Goal: Task Accomplishment & Management: Manage account settings

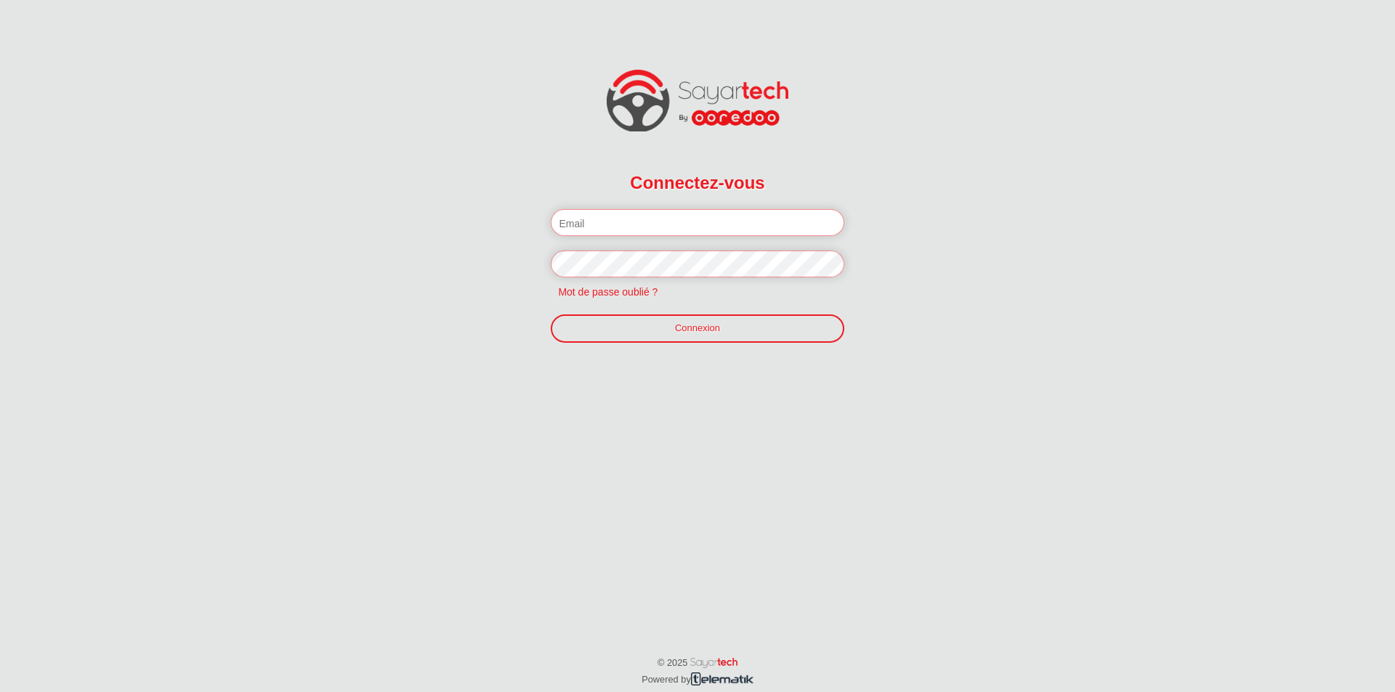
click at [575, 222] on input "email" at bounding box center [697, 222] width 293 height 27
click at [603, 225] on input "email" at bounding box center [697, 222] width 293 height 27
click at [686, 222] on input "akrem" at bounding box center [697, 222] width 293 height 27
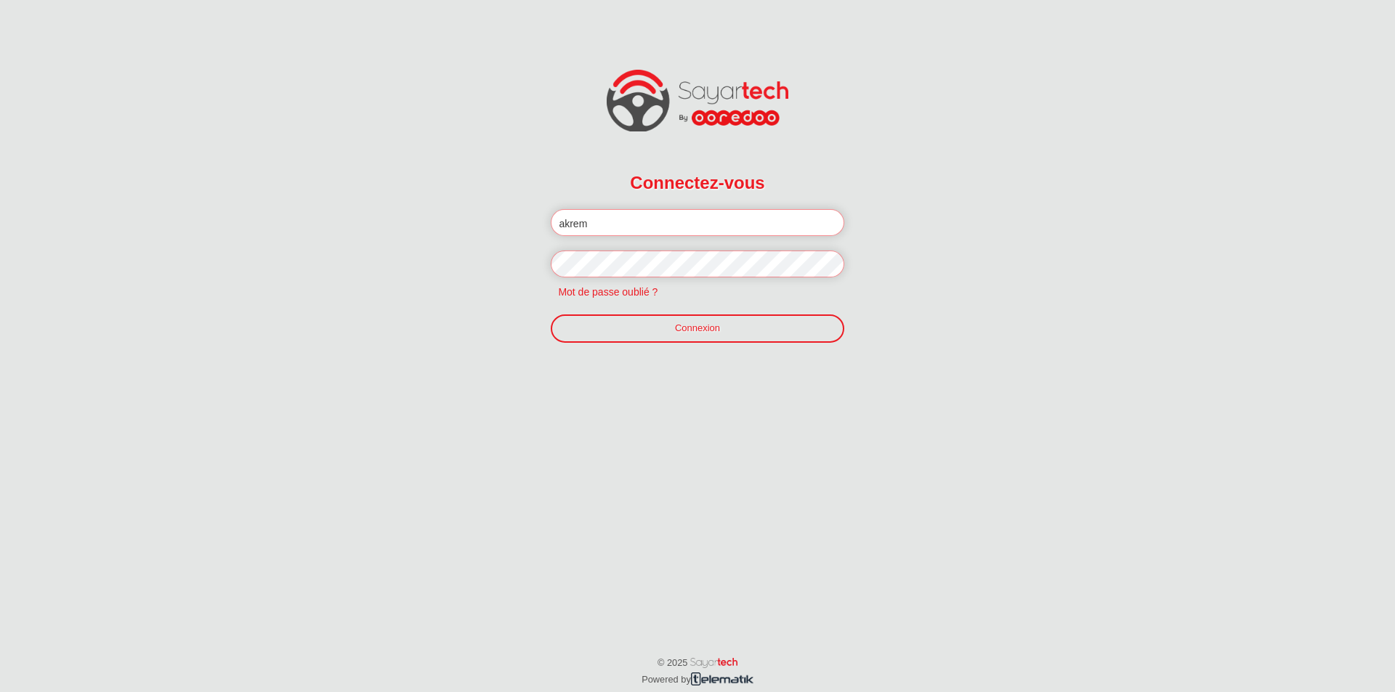
click at [686, 222] on input "akrem" at bounding box center [697, 222] width 293 height 27
paste input "afi26777369@gmail.com"
drag, startPoint x: 599, startPoint y: 224, endPoint x: 641, endPoint y: 227, distance: 42.2
click at [641, 227] on input "akremafi26777369@gmail.com" at bounding box center [697, 222] width 293 height 27
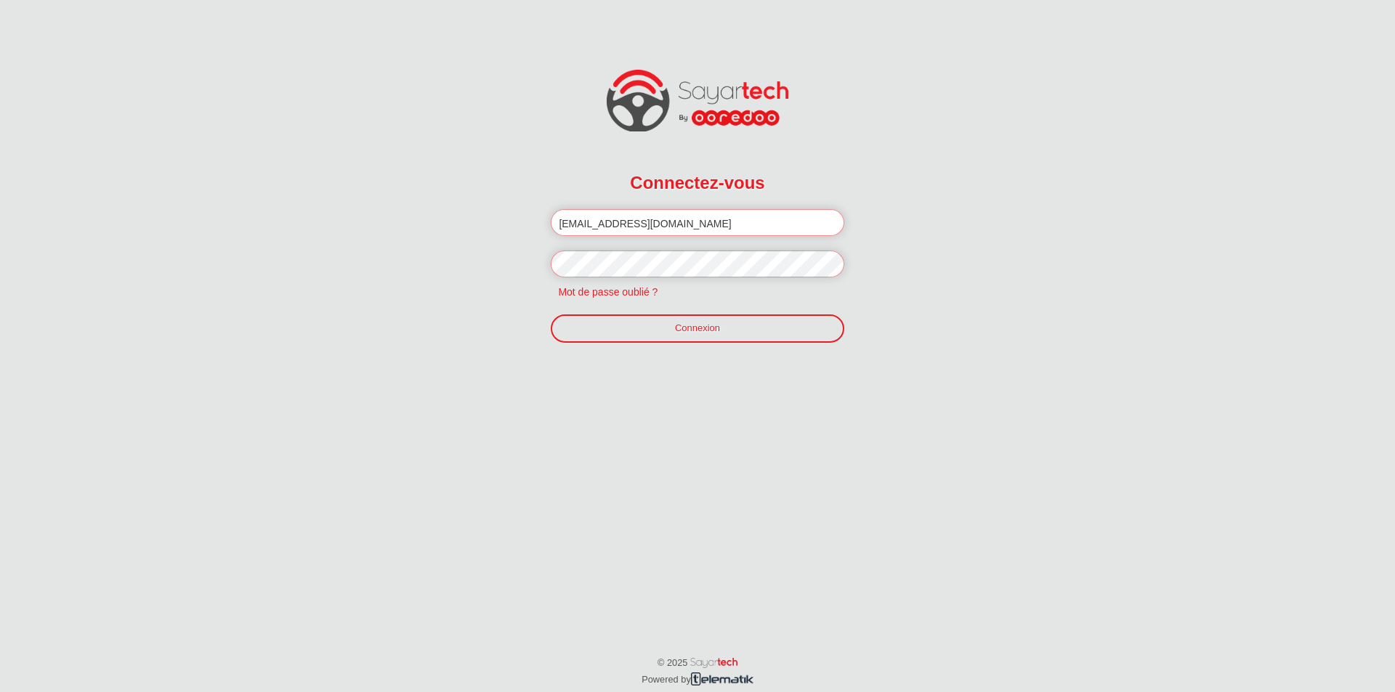
type input "akremafi26777369@gmail.com"
click at [649, 335] on link "Connexion" at bounding box center [697, 329] width 293 height 28
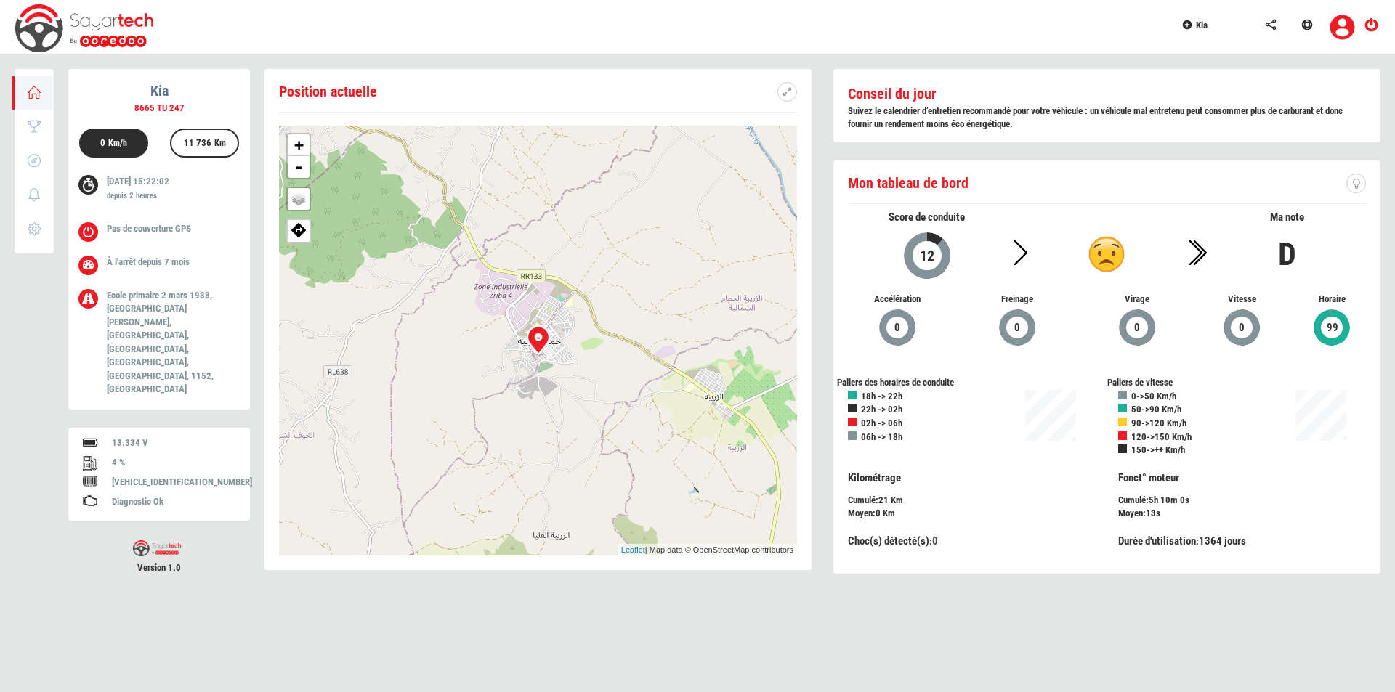
click at [1200, 31] on link "Kia" at bounding box center [1215, 23] width 84 height 46
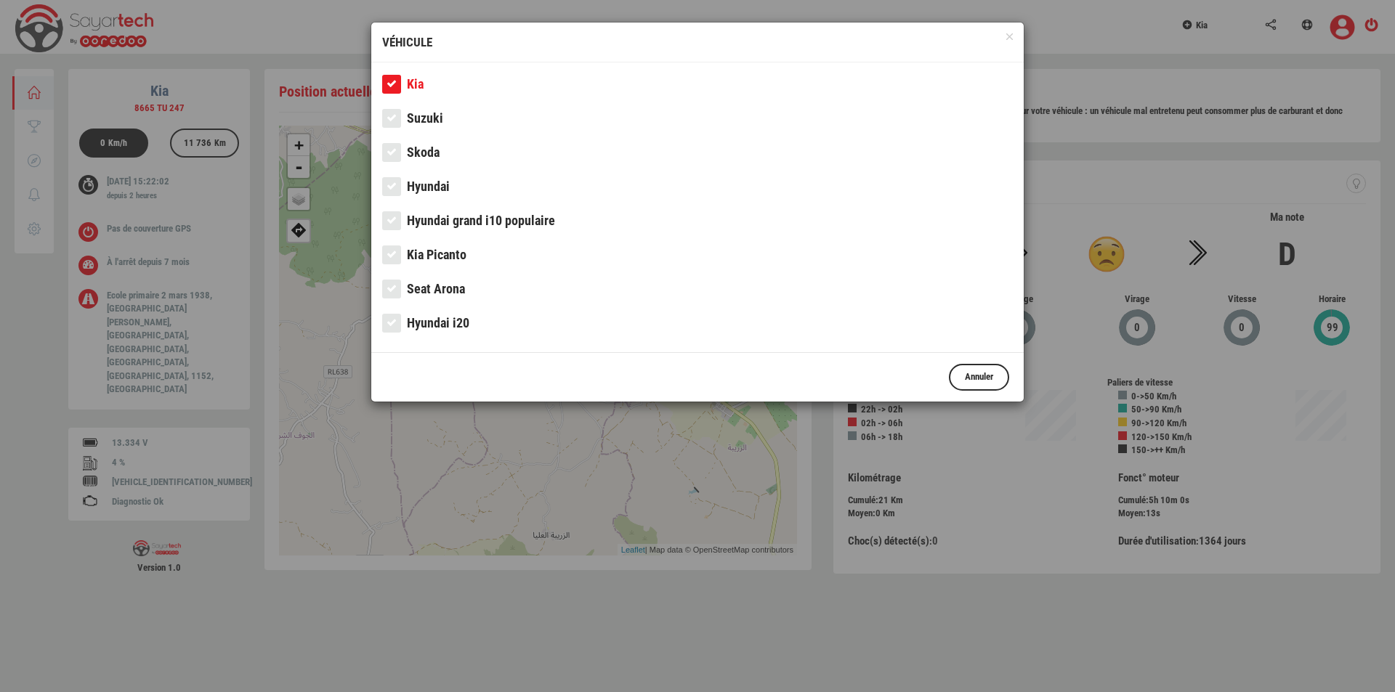
click at [437, 186] on span "Hyundai" at bounding box center [428, 186] width 43 height 15
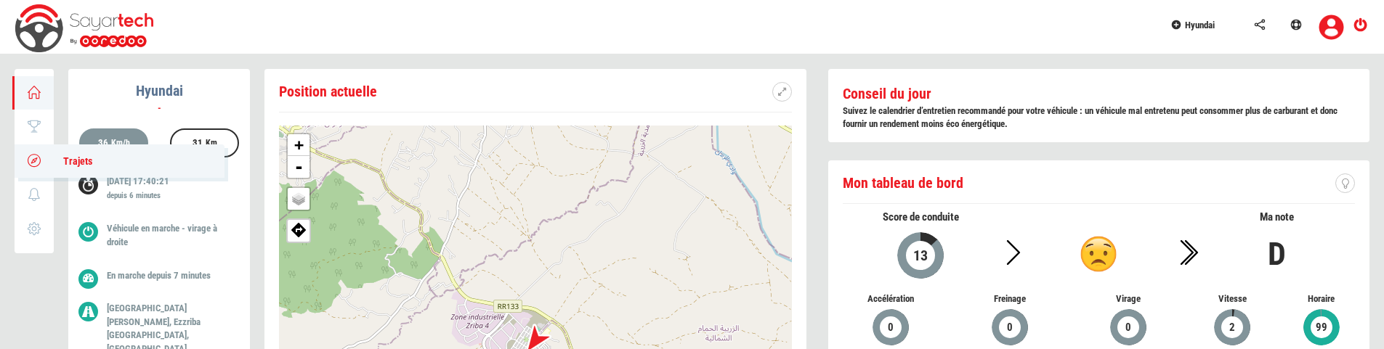
click at [46, 158] on link "Trajets" at bounding box center [120, 161] width 210 height 33
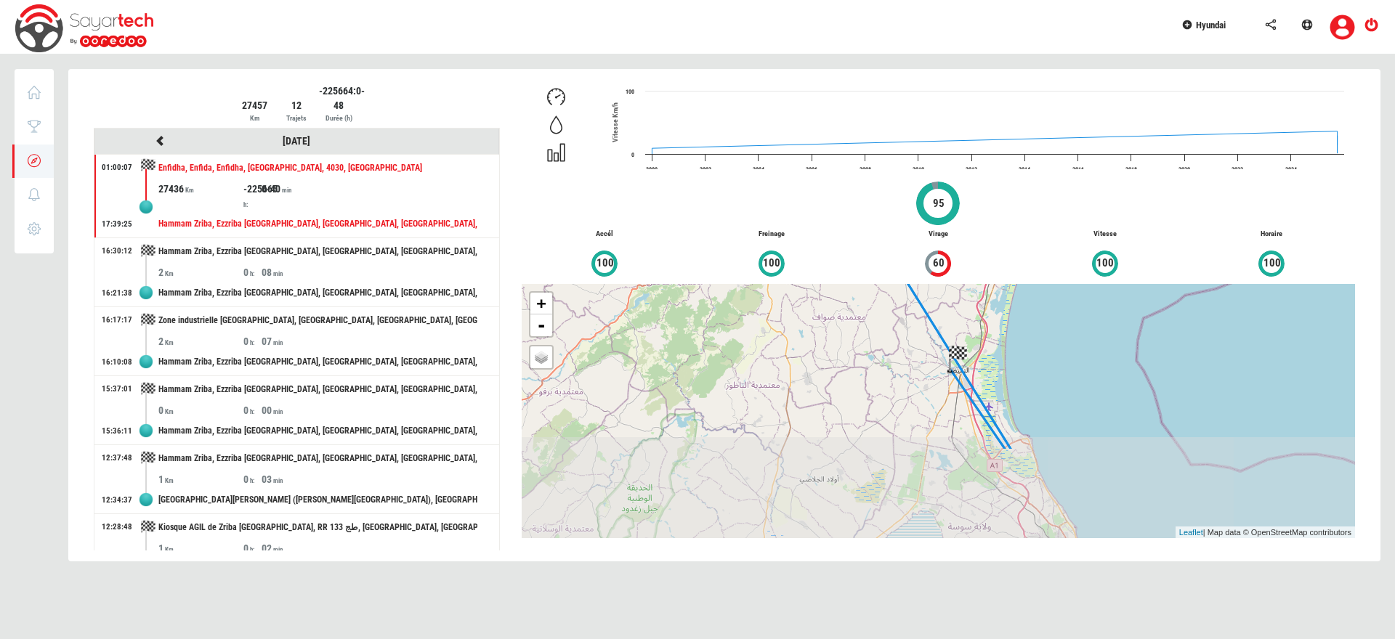
drag, startPoint x: 892, startPoint y: 474, endPoint x: 862, endPoint y: 357, distance: 121.6
click at [862, 357] on div "+ - OSM Map Google Map Google Satellite Leaflet | Map data © OpenStreetMap cont…" at bounding box center [938, 411] width 833 height 254
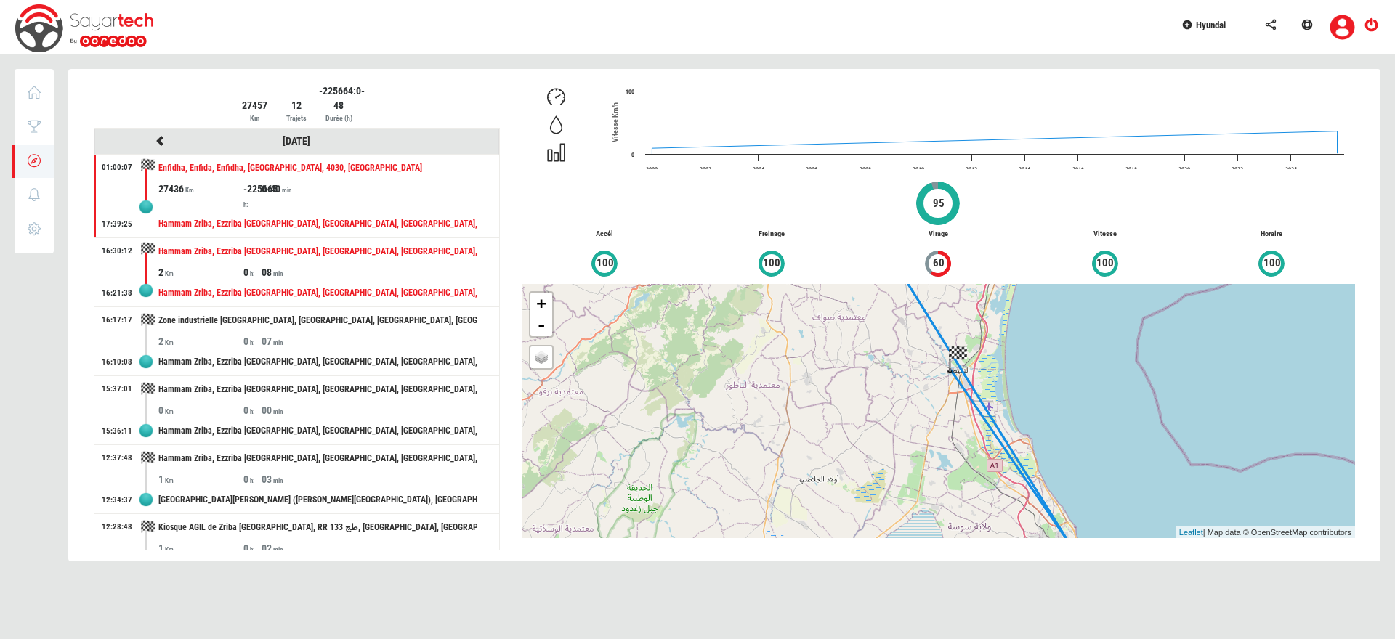
click at [334, 257] on div "Hammam Zriba, Ezzriba [GEOGRAPHIC_DATA], [GEOGRAPHIC_DATA], [GEOGRAPHIC_DATA], …" at bounding box center [317, 251] width 319 height 27
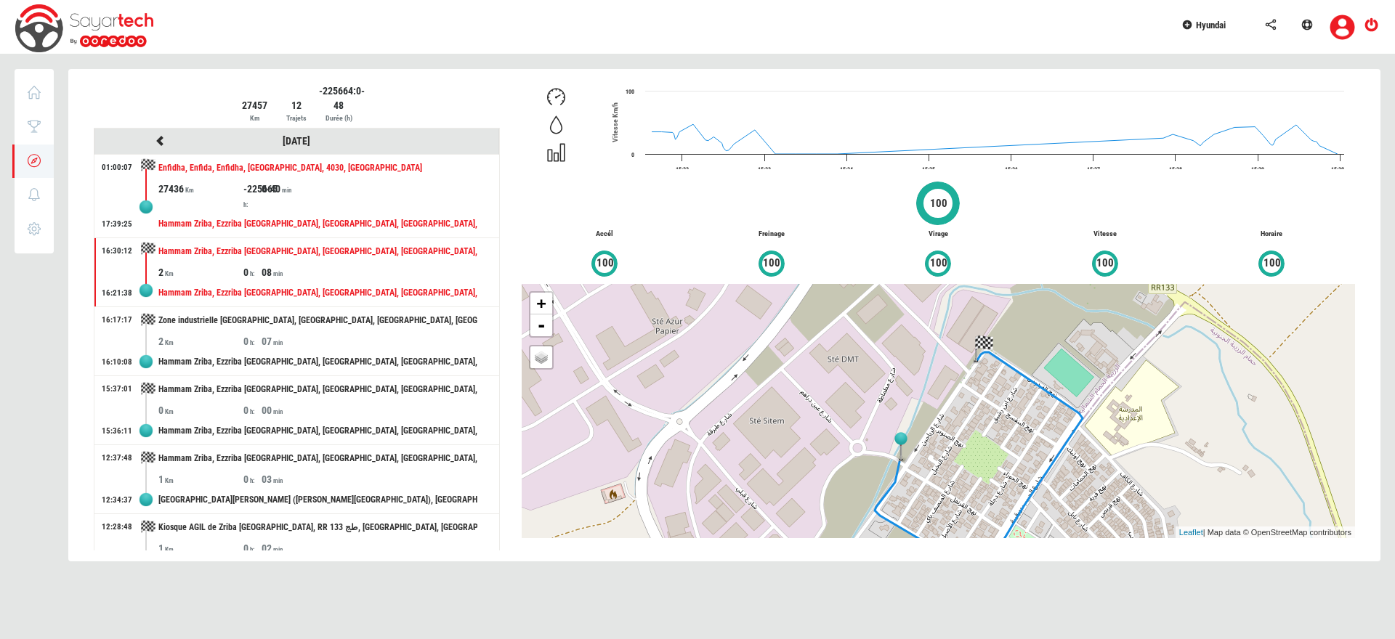
click at [428, 187] on div "27436 -225665 0-40" at bounding box center [328, 196] width 341 height 29
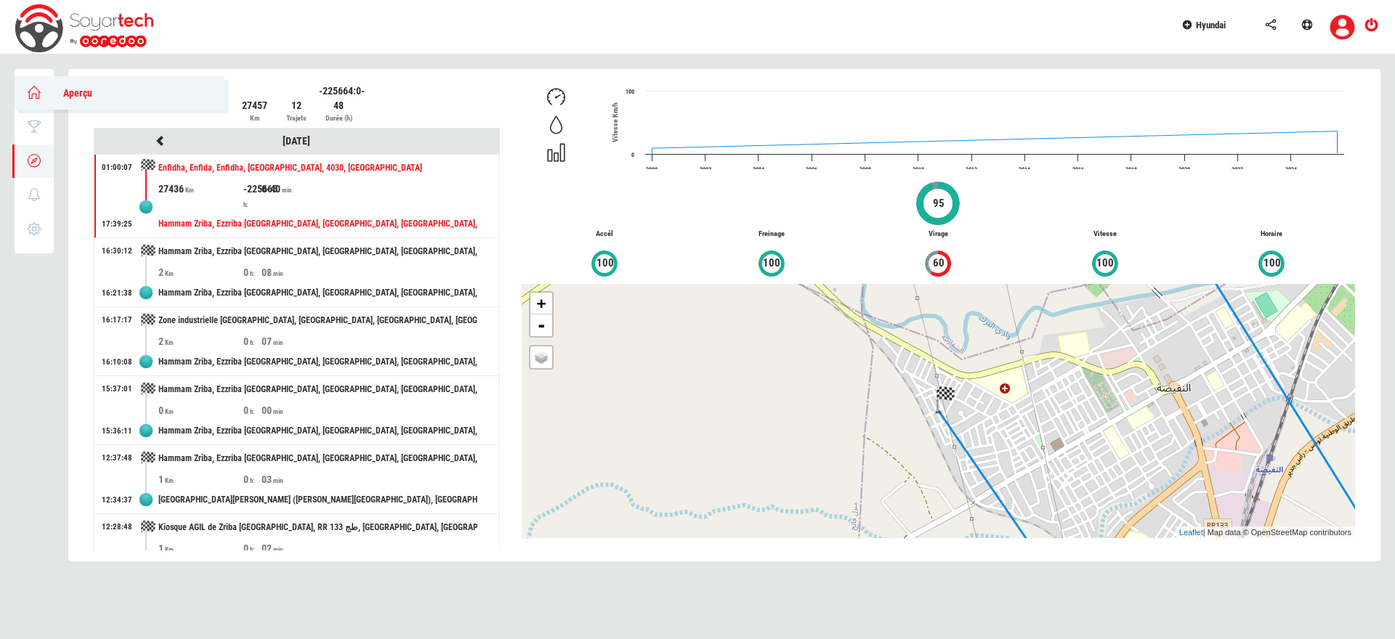
click at [32, 95] on icon at bounding box center [34, 92] width 17 height 10
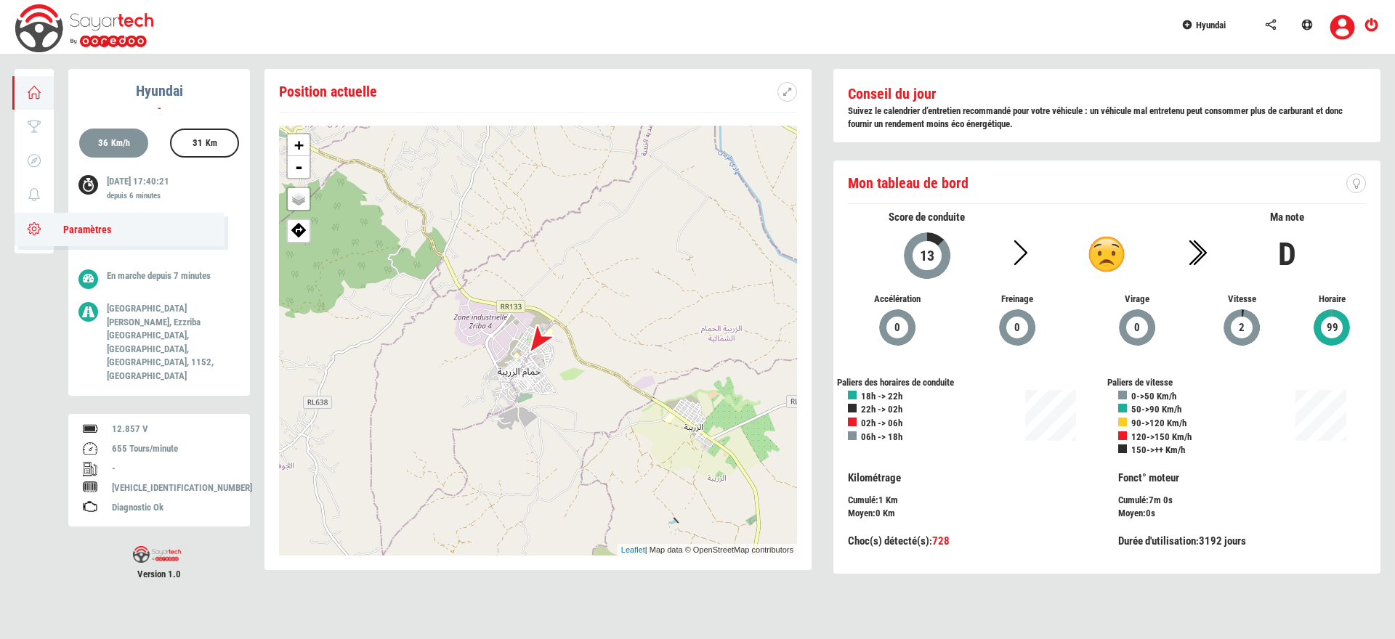
click at [38, 224] on icon at bounding box center [34, 229] width 17 height 10
type input "Hyundai"
type input "215"
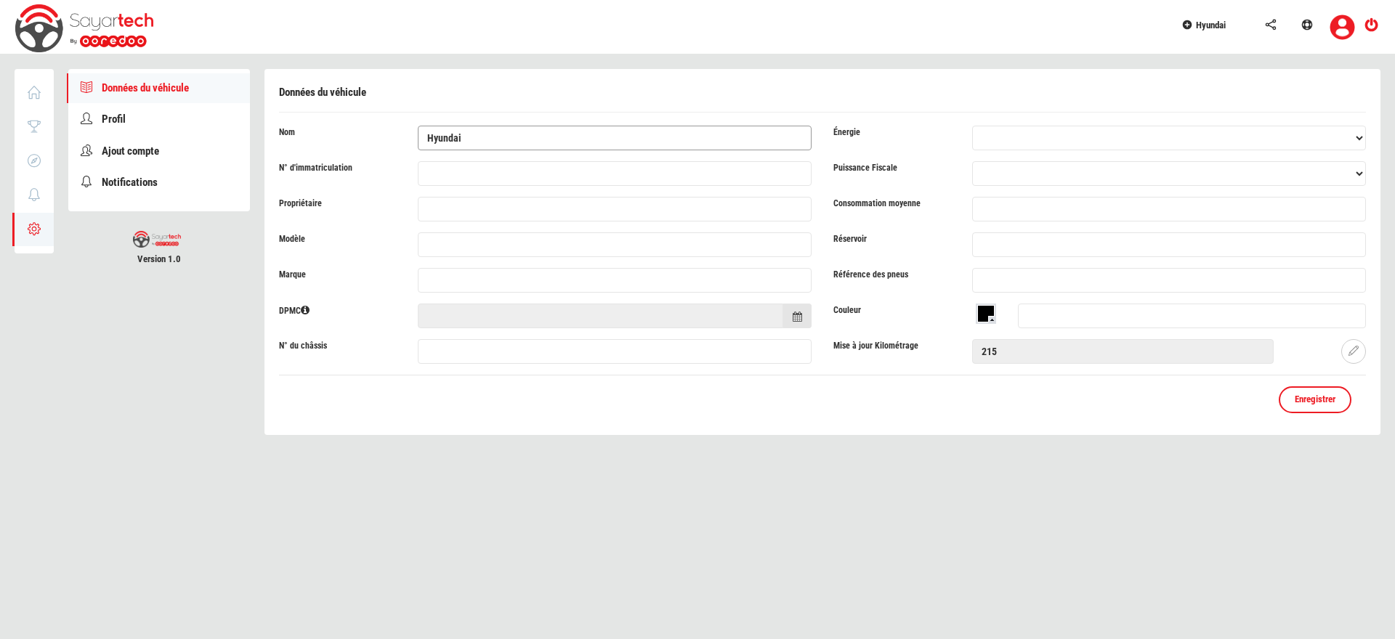
click at [498, 133] on input "Hyundai" at bounding box center [615, 138] width 394 height 25
type input "Kia Picanto 254"
click at [478, 174] on input "text" at bounding box center [615, 173] width 394 height 25
type input "6206 TU 254"
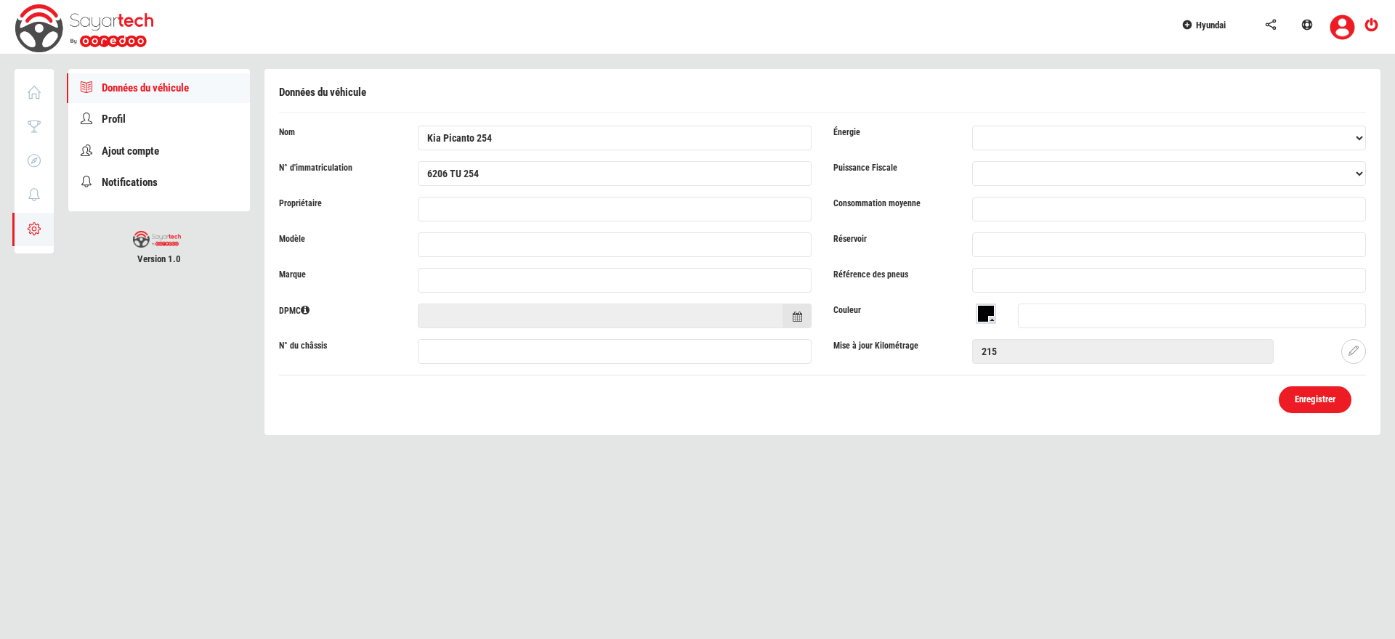
click at [1303, 405] on link "Enregistrer" at bounding box center [1315, 399] width 73 height 27
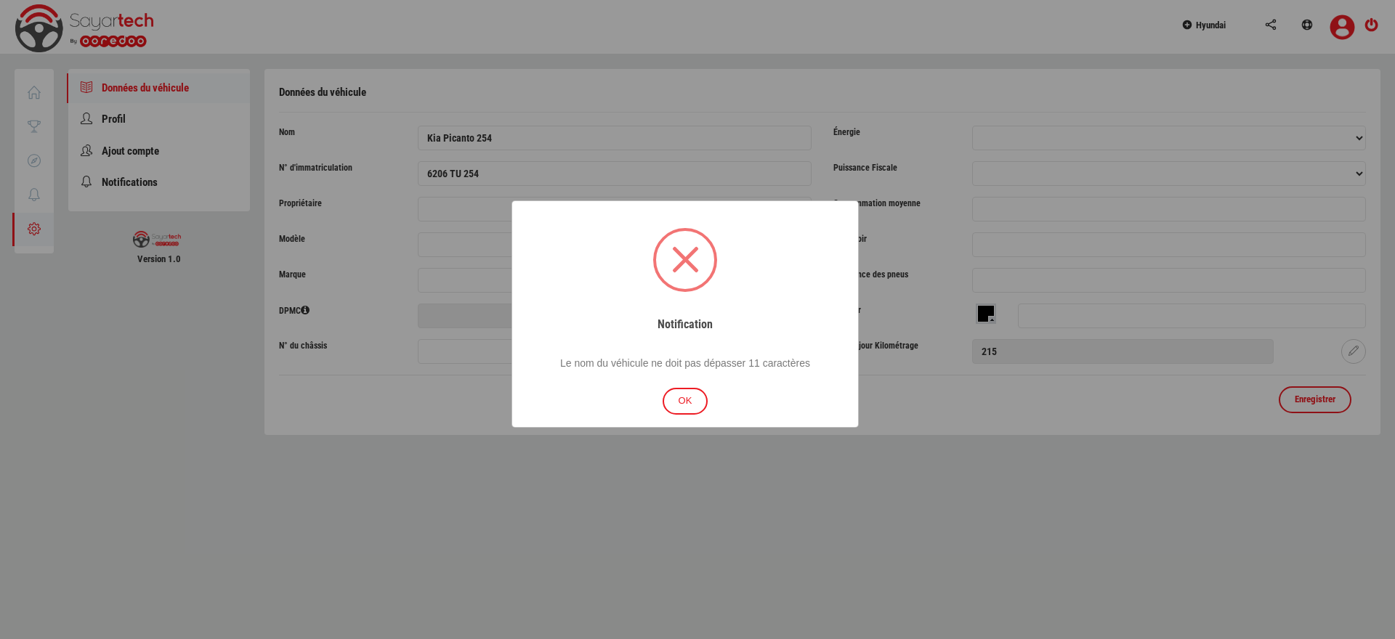
click at [694, 409] on button "OK" at bounding box center [686, 401] width 46 height 27
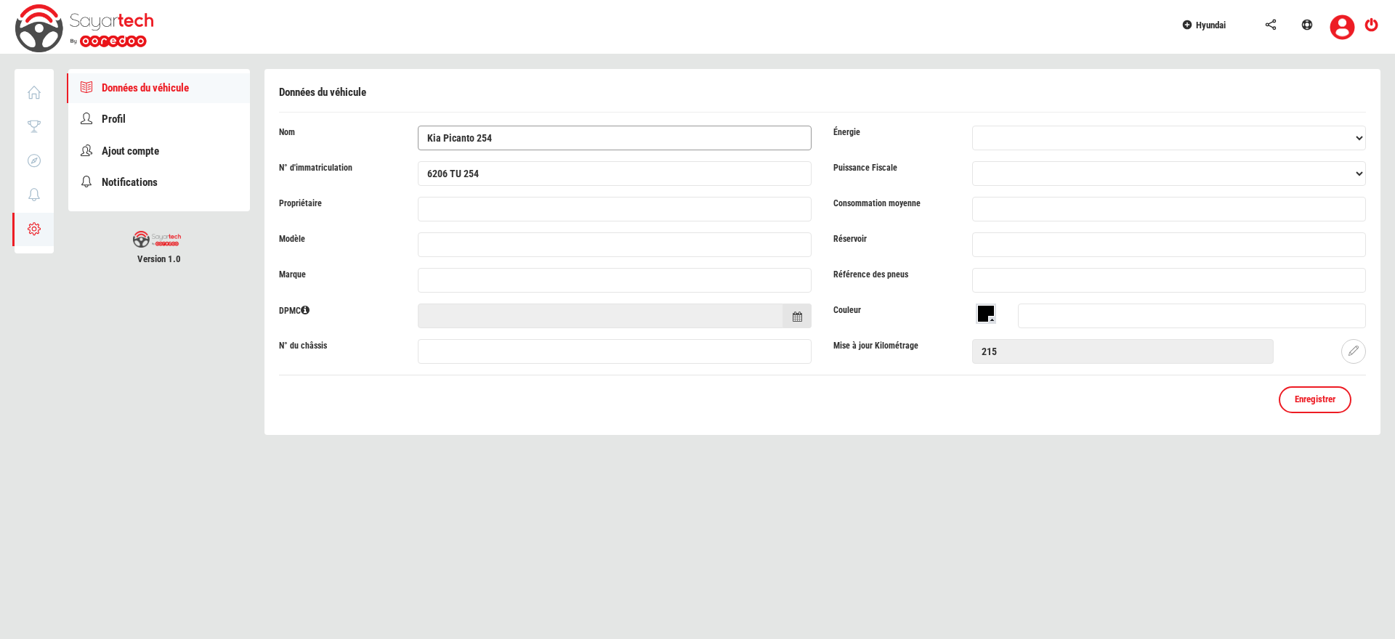
click at [482, 139] on input "Kia Picanto 254" at bounding box center [615, 138] width 394 height 25
click at [418, 137] on input "Kia Picanto" at bounding box center [615, 138] width 394 height 25
click at [1301, 406] on link "Enregistrer" at bounding box center [1315, 399] width 73 height 27
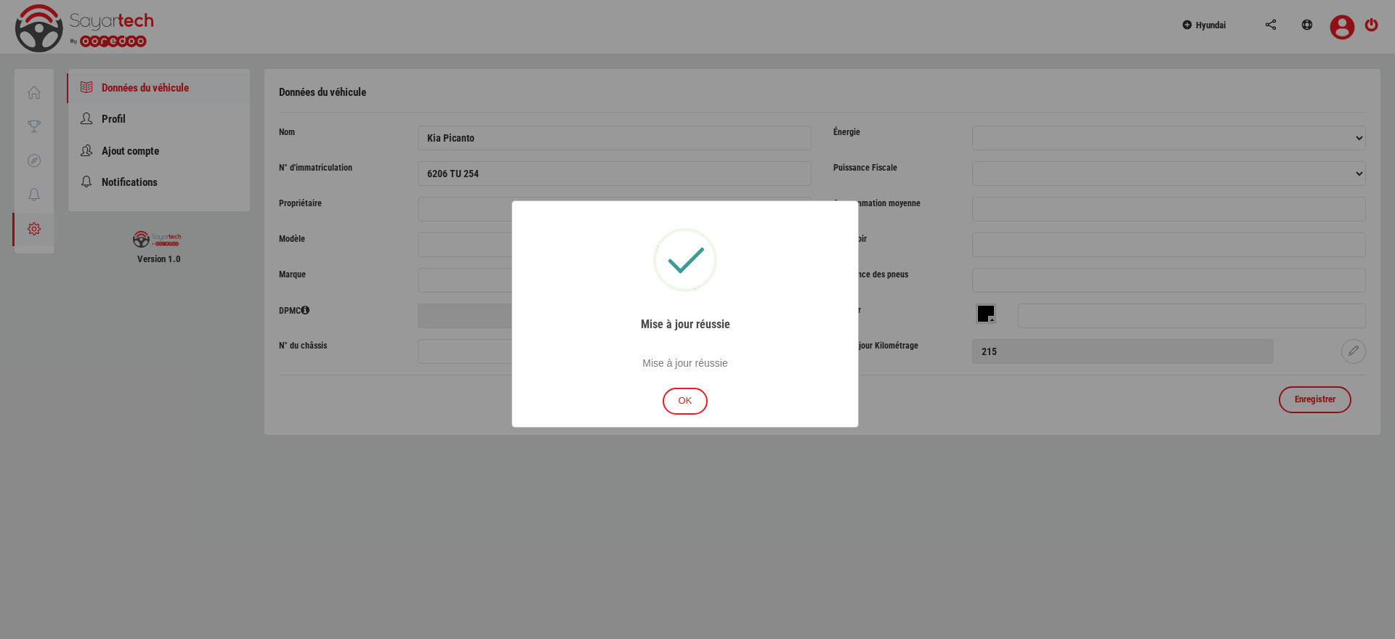
click at [701, 405] on button "OK" at bounding box center [686, 401] width 46 height 27
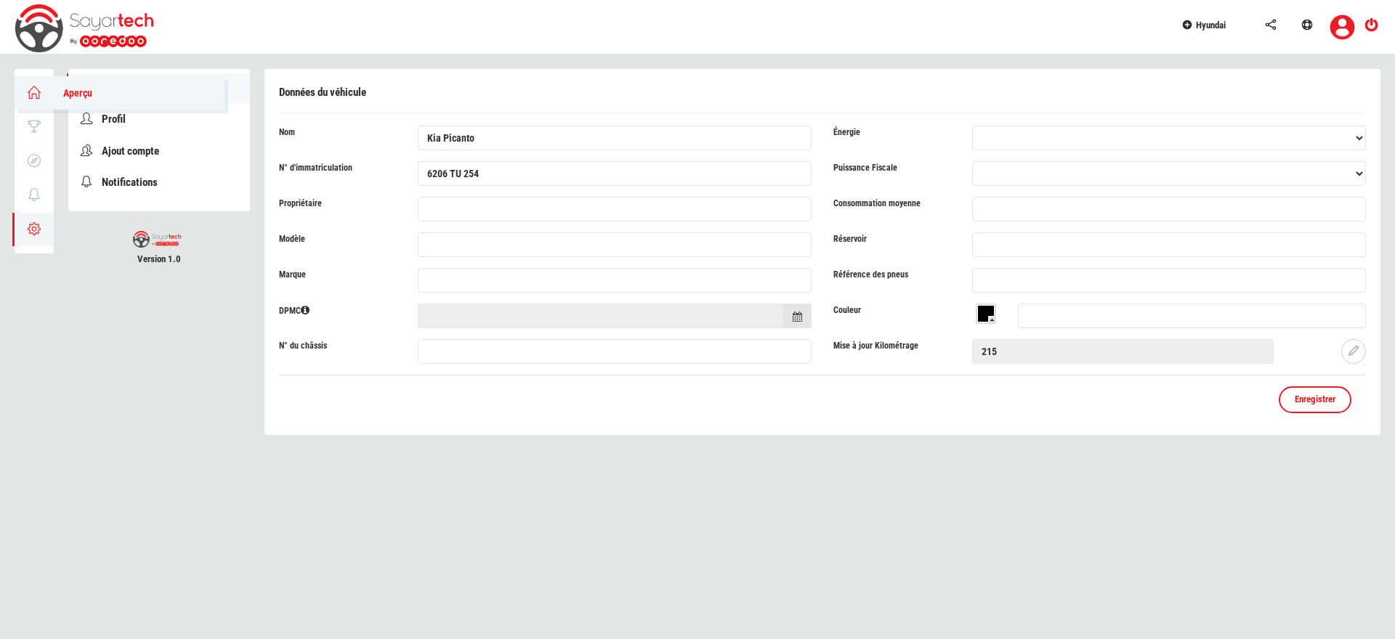
click at [36, 96] on icon at bounding box center [34, 92] width 17 height 10
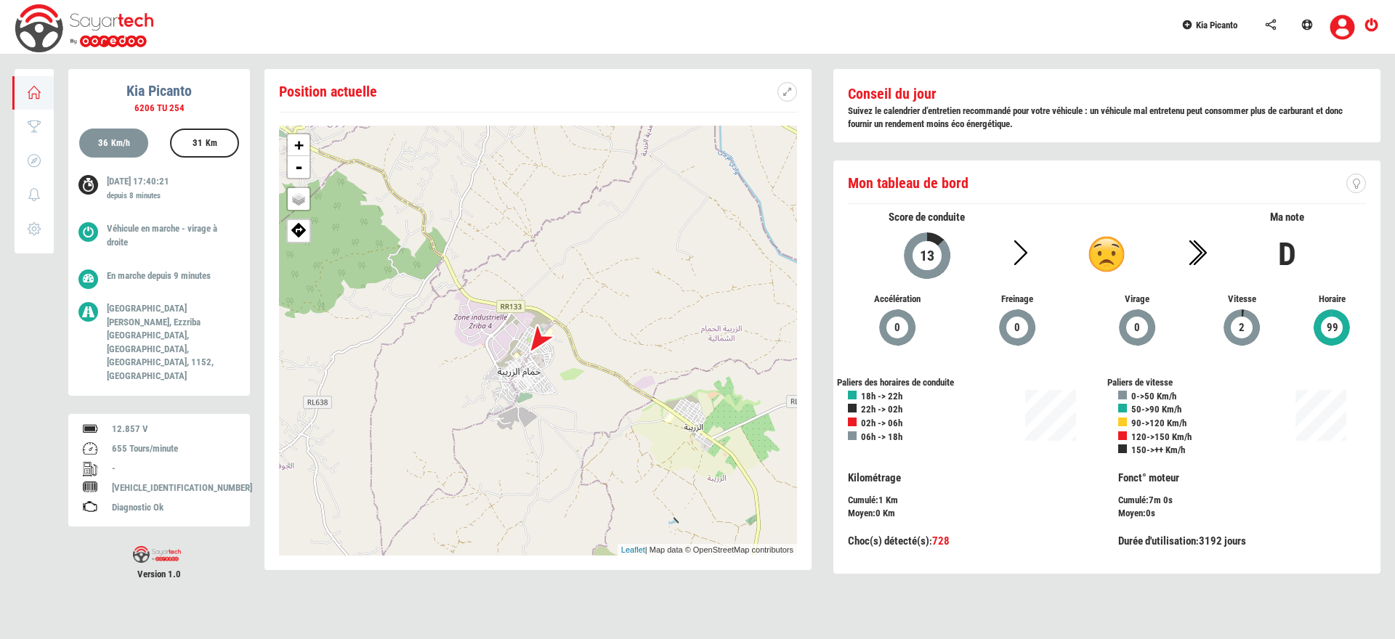
click at [534, 341] on div at bounding box center [538, 340] width 61 height 61
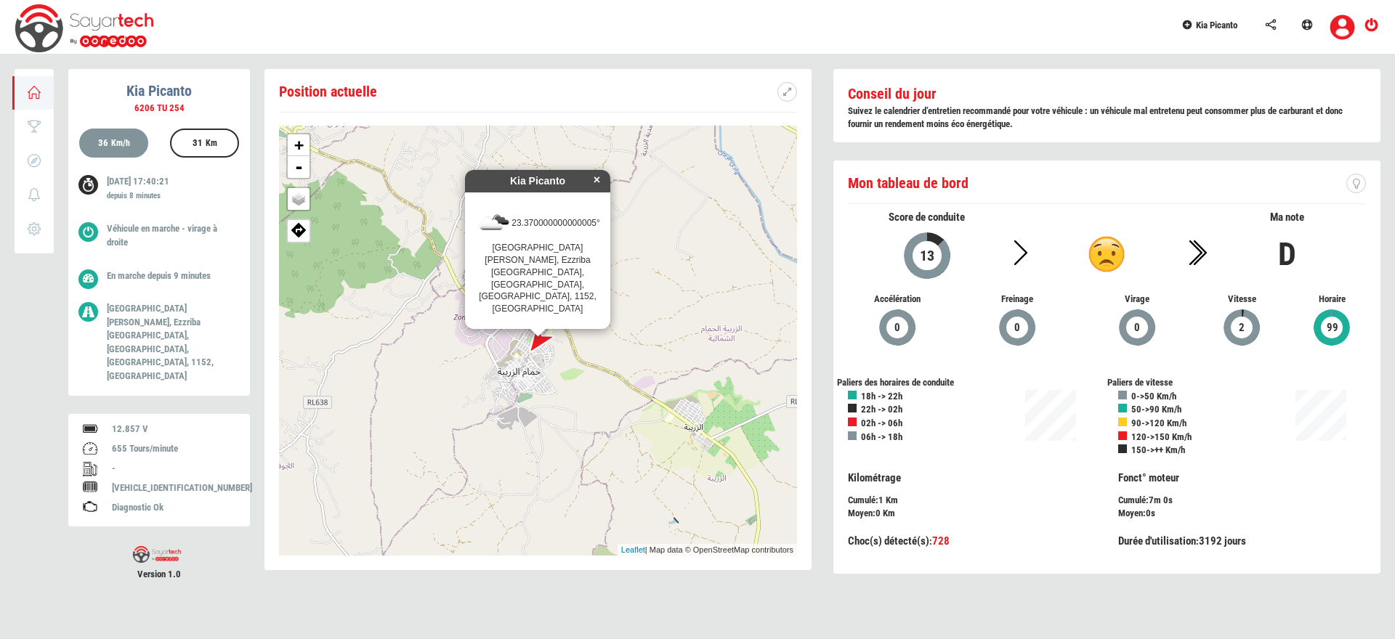
click at [597, 180] on link "×" at bounding box center [599, 175] width 22 height 10
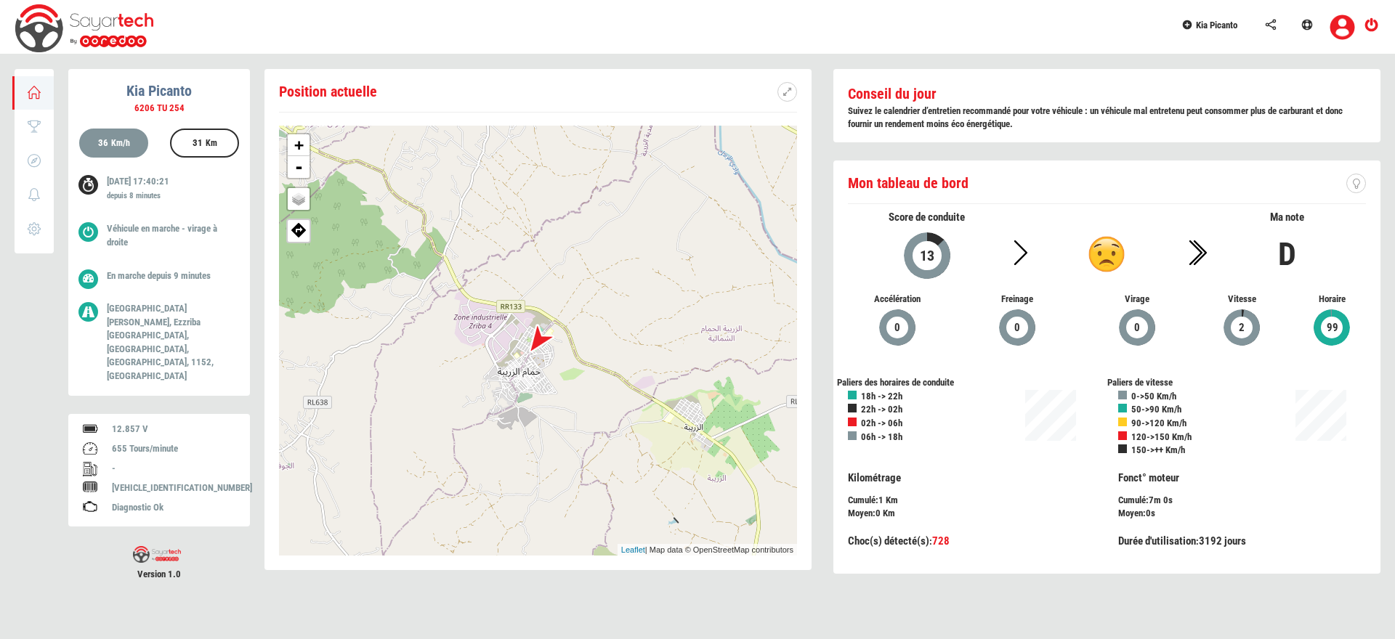
click at [208, 142] on label "Km" at bounding box center [212, 143] width 12 height 12
click at [31, 155] on icon at bounding box center [34, 160] width 17 height 10
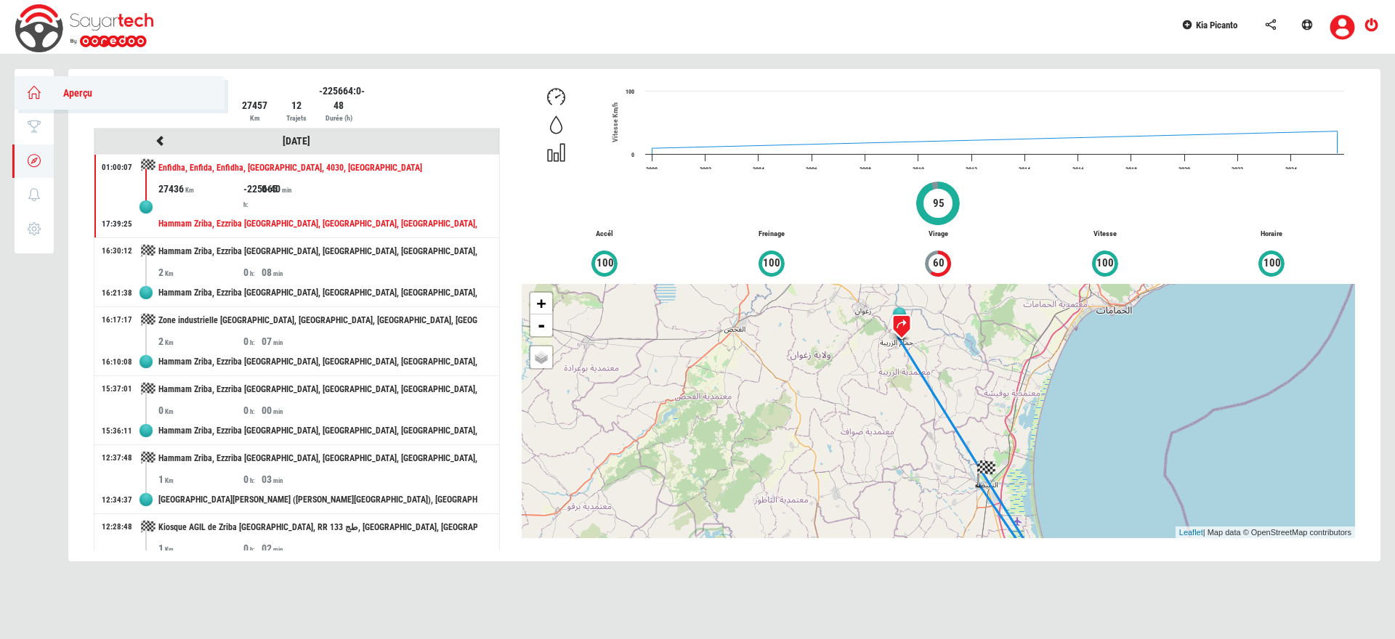
click at [24, 92] on link "Aperçu" at bounding box center [120, 92] width 210 height 33
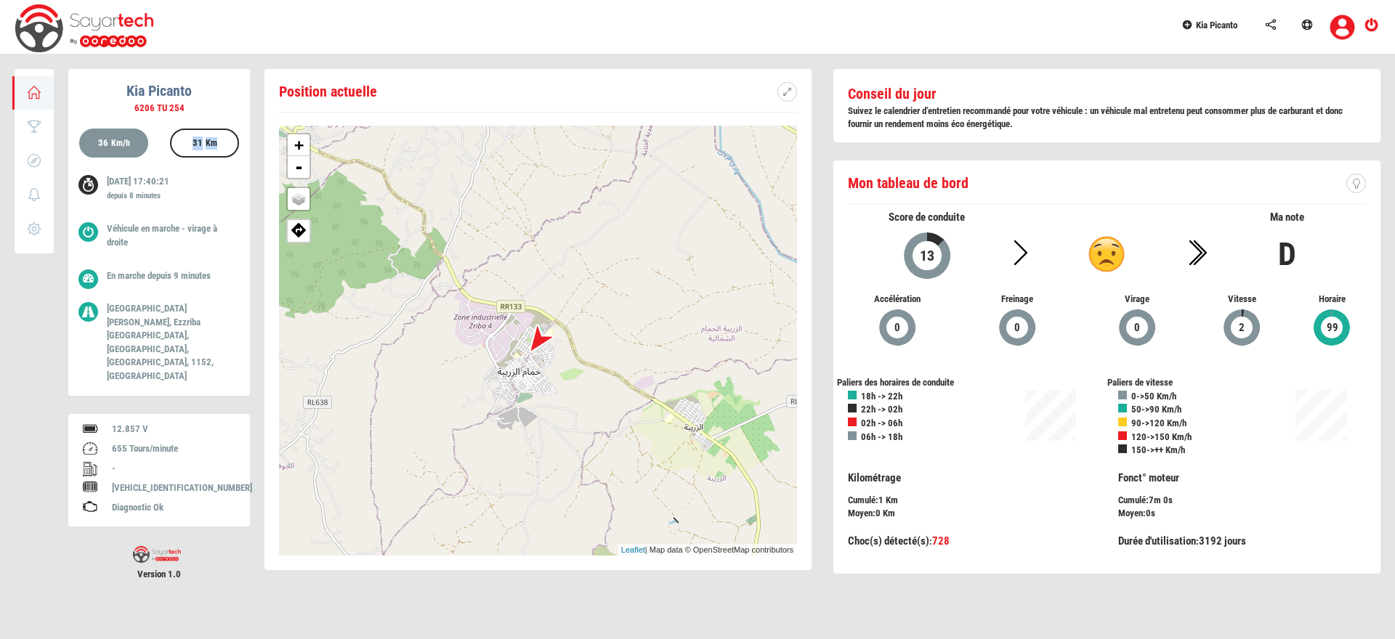
click at [195, 145] on div "31 Km" at bounding box center [205, 144] width 38 height 29
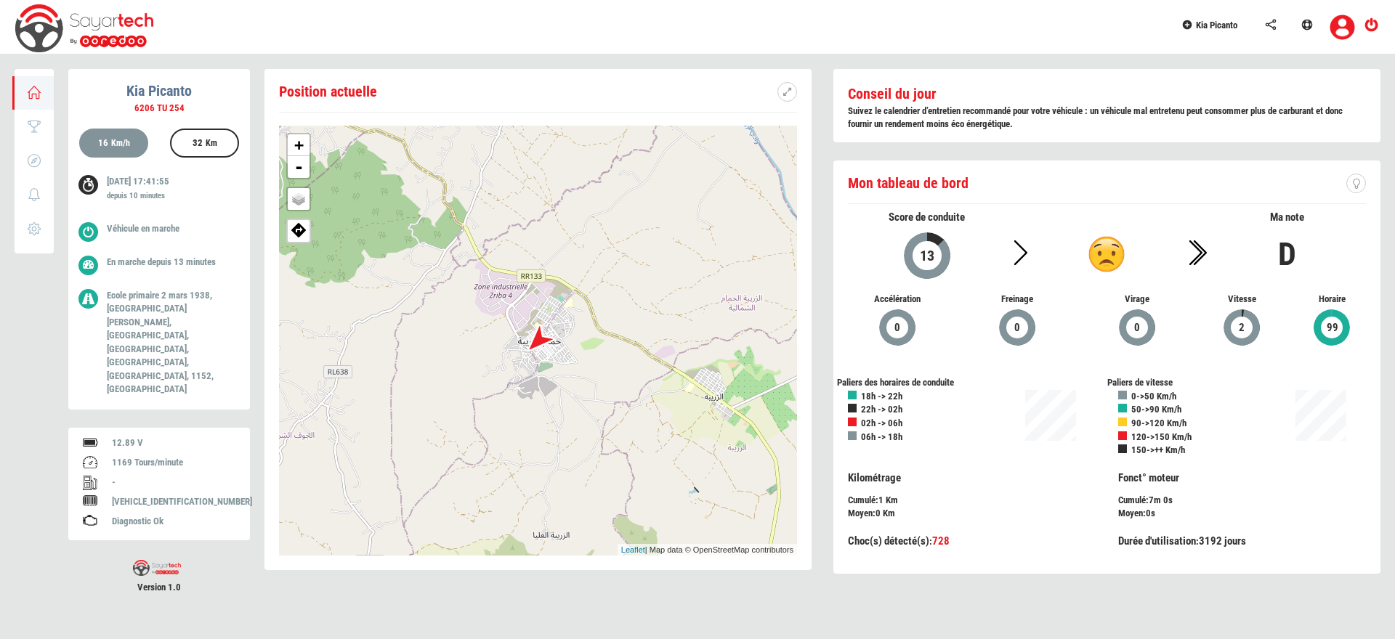
drag, startPoint x: 163, startPoint y: 185, endPoint x: 190, endPoint y: 185, distance: 26.9
click at [190, 185] on p "28/09/2025 17:41:55 depuis 10 minutes" at bounding box center [167, 190] width 121 height 30
click at [1228, 26] on span "Kia Picanto" at bounding box center [1216, 25] width 41 height 11
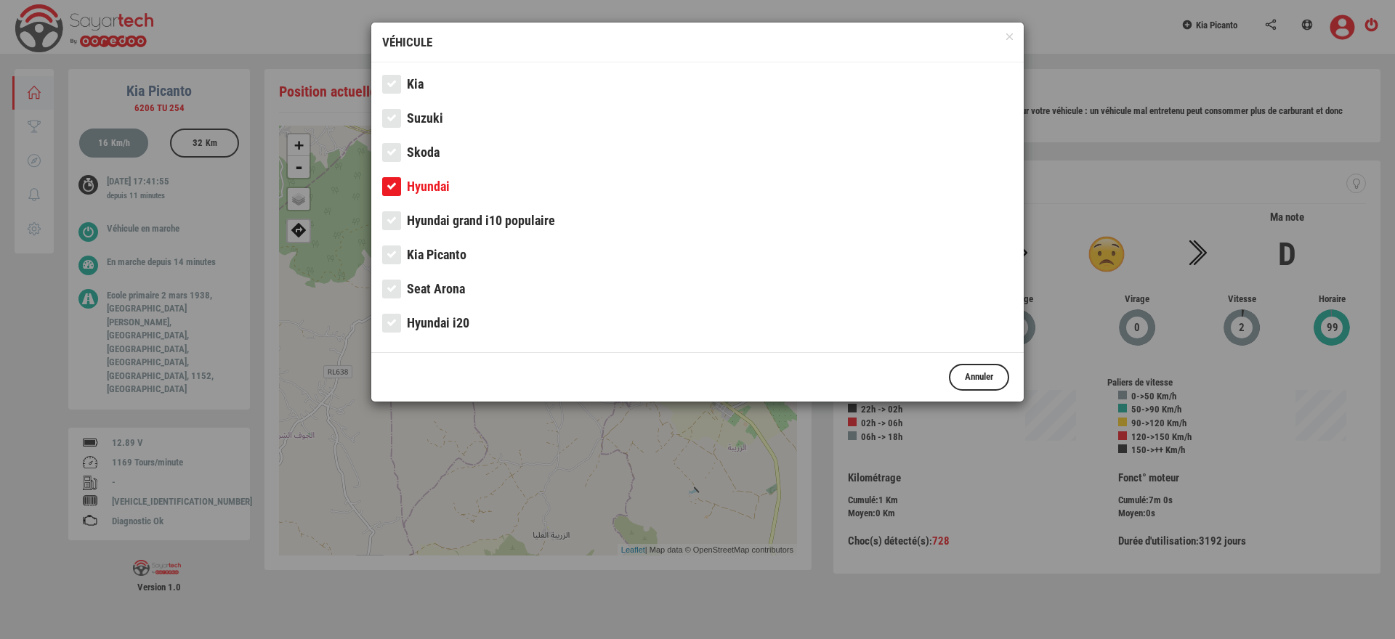
click at [186, 251] on div at bounding box center [697, 319] width 1395 height 639
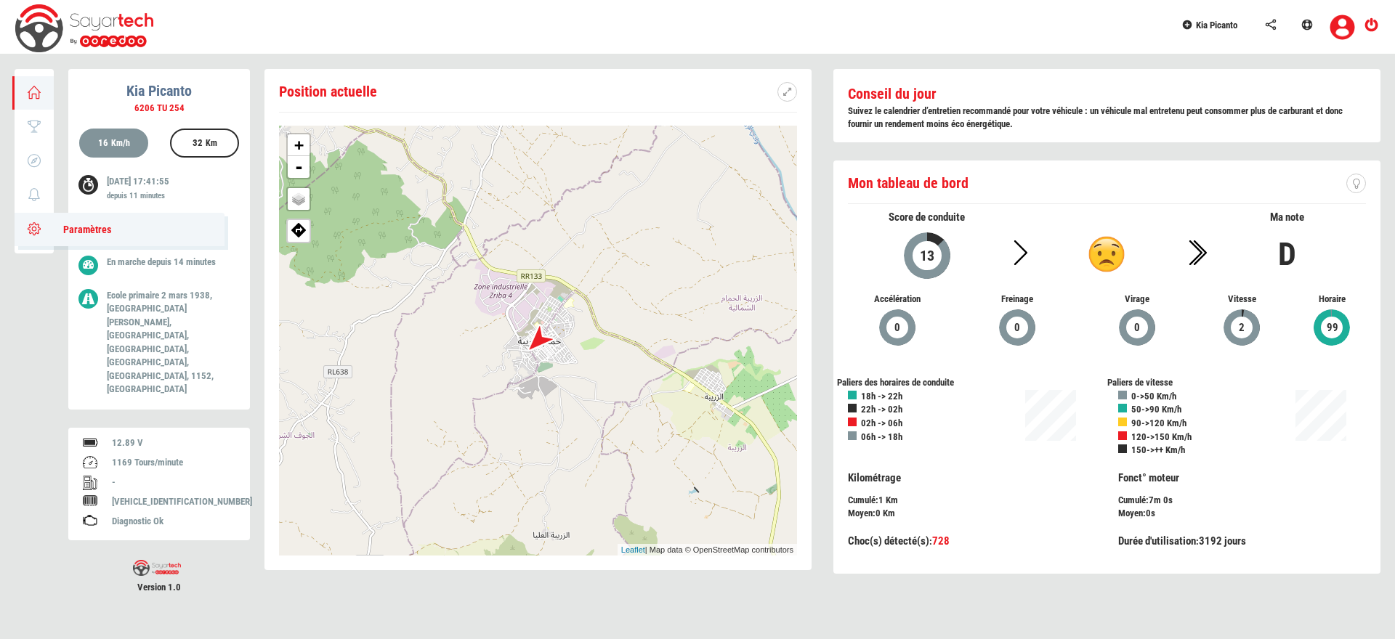
click at [33, 230] on icon at bounding box center [34, 229] width 17 height 10
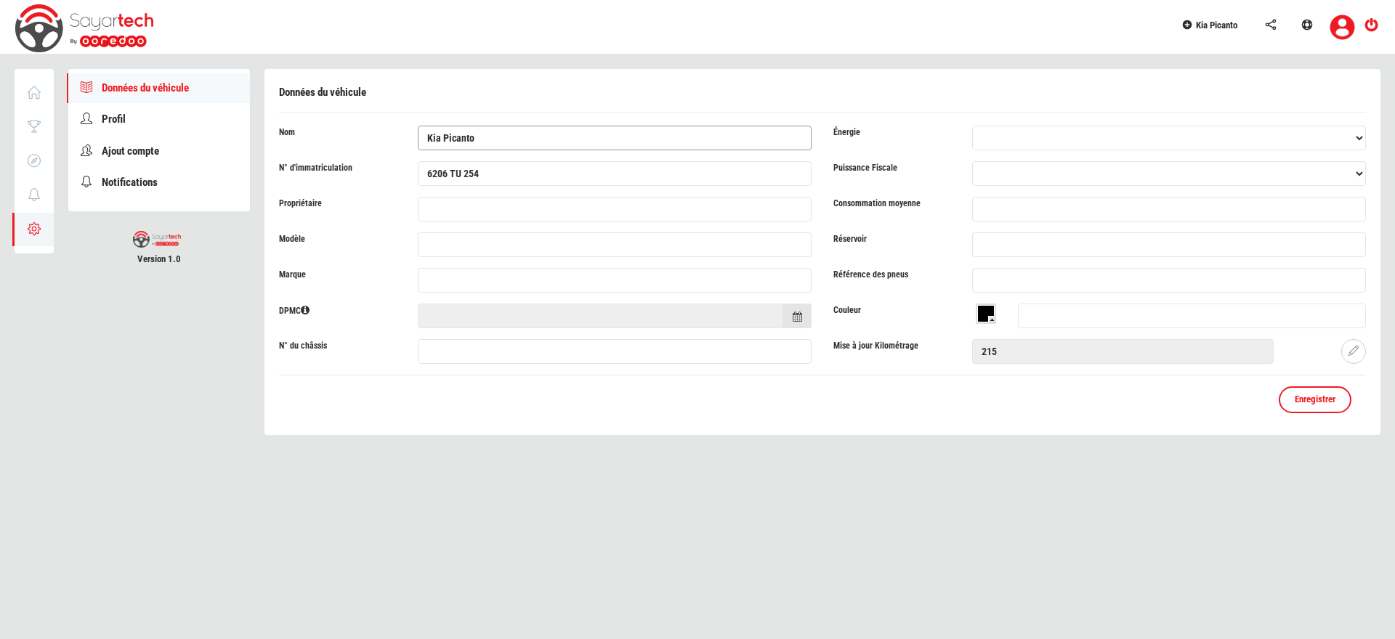
click at [430, 136] on input "Kia Picanto" at bounding box center [615, 138] width 394 height 25
click at [478, 138] on input "Picanto" at bounding box center [615, 138] width 394 height 25
type input "Picanto 254"
click at [1289, 404] on link "Enregistrer" at bounding box center [1315, 399] width 73 height 27
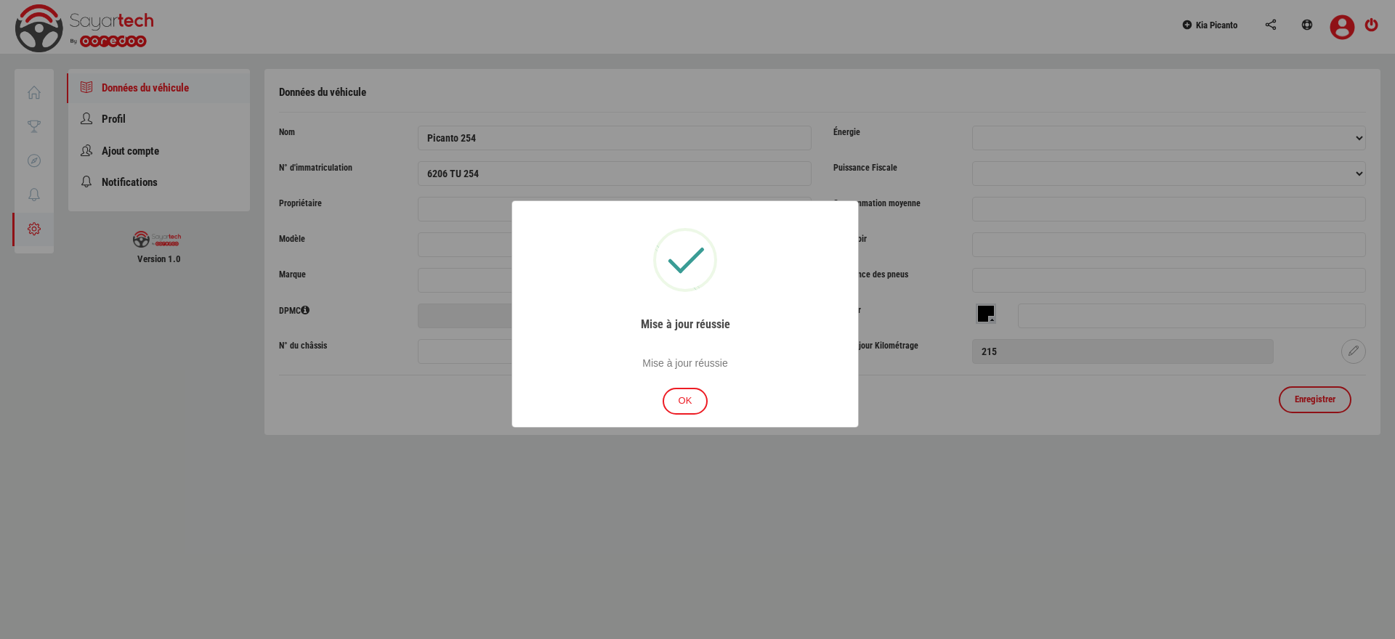
click at [684, 406] on button "OK" at bounding box center [686, 401] width 46 height 27
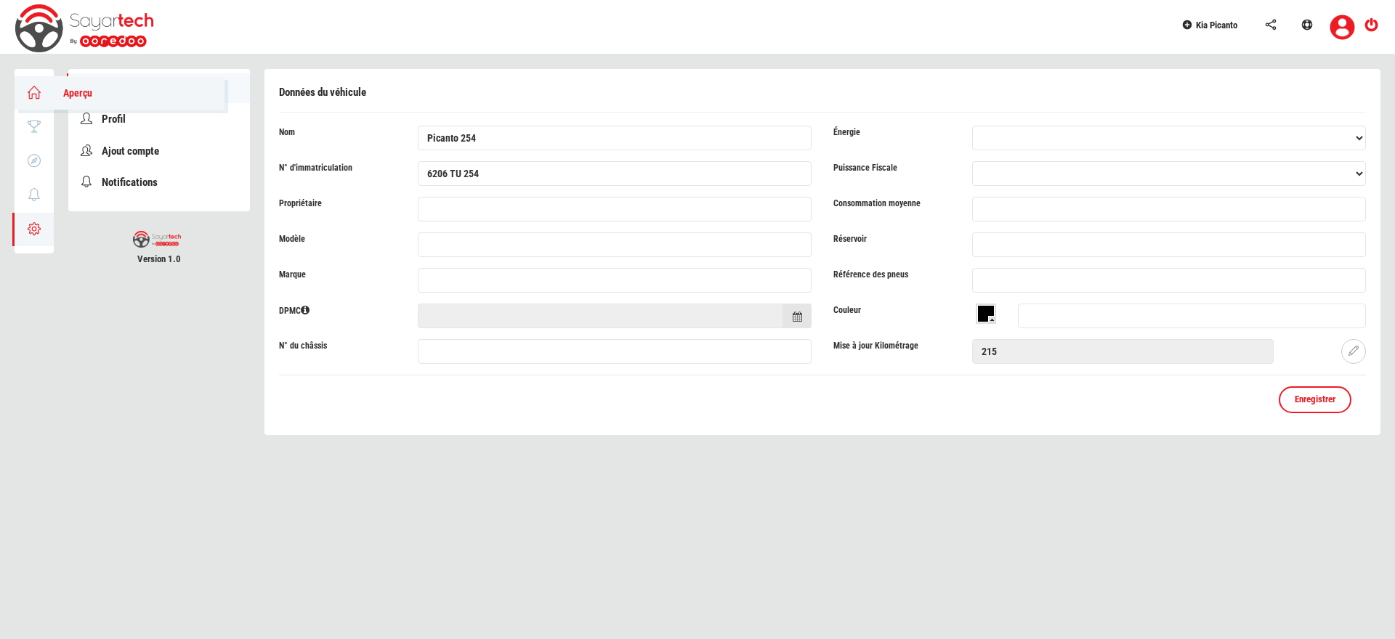
click at [33, 87] on icon at bounding box center [34, 92] width 17 height 10
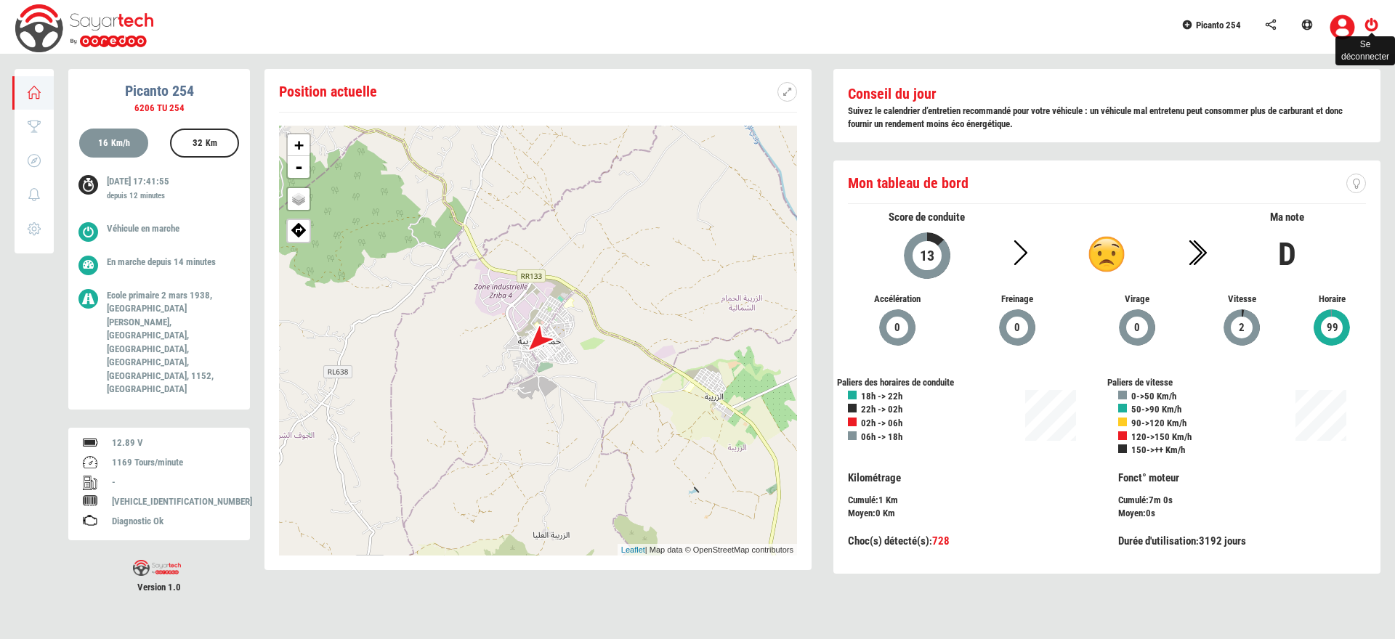
click at [1369, 30] on icon at bounding box center [1371, 25] width 18 height 10
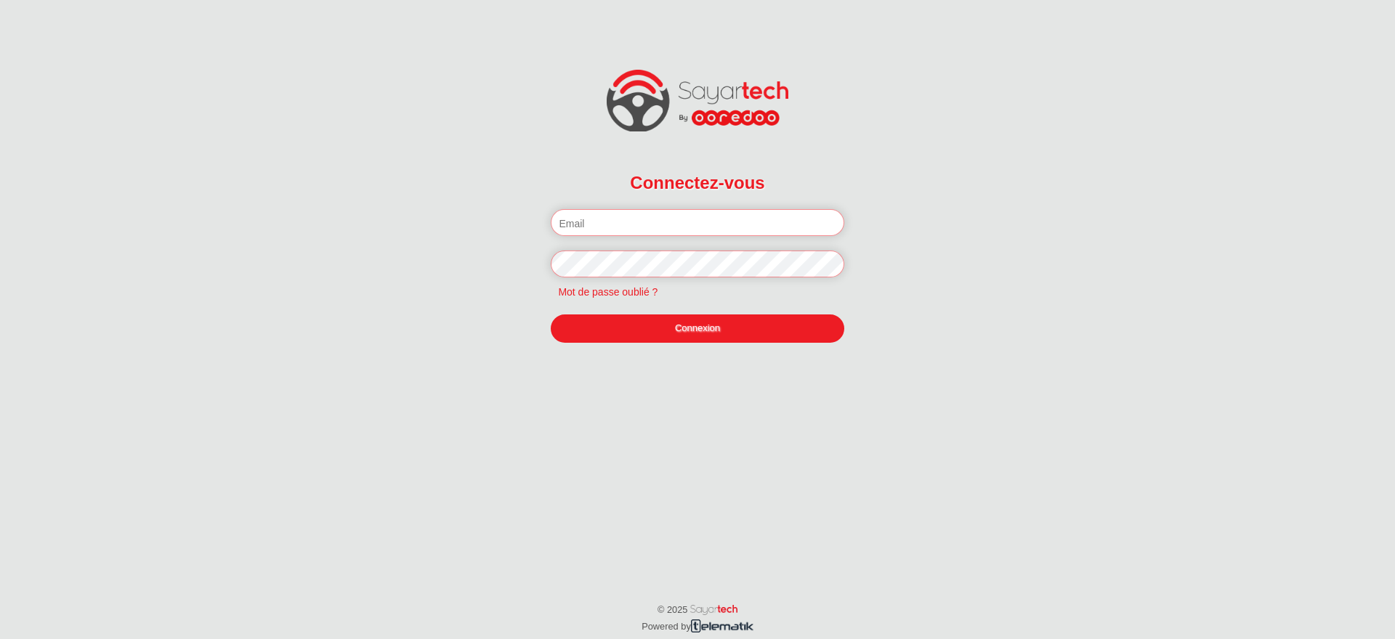
type input "akremafi26777369@gmail.com"
click at [686, 329] on link "Connexion" at bounding box center [697, 329] width 293 height 28
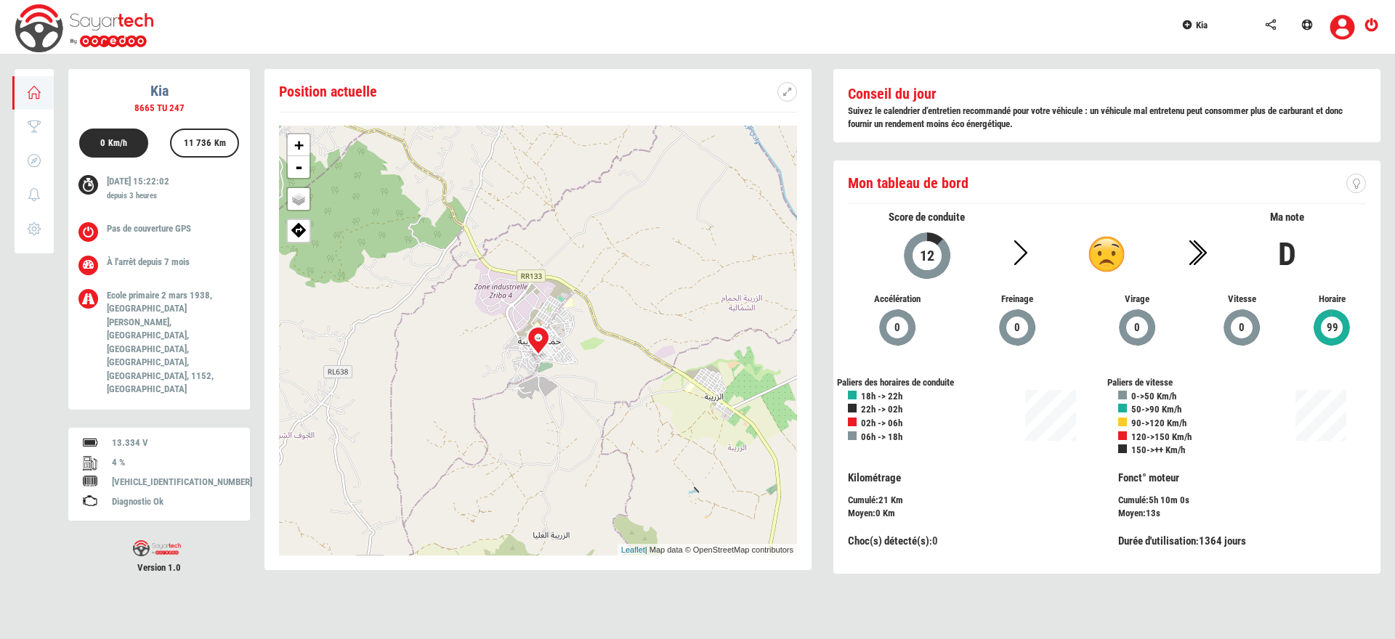
click at [1204, 21] on span "Kia" at bounding box center [1202, 25] width 12 height 11
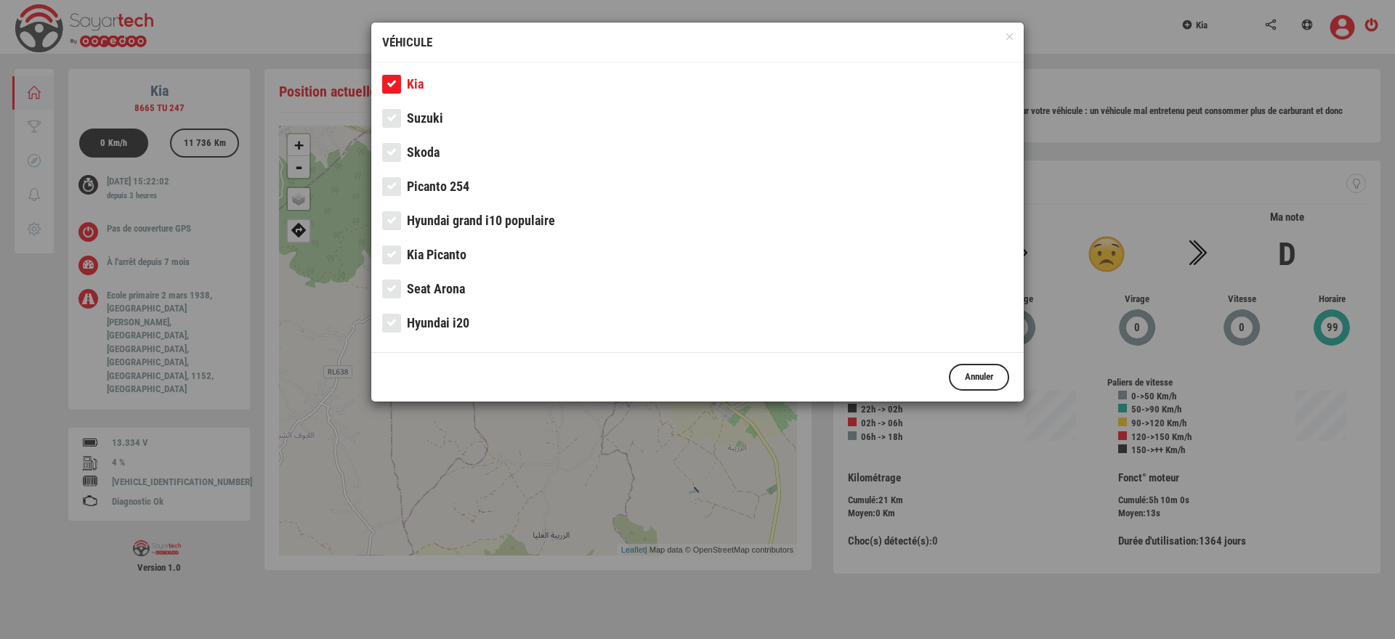
click at [461, 251] on span "Kia Picanto" at bounding box center [437, 254] width 60 height 15
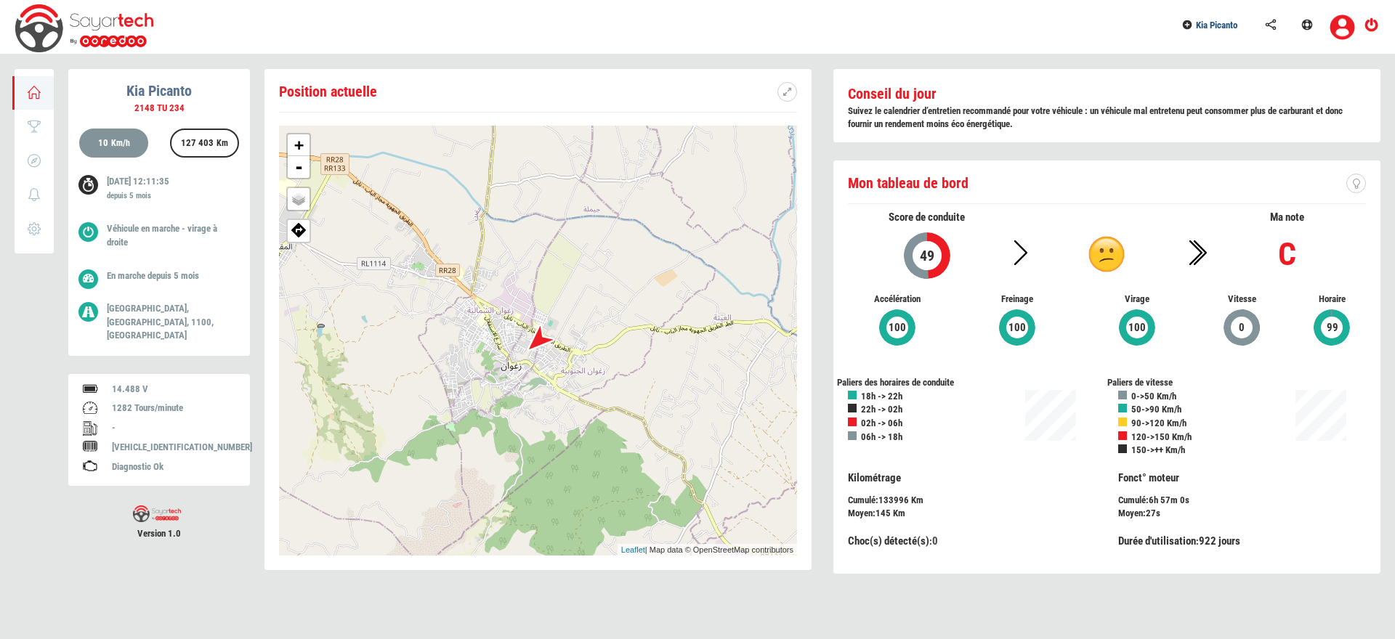
click at [1225, 36] on link "Kia Picanto" at bounding box center [1215, 23] width 84 height 46
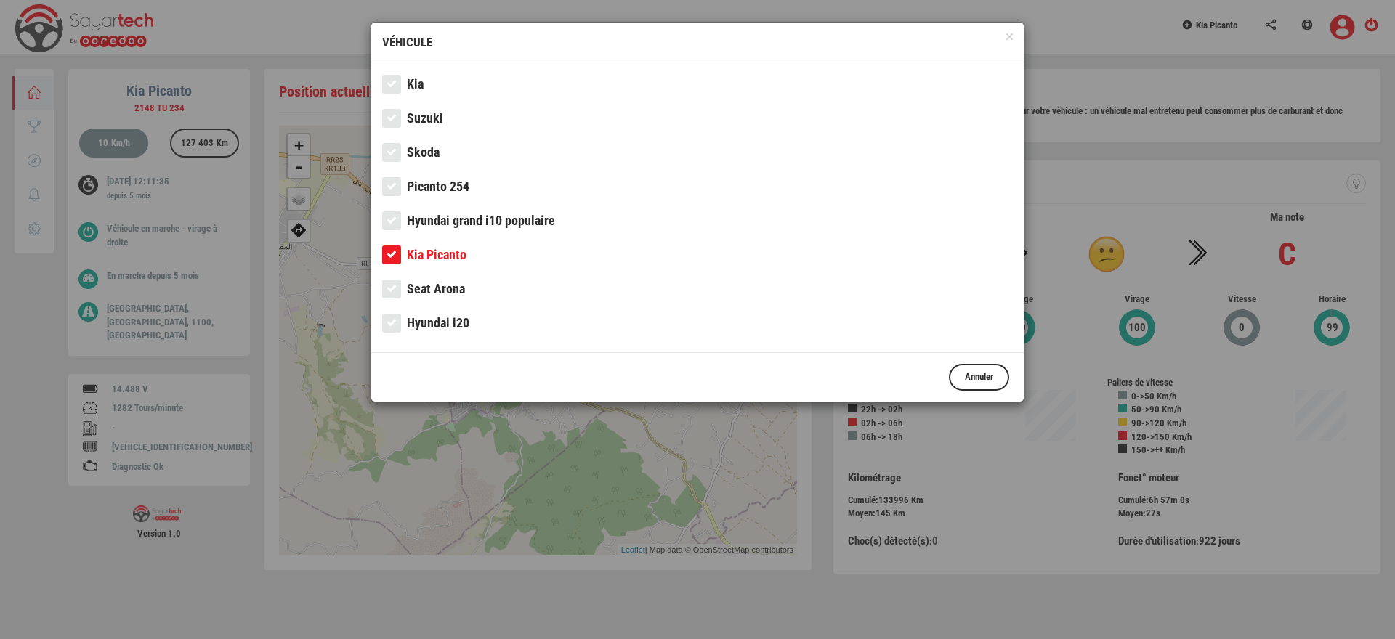
click at [442, 185] on span "Picanto 254" at bounding box center [438, 186] width 62 height 15
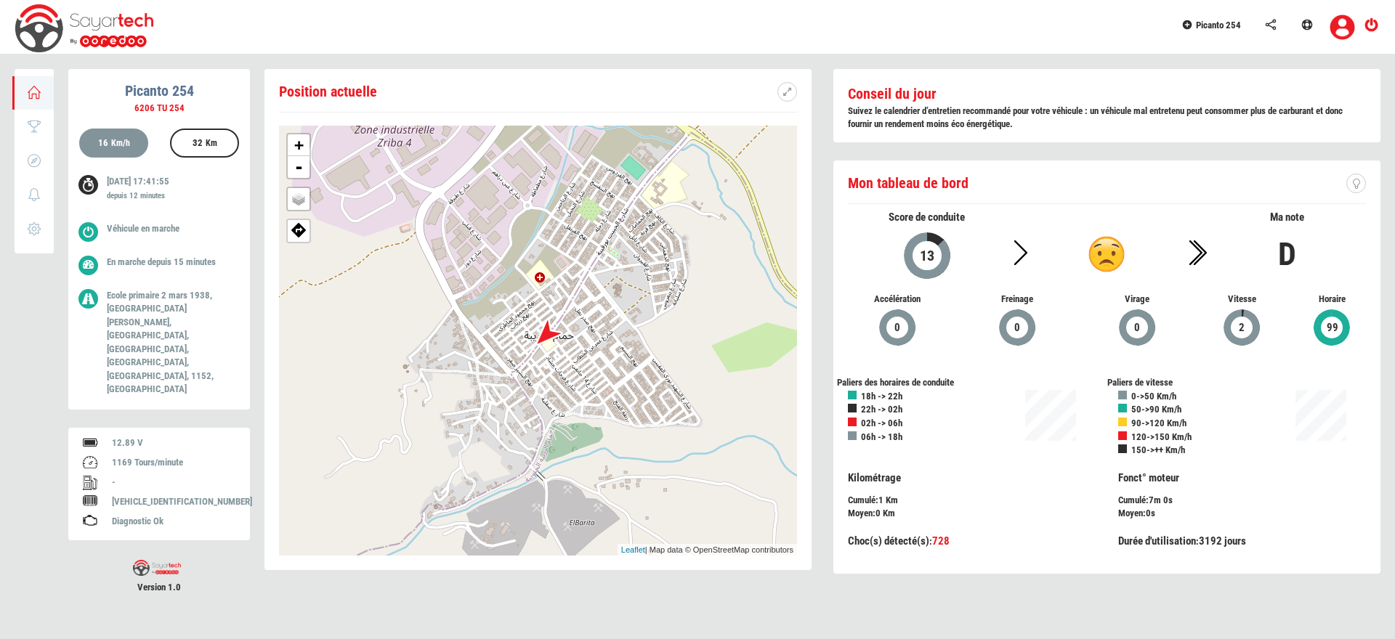
drag, startPoint x: 642, startPoint y: 389, endPoint x: 585, endPoint y: 381, distance: 57.9
click at [585, 381] on div "+ - OSM Map Google Map Google Satellite Leaflet | Map data © OpenStreetMap cont…" at bounding box center [538, 341] width 518 height 430
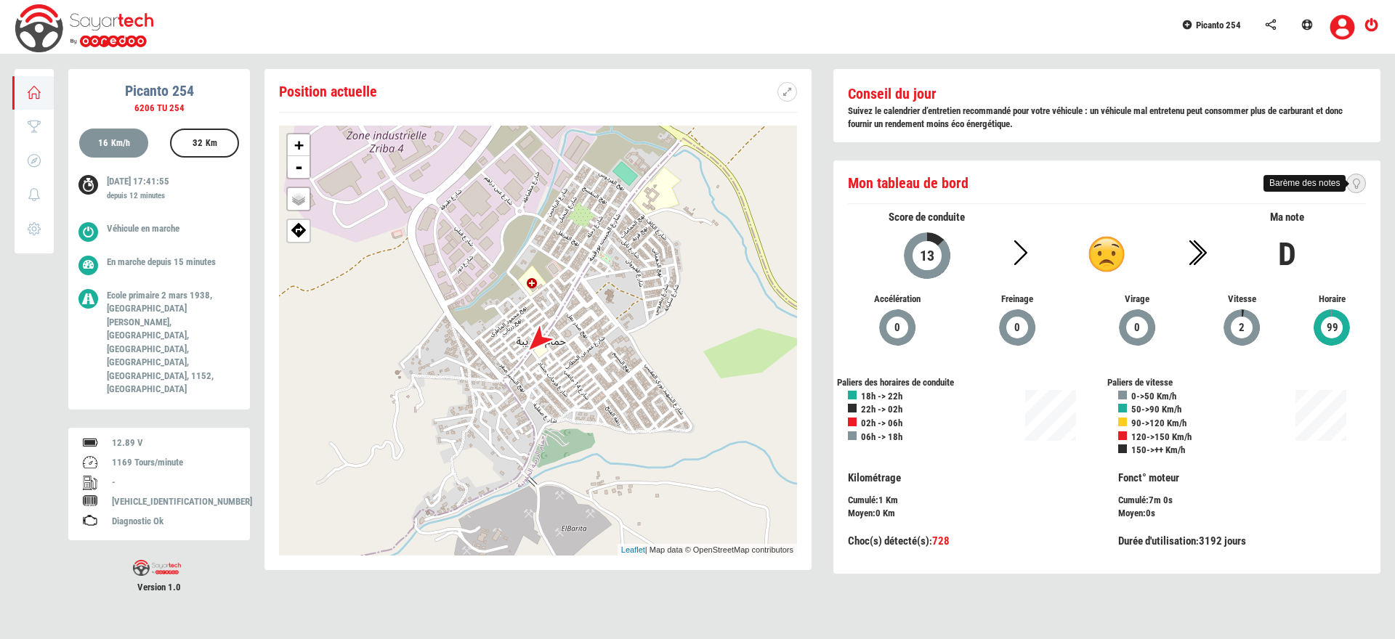
click at [1356, 187] on icon at bounding box center [1355, 184] width 9 height 10
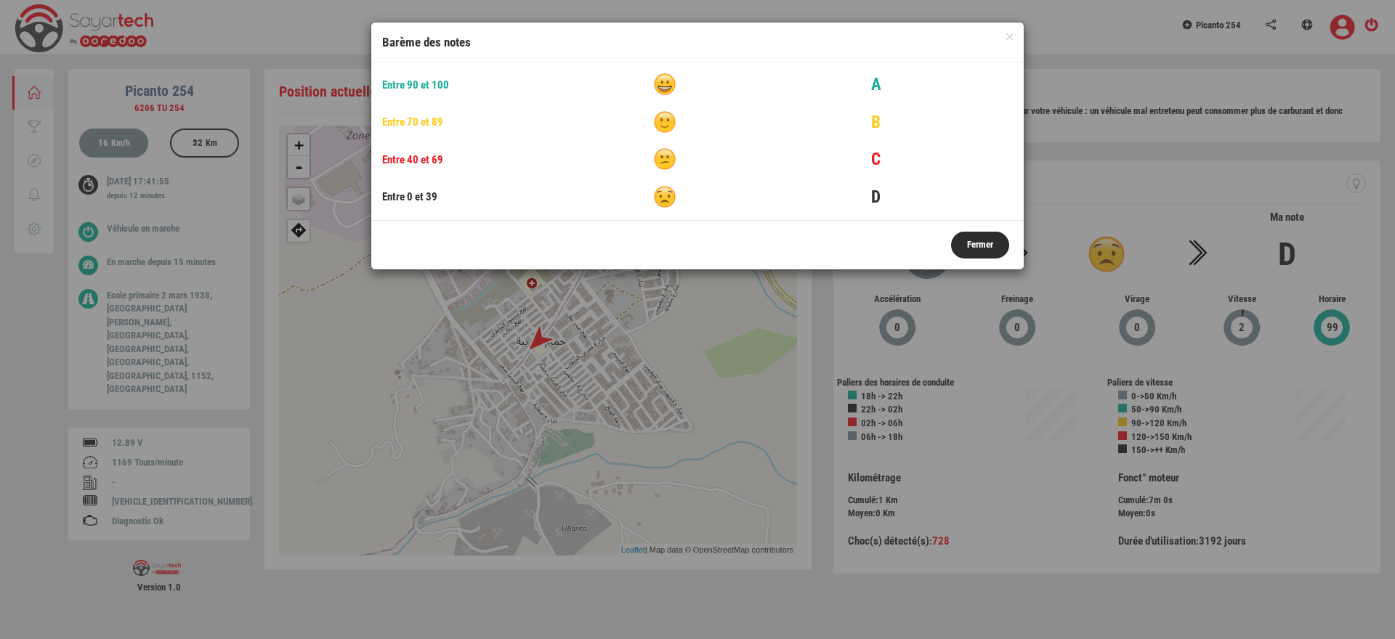
click at [995, 251] on button "Fermer" at bounding box center [980, 245] width 58 height 27
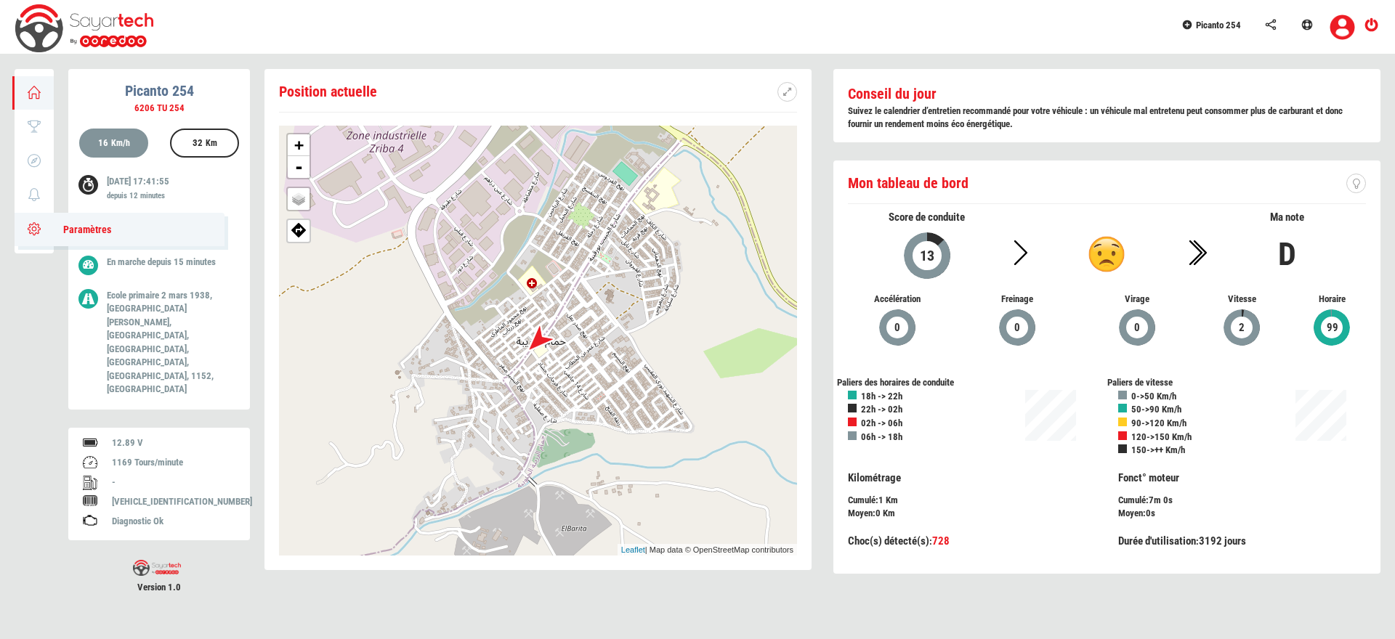
click at [39, 222] on link "Paramètres" at bounding box center [120, 229] width 210 height 33
type input "Picanto 254"
type input "6206 TU 254"
type input "215"
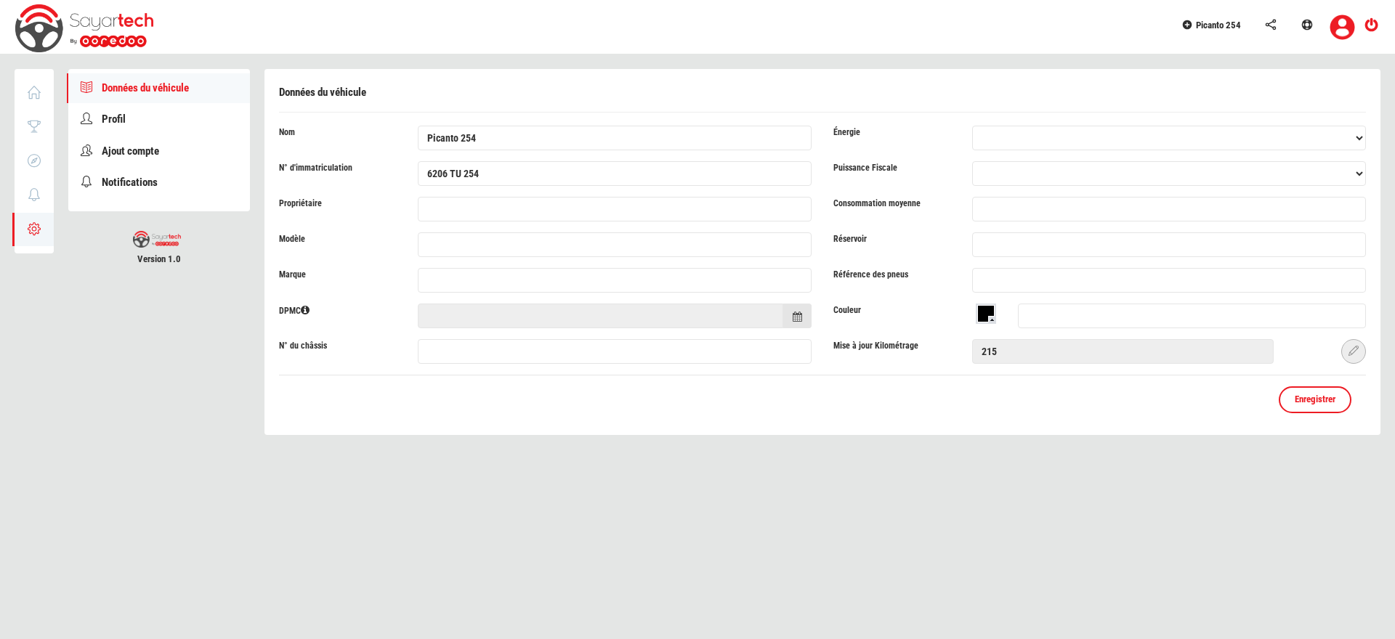
click at [1355, 353] on icon at bounding box center [1353, 351] width 10 height 10
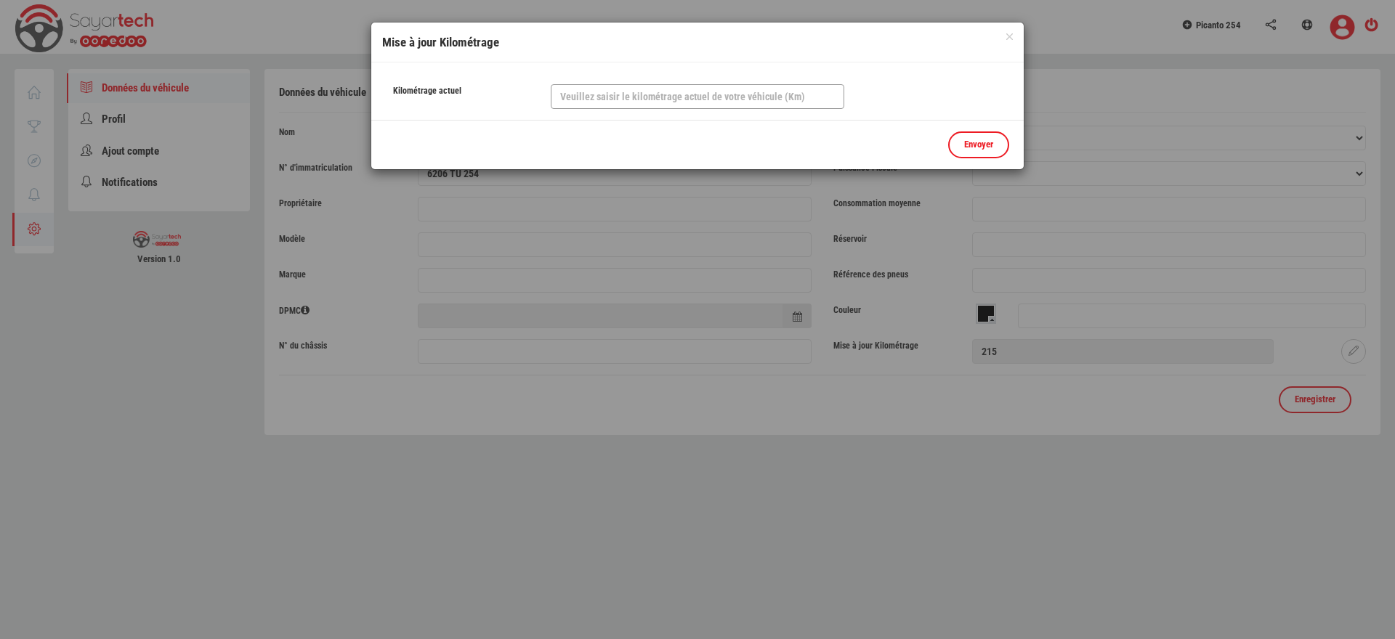
click at [636, 102] on input "text" at bounding box center [697, 96] width 293 height 25
type input "5400"
click at [997, 146] on link "Envoyer" at bounding box center [978, 144] width 61 height 27
click at [1008, 38] on button "×" at bounding box center [1009, 36] width 7 height 7
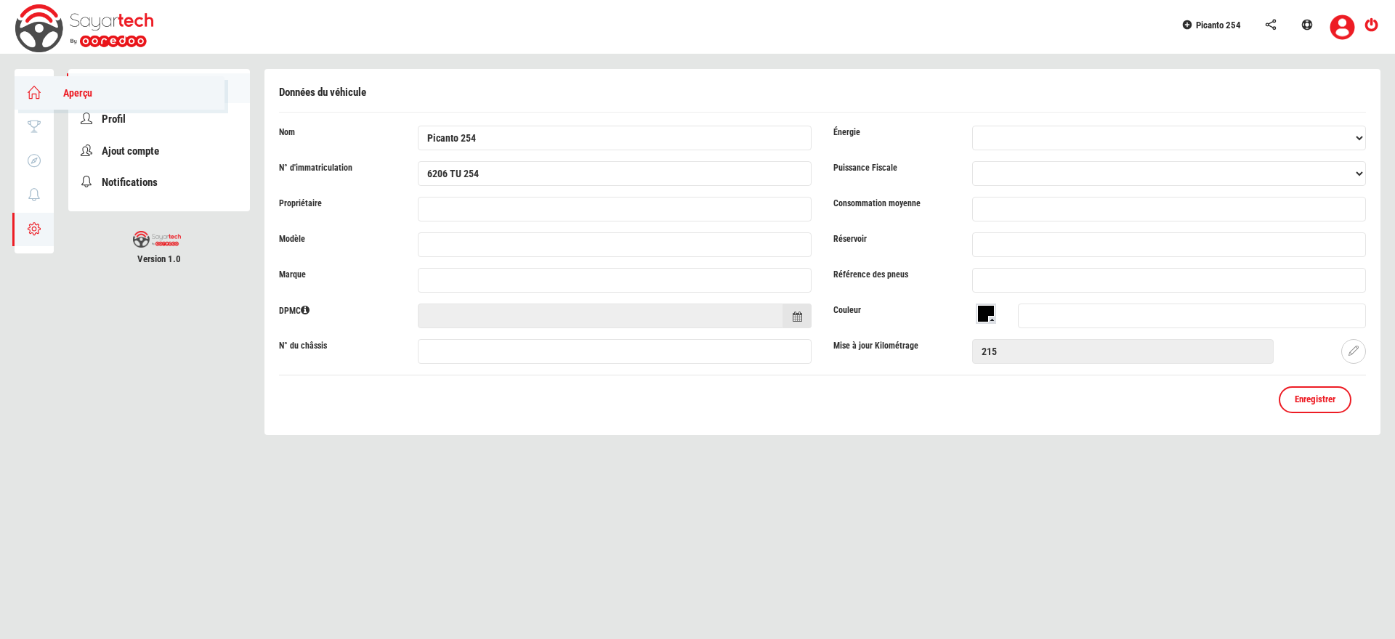
click at [30, 76] on link "Aperçu" at bounding box center [120, 92] width 210 height 33
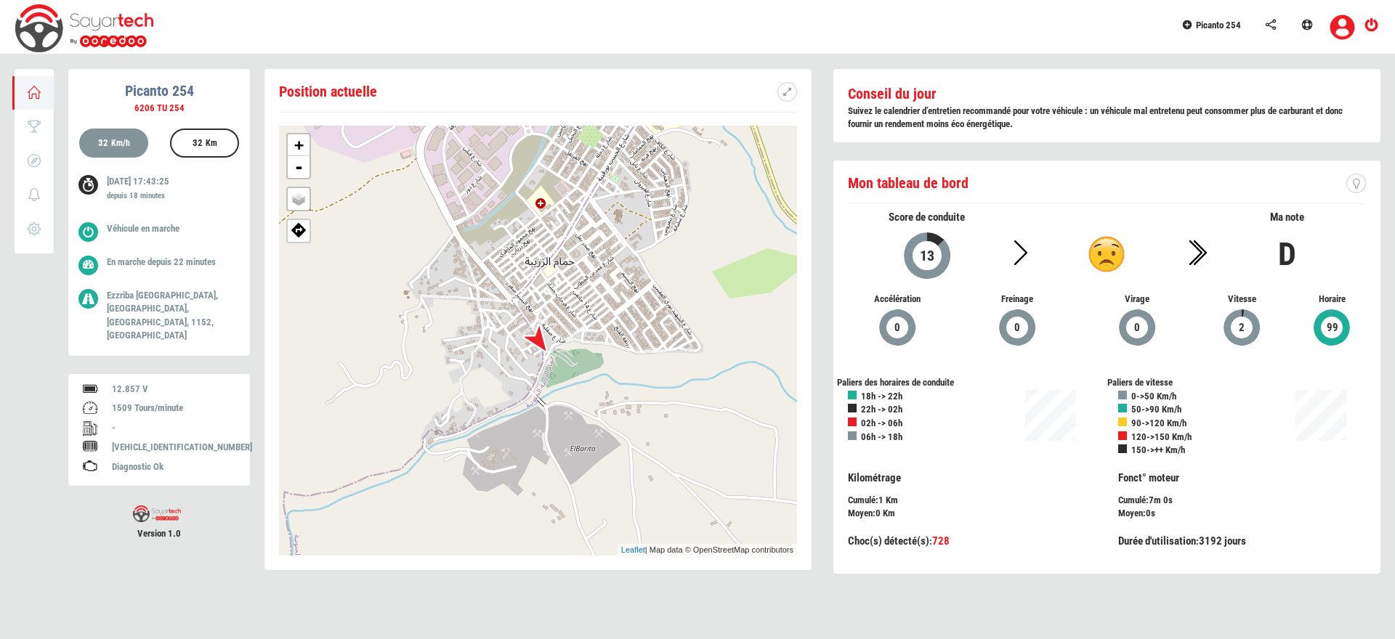
click at [175, 441] on div "[VEHICLE_IDENTIFICATION_NUMBER]" at bounding box center [173, 448] width 123 height 14
click at [142, 402] on div "1509 Tours/minute" at bounding box center [173, 409] width 123 height 14
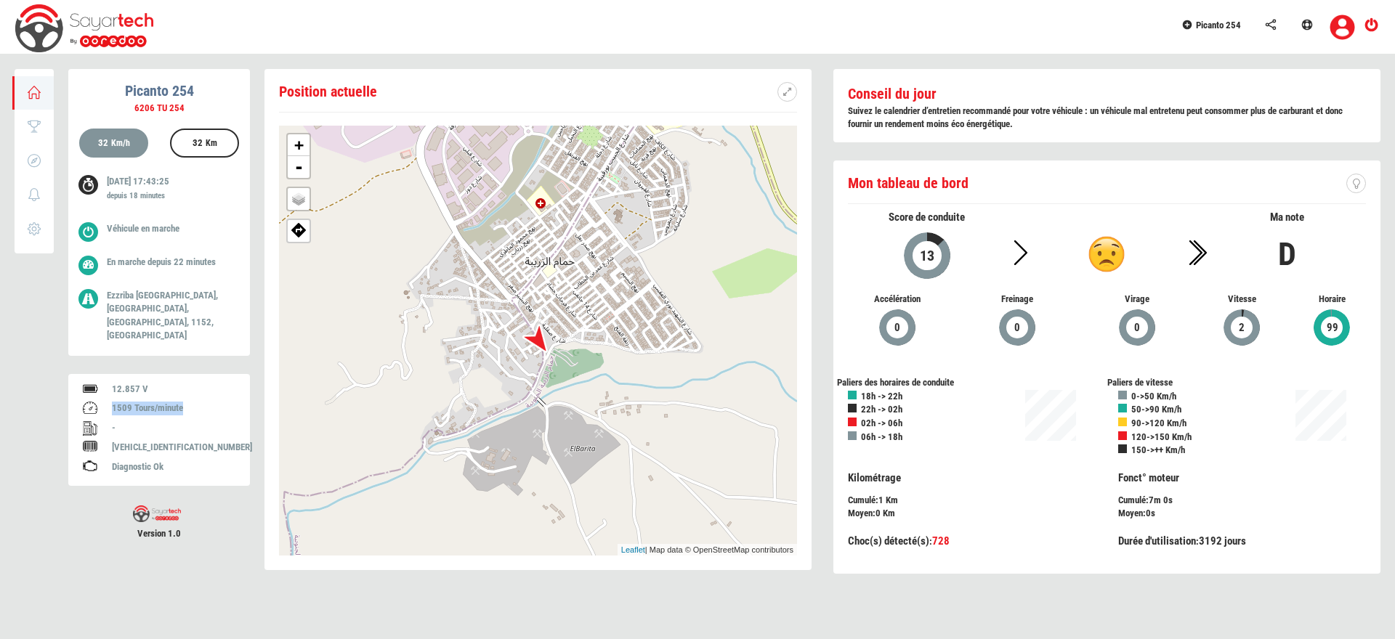
click at [142, 402] on div "1509 Tours/minute" at bounding box center [173, 409] width 123 height 14
click at [163, 402] on div "1509 Tours/minute" at bounding box center [173, 409] width 123 height 14
drag, startPoint x: 134, startPoint y: 393, endPoint x: 183, endPoint y: 393, distance: 49.4
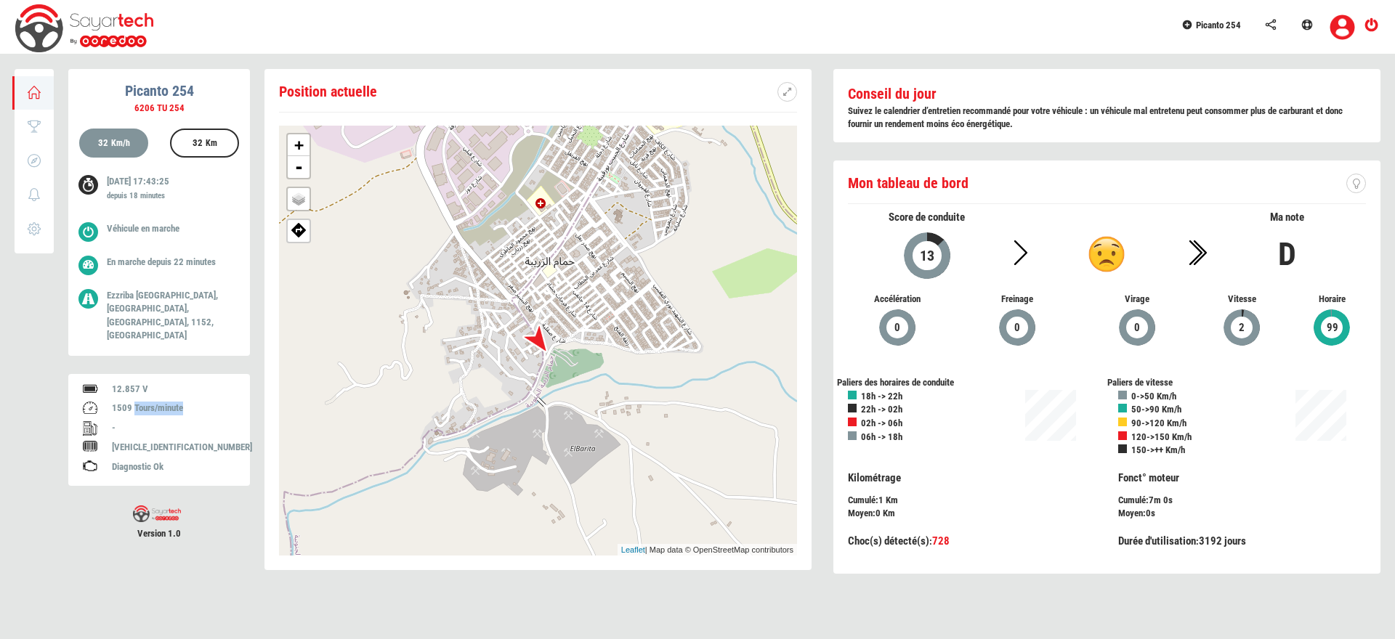
click at [183, 402] on div "1509 Tours/minute" at bounding box center [173, 409] width 123 height 14
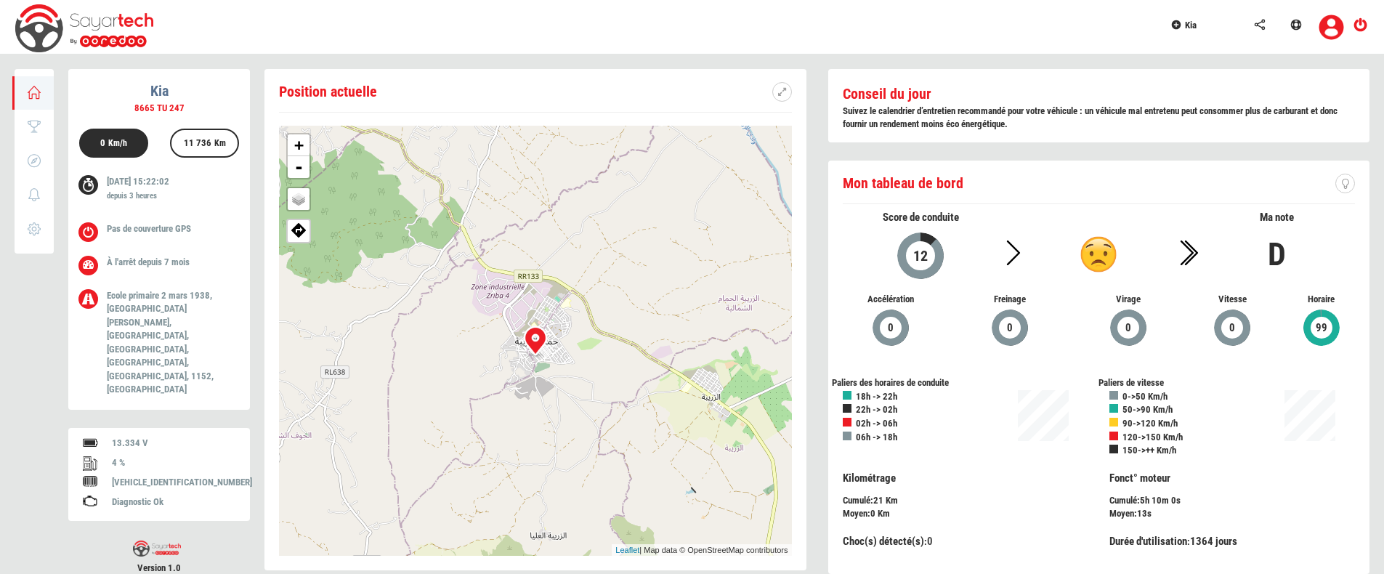
click at [1195, 31] on link "Kia" at bounding box center [1204, 23] width 84 height 46
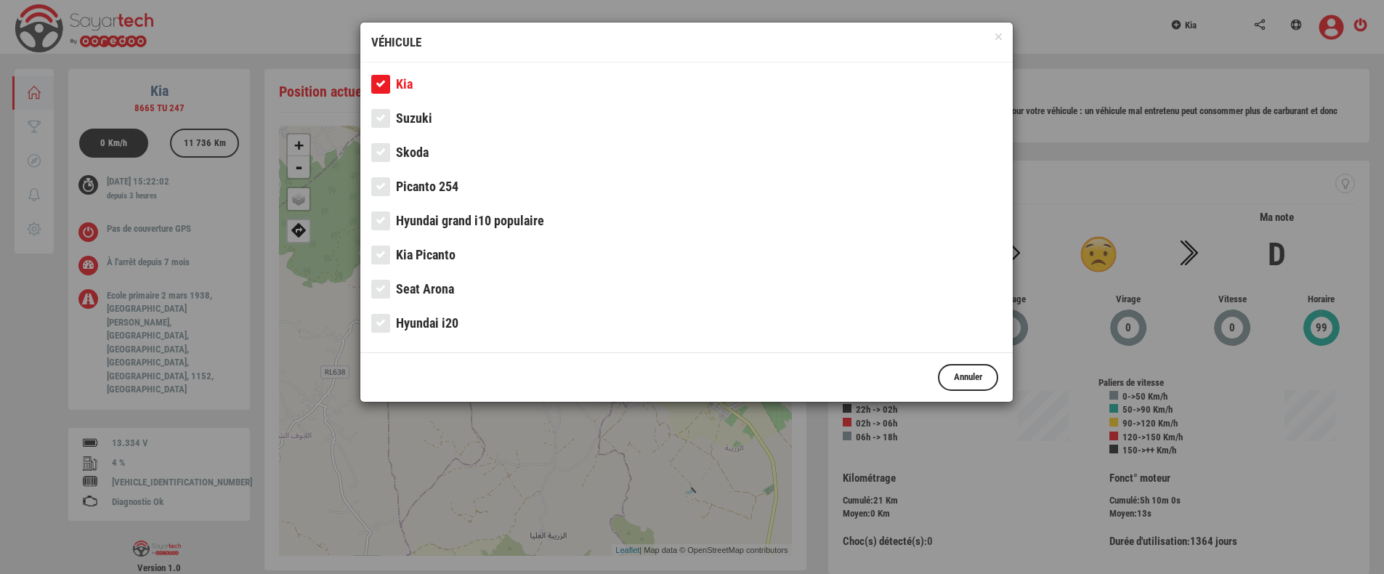
click at [433, 188] on span "Picanto 254" at bounding box center [427, 186] width 62 height 15
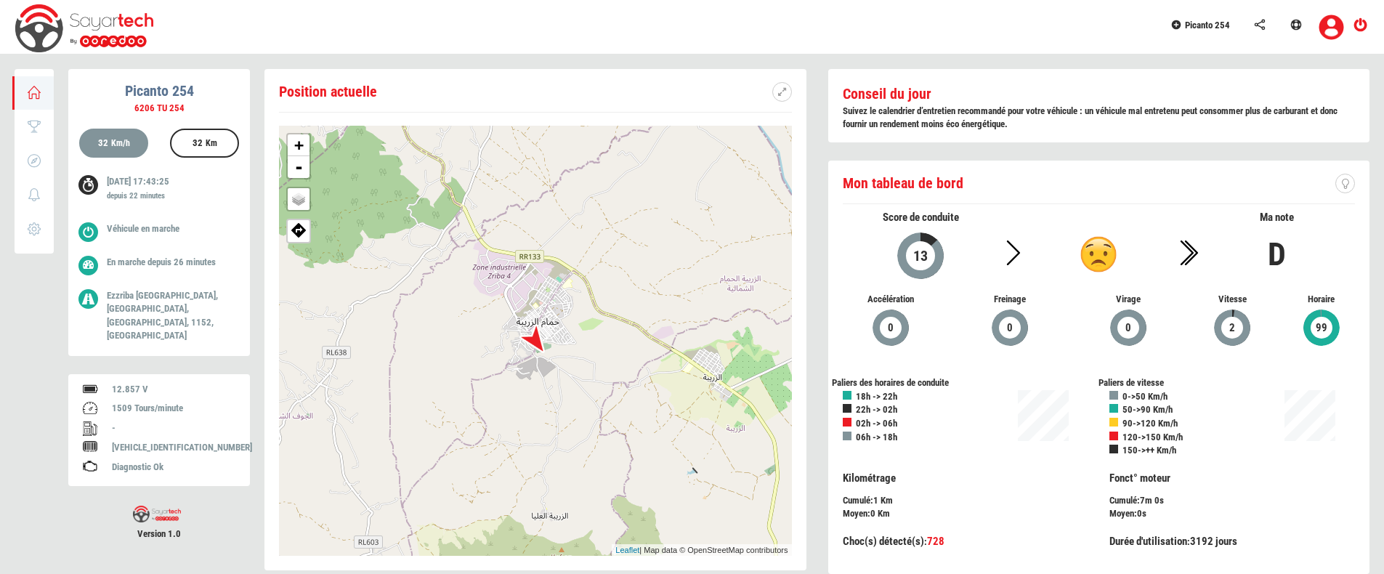
click at [1196, 31] on link "Picanto 254" at bounding box center [1204, 23] width 84 height 46
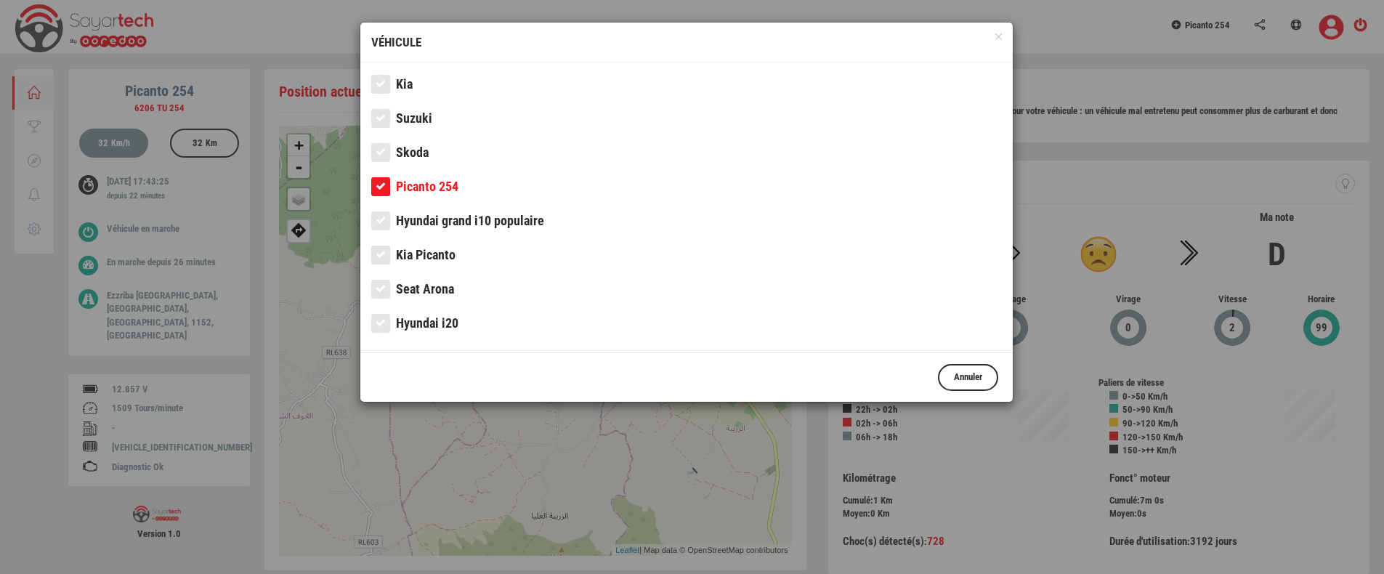
click at [410, 86] on span "Kia" at bounding box center [404, 83] width 17 height 15
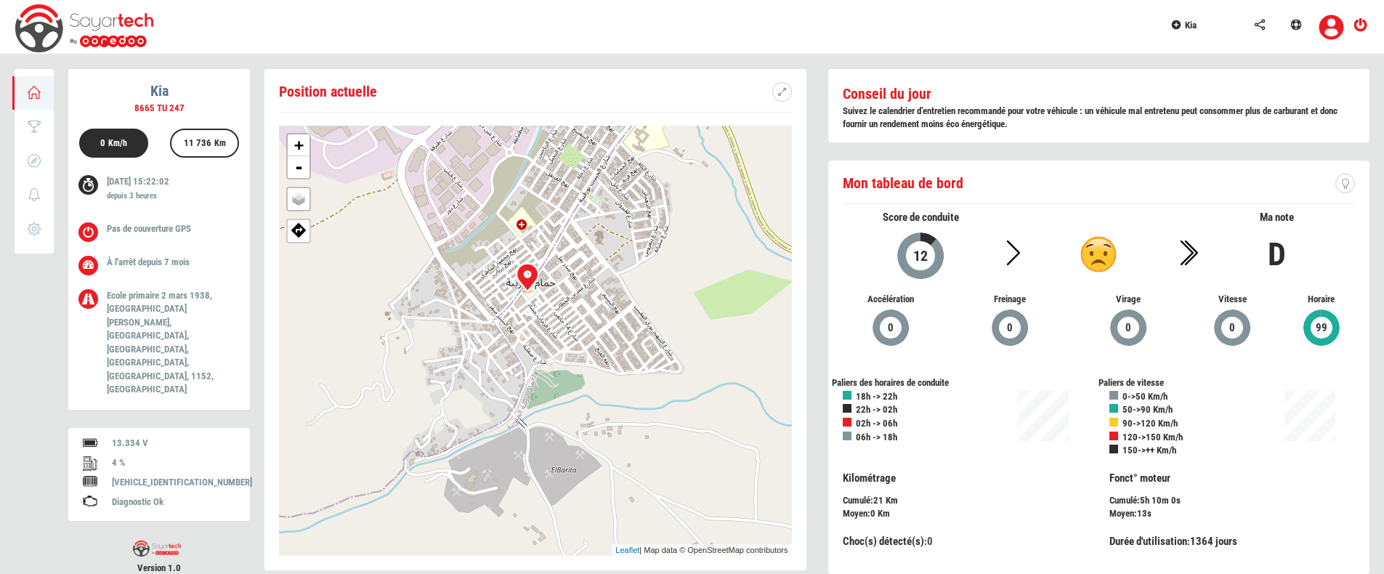
click at [532, 288] on div at bounding box center [528, 282] width 44 height 44
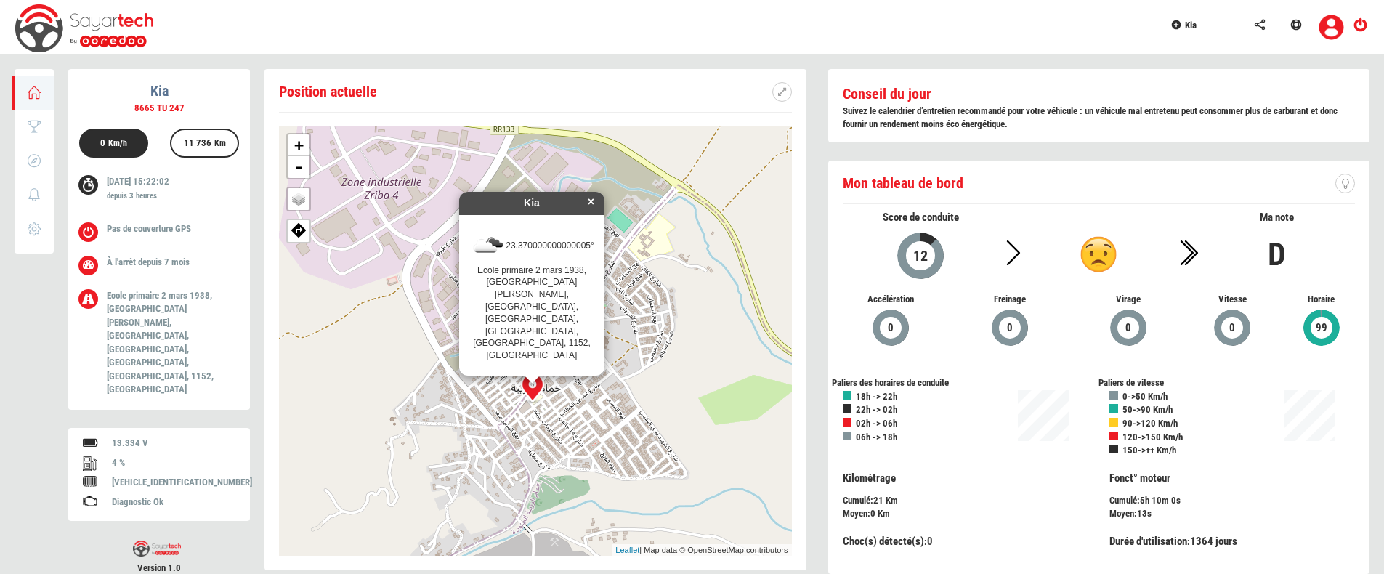
drag, startPoint x: 532, startPoint y: 288, endPoint x: 537, endPoint y: 402, distance: 113.4
click at [537, 402] on div at bounding box center [533, 387] width 44 height 44
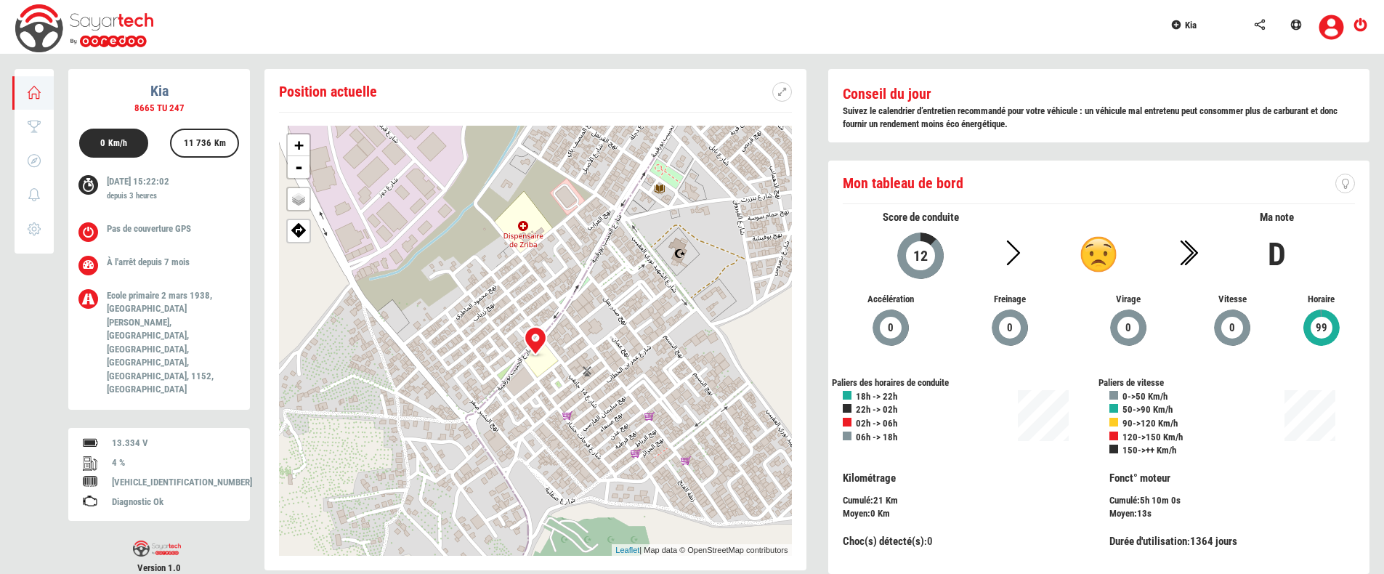
click at [1185, 21] on span "Kia" at bounding box center [1191, 25] width 12 height 11
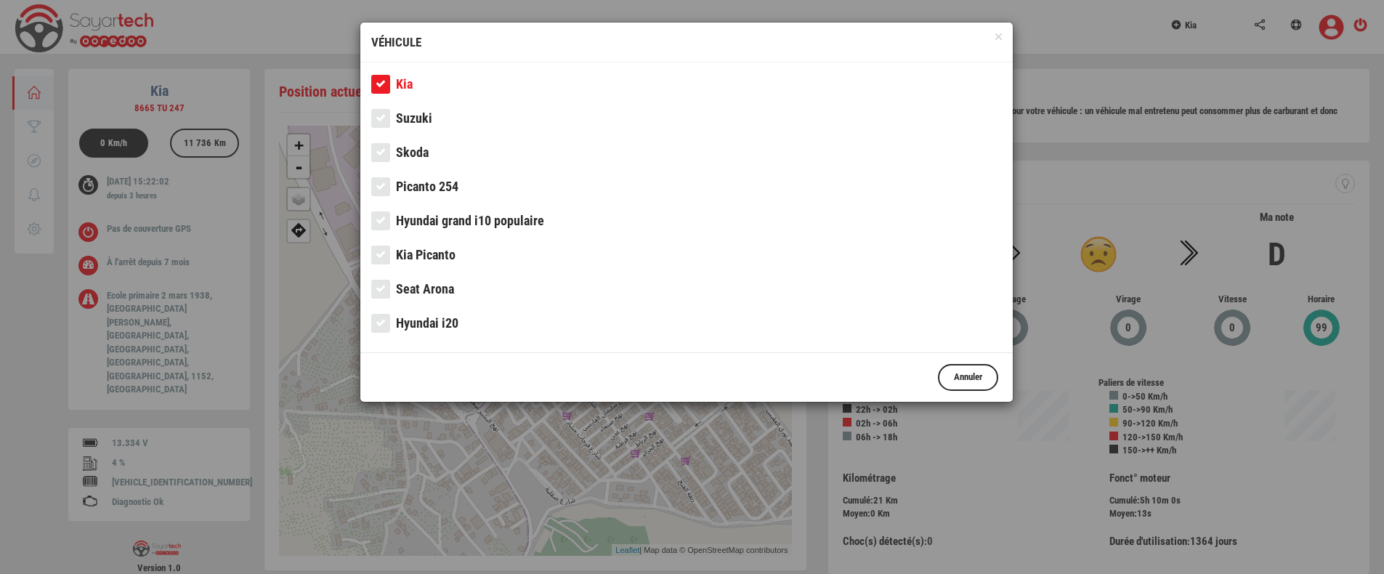
click at [426, 179] on span "Picanto 254" at bounding box center [427, 186] width 62 height 15
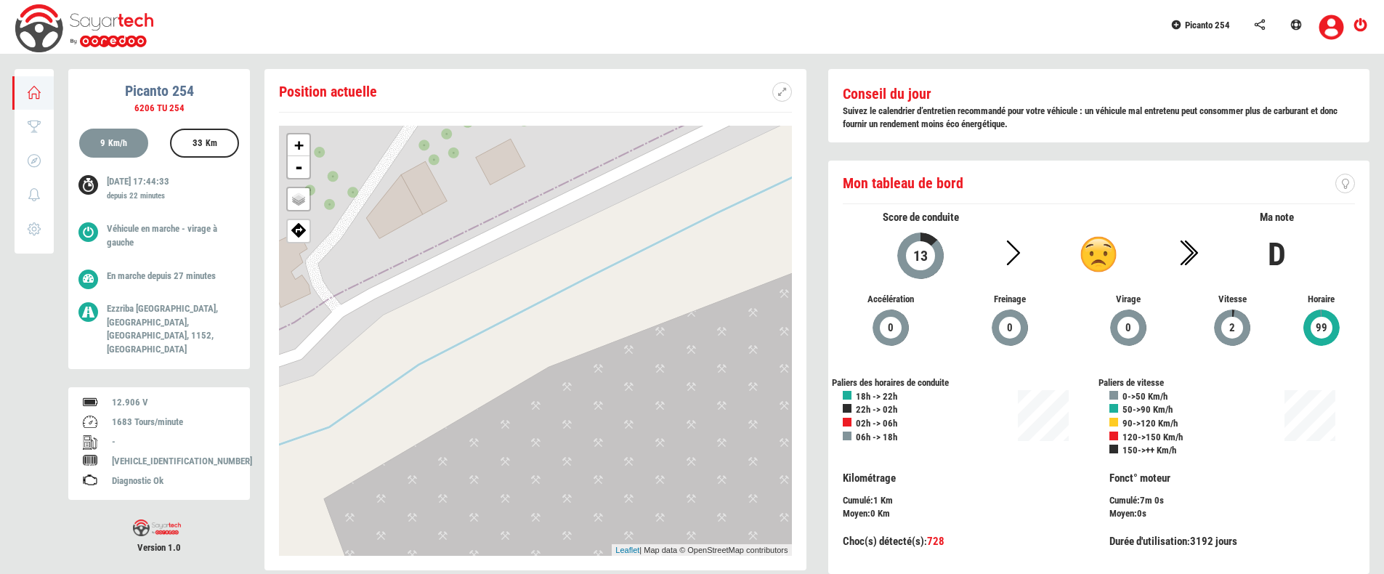
drag, startPoint x: 795, startPoint y: 238, endPoint x: 750, endPoint y: 285, distance: 66.3
click at [750, 285] on div "Position actuelle + - OSM Map Google Map Google Satellite Leaflet | Map data © …" at bounding box center [535, 319] width 542 height 501
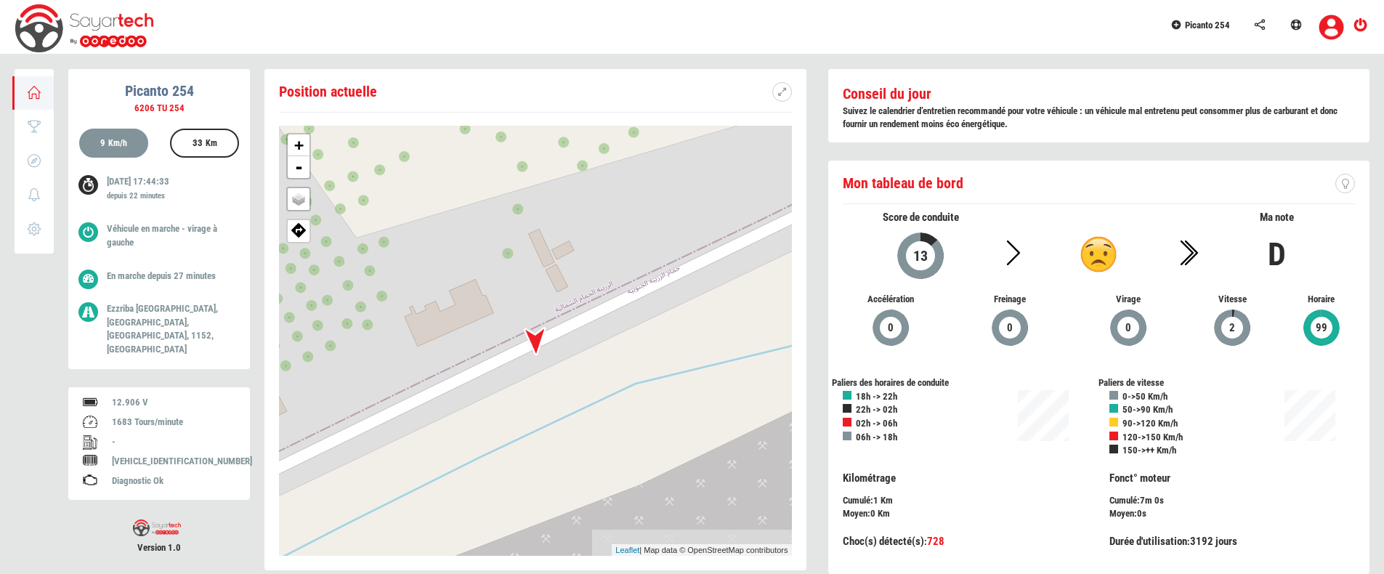
drag, startPoint x: 750, startPoint y: 285, endPoint x: 500, endPoint y: 590, distance: 393.8
click at [500, 573] on html "Picanto 254 Aperçu Score Trajets 0 Notifications Paramètres Picanto 254 6206 TU…" at bounding box center [692, 296] width 1384 height 592
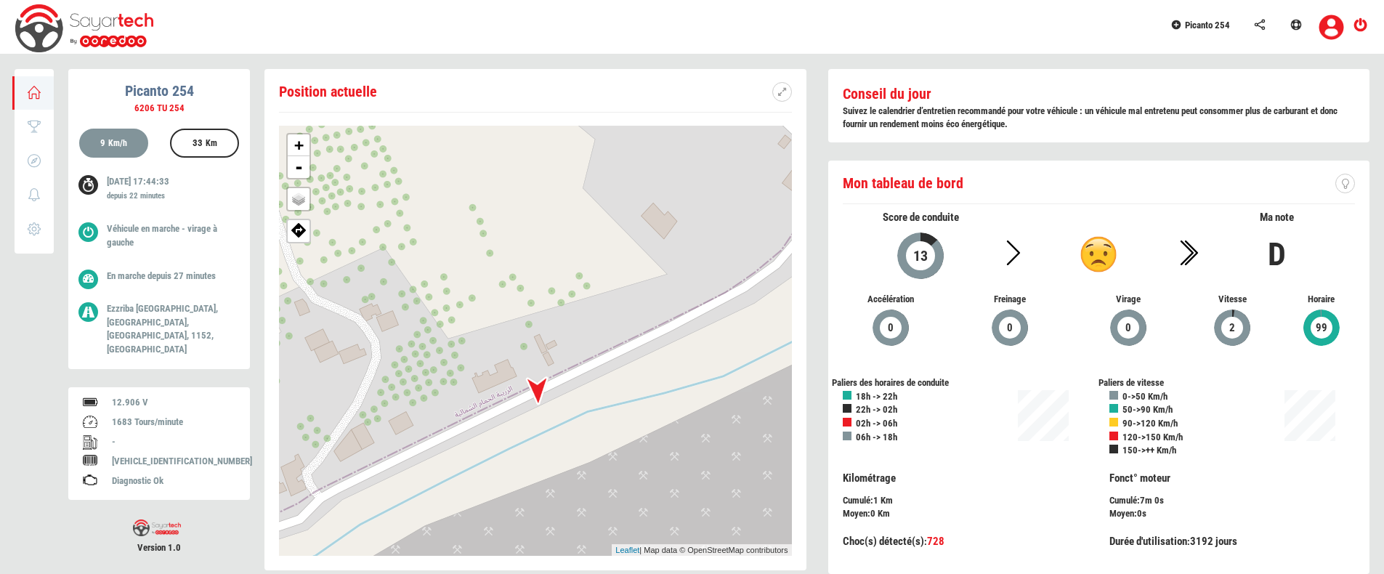
click at [356, 408] on div "+ - OSM Map Google Map Google Satellite Leaflet | Map data © OpenStreetMap cont…" at bounding box center [535, 341] width 513 height 430
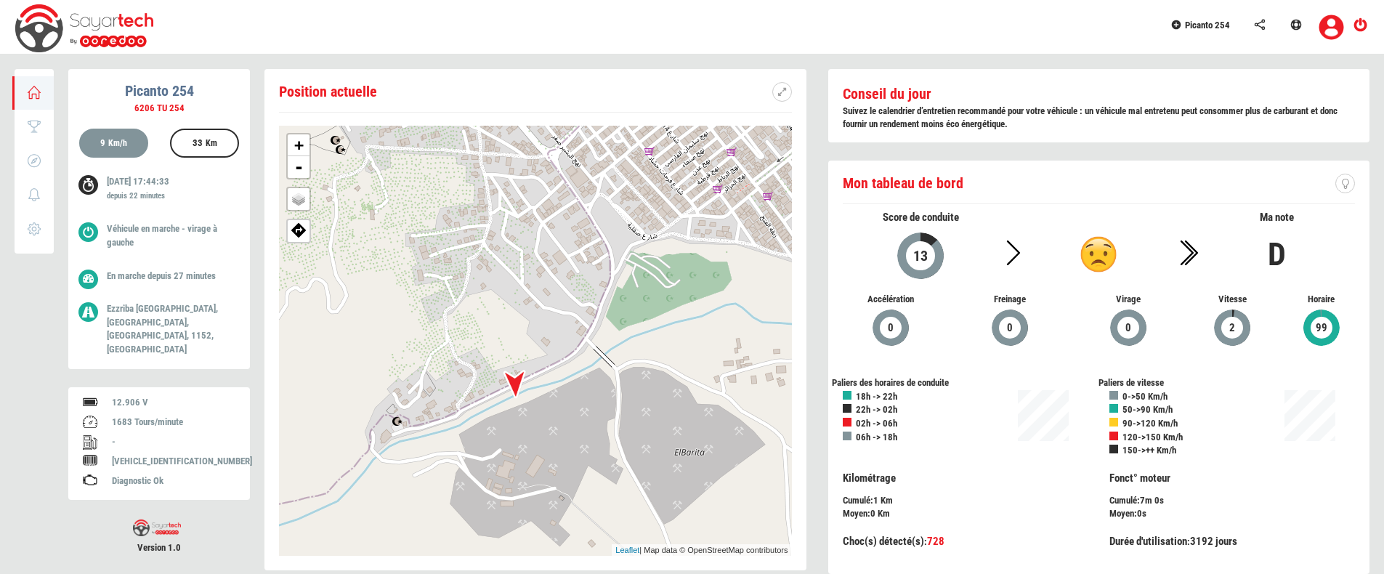
click at [348, 113] on div "Position actuelle + - OSM Map Google Map Google Satellite Leaflet | Map data © …" at bounding box center [535, 319] width 542 height 501
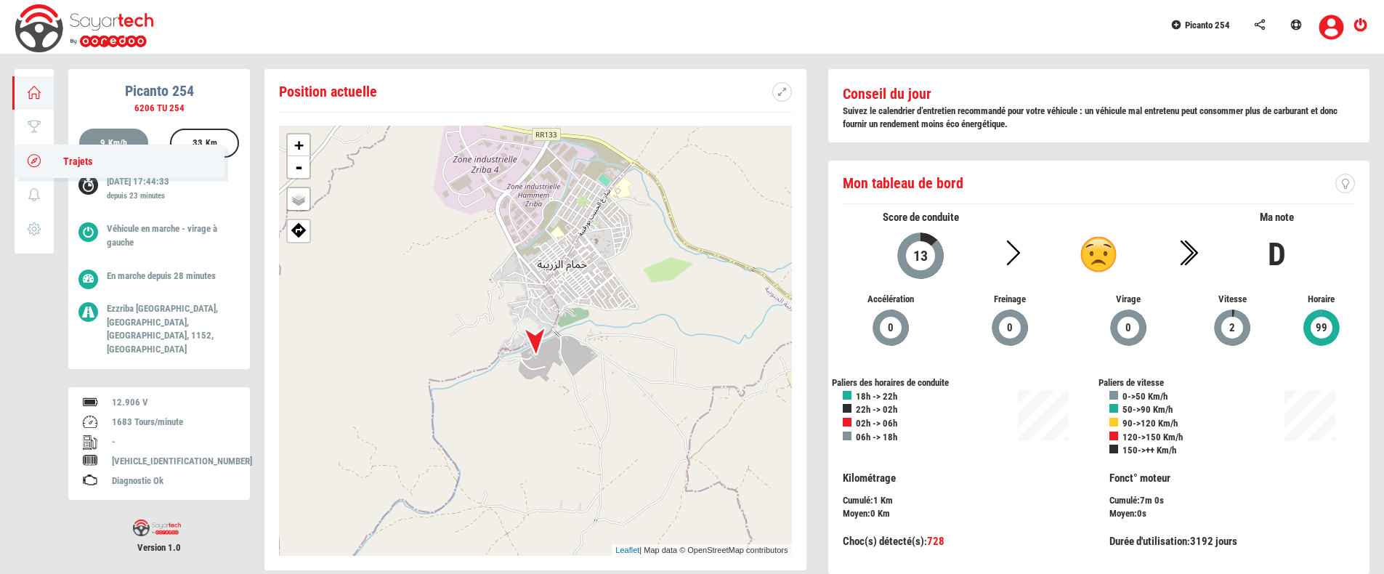
click at [44, 163] on link "Trajets" at bounding box center [120, 161] width 210 height 33
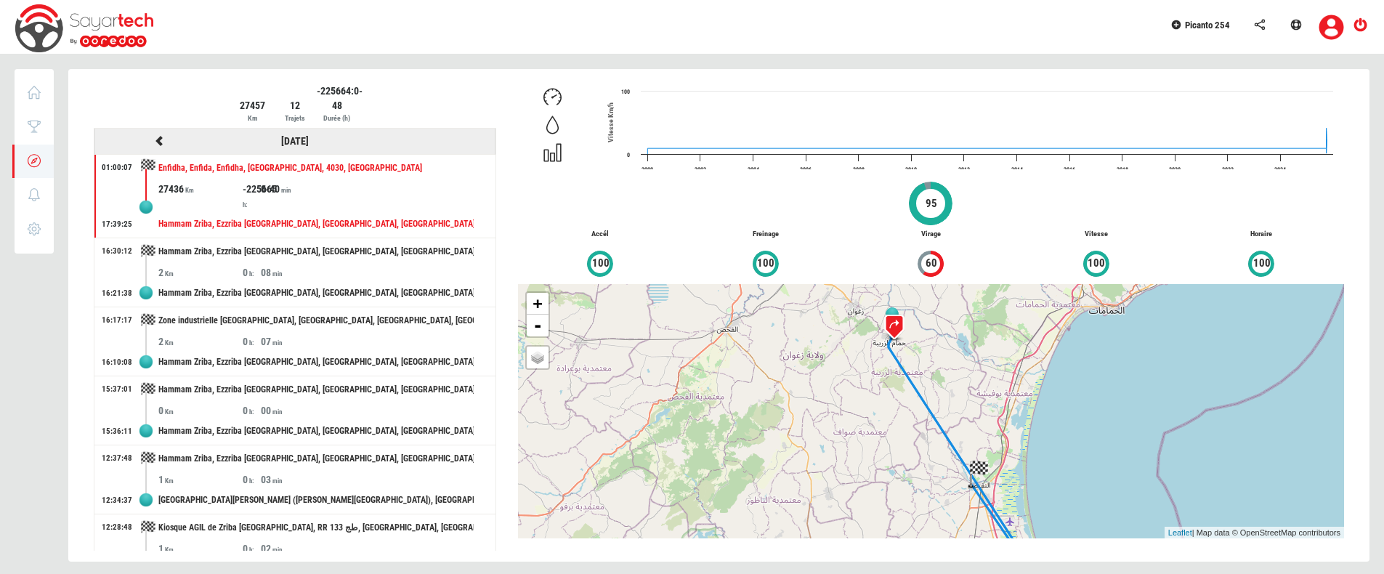
click at [161, 140] on icon at bounding box center [159, 141] width 13 height 10
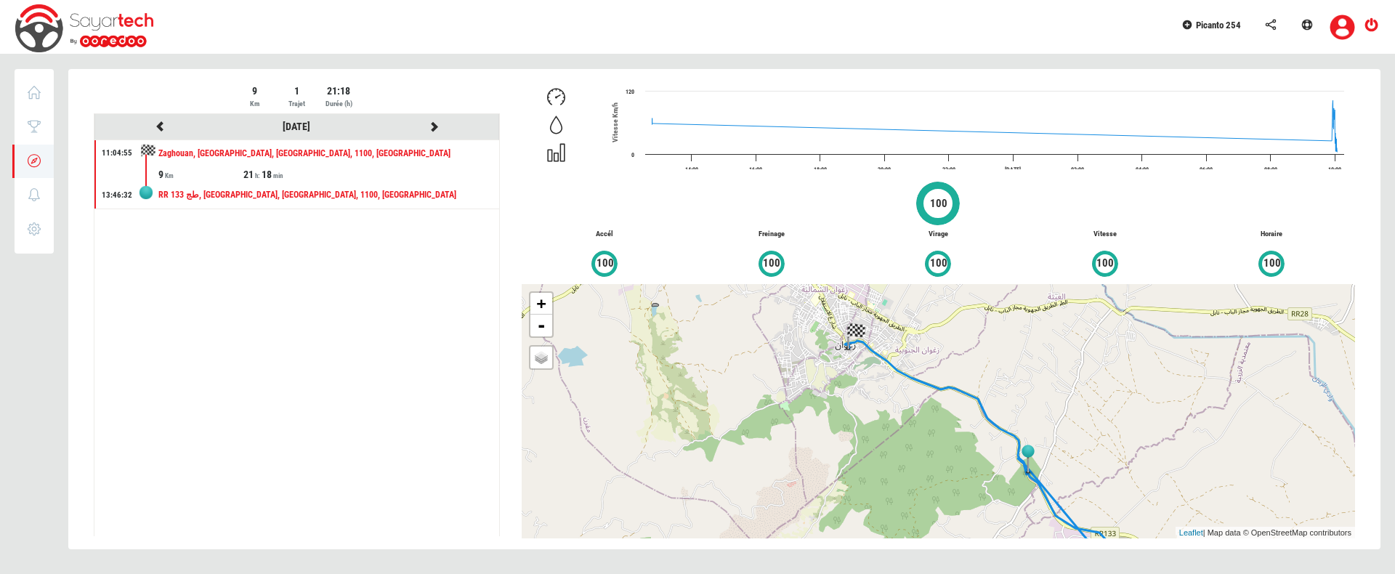
click at [247, 180] on div "21" at bounding box center [252, 174] width 18 height 15
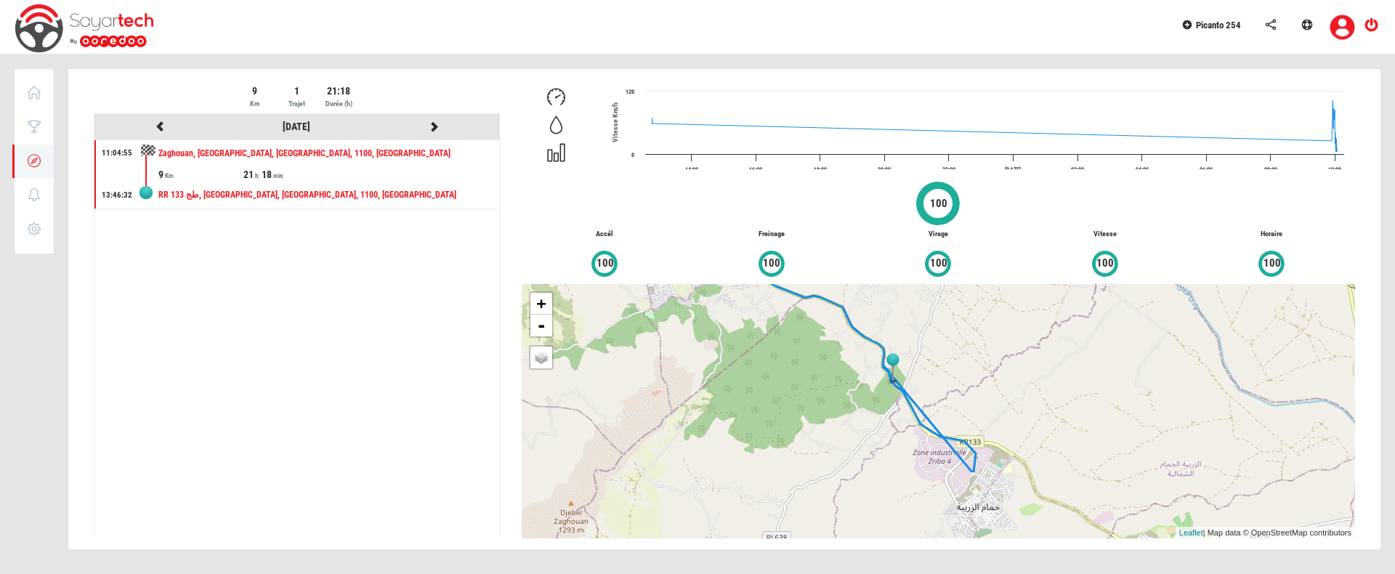
drag, startPoint x: 1027, startPoint y: 493, endPoint x: 886, endPoint y: 400, distance: 169.8
click at [886, 400] on div "+ - OSM Map Google Map Google Satellite Leaflet | Map data © OpenStreetMap cont…" at bounding box center [938, 411] width 833 height 254
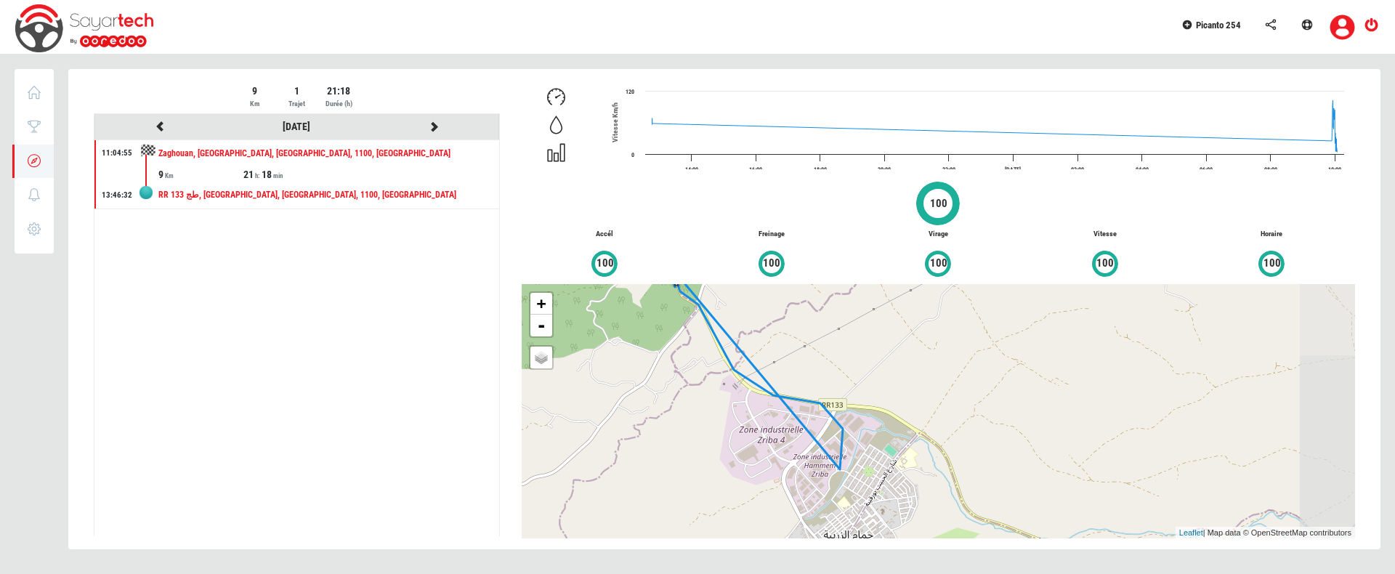
drag, startPoint x: 1140, startPoint y: 473, endPoint x: 916, endPoint y: 378, distance: 242.9
click at [916, 378] on div "+ - OSM Map Google Map Google Satellite Leaflet | Map data © OpenStreetMap cont…" at bounding box center [938, 411] width 833 height 254
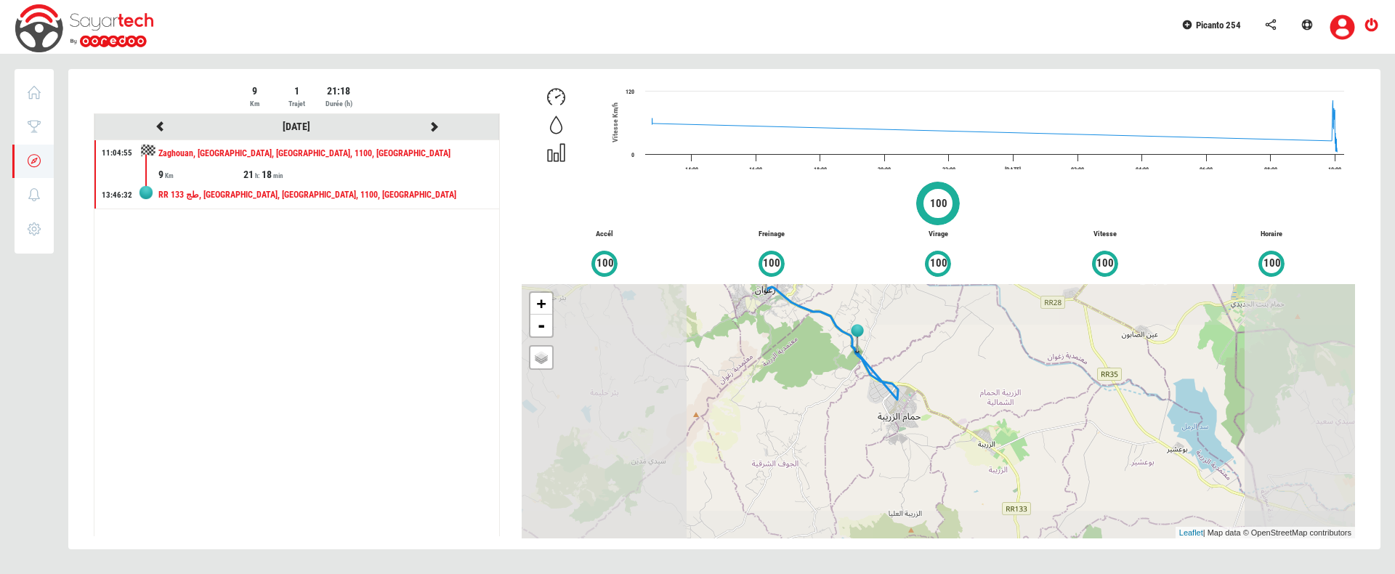
click at [916, 378] on div "+ - OSM Map Google Map Google Satellite Leaflet | Map data © OpenStreetMap cont…" at bounding box center [938, 411] width 833 height 254
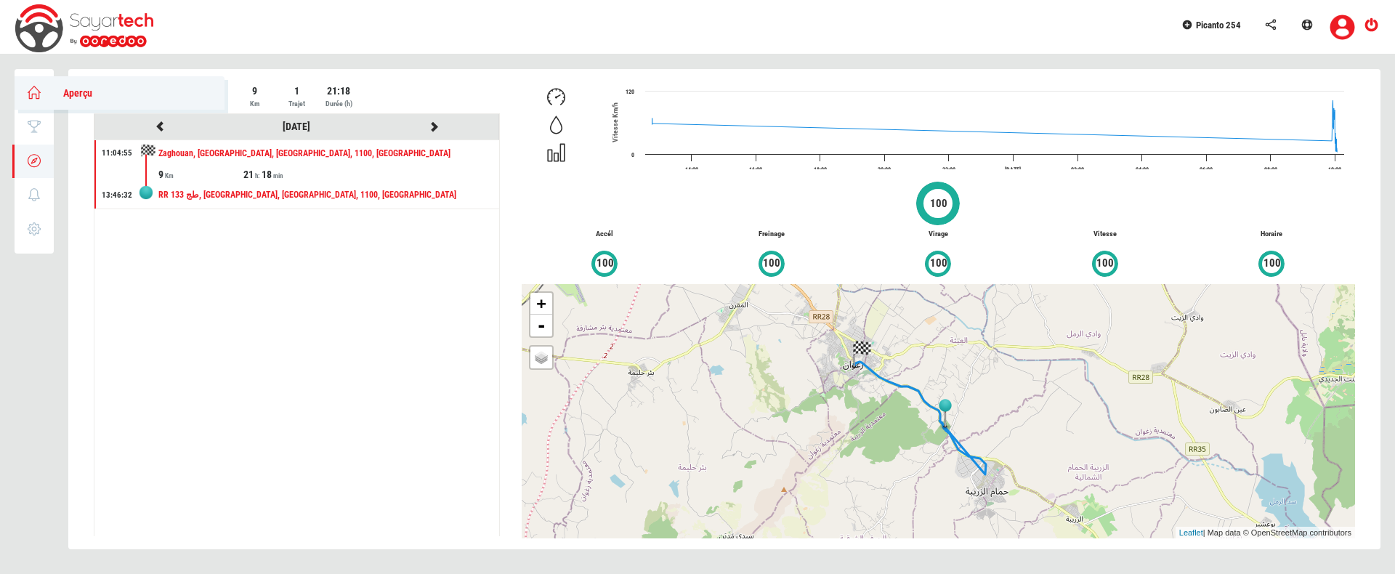
click at [46, 94] on link "Aperçu" at bounding box center [120, 92] width 210 height 33
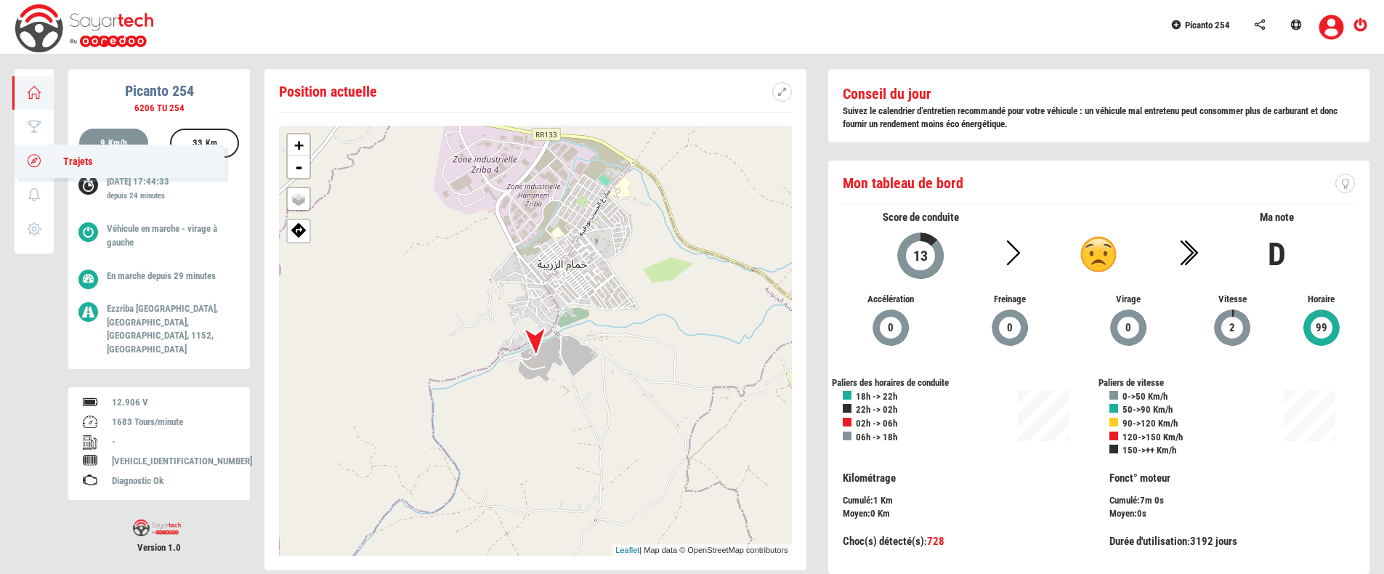
click at [27, 158] on icon at bounding box center [34, 160] width 17 height 10
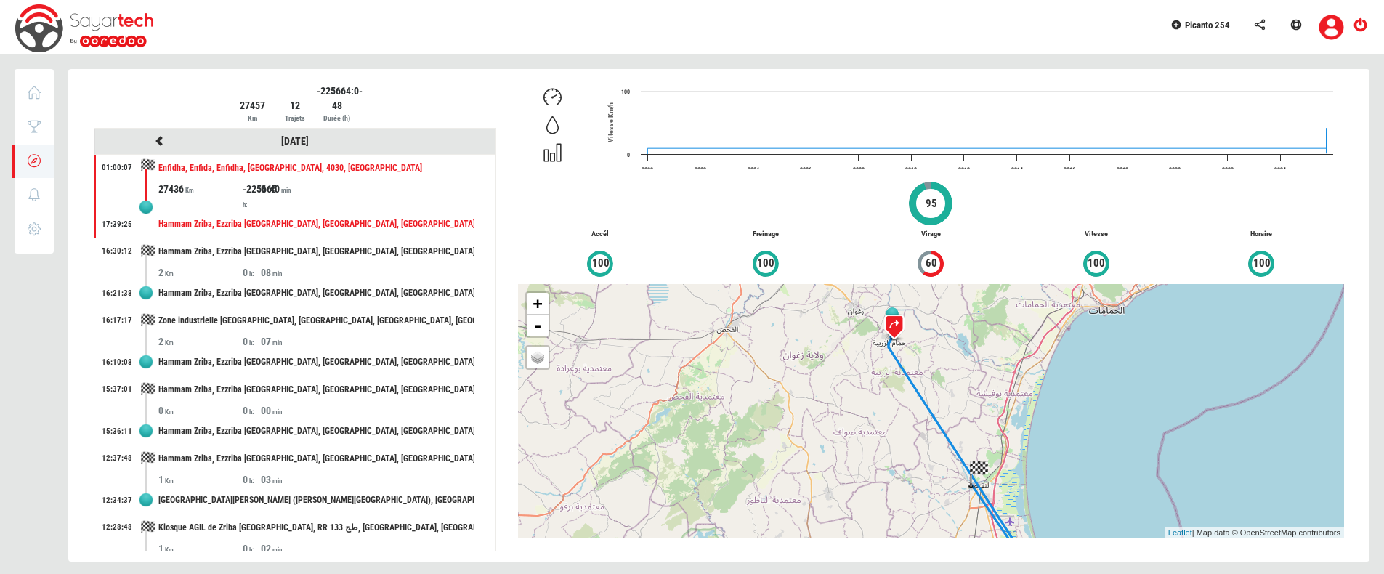
click at [392, 211] on div "Hammam Zriba, Ezzriba [GEOGRAPHIC_DATA], [GEOGRAPHIC_DATA], [GEOGRAPHIC_DATA], …" at bounding box center [315, 224] width 315 height 27
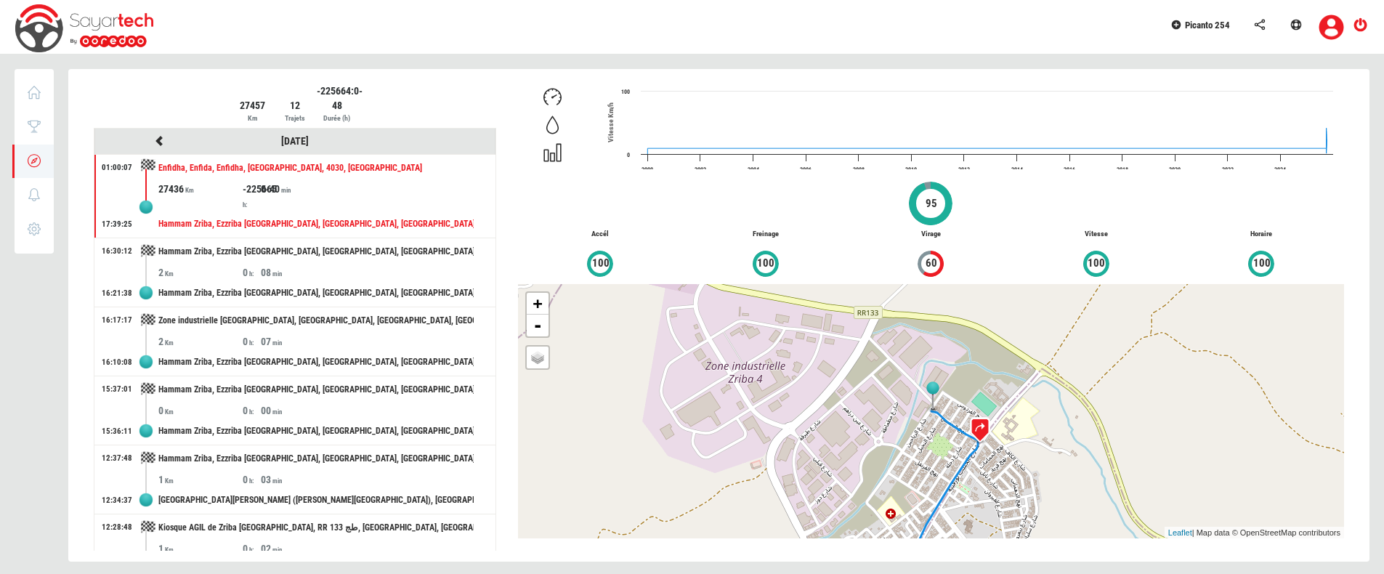
scroll to position [6, 0]
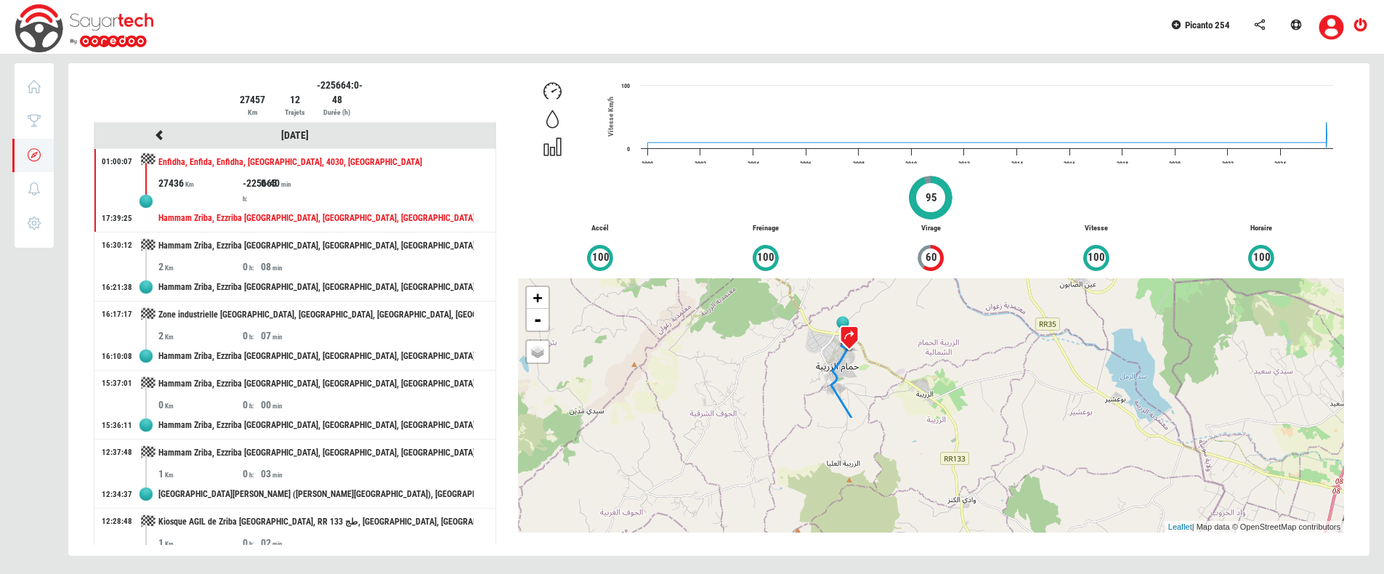
drag, startPoint x: 1083, startPoint y: 498, endPoint x: 852, endPoint y: 355, distance: 271.7
click at [852, 355] on div "+ - OSM Map Google Map Google Satellite Leaflet | Map data © OpenStreetMap cont…" at bounding box center [931, 405] width 826 height 254
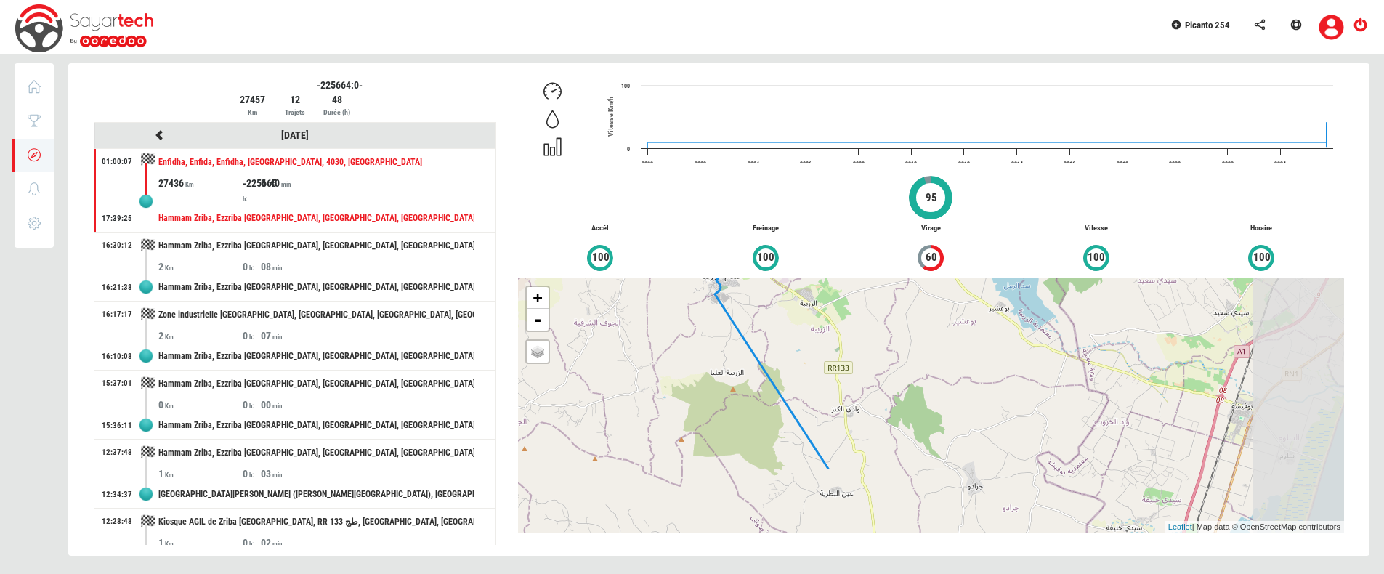
drag, startPoint x: 1007, startPoint y: 501, endPoint x: 879, endPoint y: 402, distance: 161.1
click at [879, 402] on div "+ - OSM Map Google Map Google Satellite Leaflet | Map data © OpenStreetMap cont…" at bounding box center [931, 405] width 826 height 254
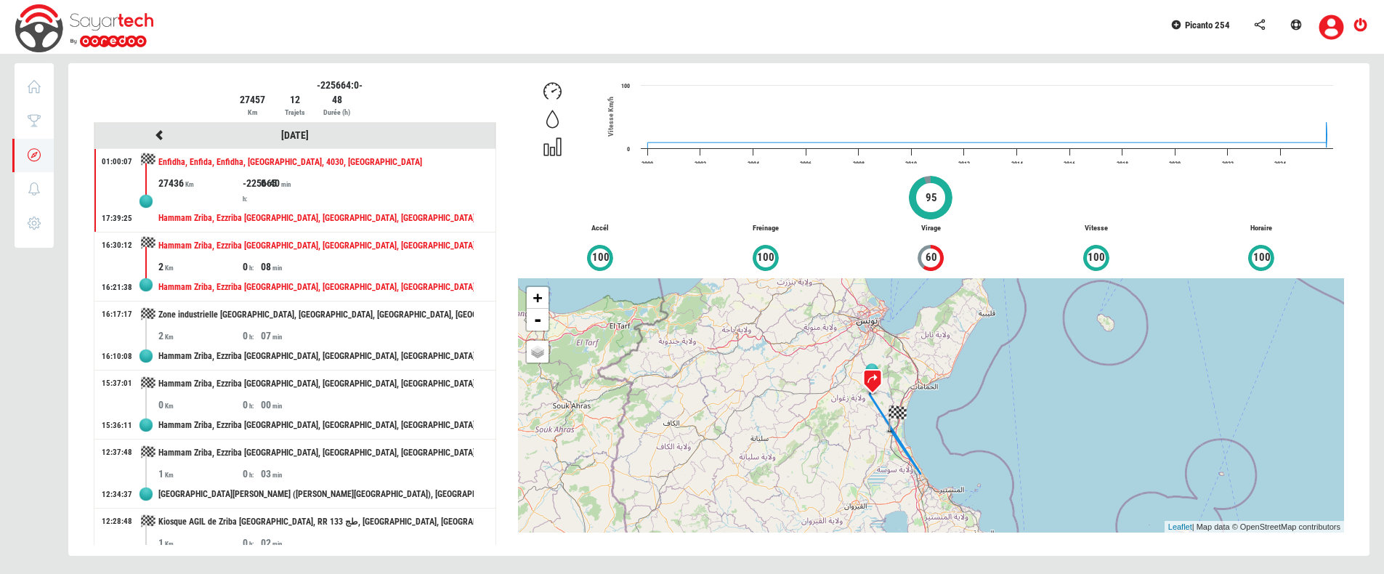
click at [285, 273] on div "08" at bounding box center [303, 266] width 84 height 15
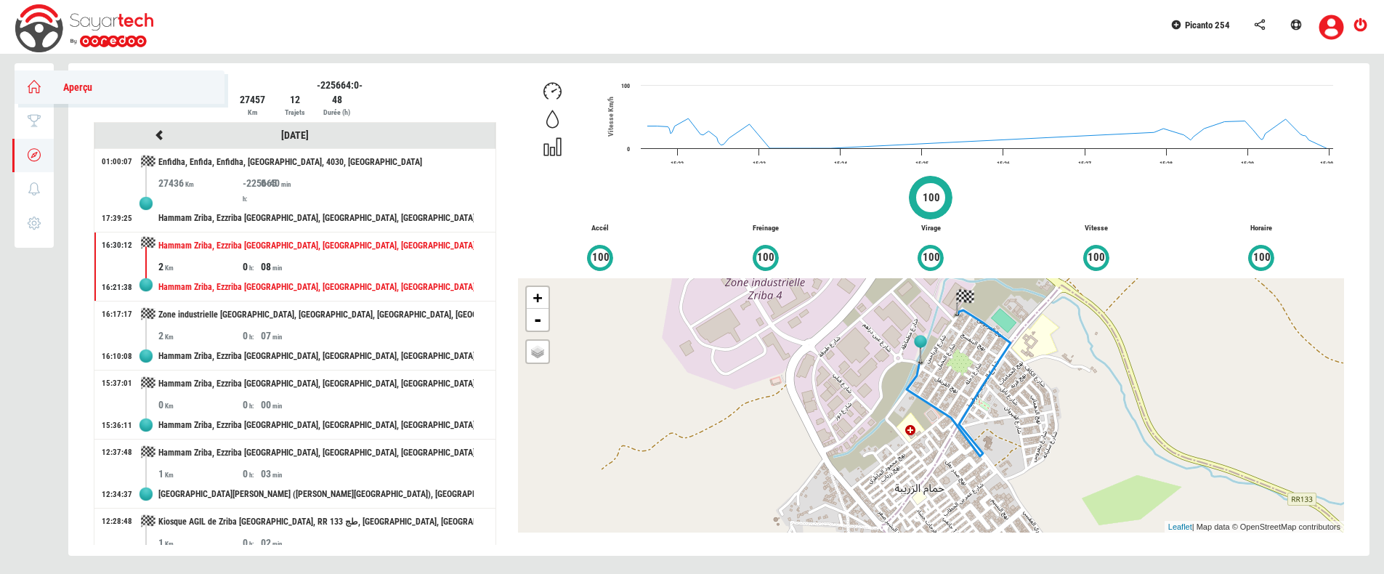
click at [34, 84] on icon at bounding box center [34, 86] width 17 height 10
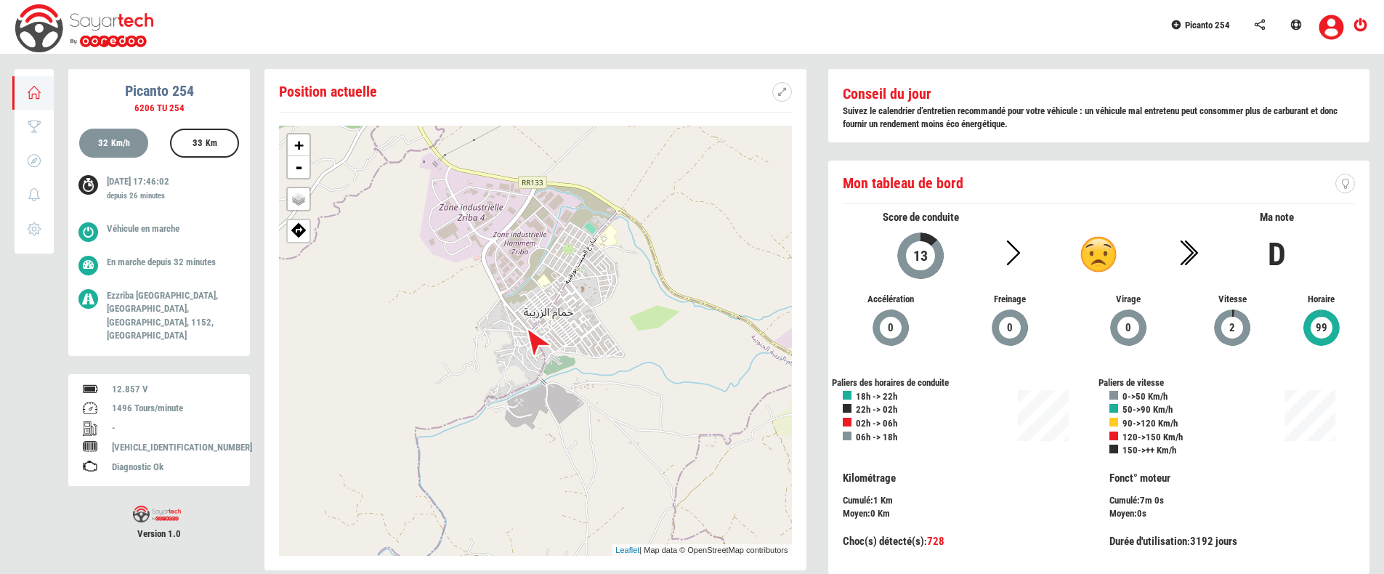
click at [1210, 15] on link "Picanto 254" at bounding box center [1204, 23] width 84 height 46
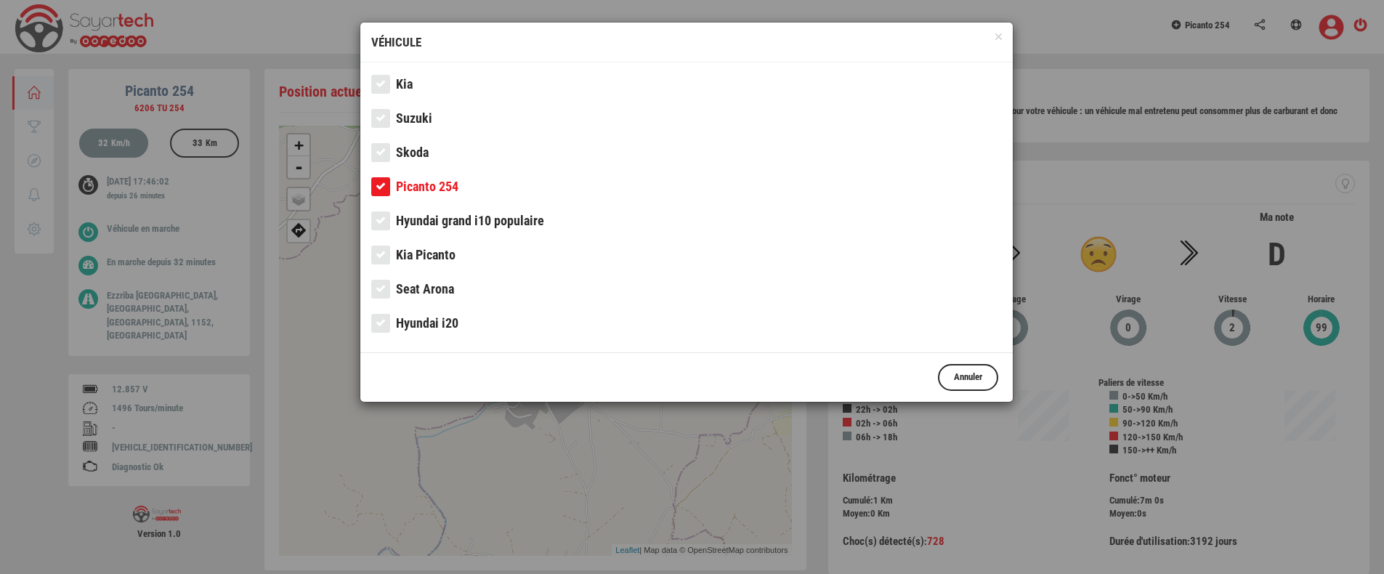
click at [421, 84] on link "Kia" at bounding box center [686, 87] width 631 height 29
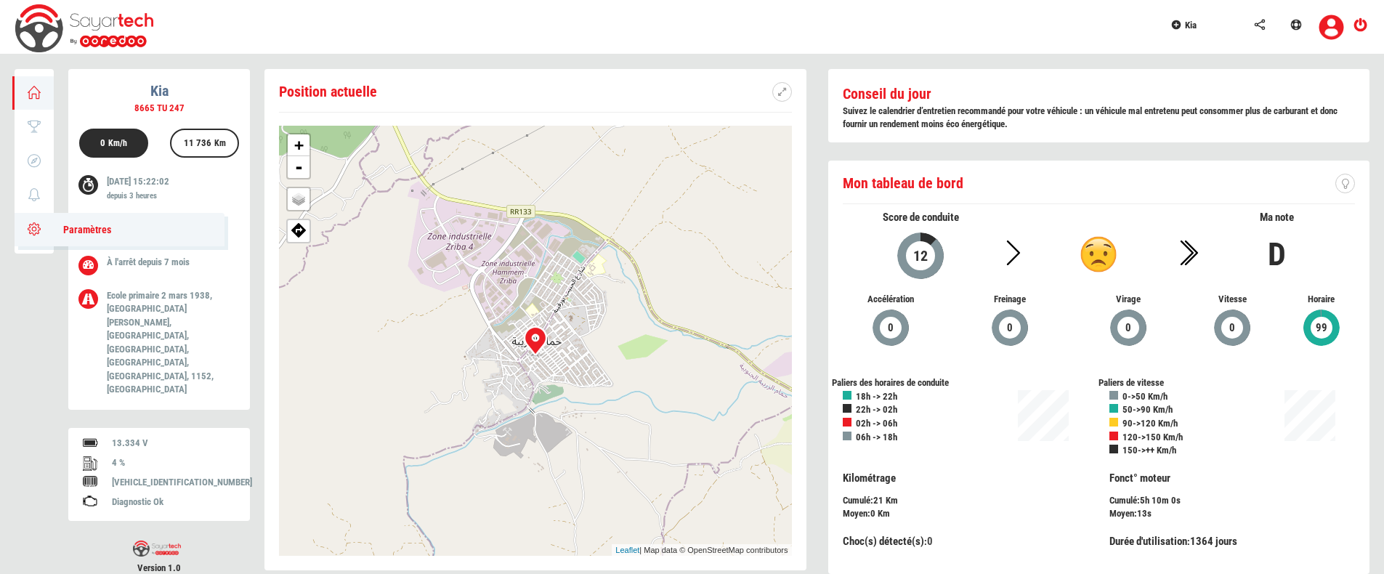
click at [35, 231] on icon at bounding box center [34, 229] width 17 height 10
type input "Kia"
type input "8665 tu 247"
type input "100"
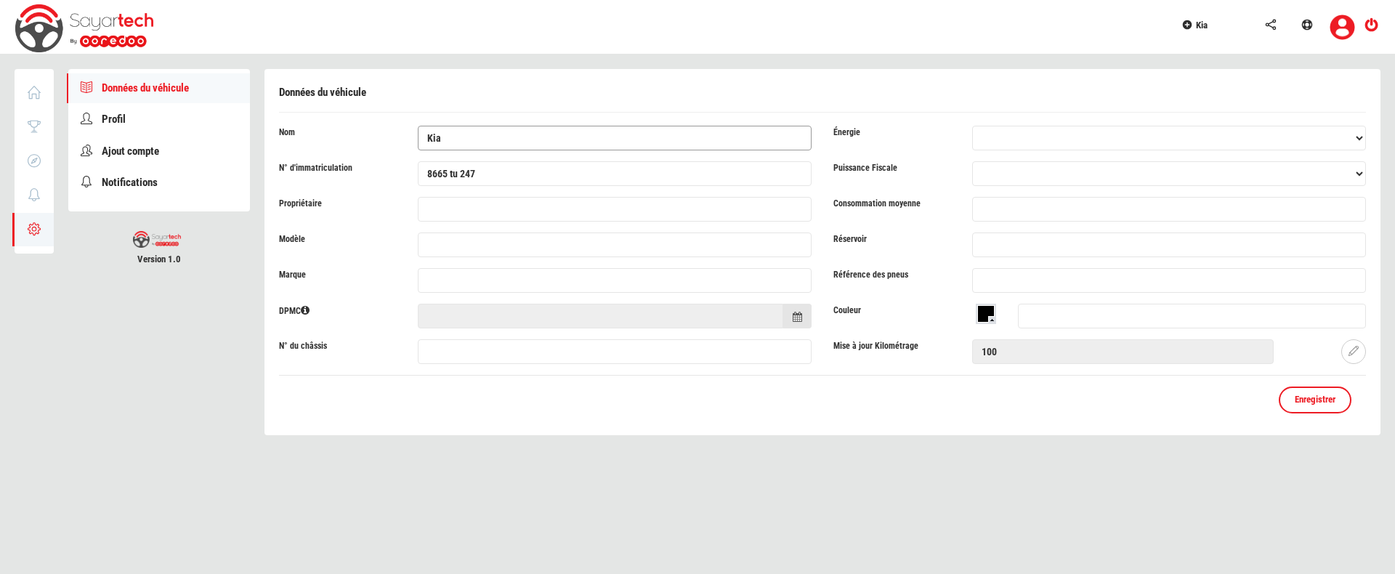
click at [471, 138] on input "Kia" at bounding box center [615, 138] width 394 height 25
paste input "Prix Volkswagen Virtus neuve - A partir de 67 980 DT"
drag, startPoint x: 450, startPoint y: 138, endPoint x: 495, endPoint y: 140, distance: 44.4
click at [495, 140] on input "Prix Volkswagen Virtus neuve - A partir de 67 980 DT" at bounding box center [615, 138] width 394 height 25
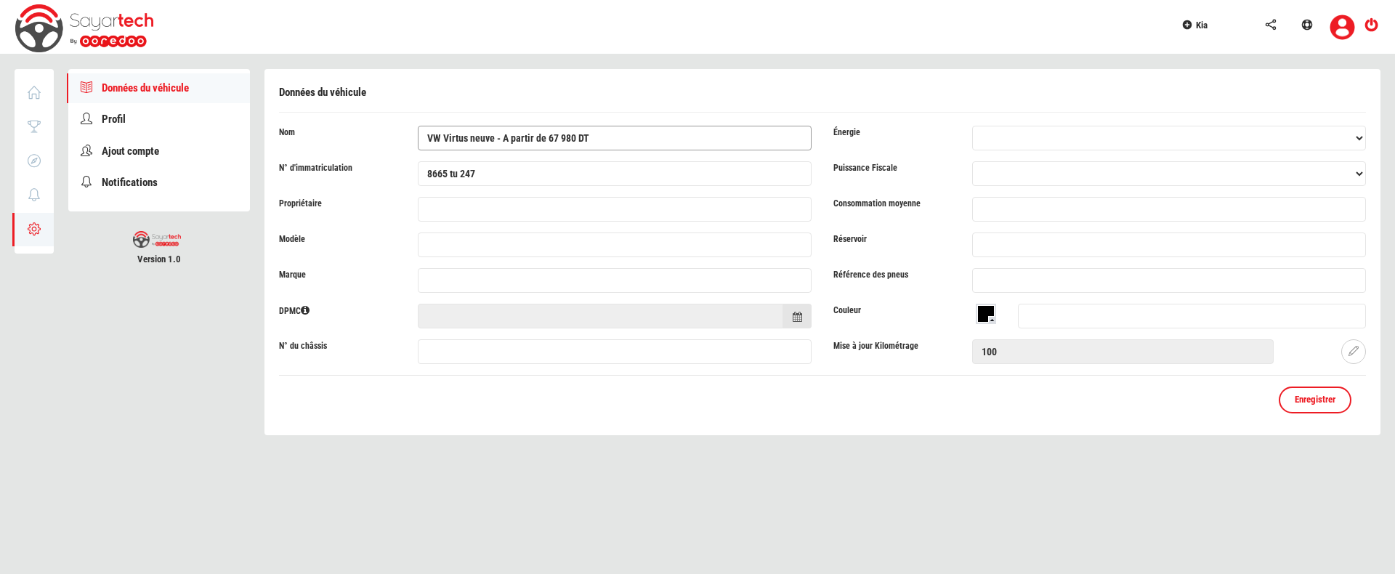
drag, startPoint x: 466, startPoint y: 138, endPoint x: 639, endPoint y: 145, distance: 173.0
click at [639, 145] on input "VW Virtus neuve - A partir de 67 980 DT" at bounding box center [615, 138] width 394 height 25
type input "VW Virtus"
click at [537, 169] on input "8665 tu 247" at bounding box center [615, 173] width 394 height 25
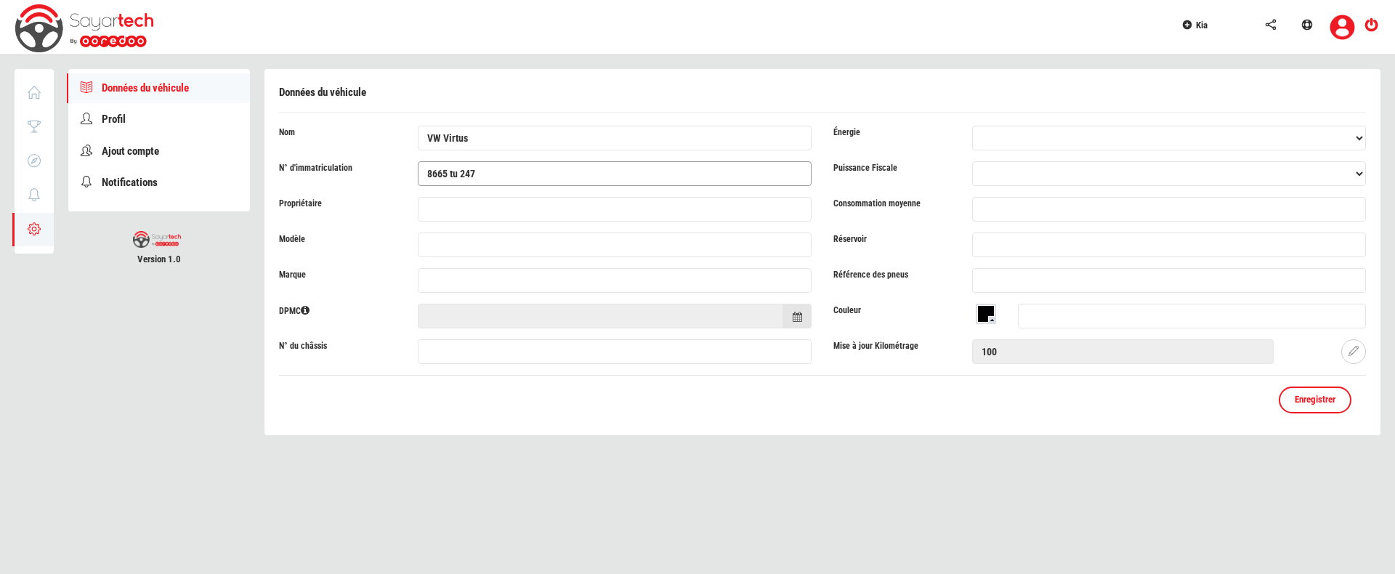
click at [537, 169] on input "8665 tu 247" at bounding box center [615, 173] width 394 height 25
type input "-"
click at [1325, 397] on span "Enregistrer" at bounding box center [1315, 399] width 41 height 11
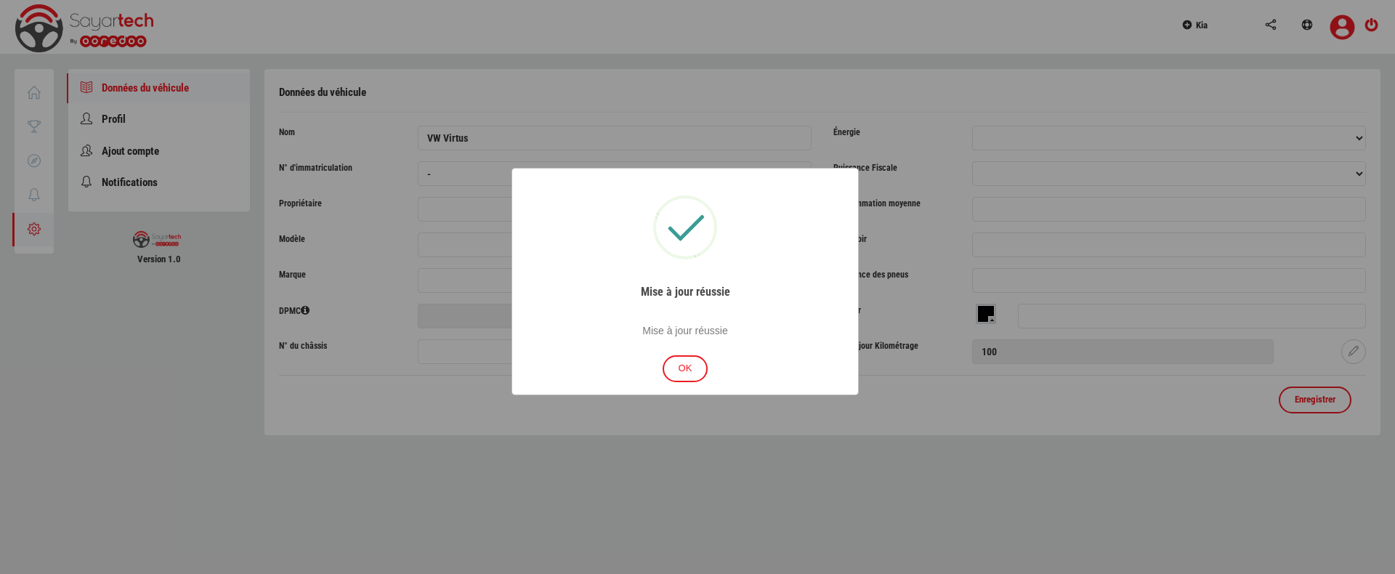
click at [697, 370] on button "OK" at bounding box center [686, 368] width 46 height 27
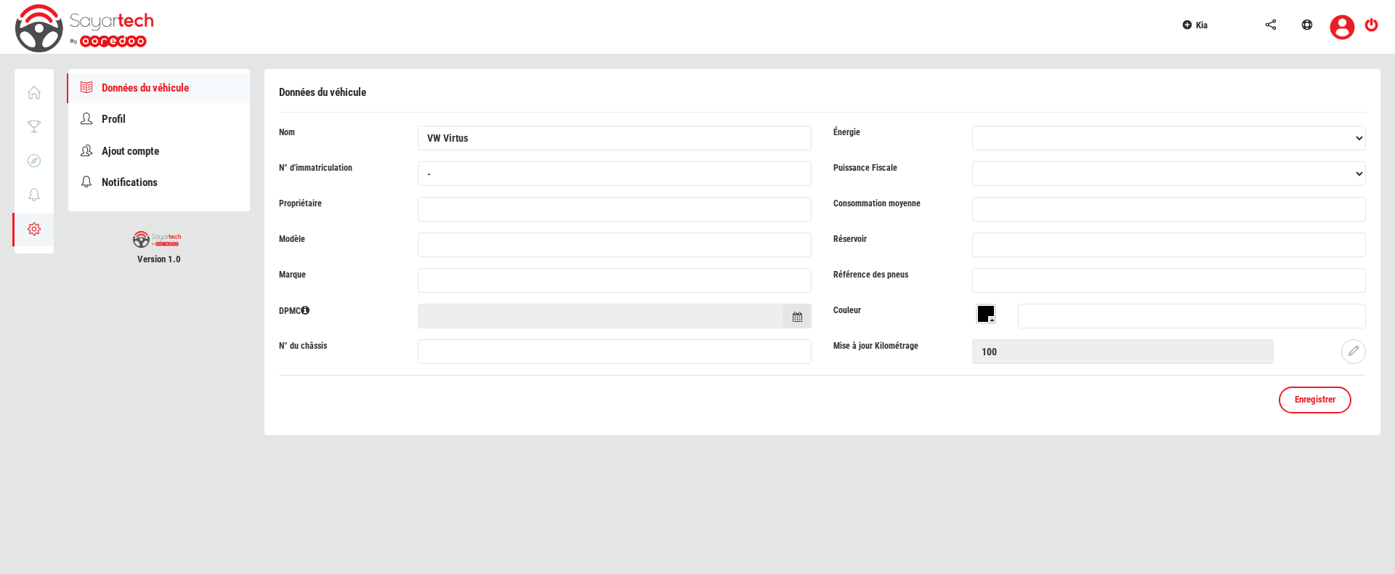
click at [1205, 30] on span "Kia" at bounding box center [1202, 25] width 12 height 11
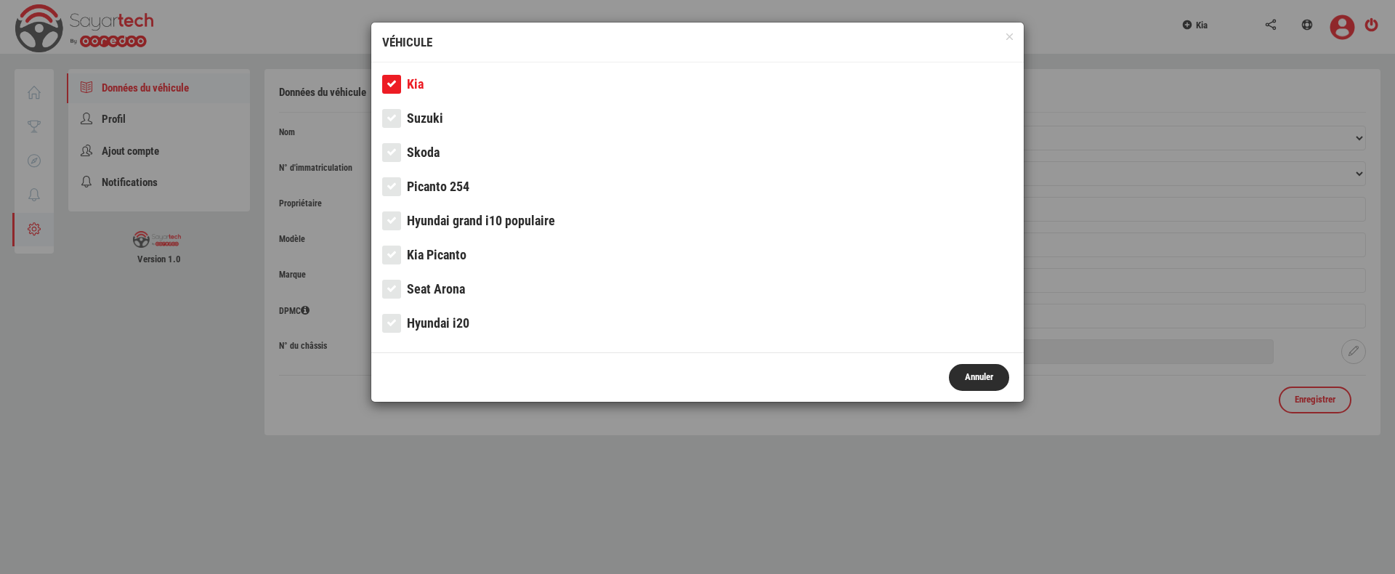
click at [976, 377] on button "Annuler" at bounding box center [979, 377] width 60 height 27
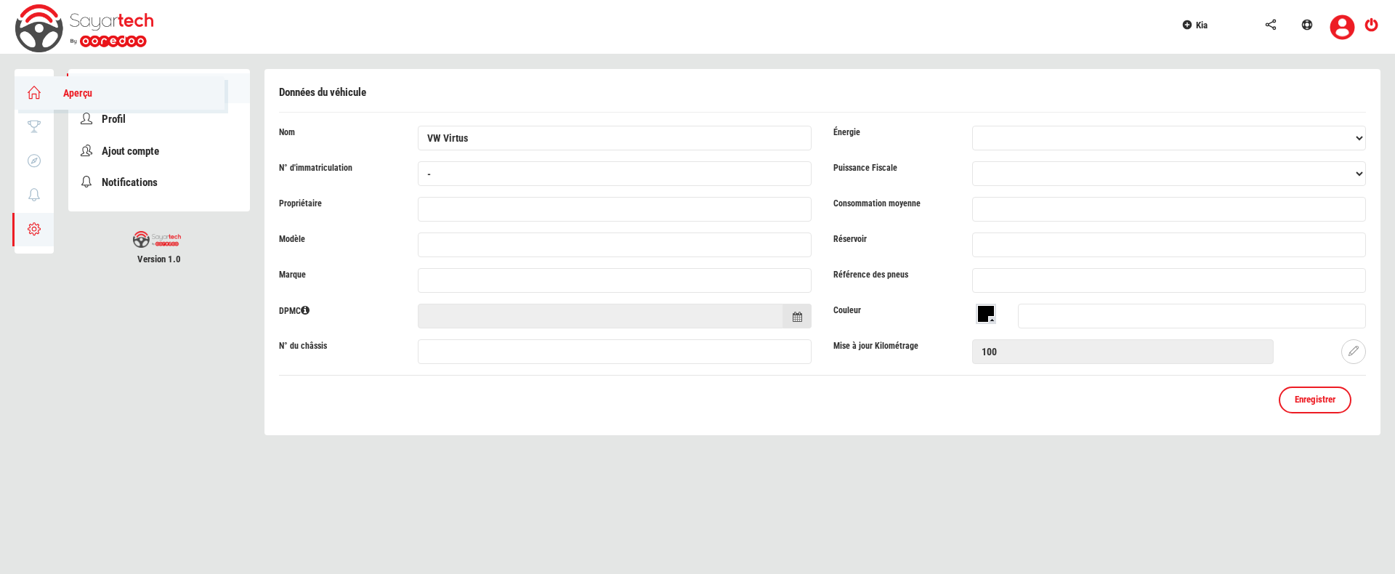
click at [29, 94] on icon at bounding box center [34, 92] width 17 height 10
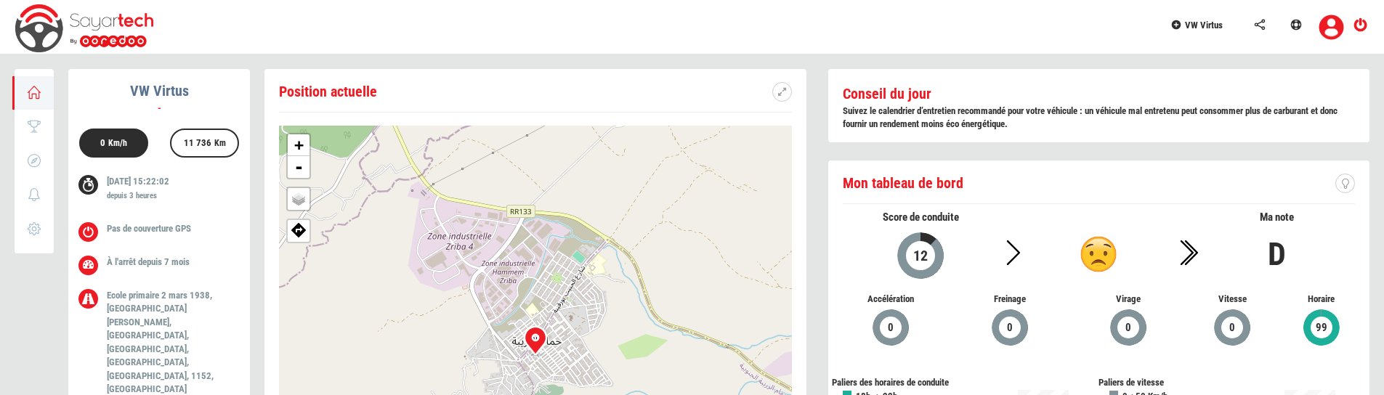
click at [1202, 24] on span "VW Virtus" at bounding box center [1204, 25] width 38 height 11
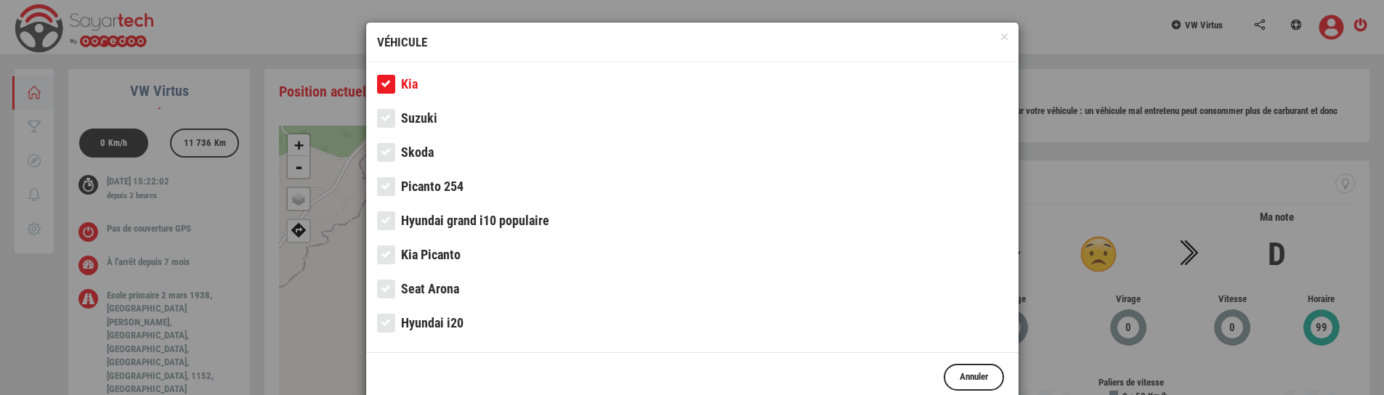
click at [446, 259] on span "Kia Picanto" at bounding box center [431, 254] width 60 height 15
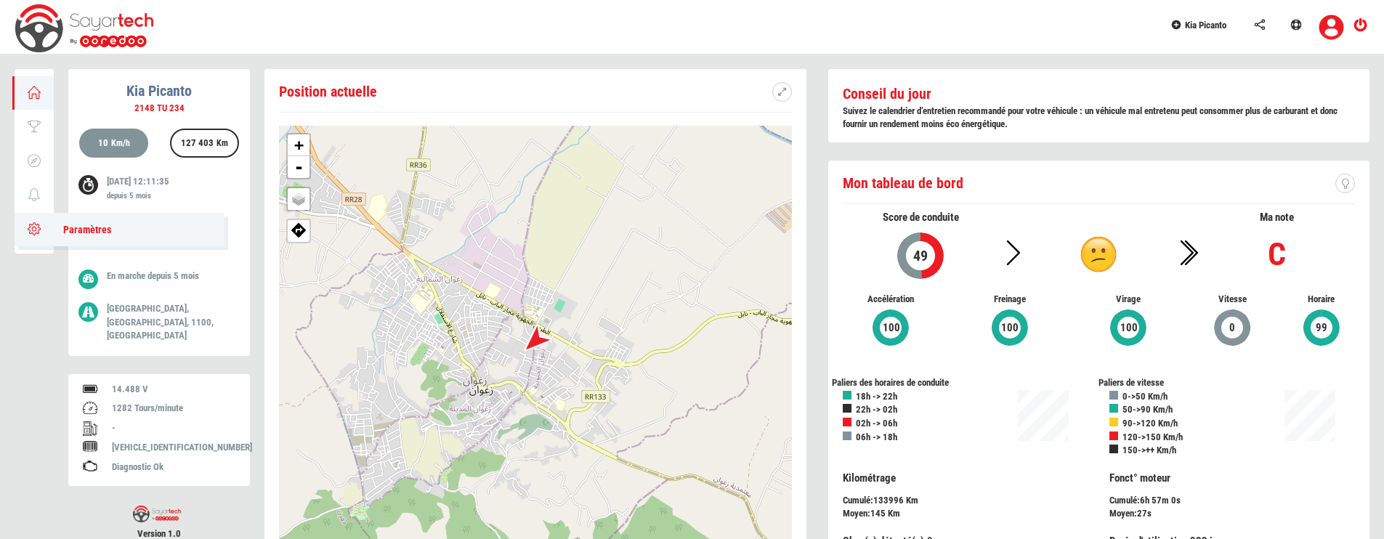
click at [32, 234] on icon at bounding box center [34, 229] width 17 height 10
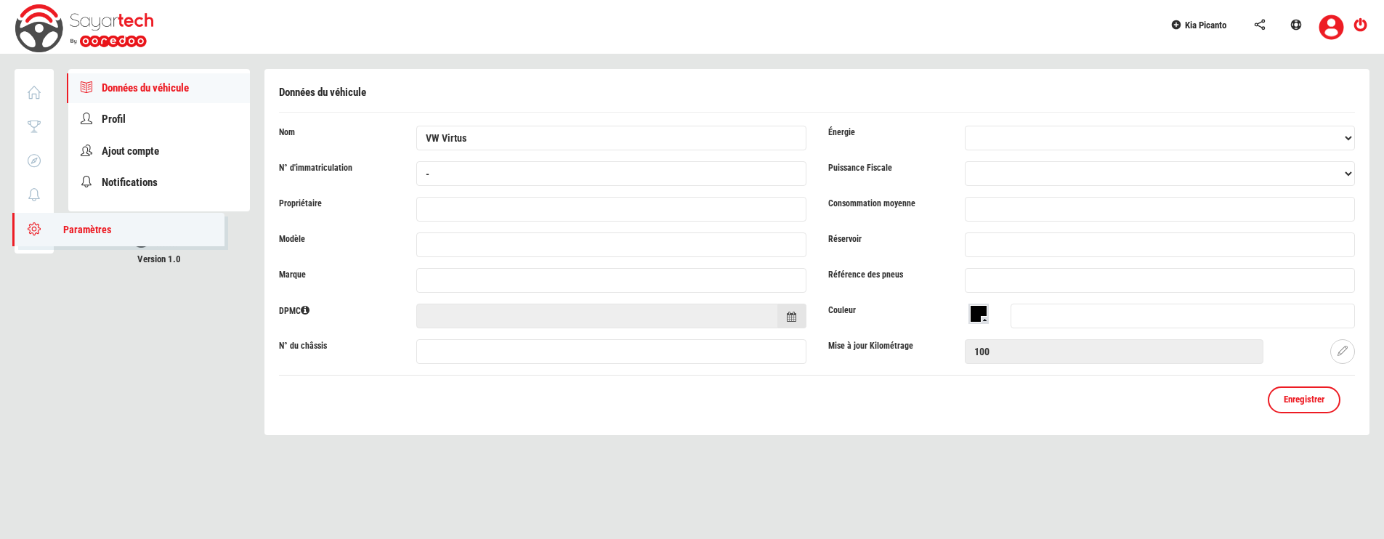
type input "Kia Picanto"
type input "2148 TU 234"
type input "10525"
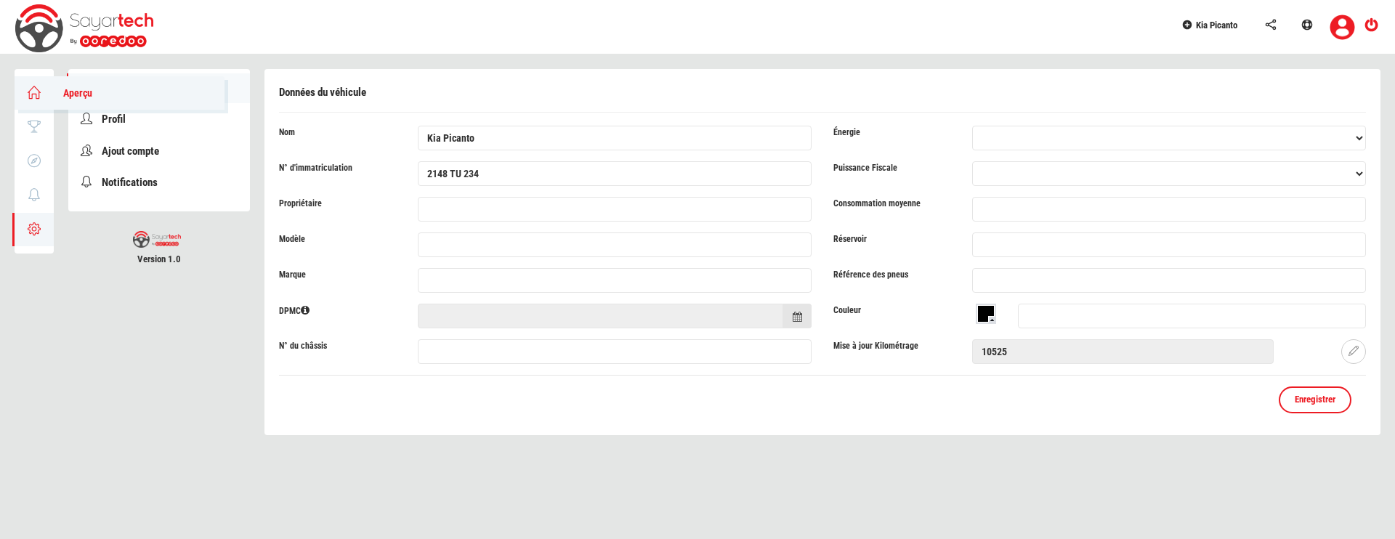
click at [36, 94] on icon at bounding box center [34, 92] width 17 height 10
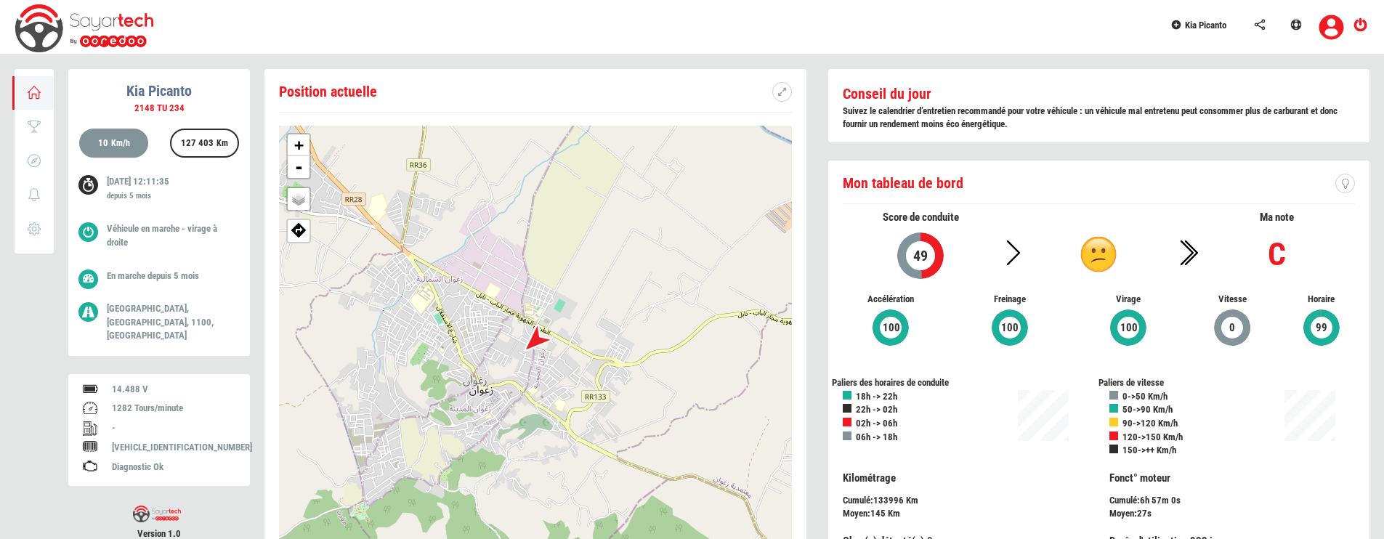
click at [1197, 12] on link "Kia Picanto" at bounding box center [1204, 23] width 84 height 46
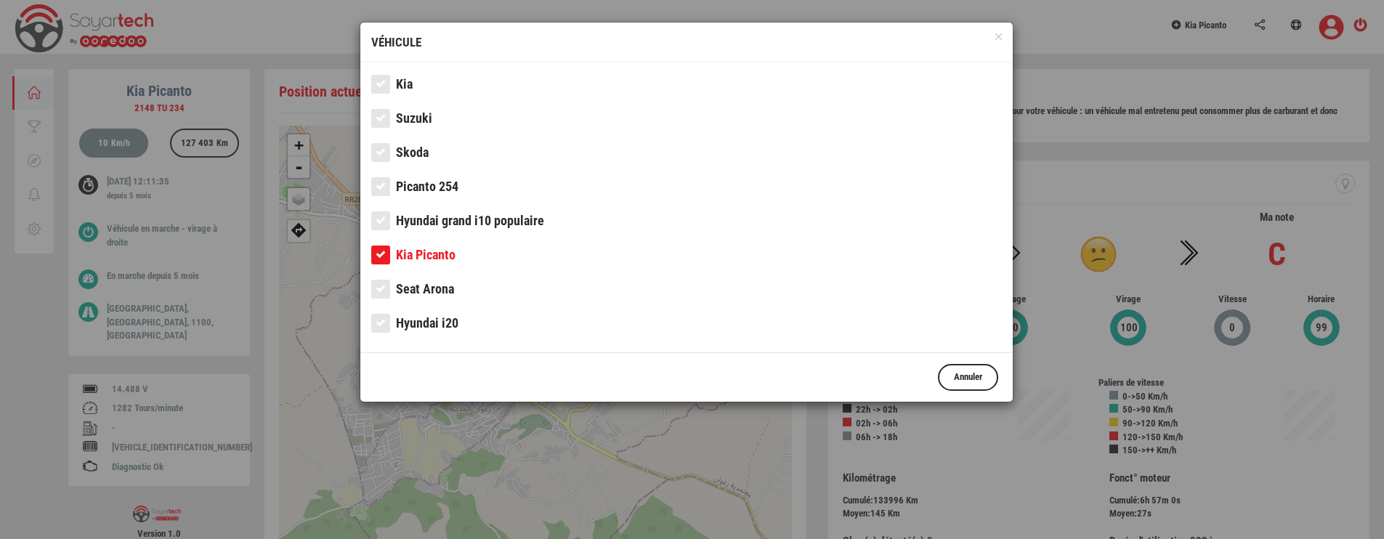
click at [428, 181] on span "Picanto 254" at bounding box center [427, 186] width 62 height 15
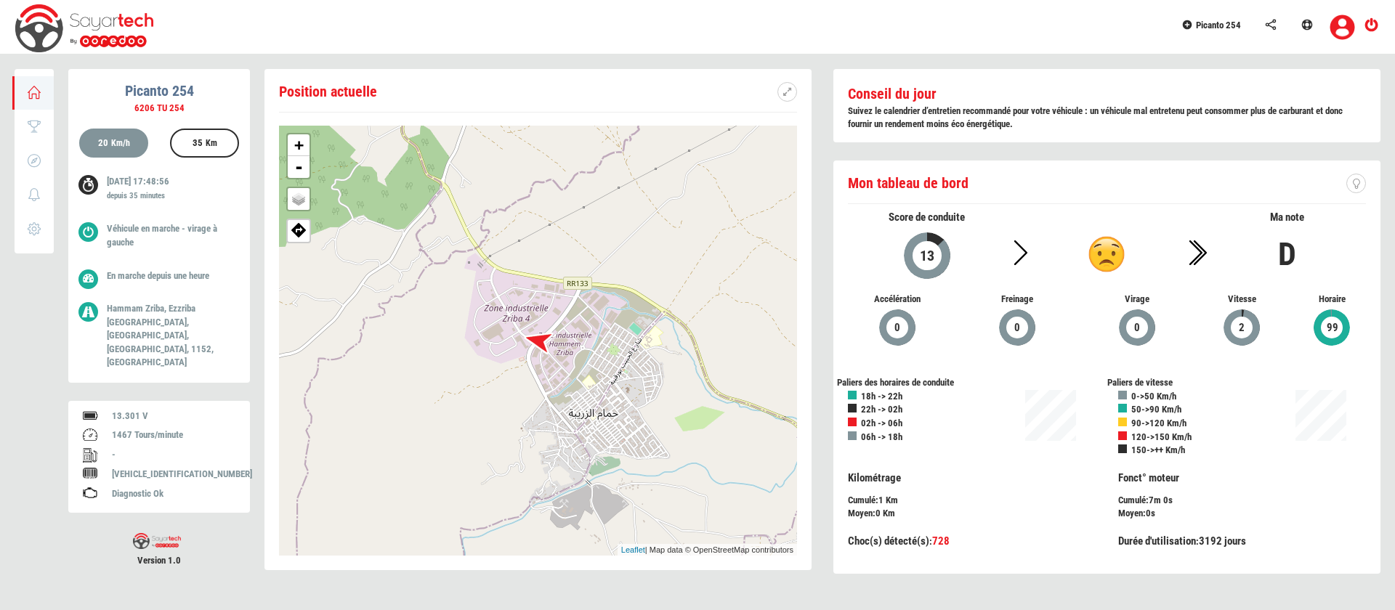
click at [541, 343] on div at bounding box center [538, 341] width 53 height 53
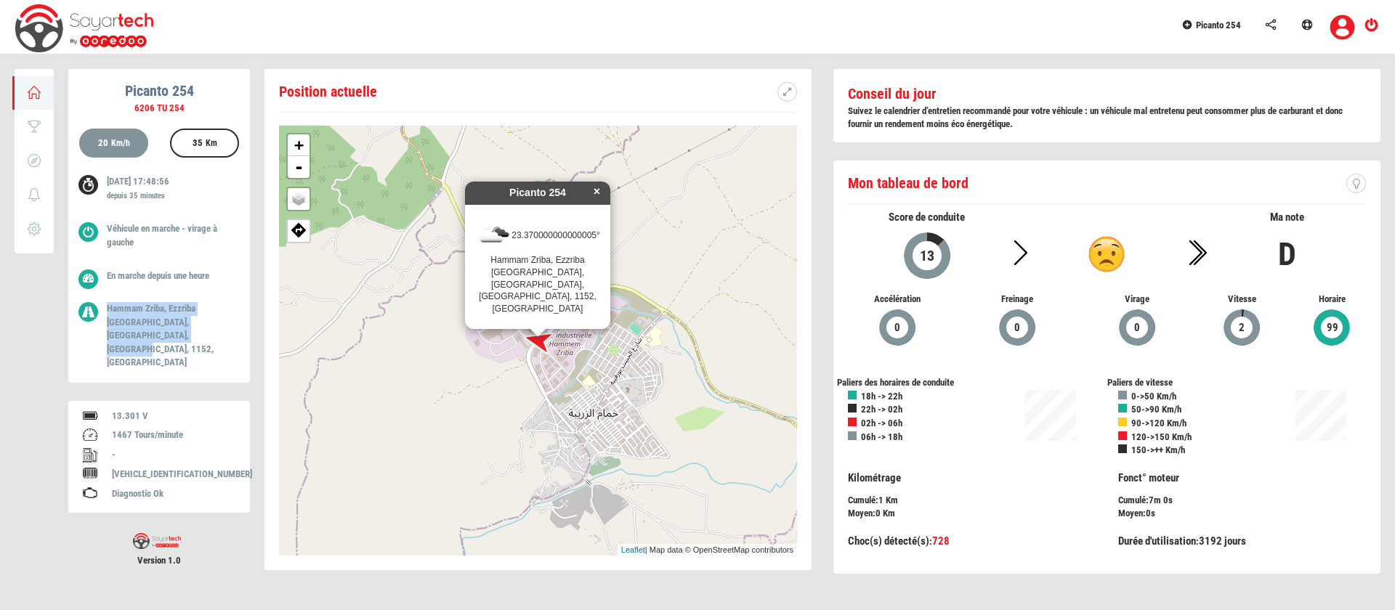
drag, startPoint x: 106, startPoint y: 307, endPoint x: 208, endPoint y: 333, distance: 105.5
click at [208, 333] on div "Hammam Zriba, Ezzriba Hammam Nord, Ez-Zeriba, Zaghouan, 1152, Tunisie" at bounding box center [167, 339] width 143 height 75
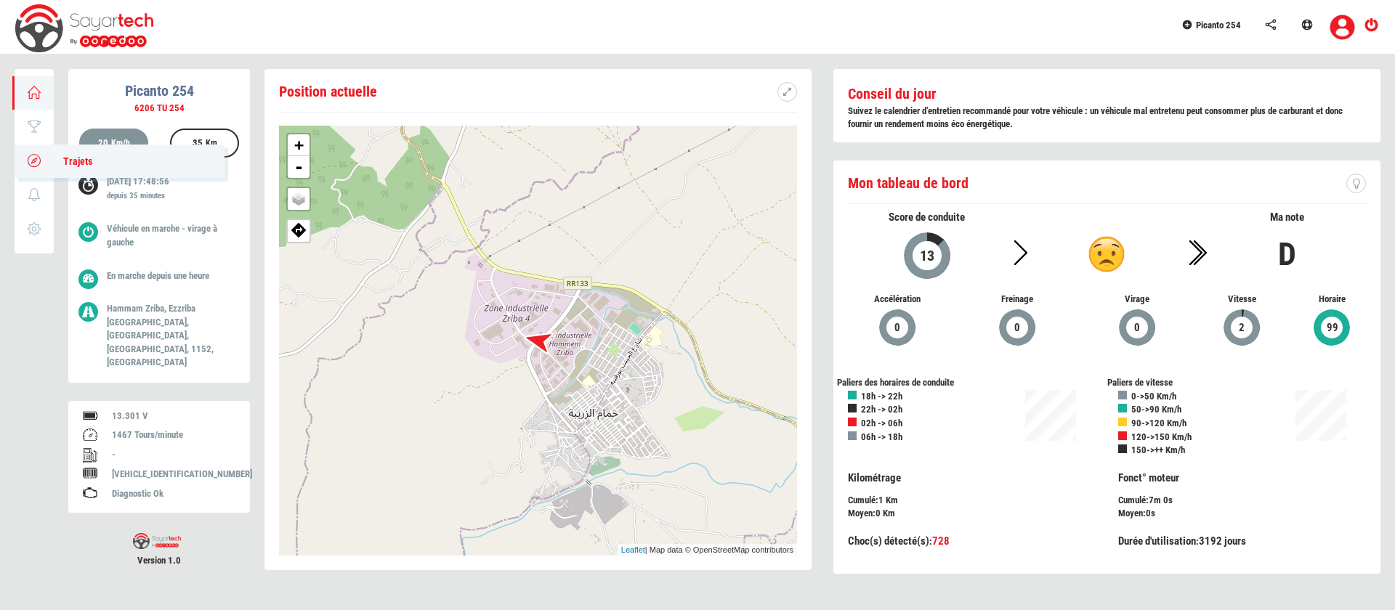
click at [32, 168] on link "Trajets" at bounding box center [120, 161] width 210 height 33
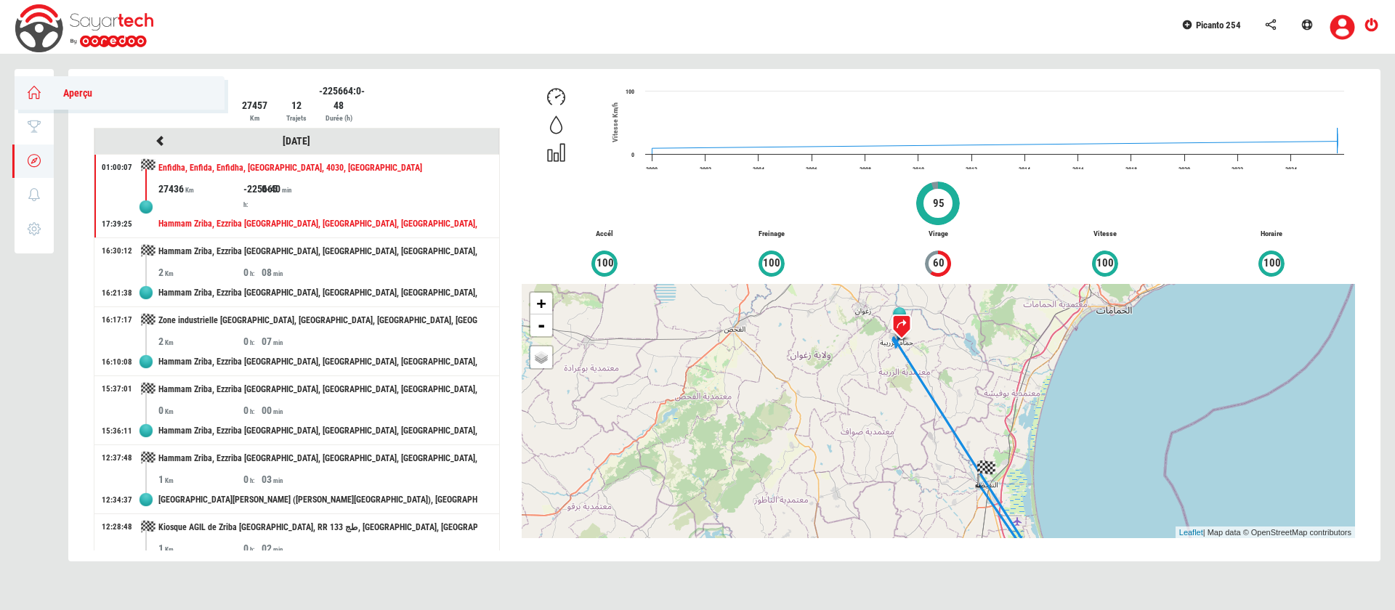
click at [28, 92] on icon at bounding box center [34, 92] width 17 height 10
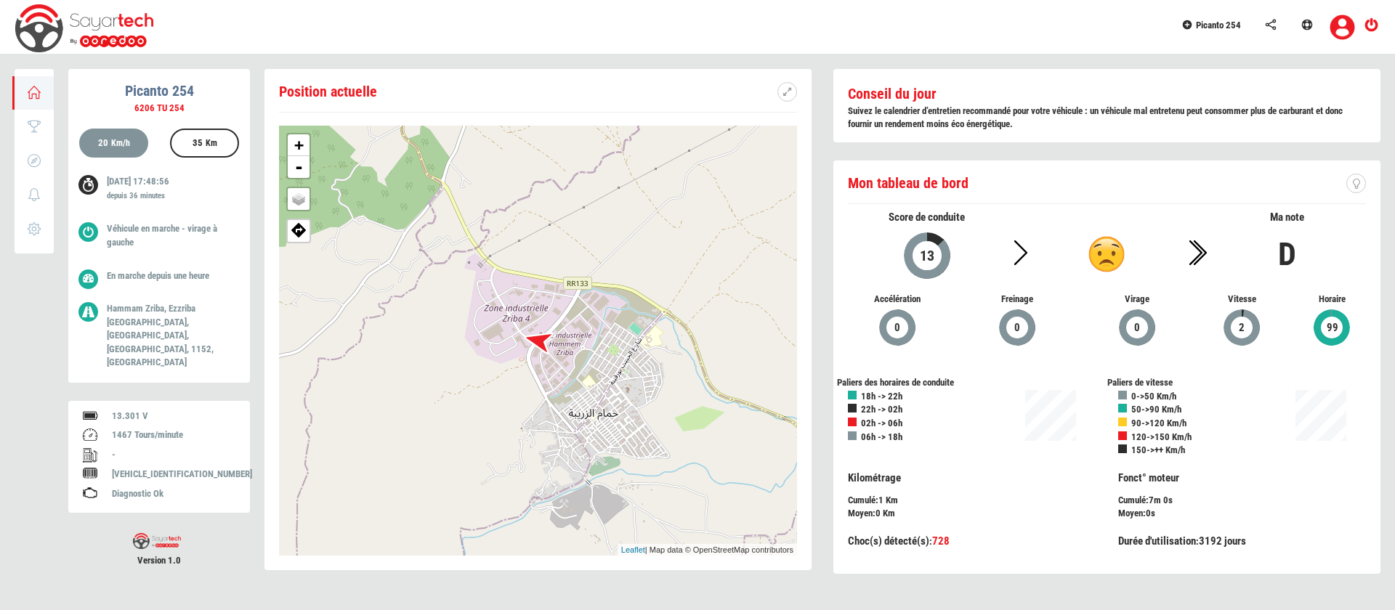
click at [543, 339] on div at bounding box center [538, 341] width 53 height 53
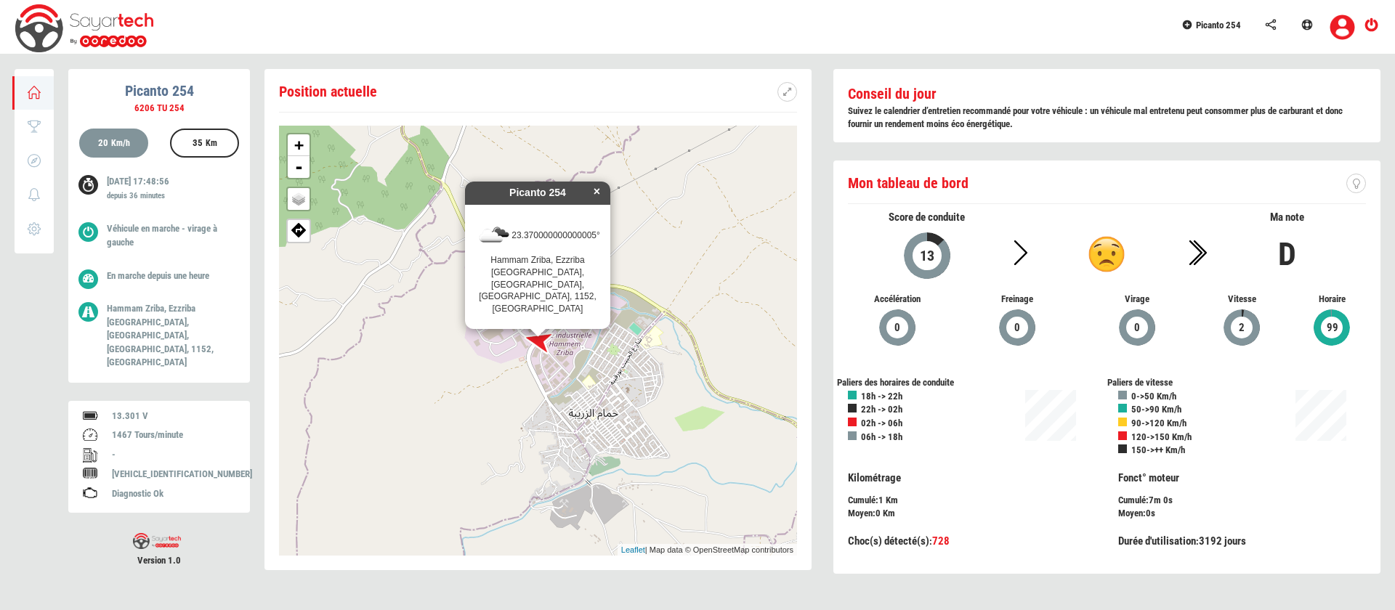
click at [543, 339] on div at bounding box center [538, 341] width 53 height 53
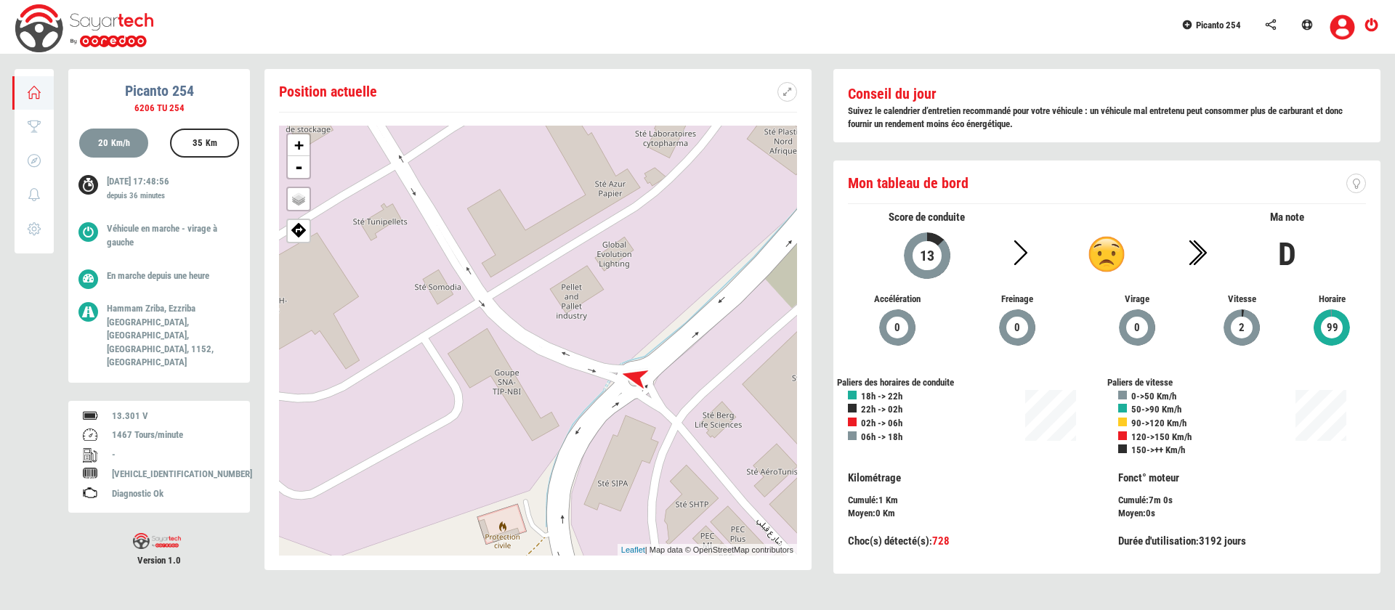
drag, startPoint x: 467, startPoint y: 348, endPoint x: 580, endPoint y: 378, distance: 116.7
click at [580, 378] on div "+ - OSM Map Google Map Google Satellite Leaflet | Map data © OpenStreetMap cont…" at bounding box center [538, 341] width 518 height 430
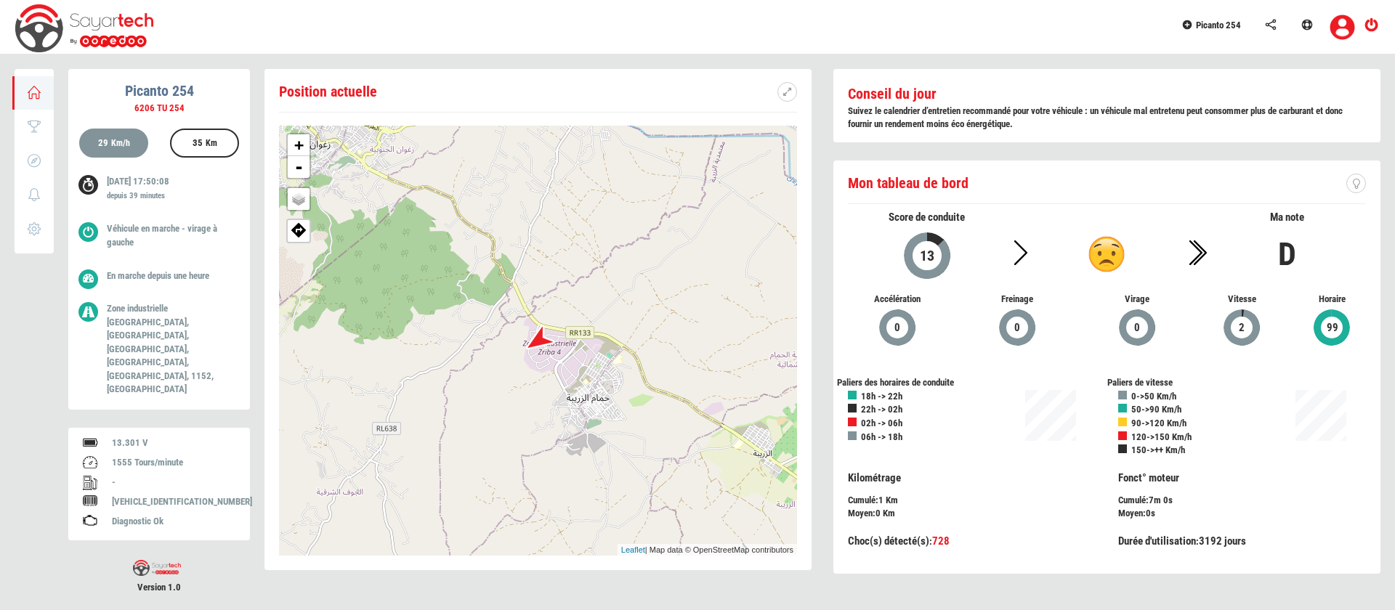
click at [1233, 23] on span "Picanto 254" at bounding box center [1218, 25] width 45 height 11
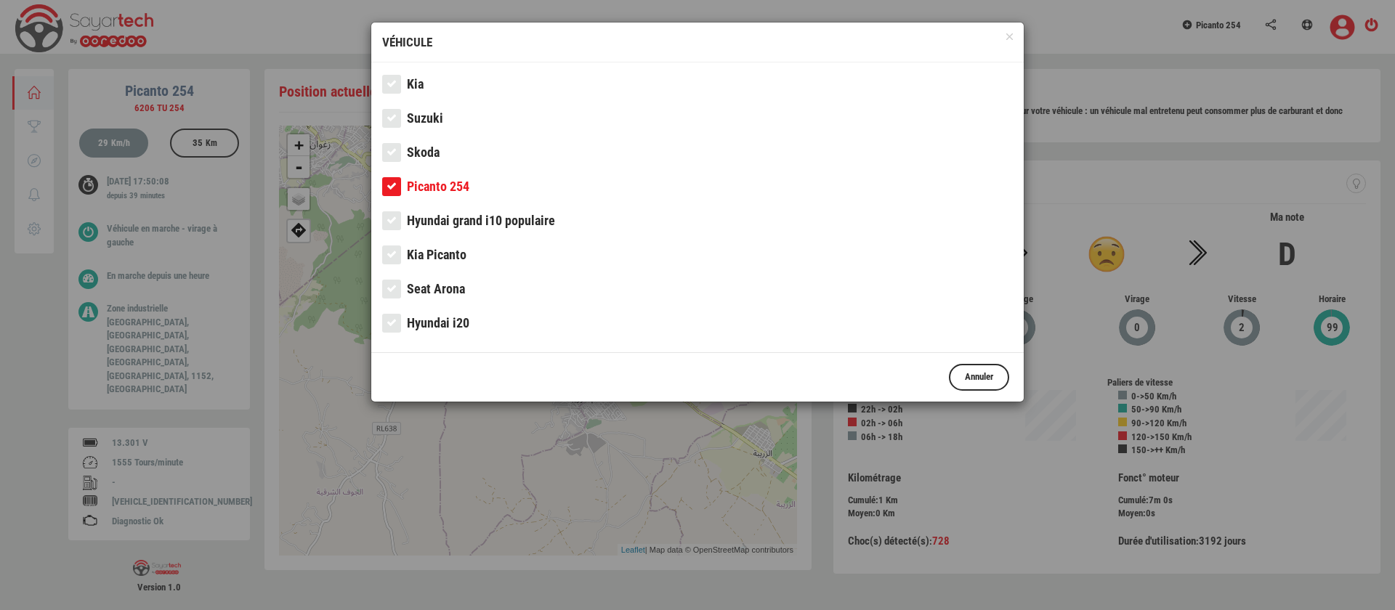
click at [424, 83] on span "Kia" at bounding box center [415, 83] width 17 height 15
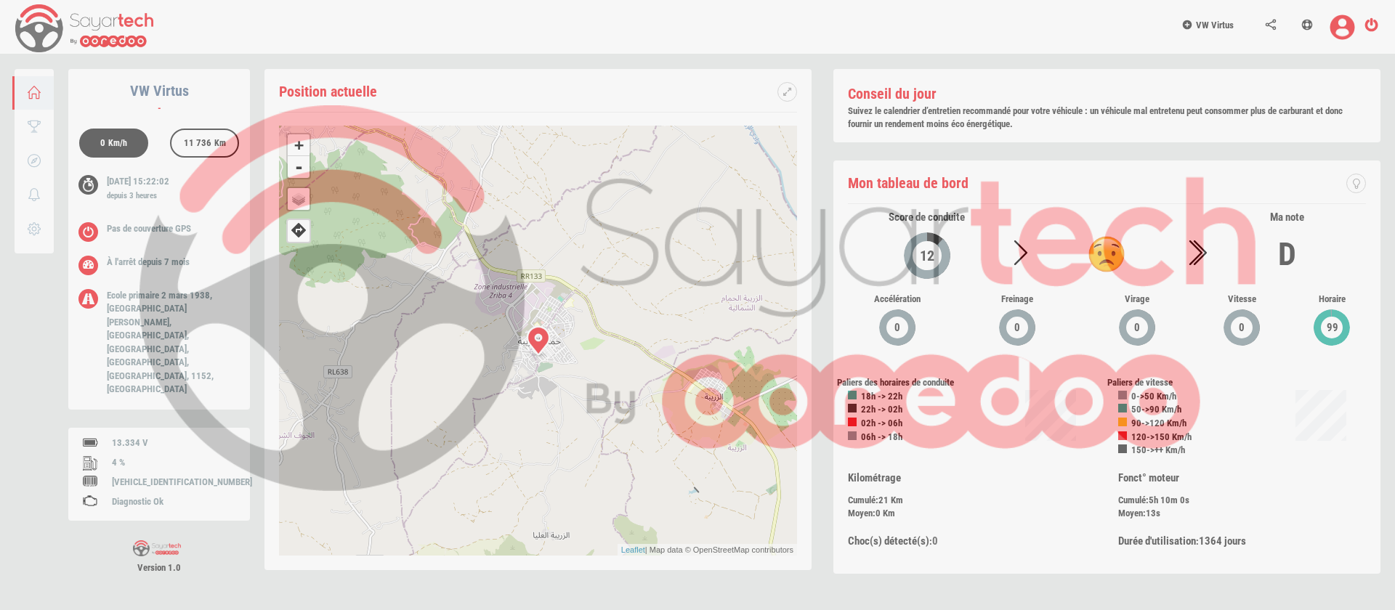
click at [1372, 20] on div at bounding box center [697, 305] width 1395 height 610
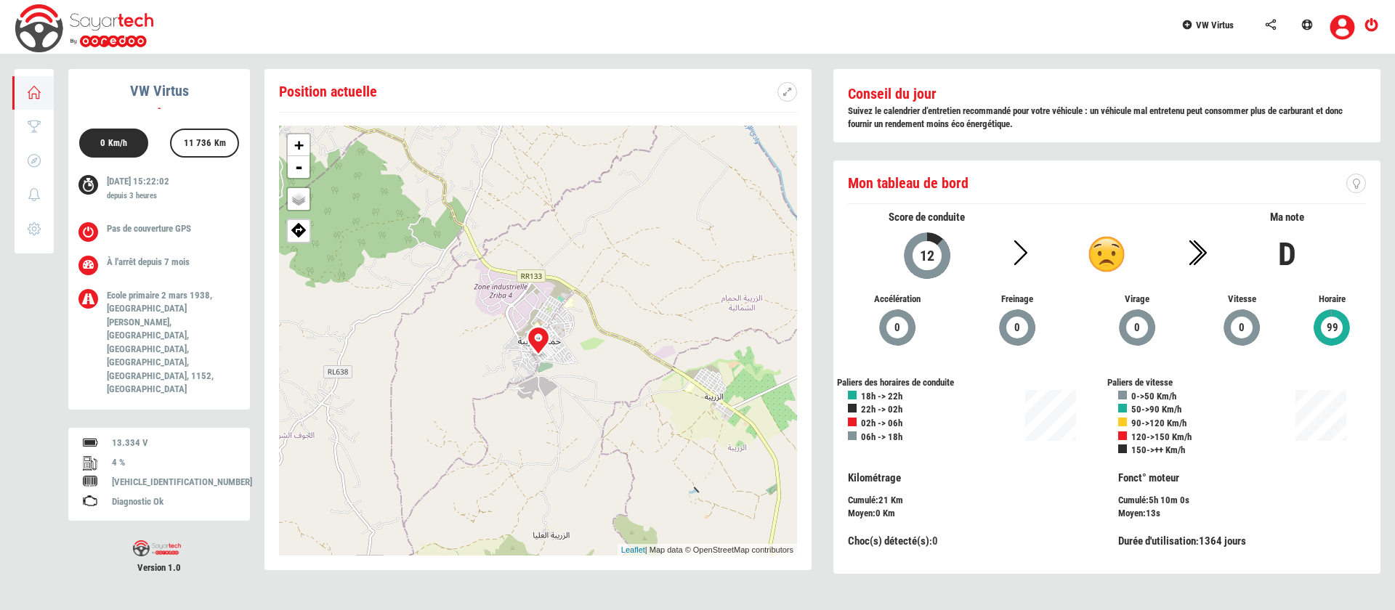
click at [1218, 22] on span "VW Virtus" at bounding box center [1215, 25] width 38 height 11
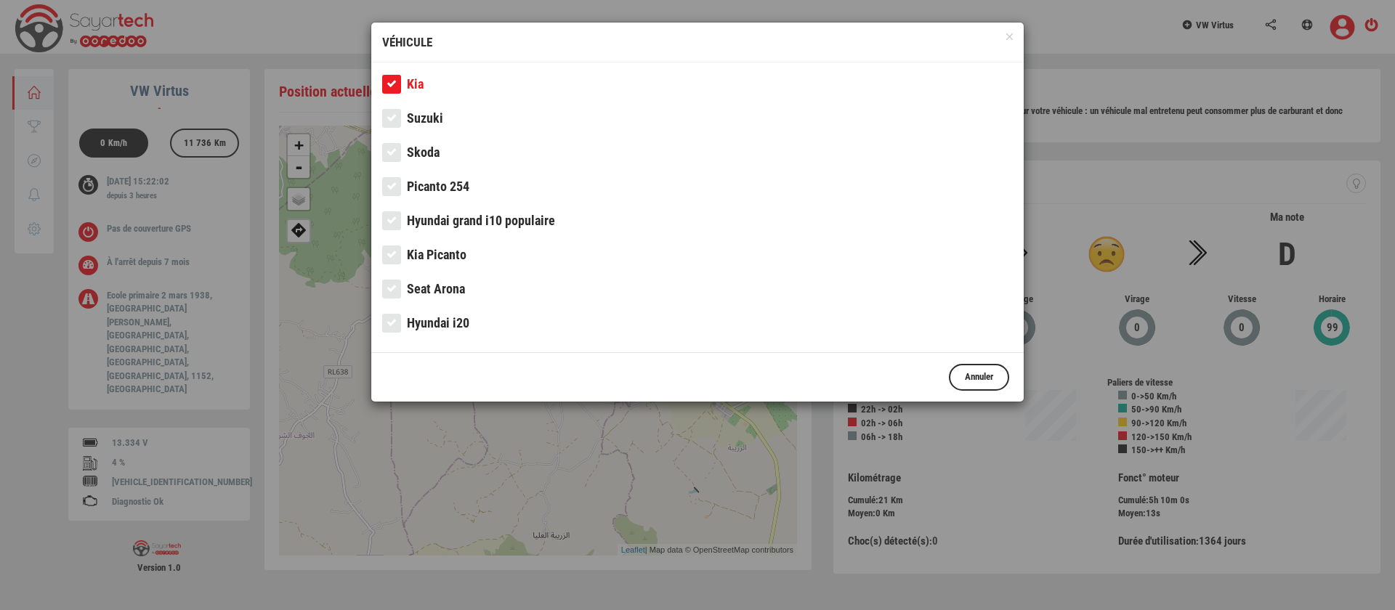
click at [1221, 133] on div at bounding box center [697, 305] width 1395 height 610
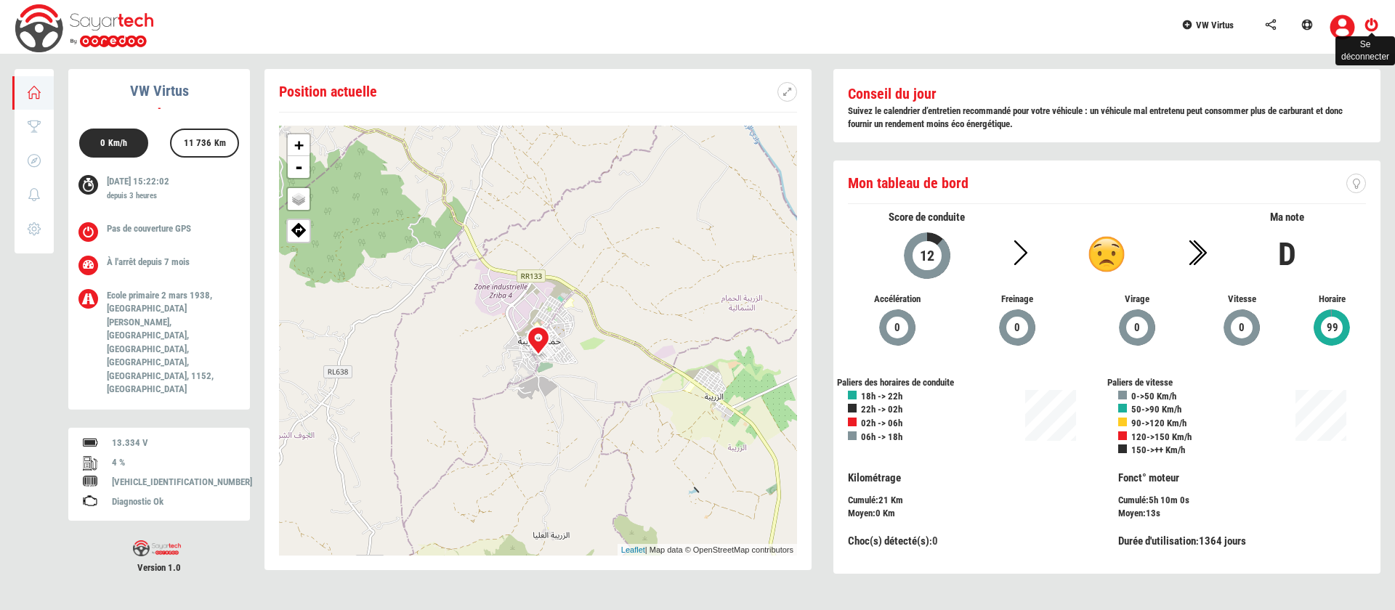
click at [1378, 35] on div "Se déconnecter" at bounding box center [1365, 51] width 60 height 36
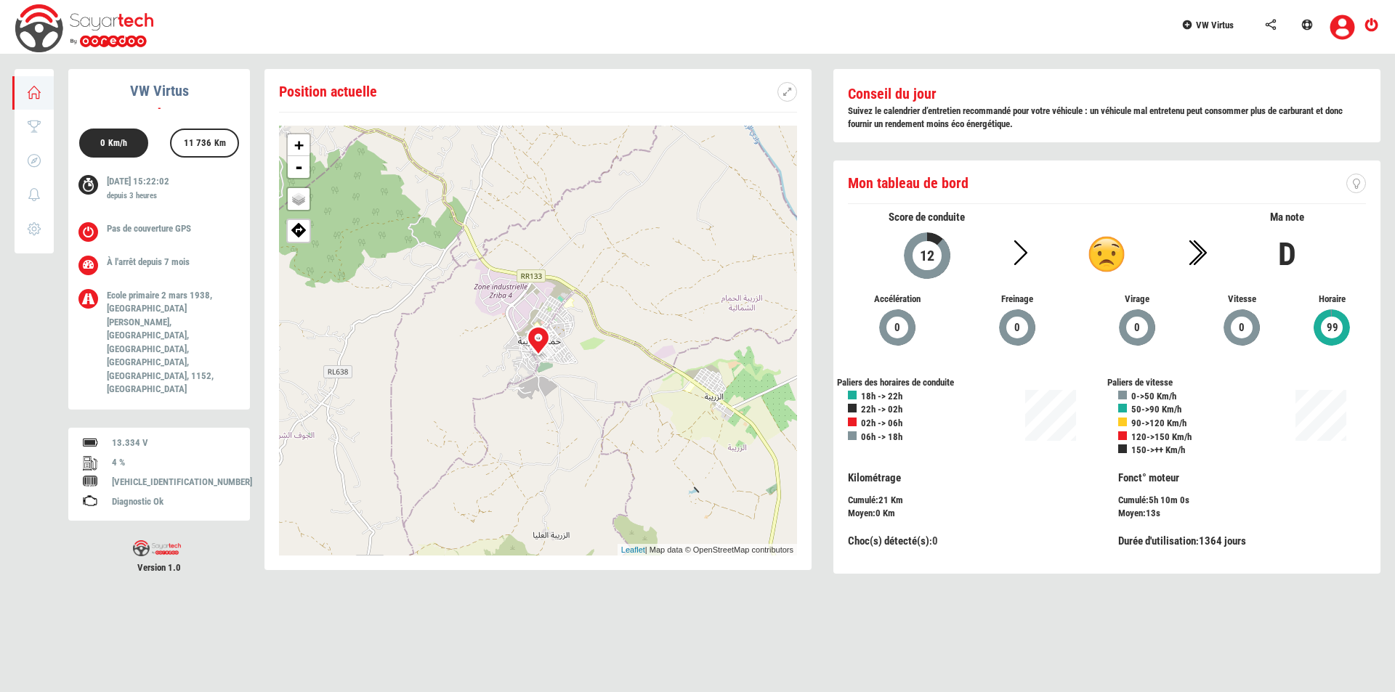
click at [1210, 23] on span "VW Virtus" at bounding box center [1215, 25] width 38 height 11
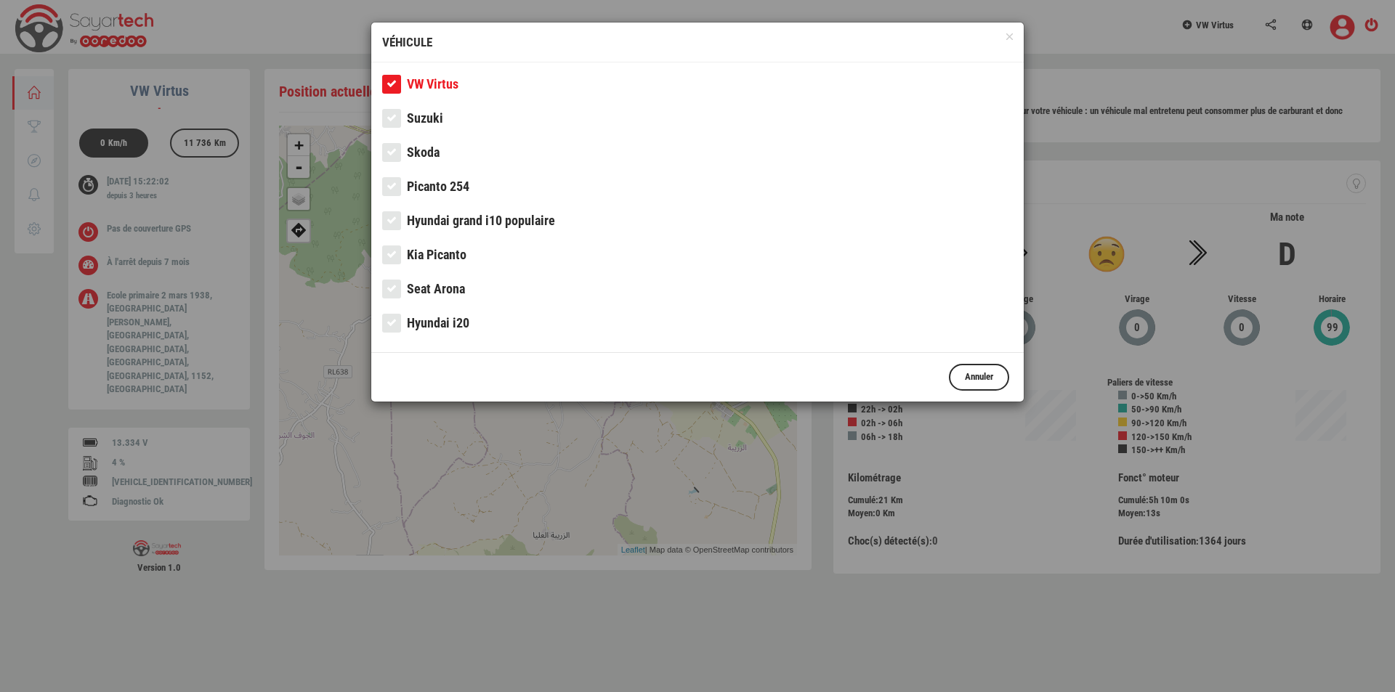
click at [421, 216] on span "Hyundai grand i10 populaire" at bounding box center [481, 220] width 148 height 15
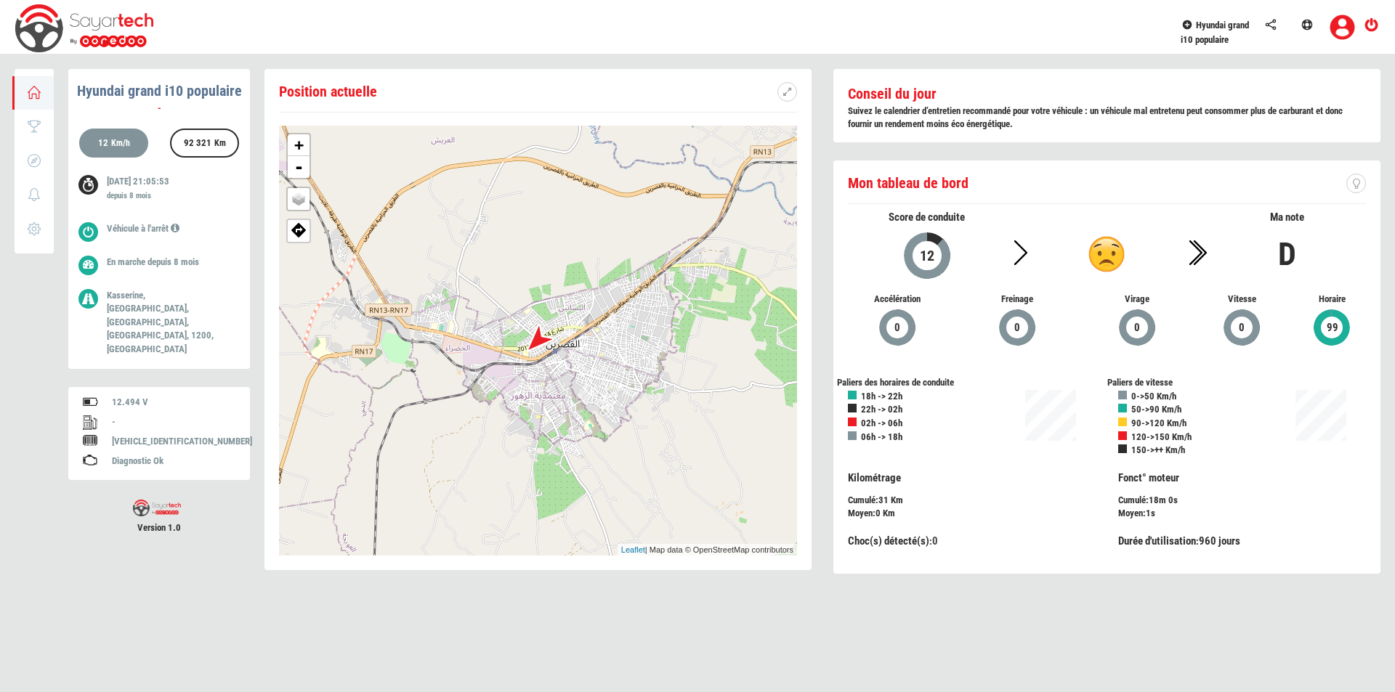
click at [301, 20] on body "Hyundai grand i10 populaire [GEOGRAPHIC_DATA] Score Trajets 0 Notifications Par…" at bounding box center [697, 296] width 1395 height 592
click at [1214, 32] on link "Hyundai grand i10 populaire" at bounding box center [1215, 30] width 84 height 60
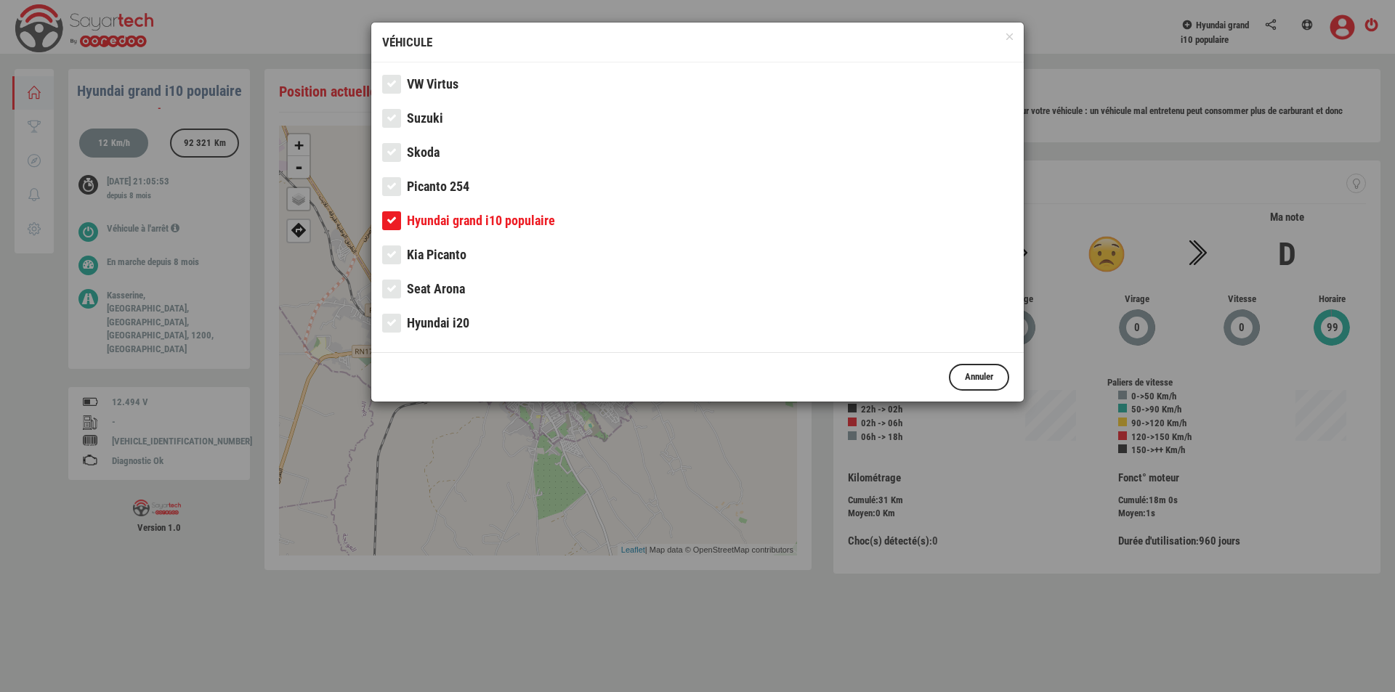
click at [442, 85] on span "VW Virtus" at bounding box center [433, 83] width 52 height 15
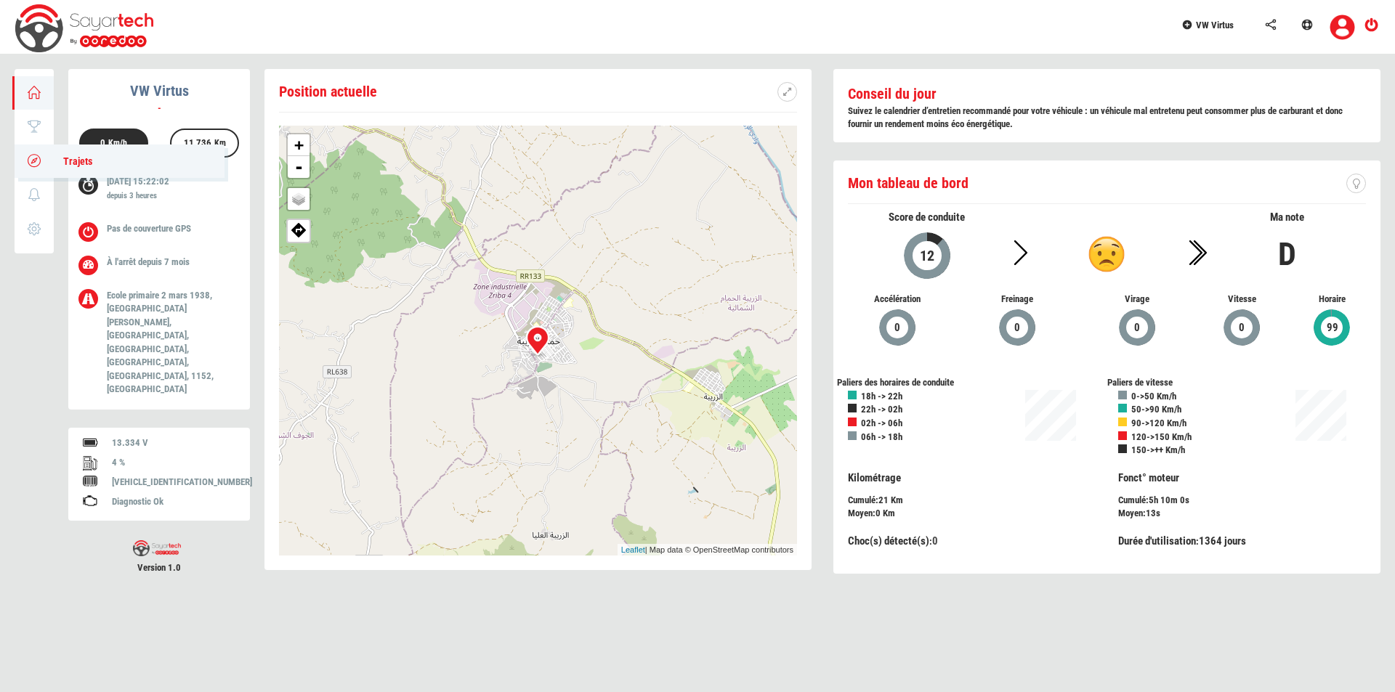
click at [44, 171] on link "Trajets" at bounding box center [120, 161] width 210 height 33
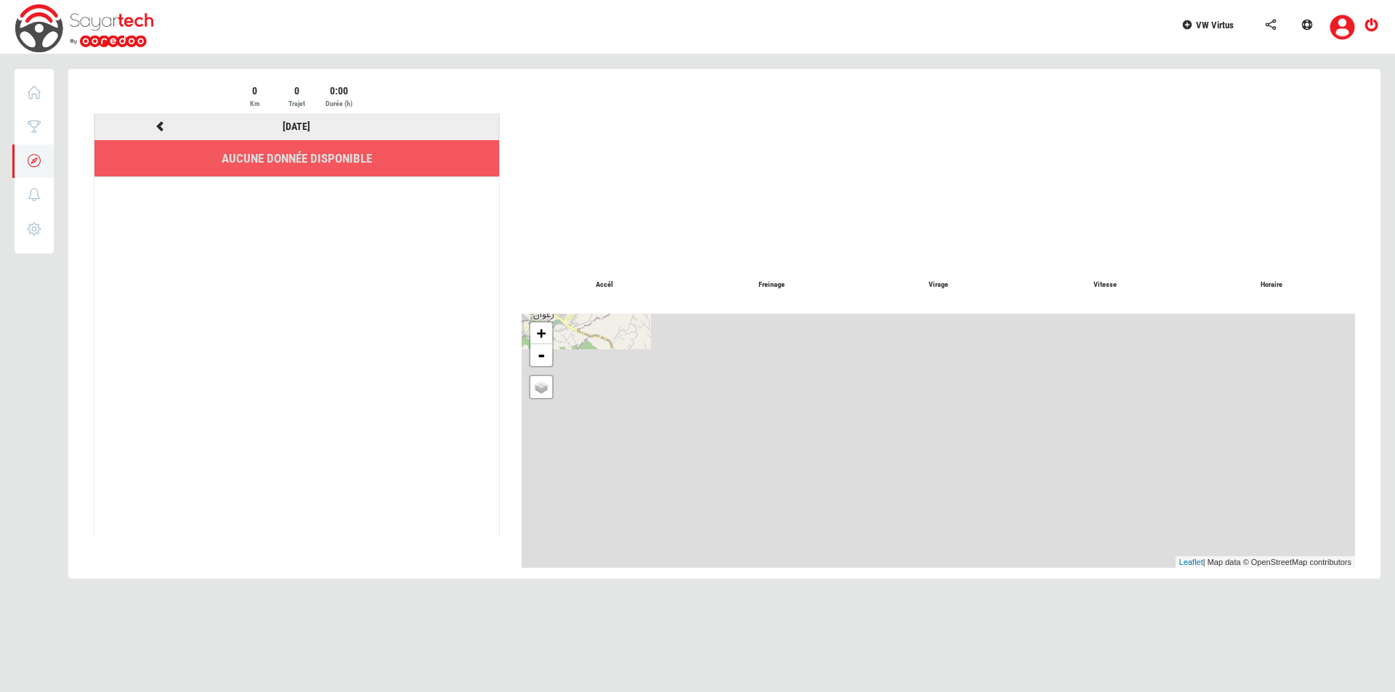
click at [155, 126] on icon at bounding box center [159, 126] width 13 height 10
click at [42, 96] on icon at bounding box center [34, 92] width 17 height 10
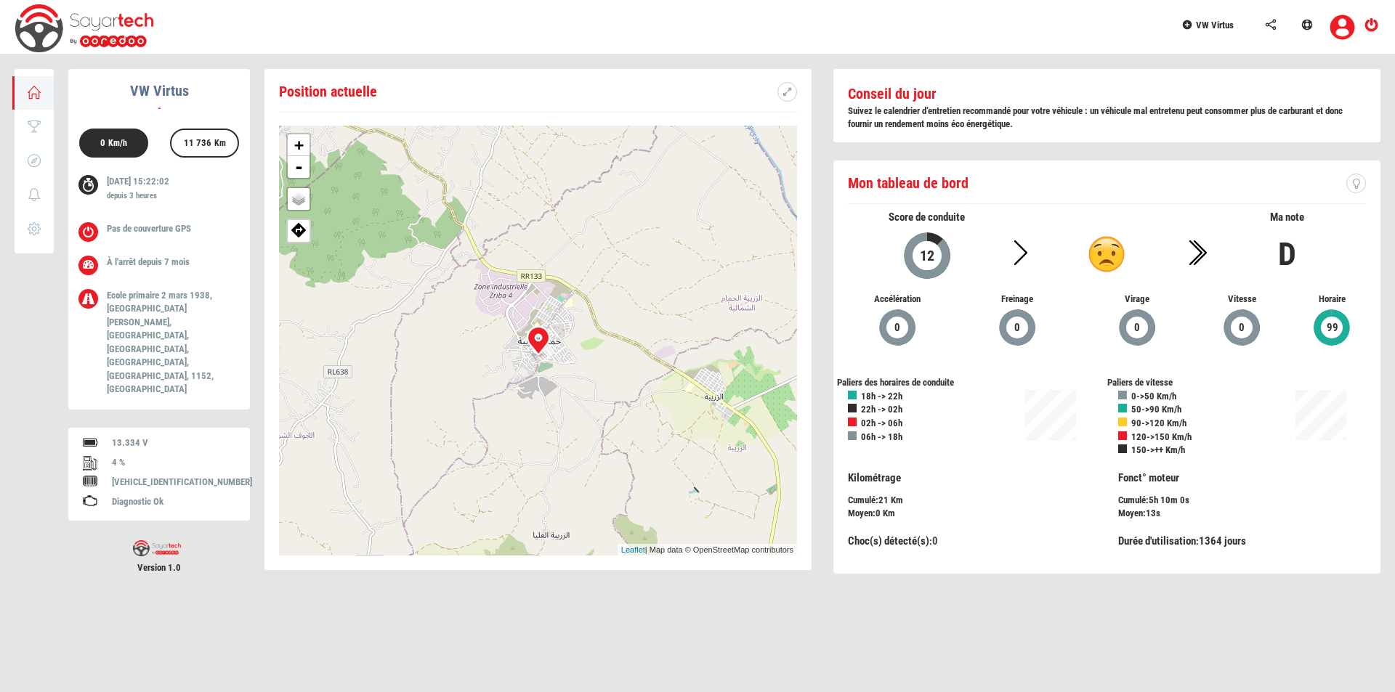
click at [1207, 28] on span "VW Virtus" at bounding box center [1215, 25] width 38 height 11
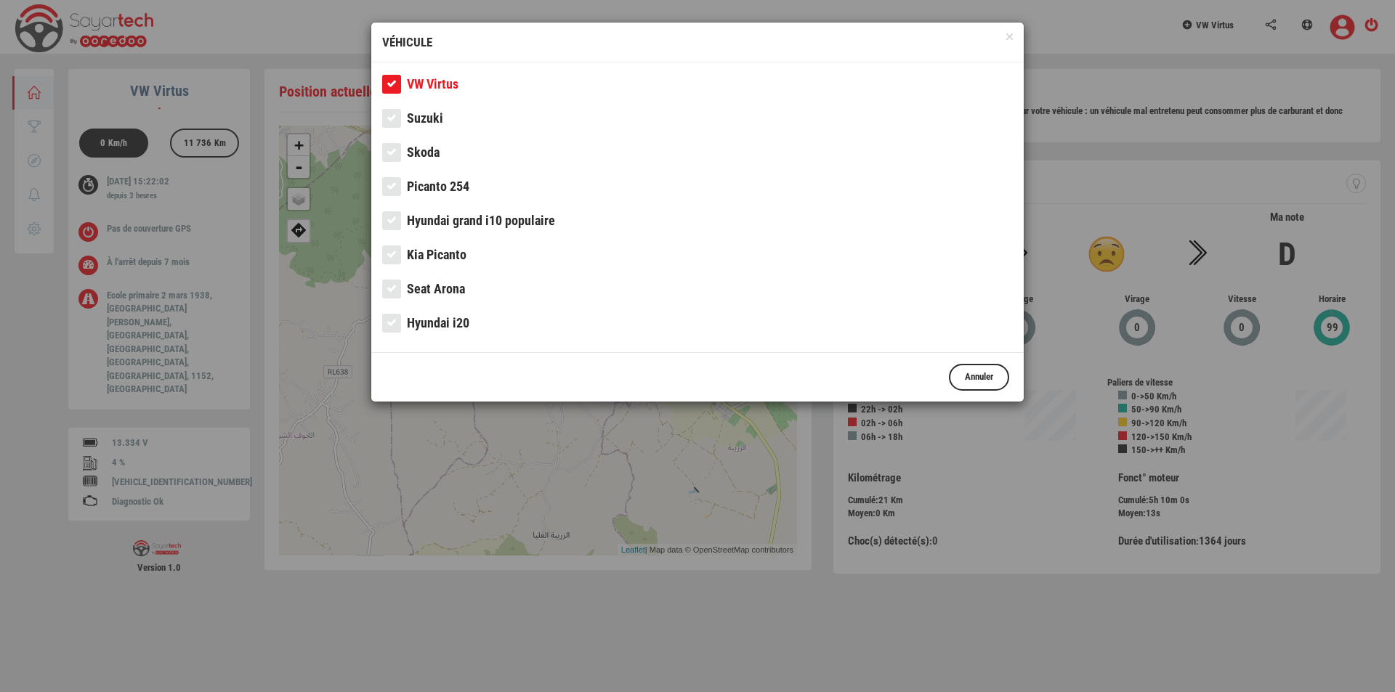
click at [442, 187] on span "Picanto 254" at bounding box center [438, 186] width 62 height 15
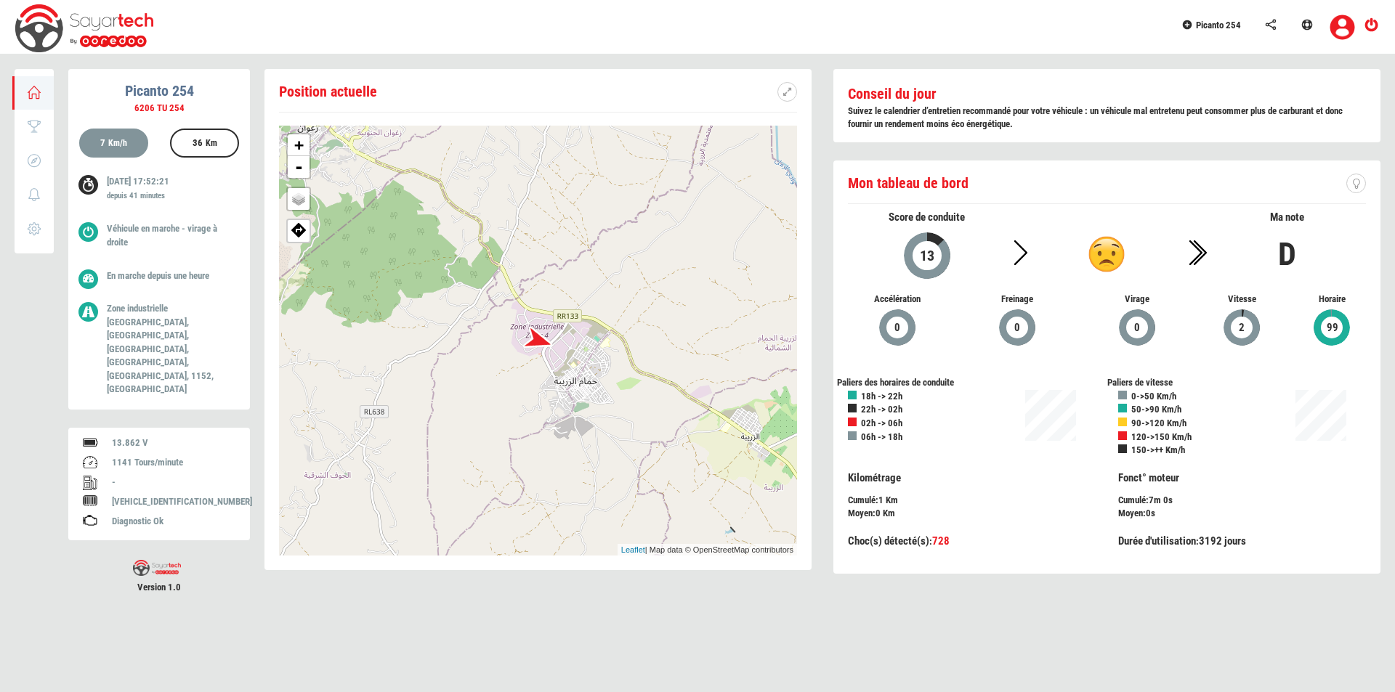
click at [1222, 33] on link "Picanto 254" at bounding box center [1215, 23] width 84 height 46
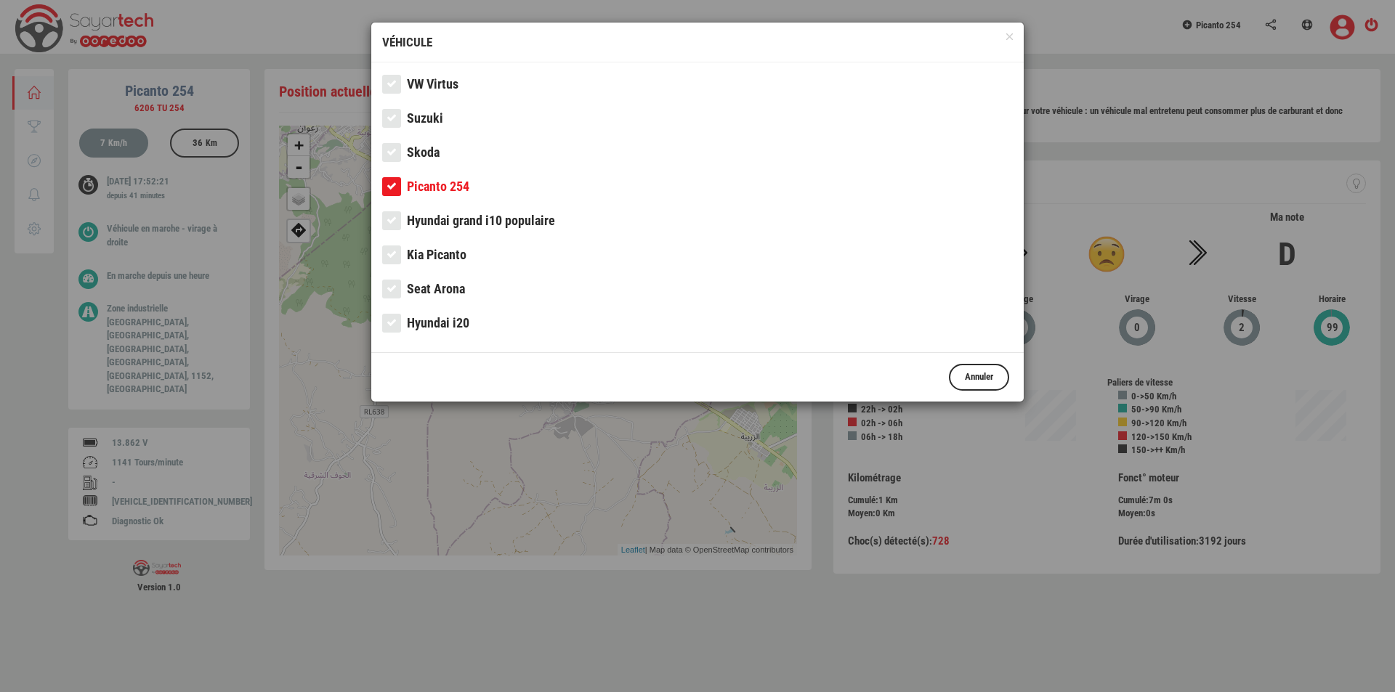
click at [427, 116] on span "Suzuki" at bounding box center [425, 117] width 36 height 15
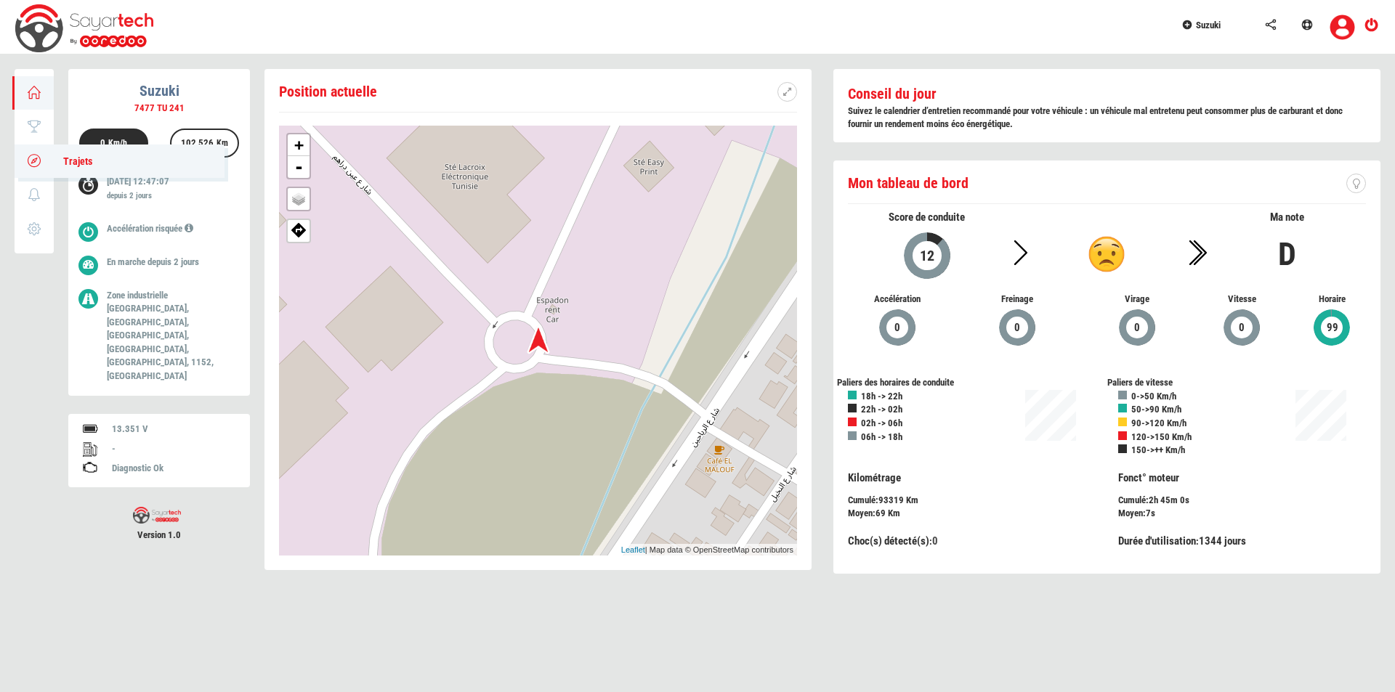
click at [33, 166] on icon at bounding box center [34, 160] width 17 height 10
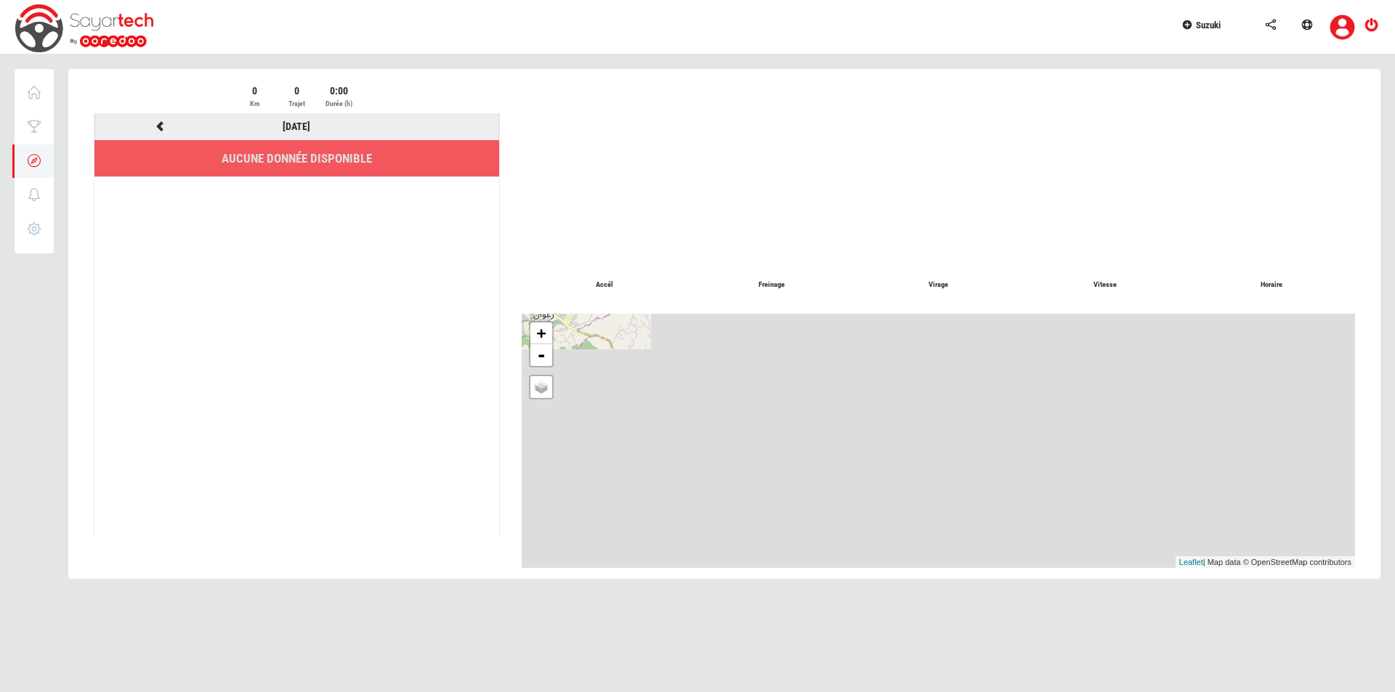
click at [157, 119] on div at bounding box center [160, 127] width 137 height 18
click at [161, 130] on icon at bounding box center [159, 126] width 13 height 10
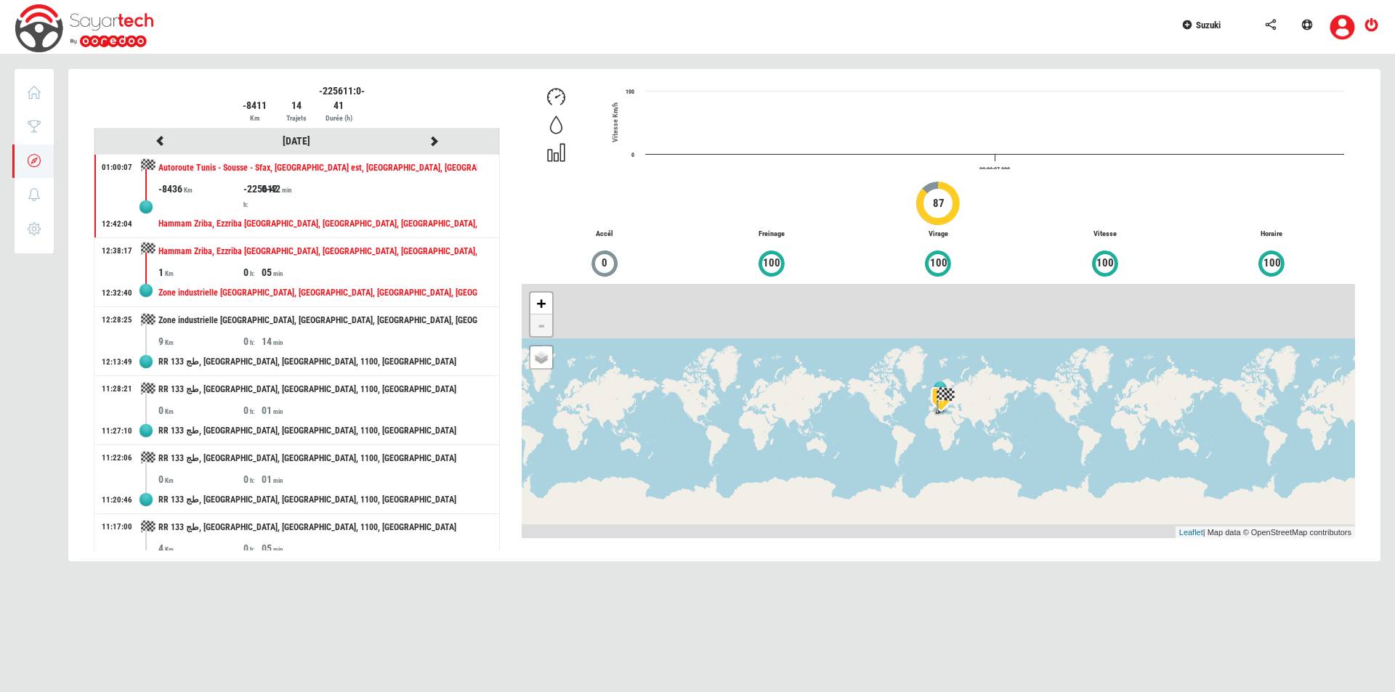
click at [247, 267] on div "0" at bounding box center [252, 272] width 18 height 15
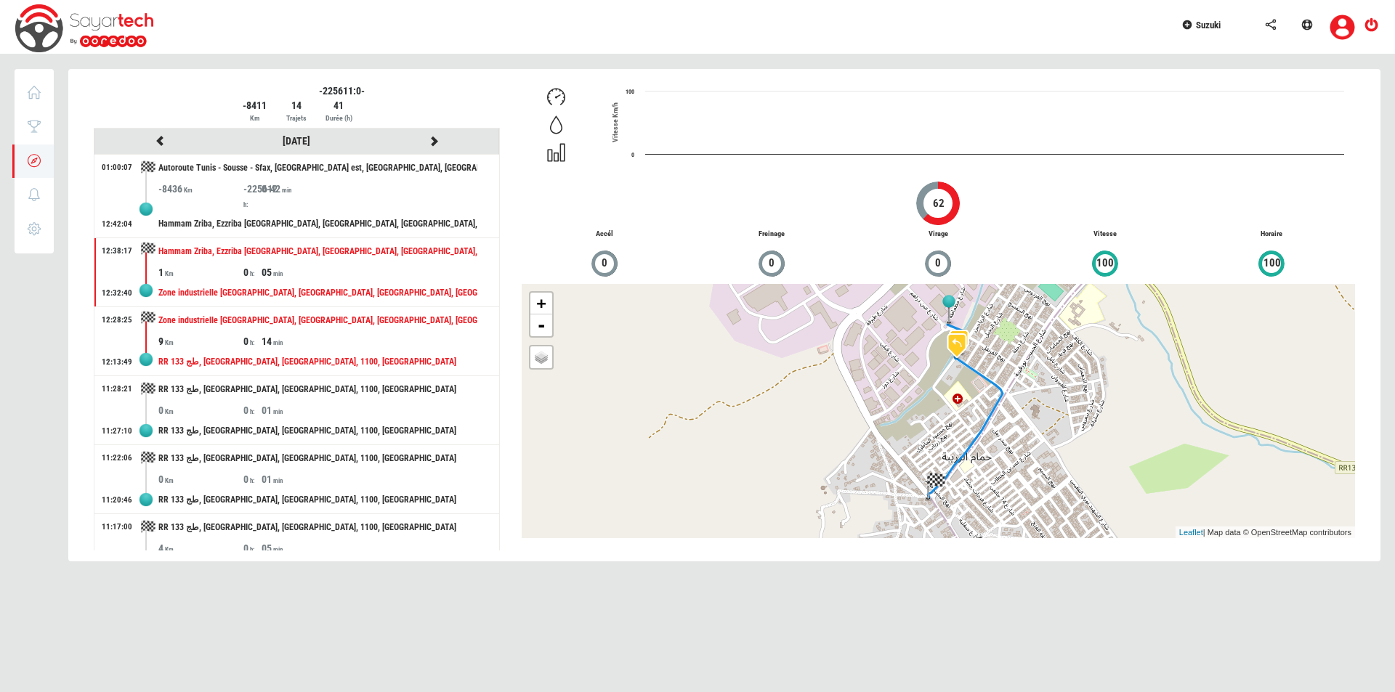
click at [277, 331] on div "Zone industrielle [GEOGRAPHIC_DATA], [GEOGRAPHIC_DATA], [GEOGRAPHIC_DATA], [GEO…" at bounding box center [317, 320] width 319 height 27
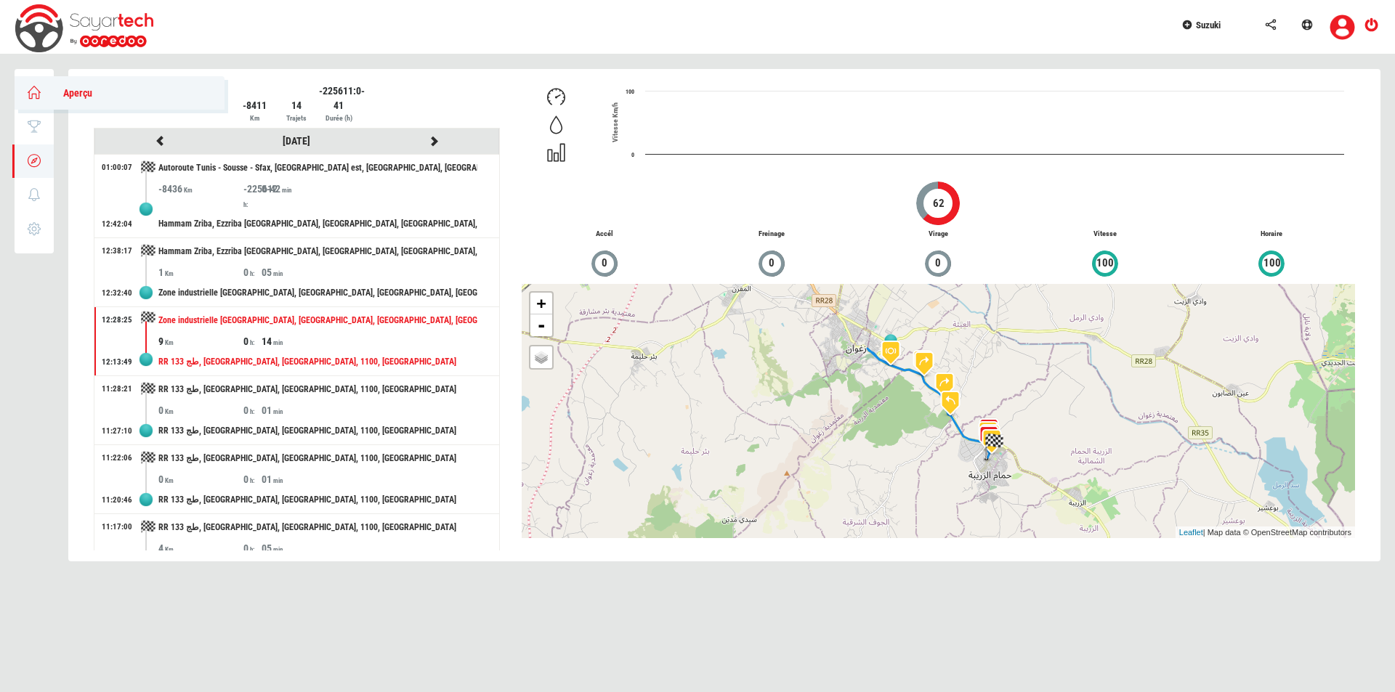
click at [20, 82] on link "Aperçu" at bounding box center [120, 92] width 210 height 33
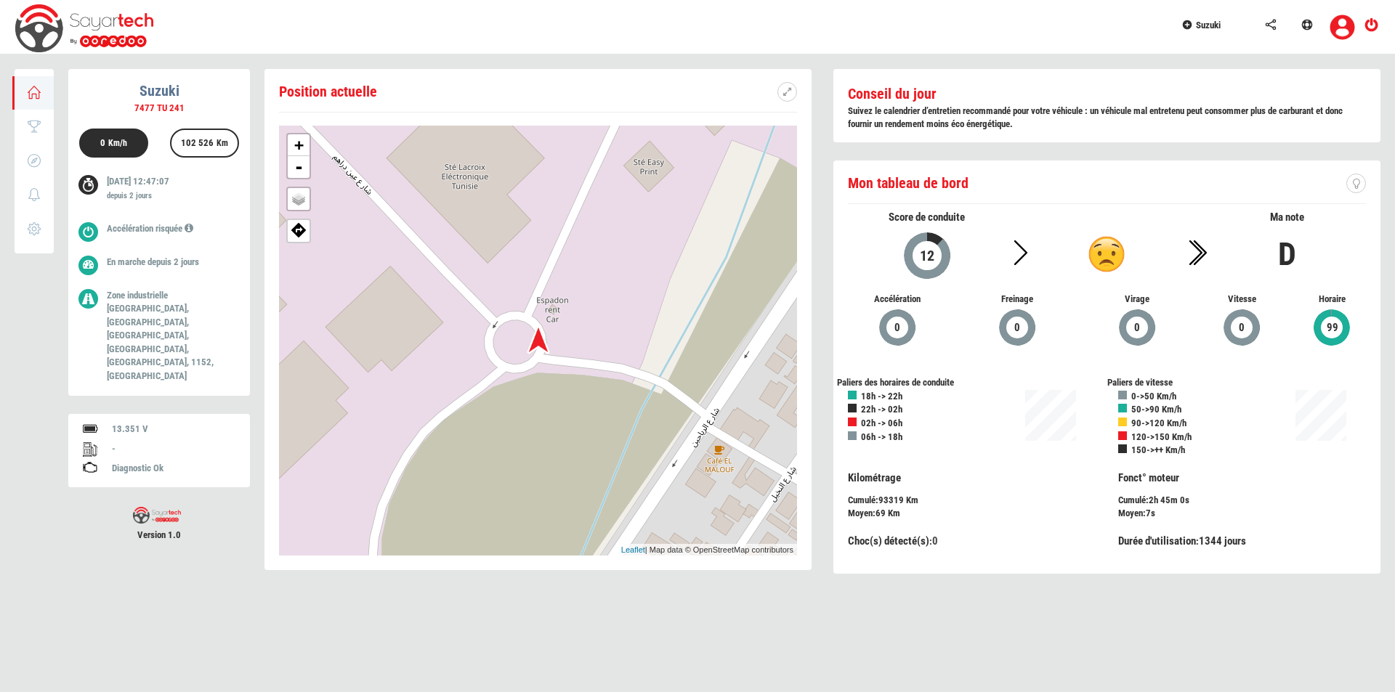
click at [1217, 17] on link "Suzuki" at bounding box center [1215, 23] width 84 height 46
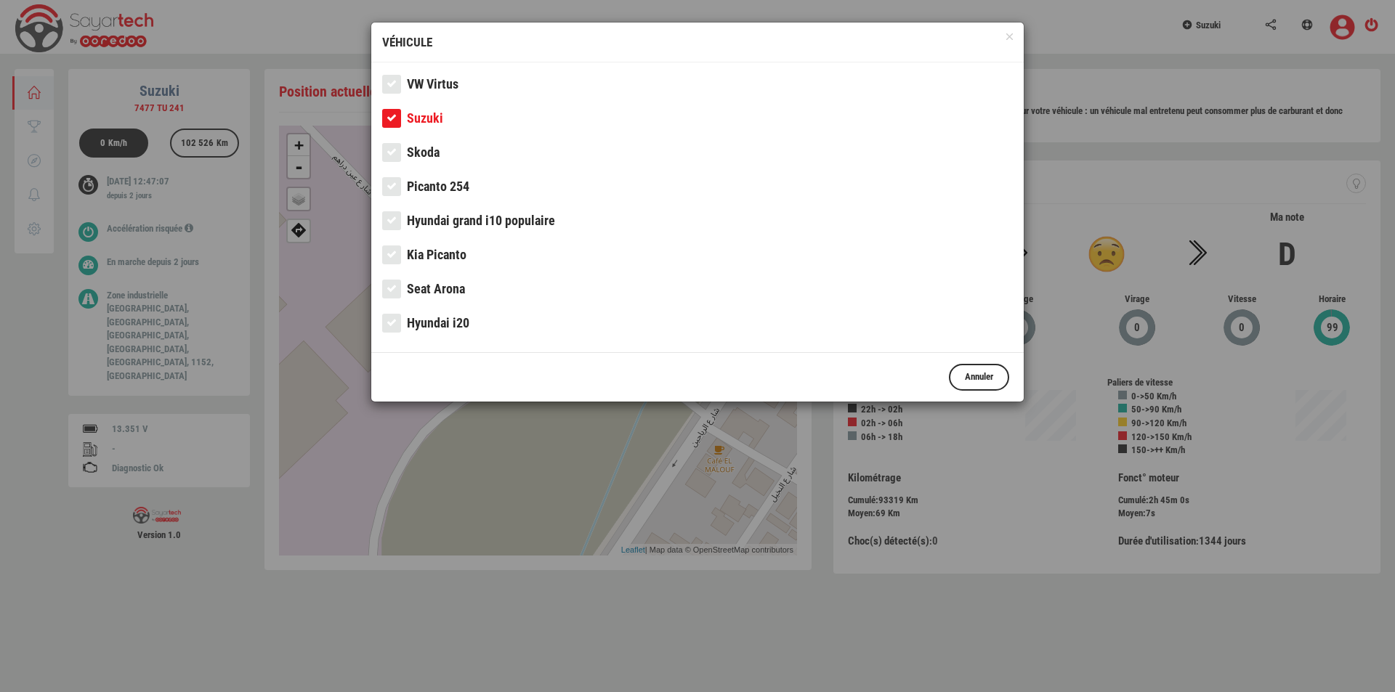
click at [444, 183] on span "Picanto 254" at bounding box center [438, 186] width 62 height 15
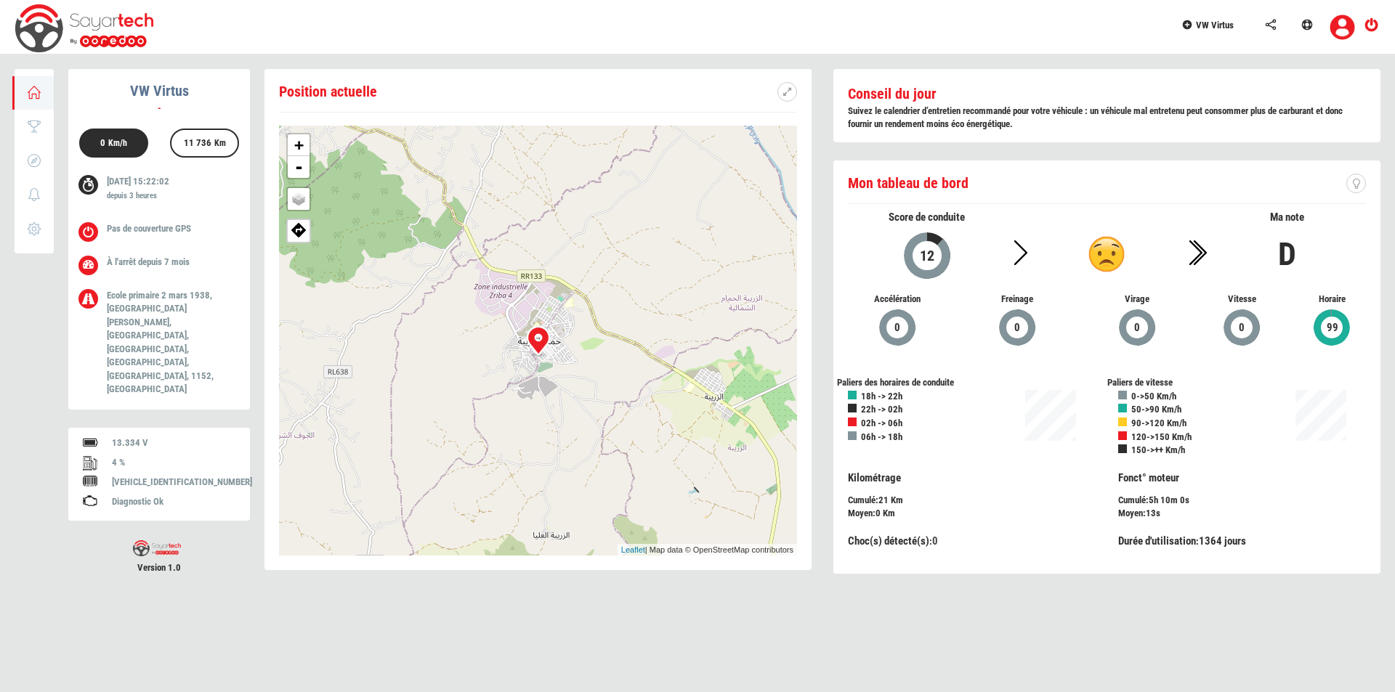
click at [1233, 31] on link "VW Virtus" at bounding box center [1215, 23] width 84 height 46
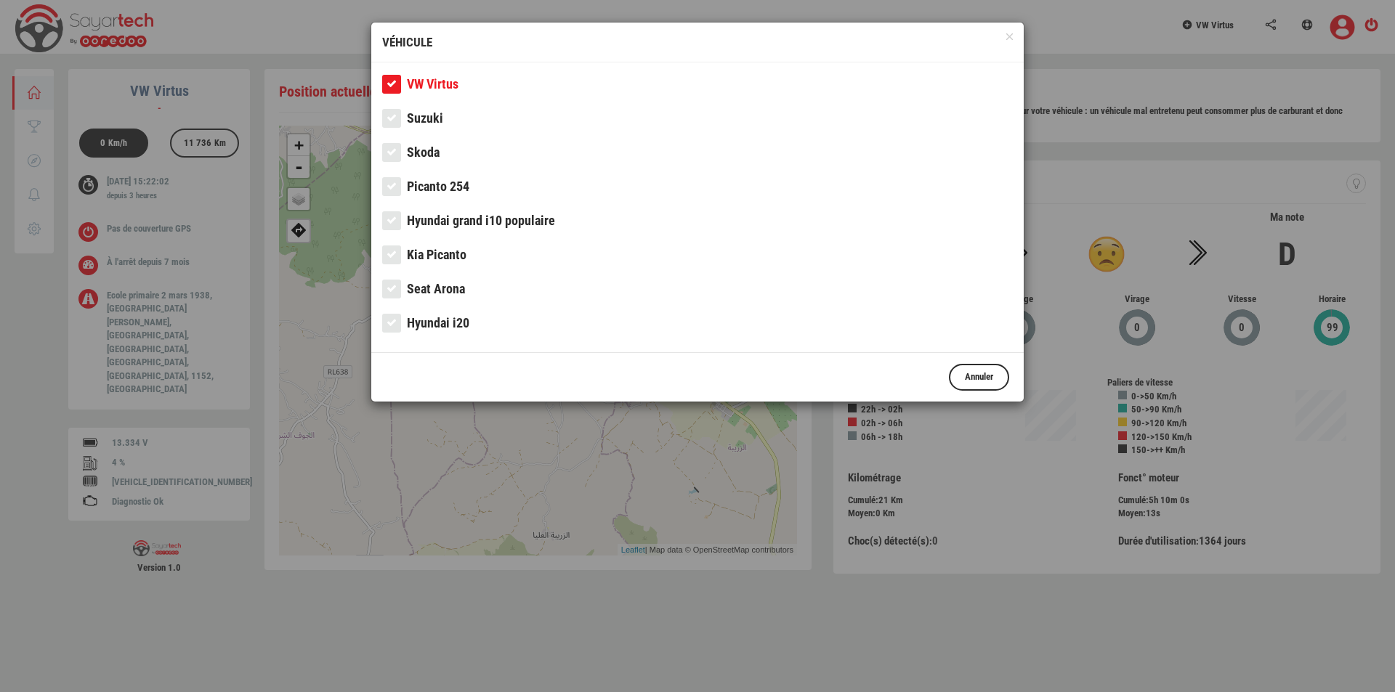
click at [434, 182] on span "Picanto 254" at bounding box center [438, 186] width 62 height 15
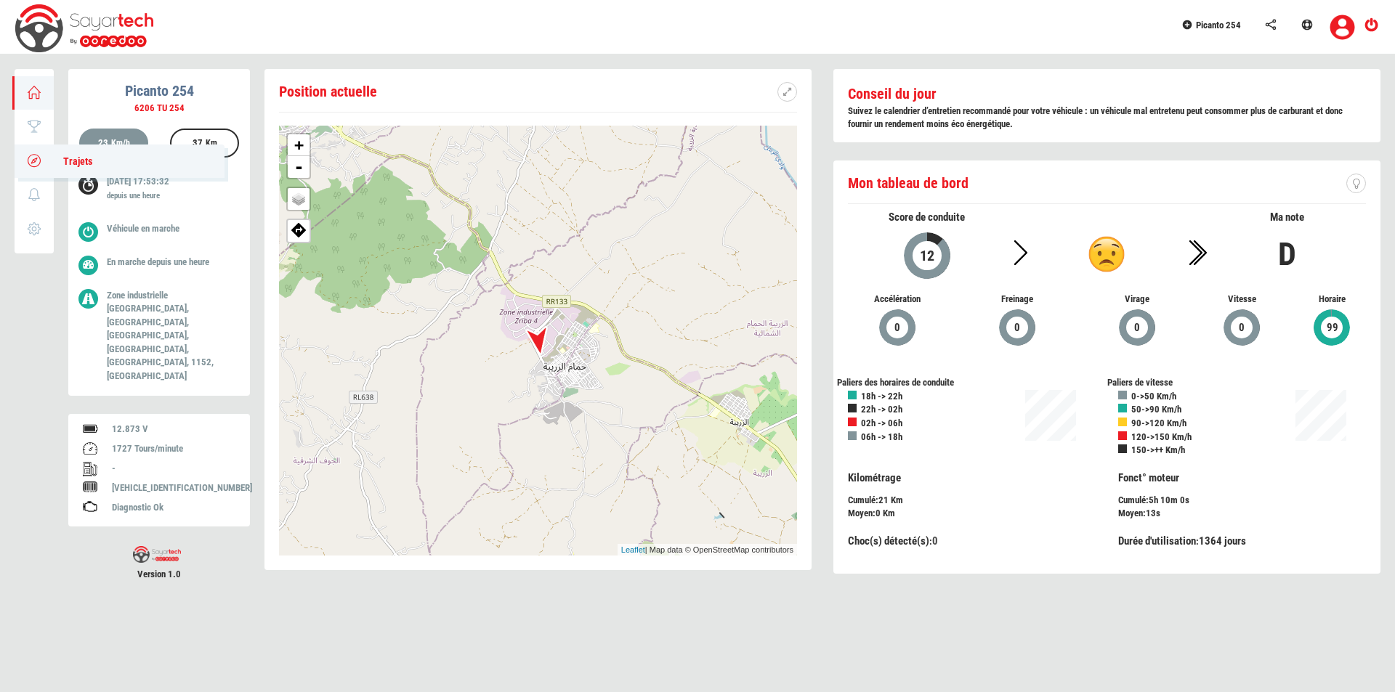
click at [22, 169] on link "Trajets" at bounding box center [120, 161] width 210 height 33
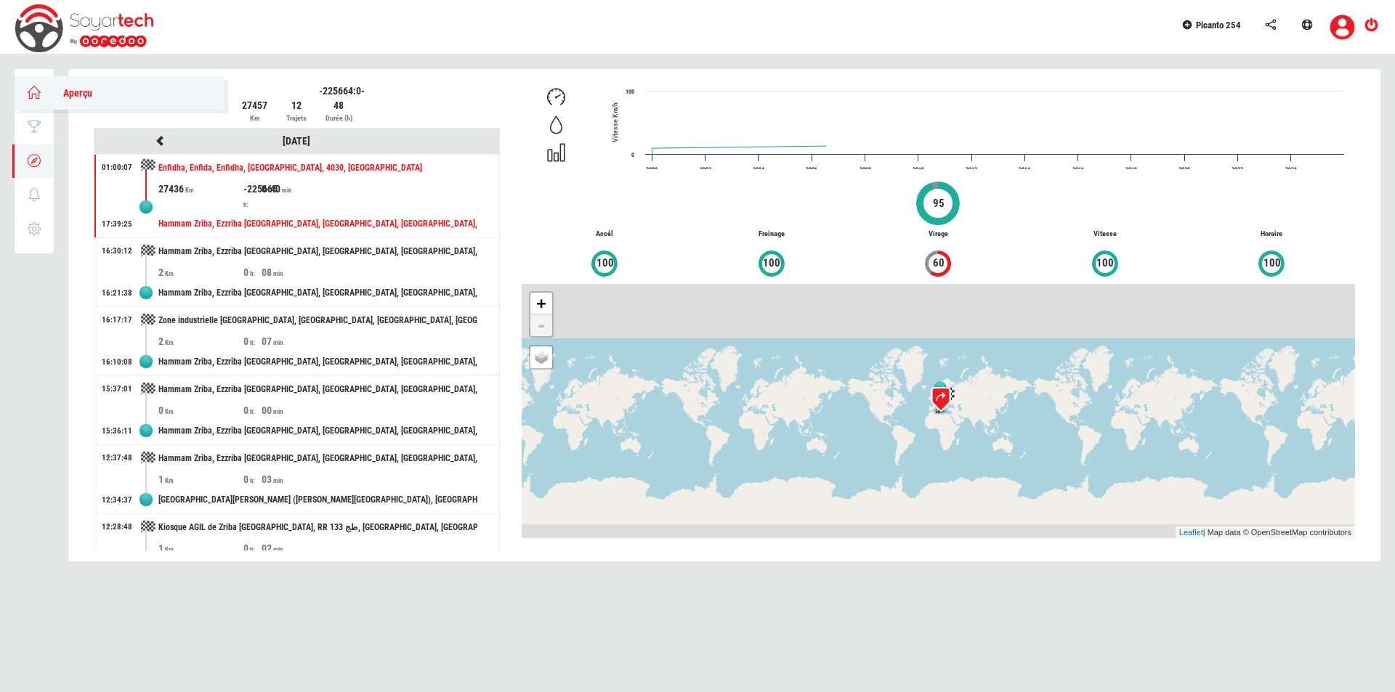
click at [37, 90] on icon at bounding box center [34, 92] width 17 height 10
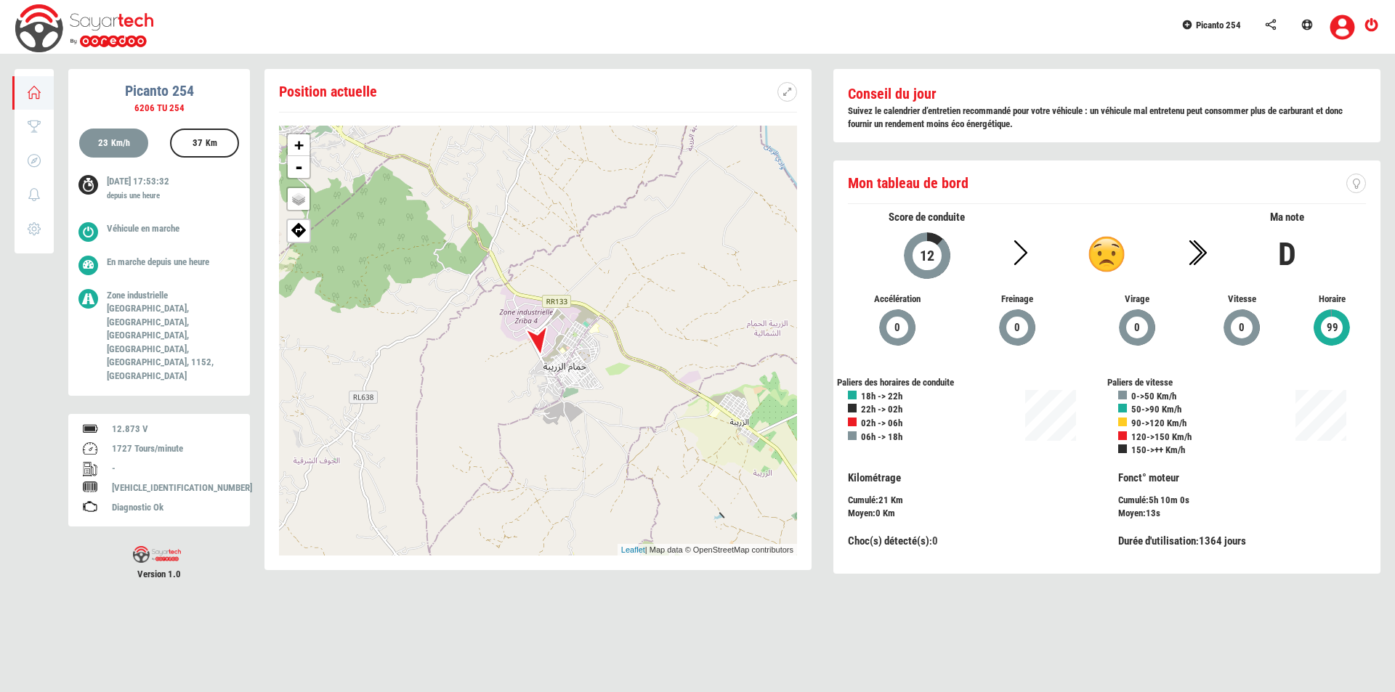
click at [99, 209] on div "[DATE] 17:53:32 depuis une heure" at bounding box center [167, 193] width 143 height 37
click at [182, 214] on ul "23 Km/h 37 Km 28/09/2025 17:53:32 depuis une heure Véhicule en marche" at bounding box center [159, 261] width 160 height 264
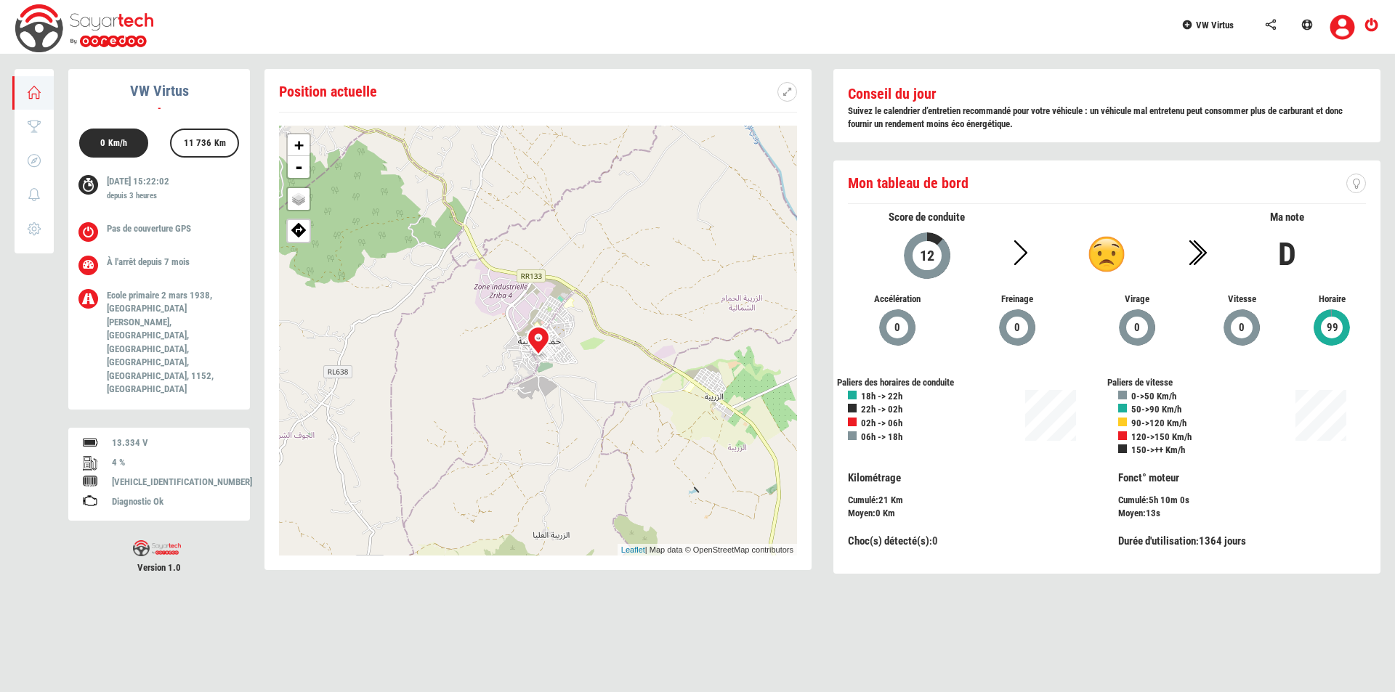
click at [1202, 26] on span "VW Virtus" at bounding box center [1215, 25] width 38 height 11
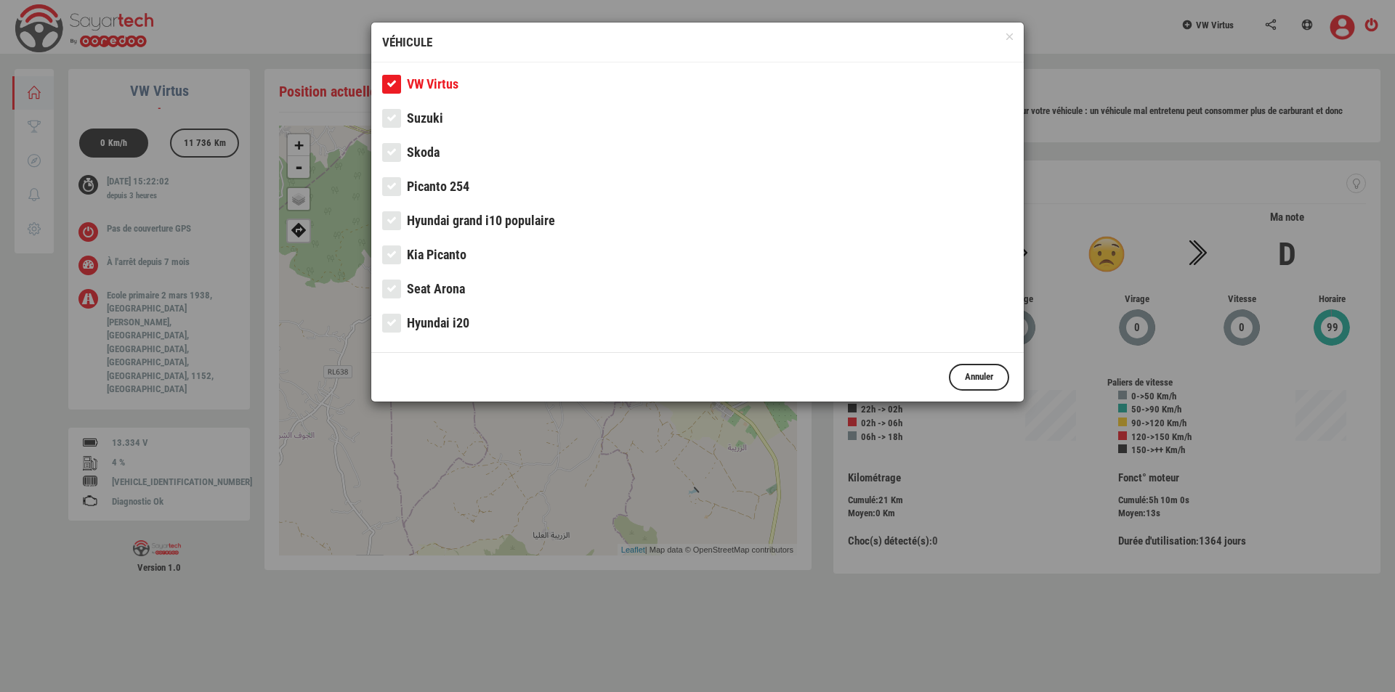
click at [455, 193] on link "Picanto 254" at bounding box center [697, 190] width 631 height 29
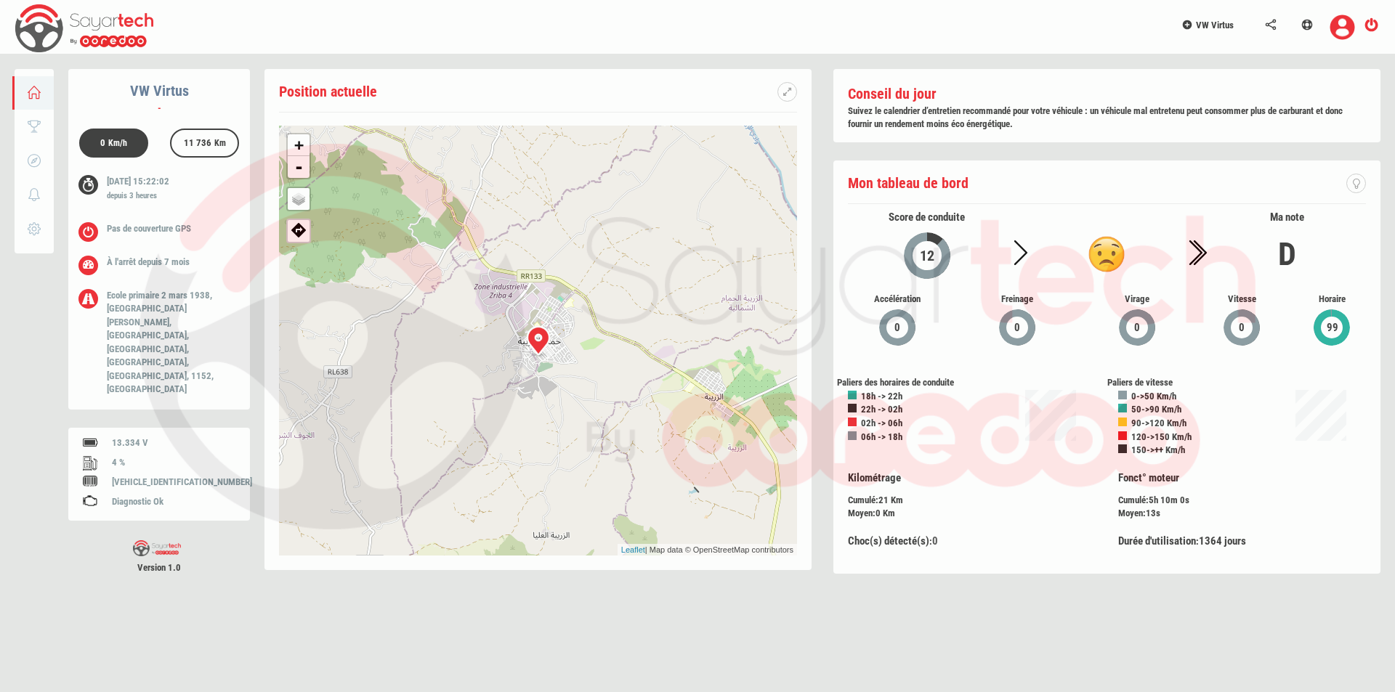
click at [1218, 28] on div at bounding box center [697, 346] width 1395 height 692
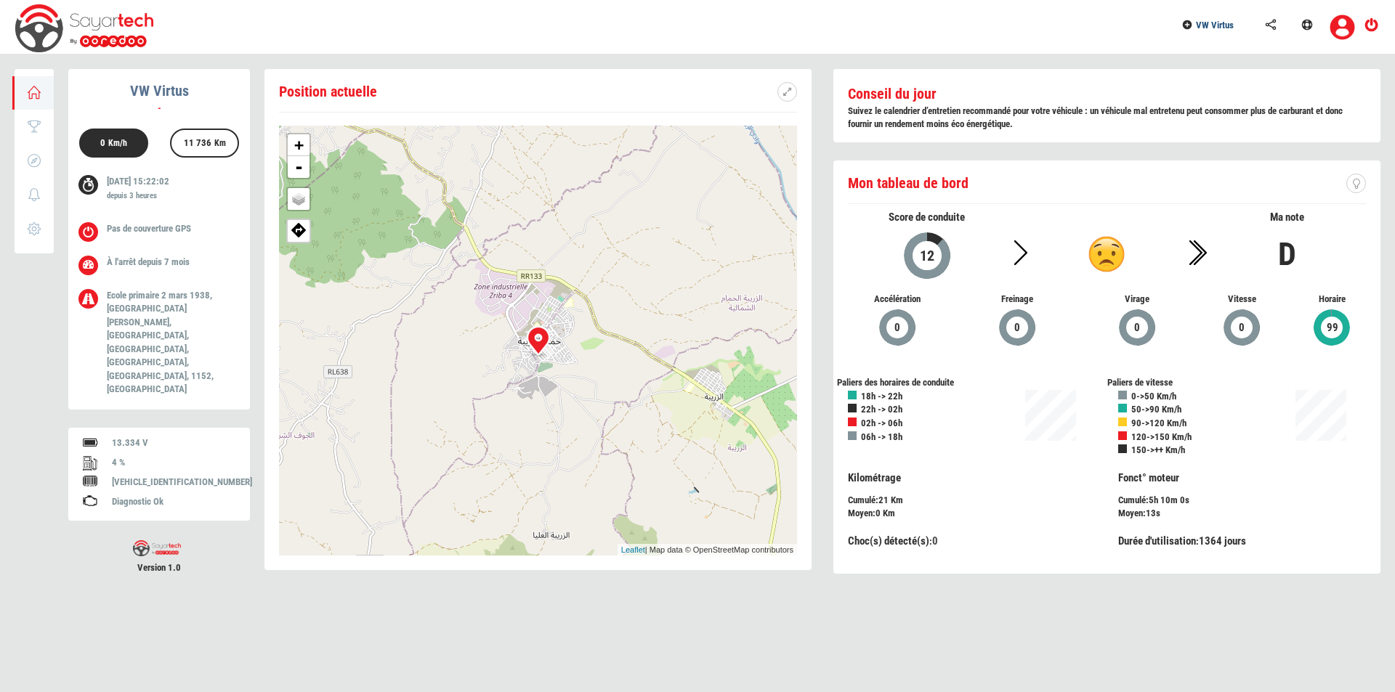
click at [1218, 28] on span "VW Virtus" at bounding box center [1215, 25] width 38 height 11
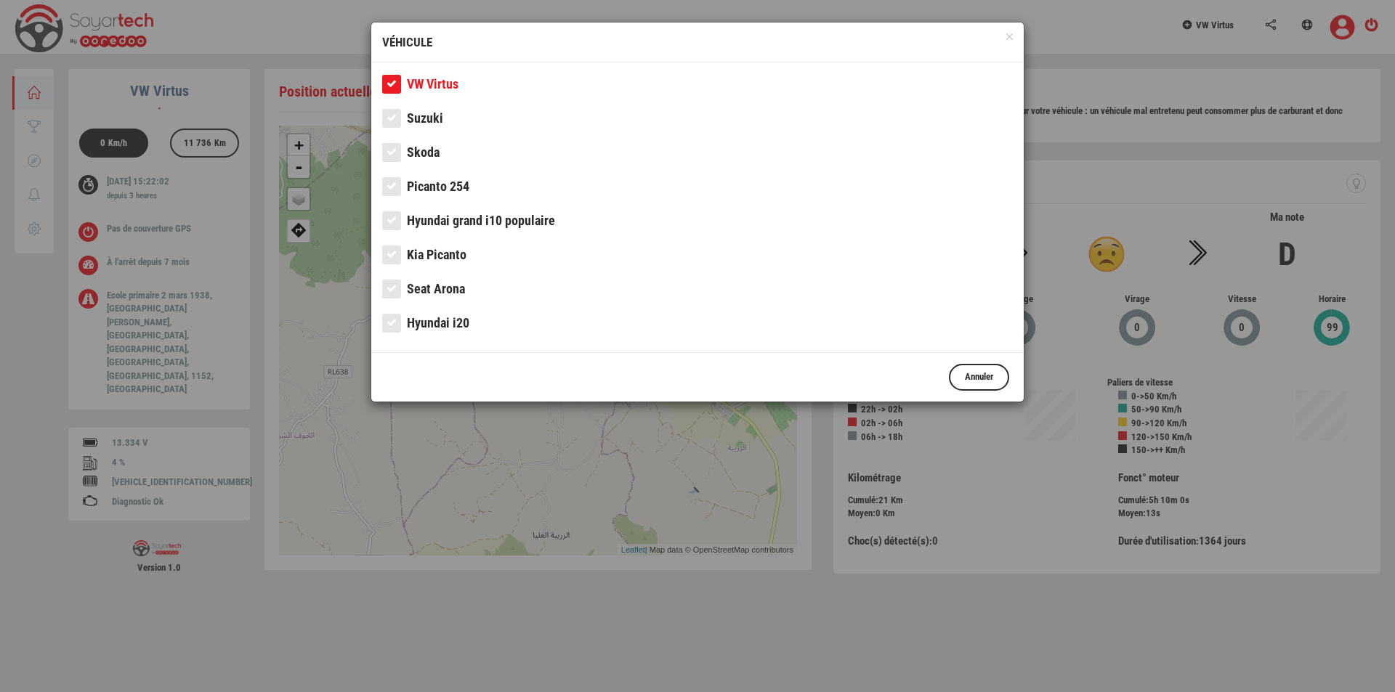
click at [456, 188] on span "Picanto 254" at bounding box center [438, 186] width 62 height 15
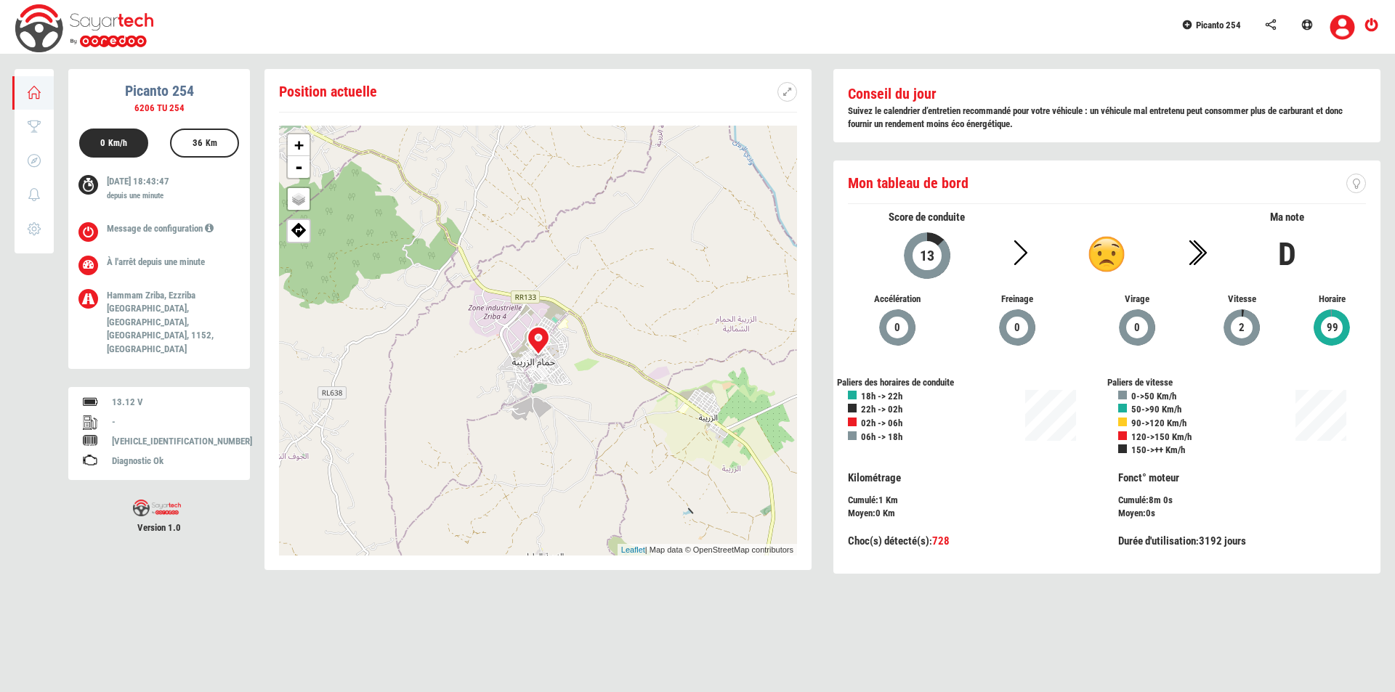
click at [528, 349] on div at bounding box center [538, 341] width 44 height 44
click at [557, 349] on div at bounding box center [538, 341] width 44 height 44
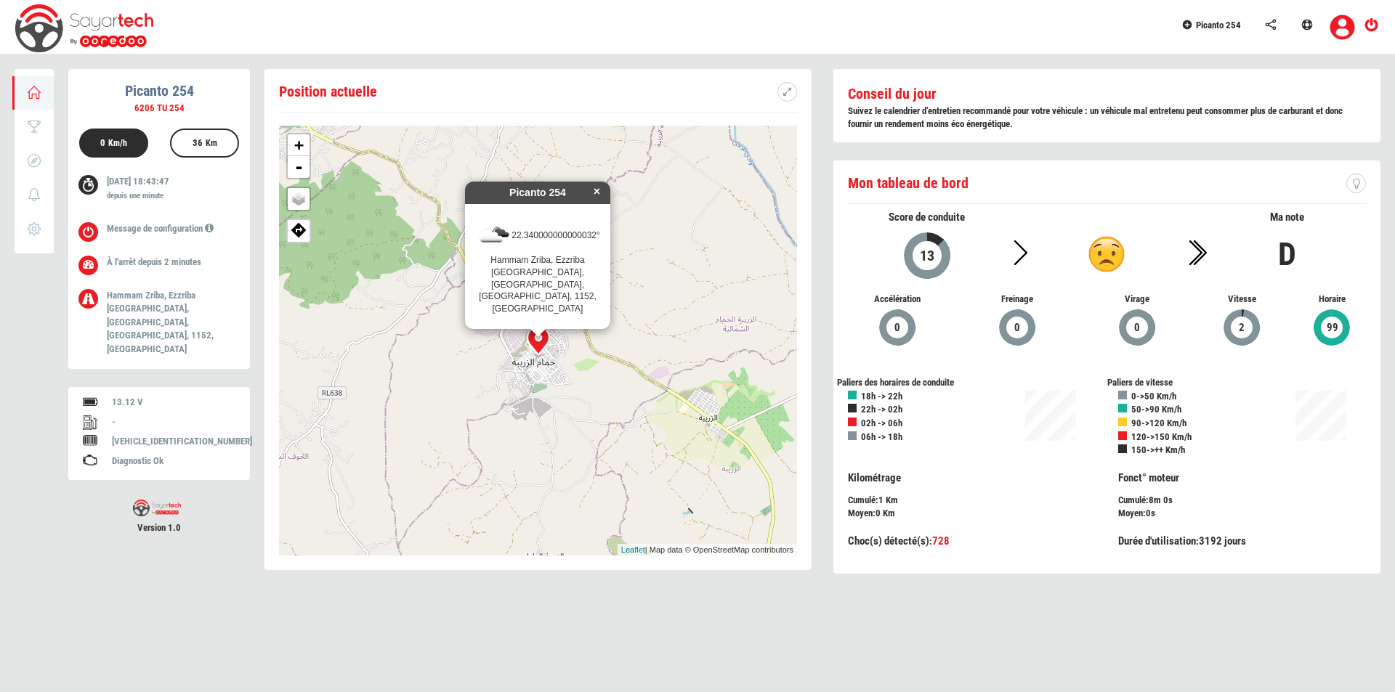
click at [557, 349] on div at bounding box center [538, 341] width 44 height 44
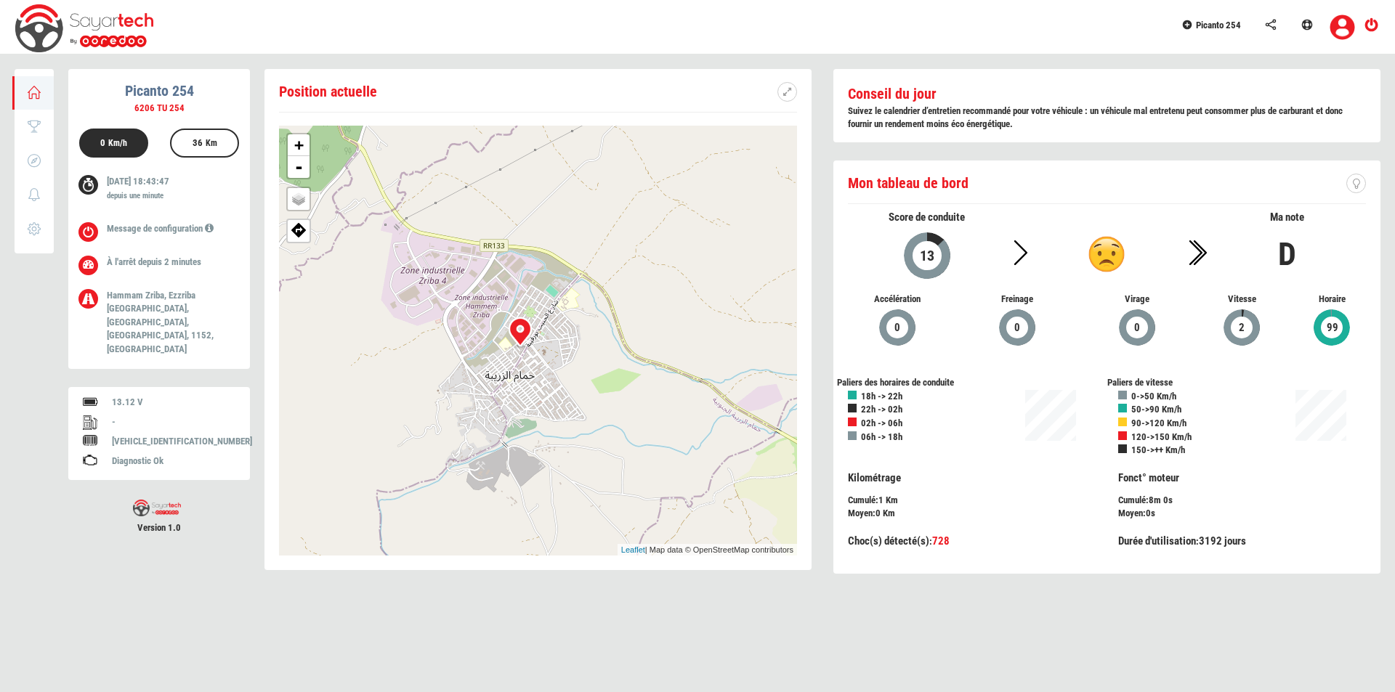
click at [557, 349] on div "+ - OSM Map Google Map Google Satellite Leaflet | Map data © OpenStreetMap cont…" at bounding box center [538, 341] width 518 height 430
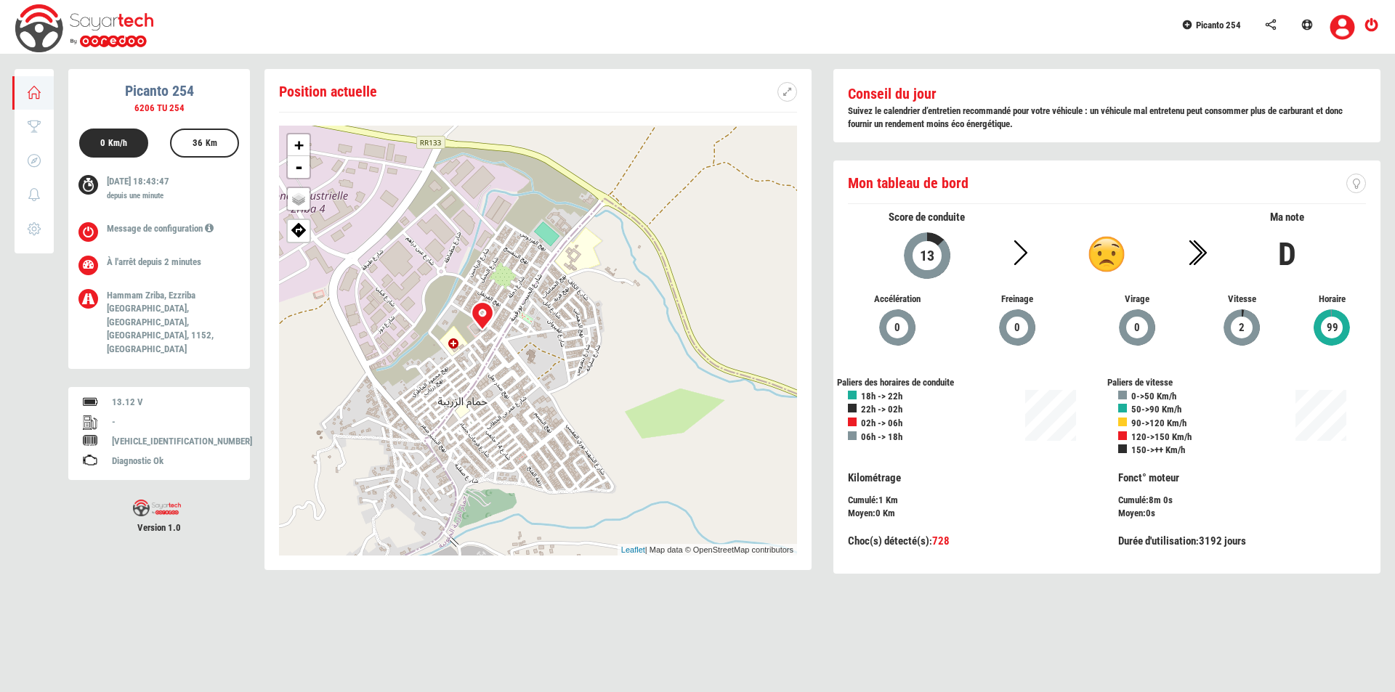
click at [512, 341] on div "+ - OSM Map Google Map Google Satellite Leaflet | Map data © OpenStreetMap cont…" at bounding box center [538, 341] width 518 height 430
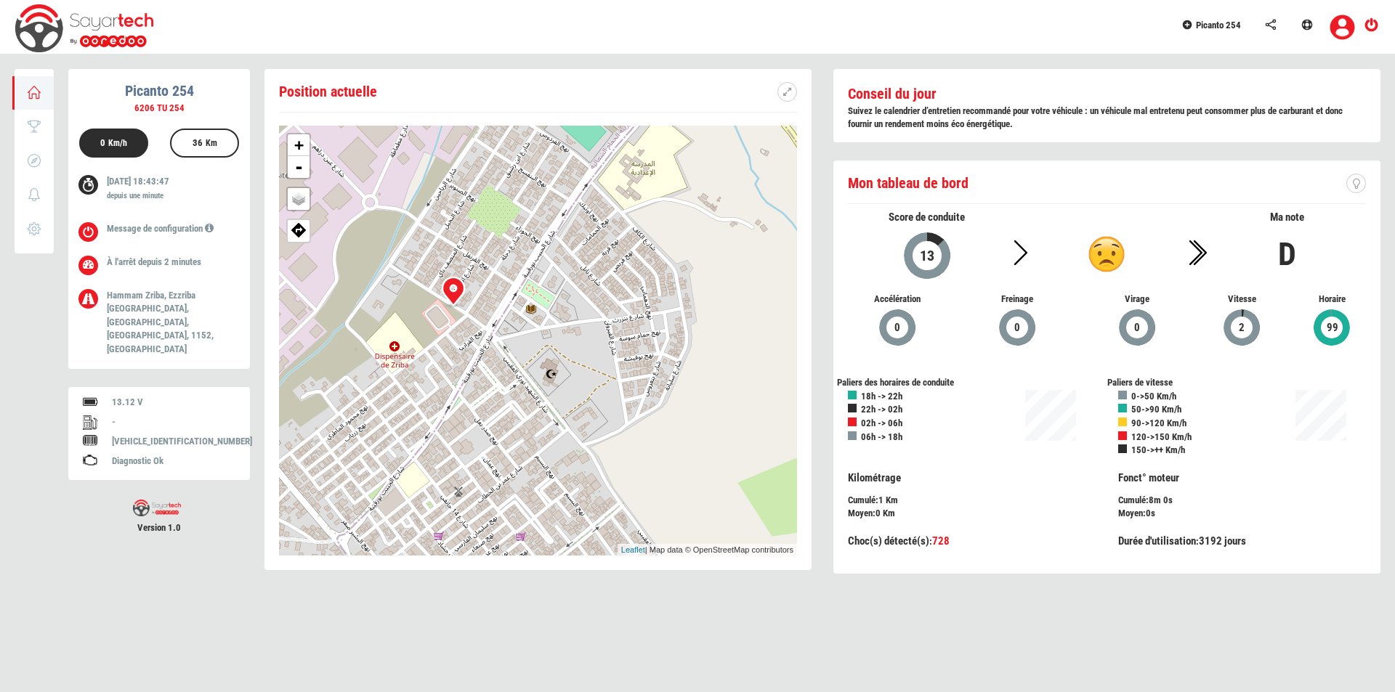
click at [512, 341] on div "+ - OSM Map Google Map Google Satellite Leaflet | Map data © OpenStreetMap cont…" at bounding box center [538, 341] width 518 height 430
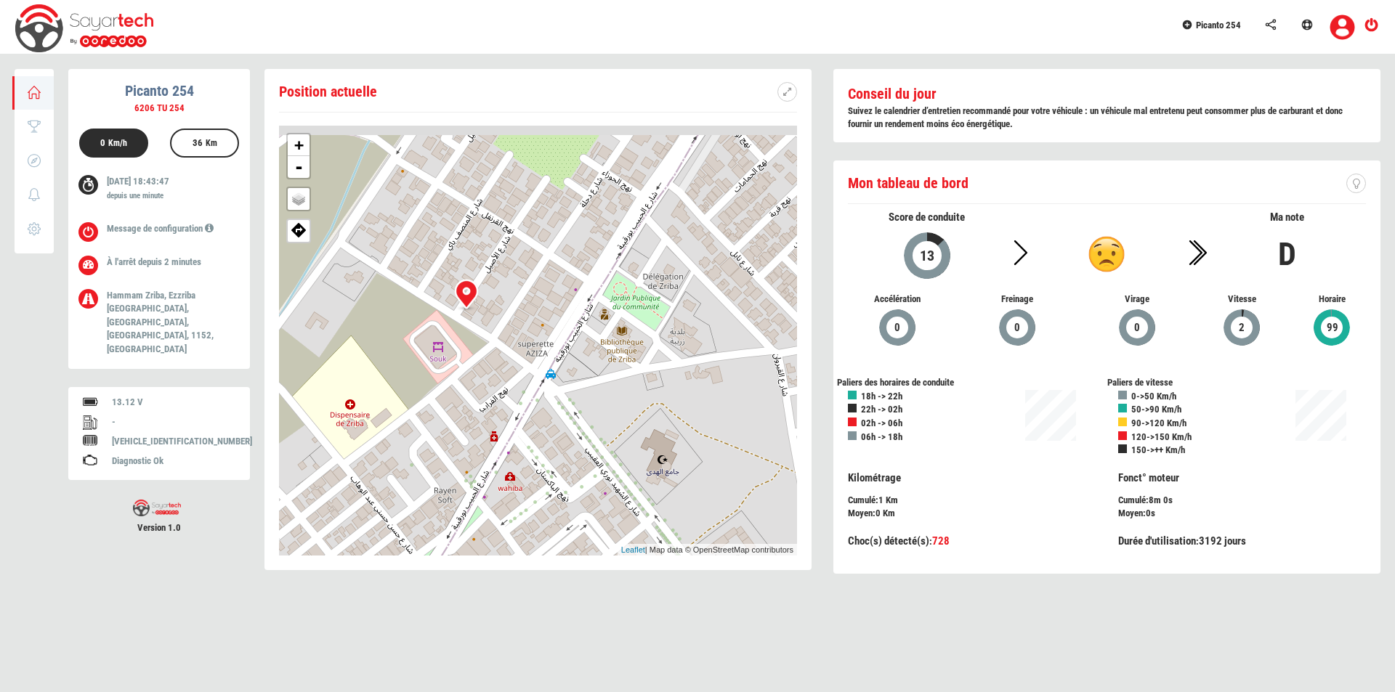
drag, startPoint x: 419, startPoint y: 303, endPoint x: 527, endPoint y: 386, distance: 136.2
click at [527, 386] on div "+ - OSM Map Google Map Google Satellite Leaflet | Map data © OpenStreetMap cont…" at bounding box center [538, 341] width 518 height 430
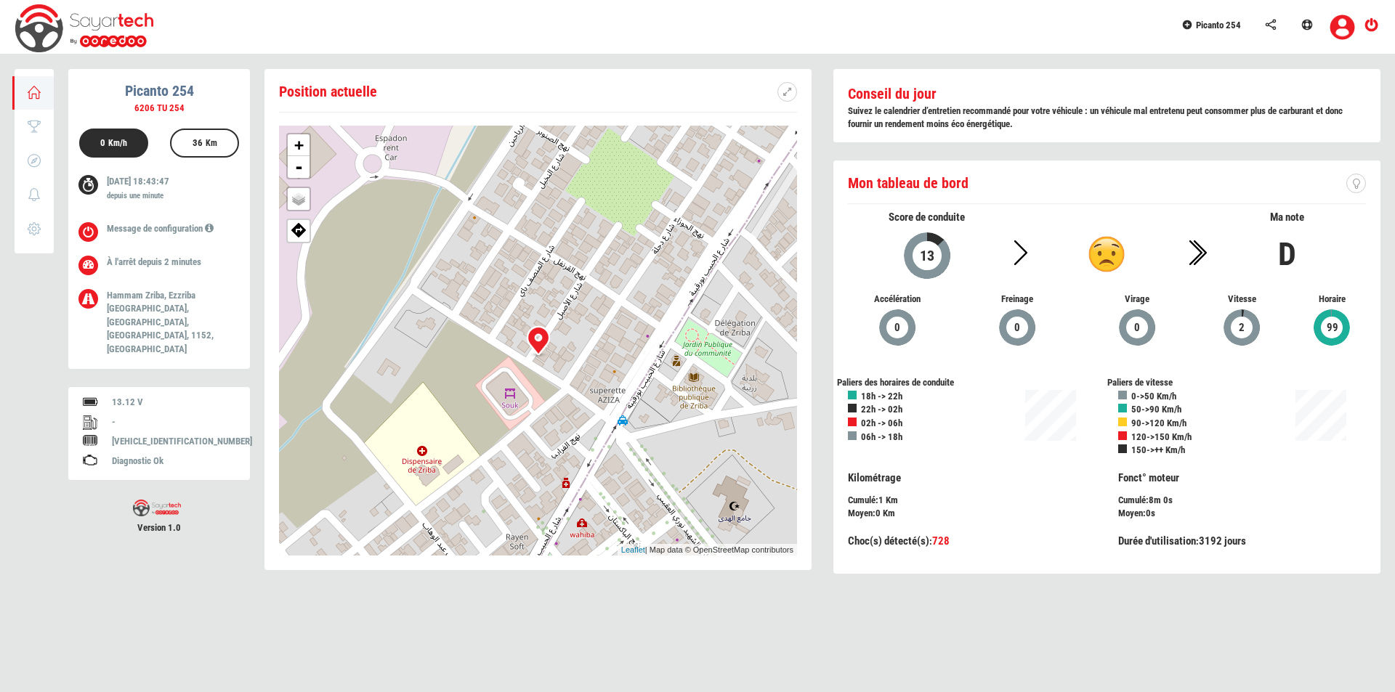
click at [519, 354] on div at bounding box center [538, 341] width 44 height 44
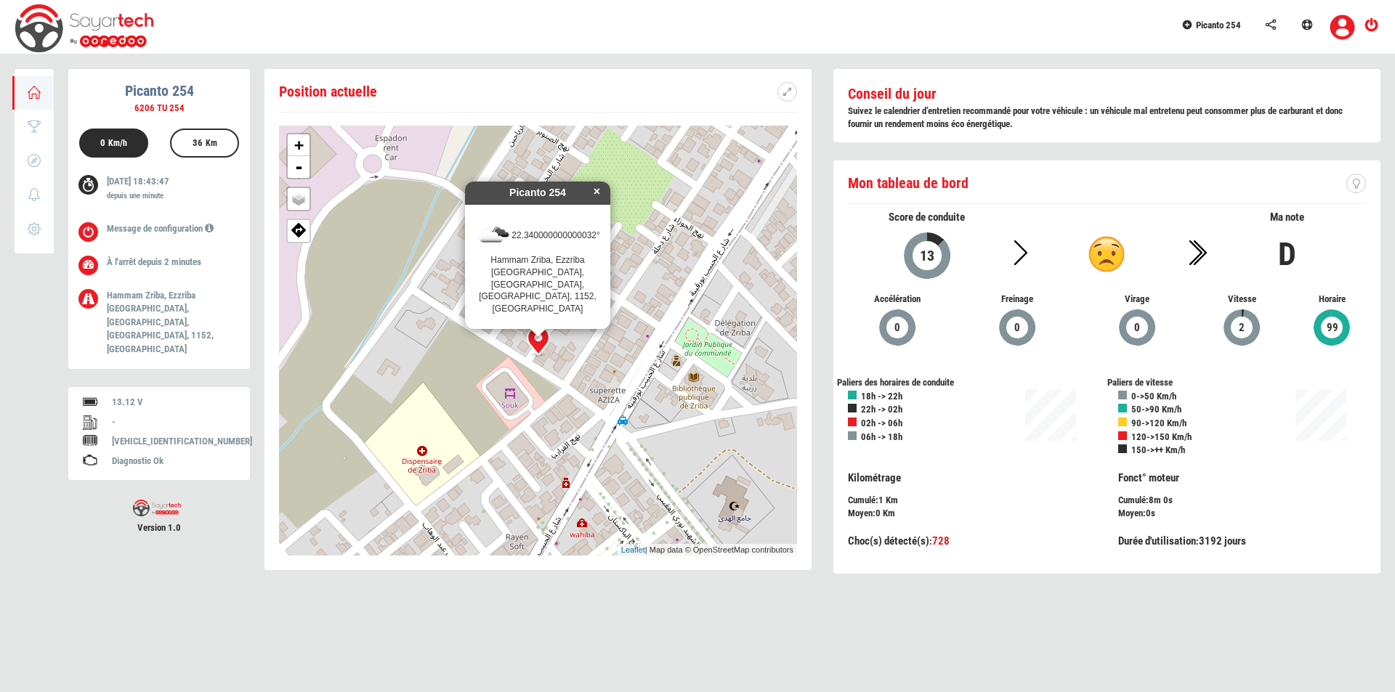
click at [623, 373] on div "× Picanto 254 22.340000000000032° [GEOGRAPHIC_DATA], [GEOGRAPHIC_DATA], [STREET…" at bounding box center [538, 341] width 518 height 430
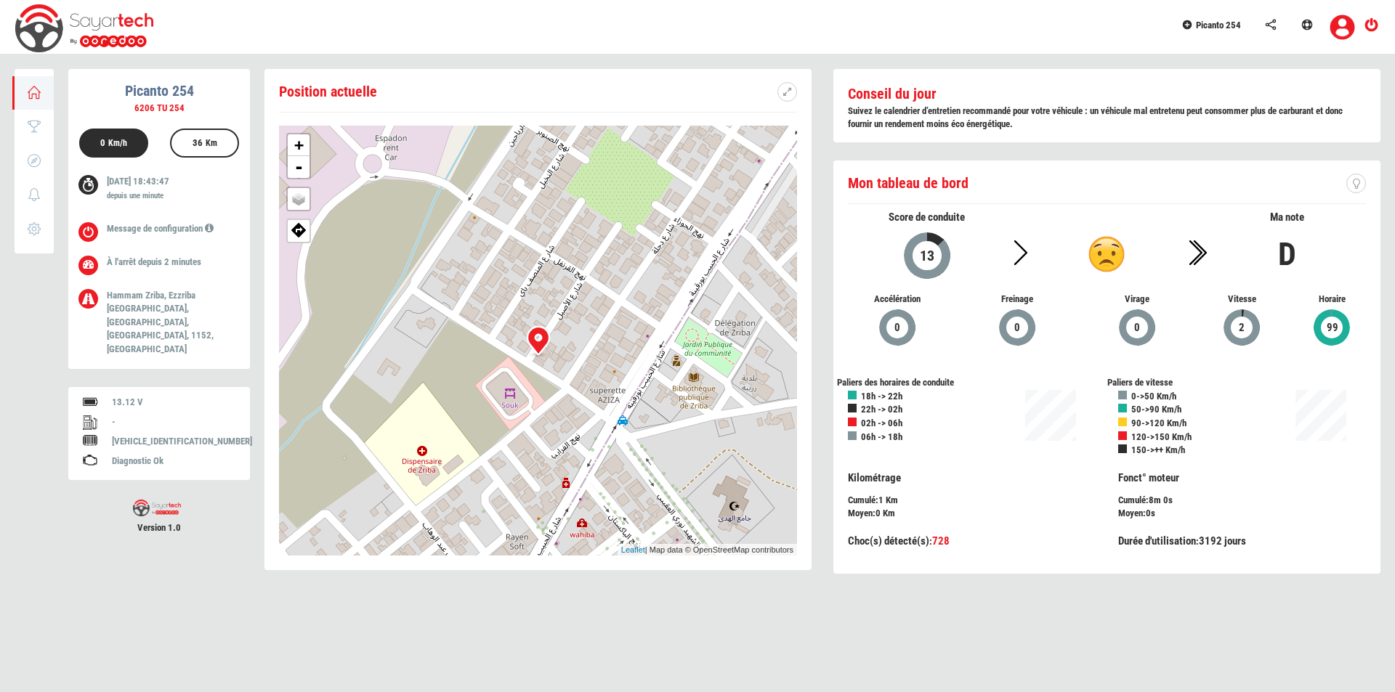
click at [623, 373] on div "+ - OSM Map Google Map Google Satellite Leaflet | Map data © OpenStreetMap cont…" at bounding box center [538, 341] width 518 height 430
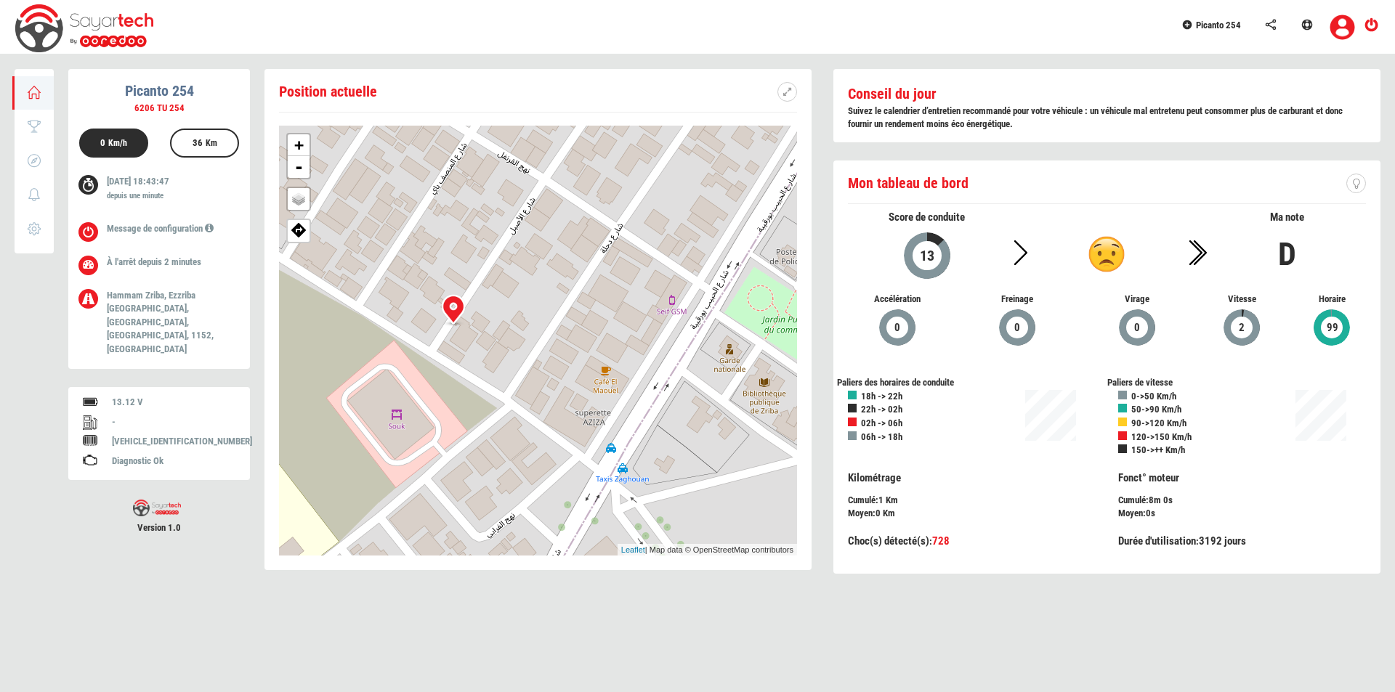
click at [623, 373] on div "+ - OSM Map Google Map Google Satellite Leaflet | Map data © OpenStreetMap cont…" at bounding box center [538, 341] width 518 height 430
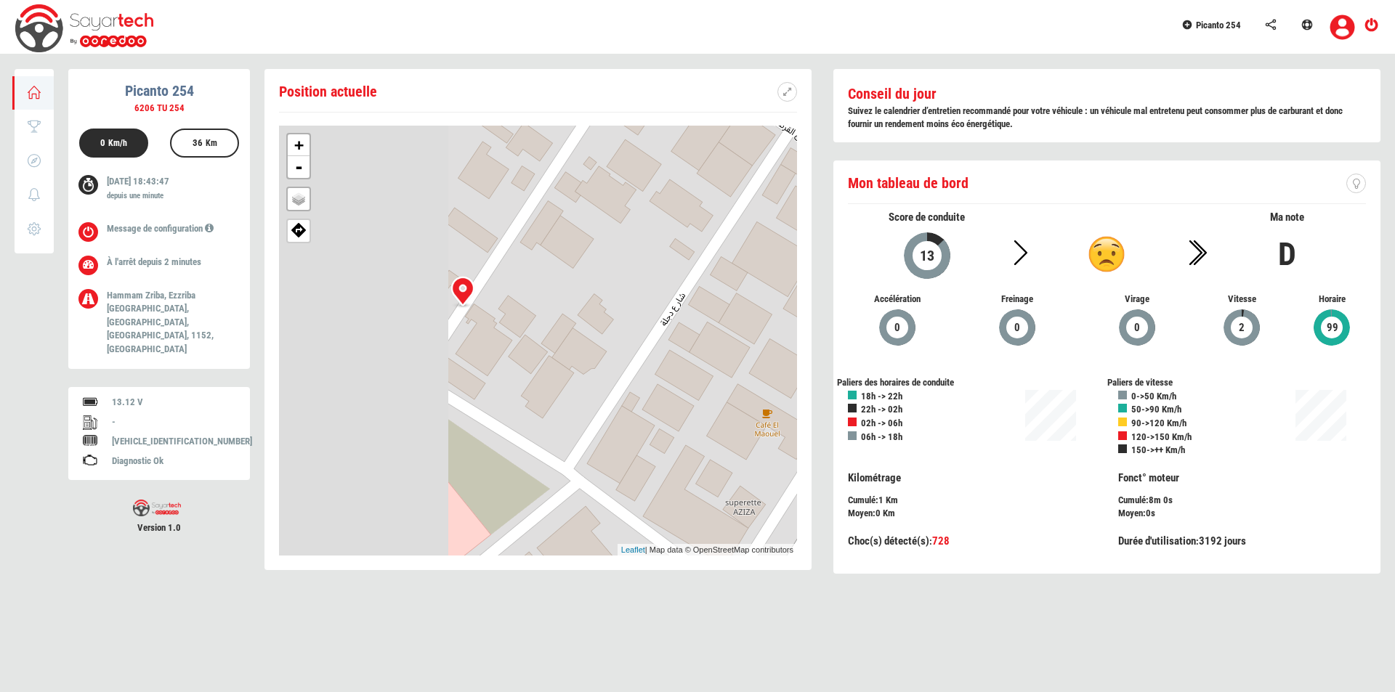
drag, startPoint x: 378, startPoint y: 315, endPoint x: 615, endPoint y: 376, distance: 243.9
click at [615, 376] on div "+ - OSM Map Google Map Google Satellite Leaflet | Map data © OpenStreetMap cont…" at bounding box center [538, 341] width 518 height 430
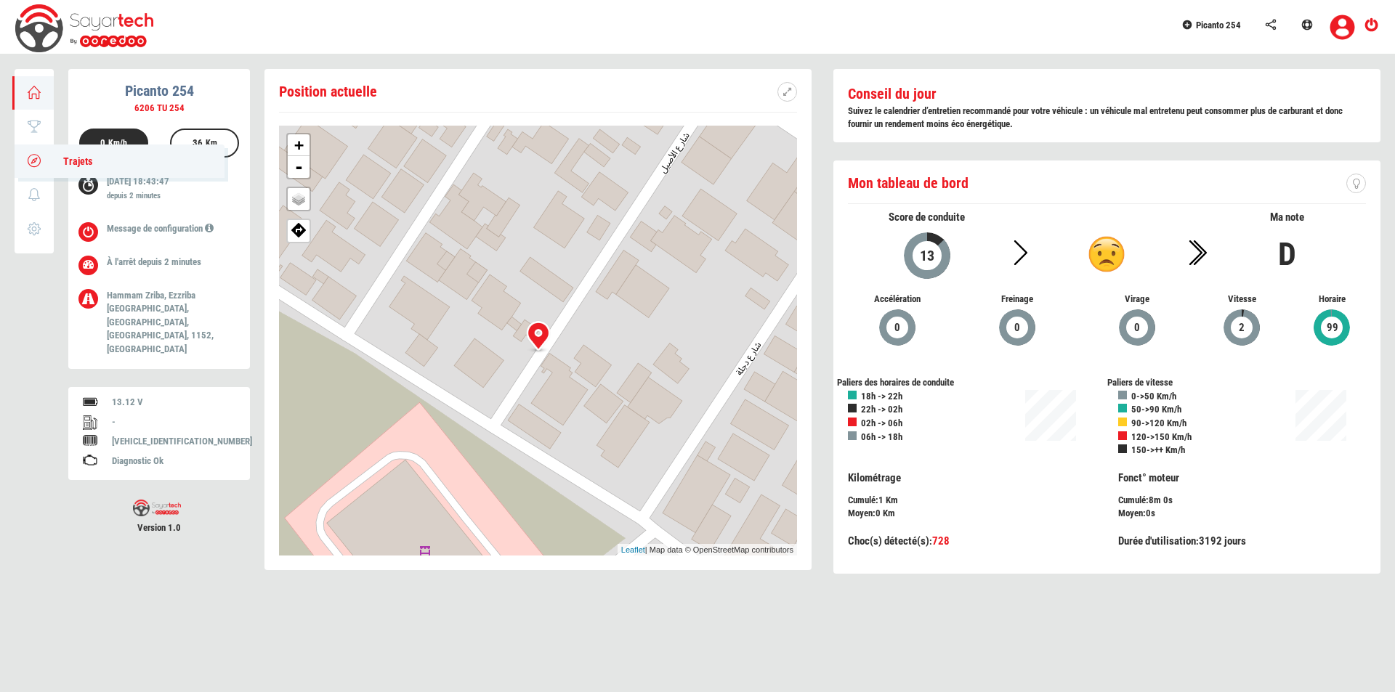
click at [33, 155] on icon at bounding box center [34, 160] width 17 height 10
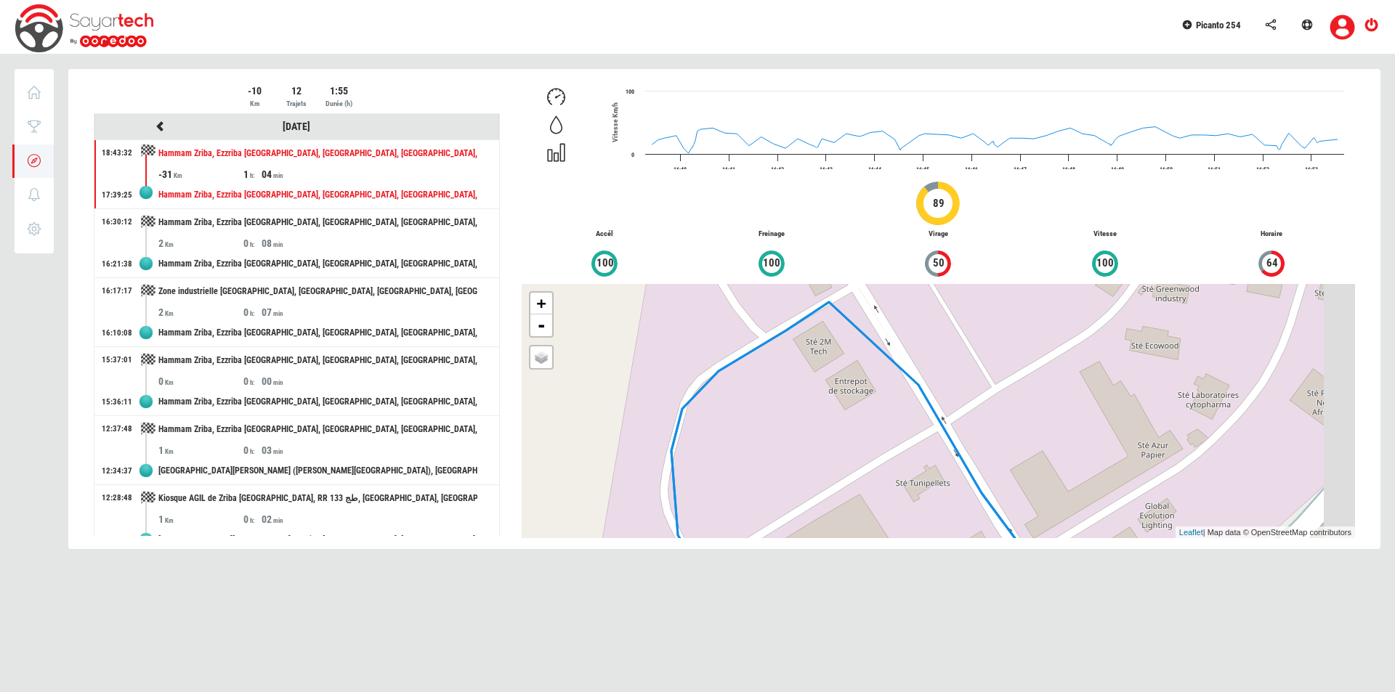
drag, startPoint x: 935, startPoint y: 404, endPoint x: 872, endPoint y: 397, distance: 63.5
click at [872, 397] on div "+ - OSM Map Google Map Google Satellite Leaflet | Map data © OpenStreetMap cont…" at bounding box center [938, 411] width 833 height 254
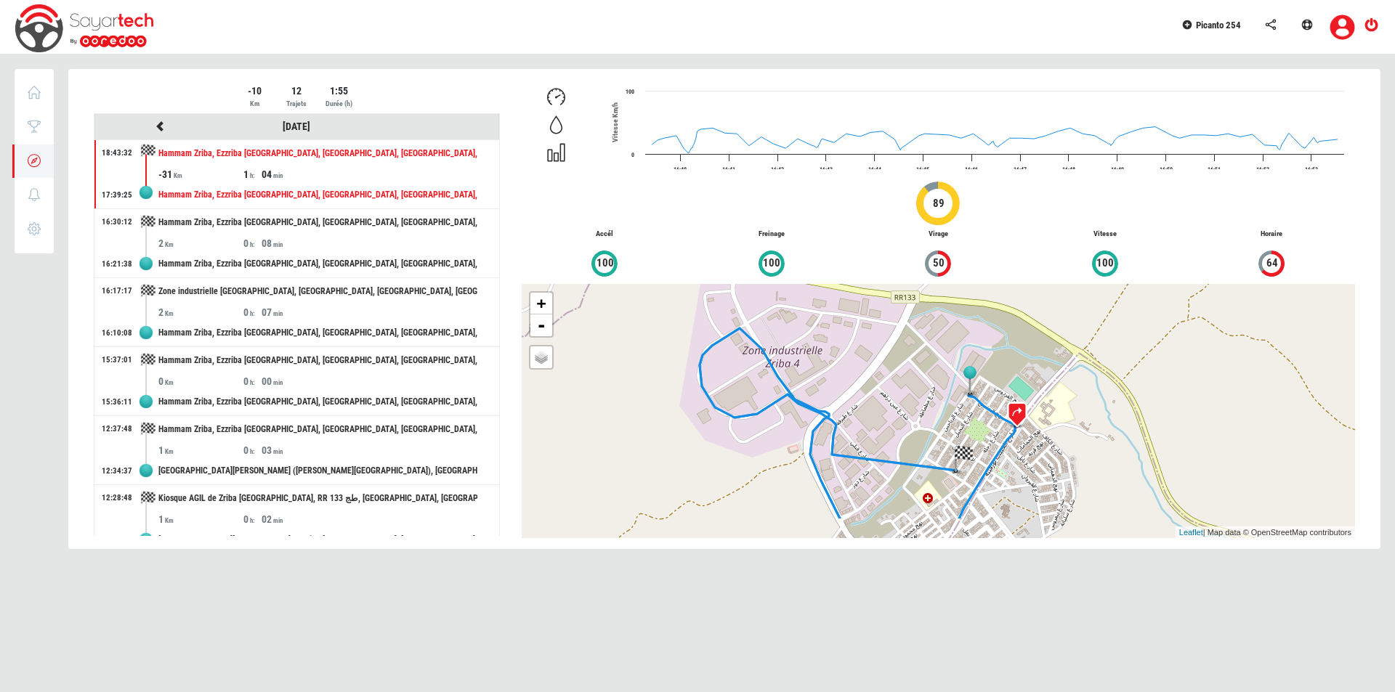
drag, startPoint x: 973, startPoint y: 404, endPoint x: 847, endPoint y: 359, distance: 133.5
click at [847, 359] on div "+ - OSM Map Google Map Google Satellite Leaflet | Map data © OpenStreetMap cont…" at bounding box center [938, 411] width 833 height 254
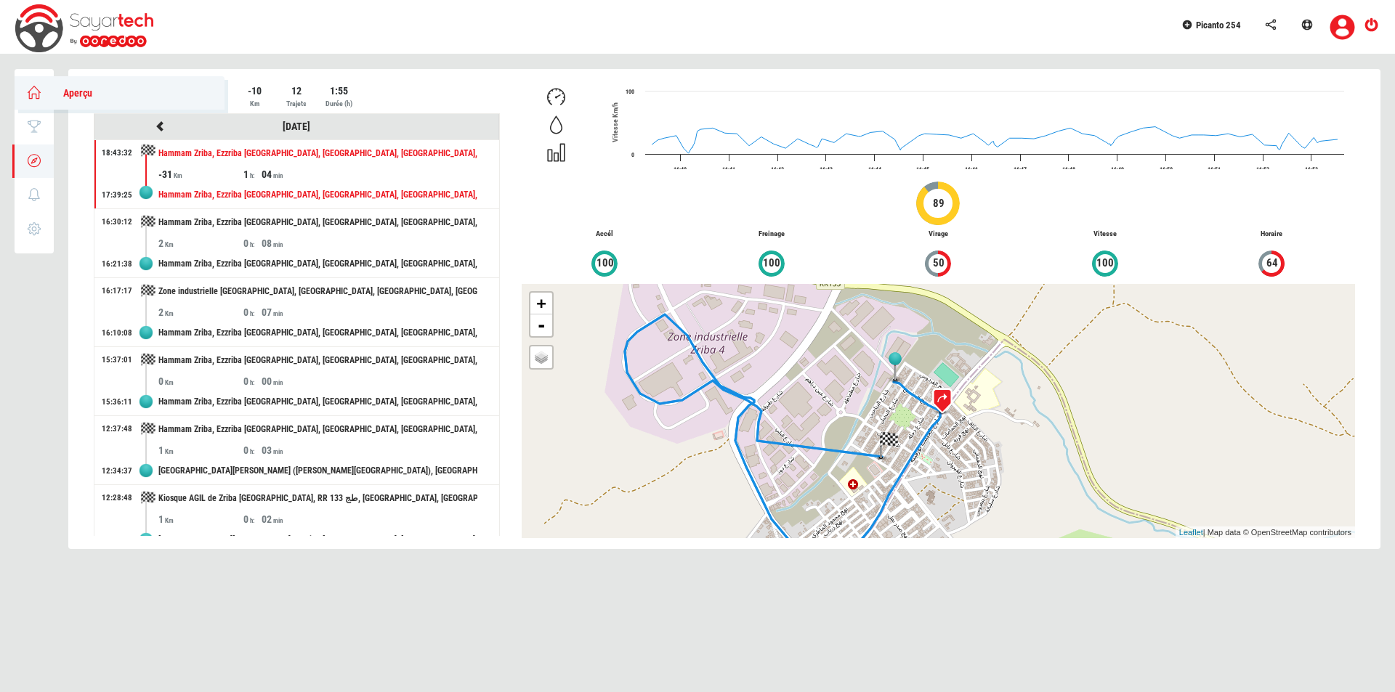
click at [41, 96] on icon at bounding box center [34, 92] width 17 height 10
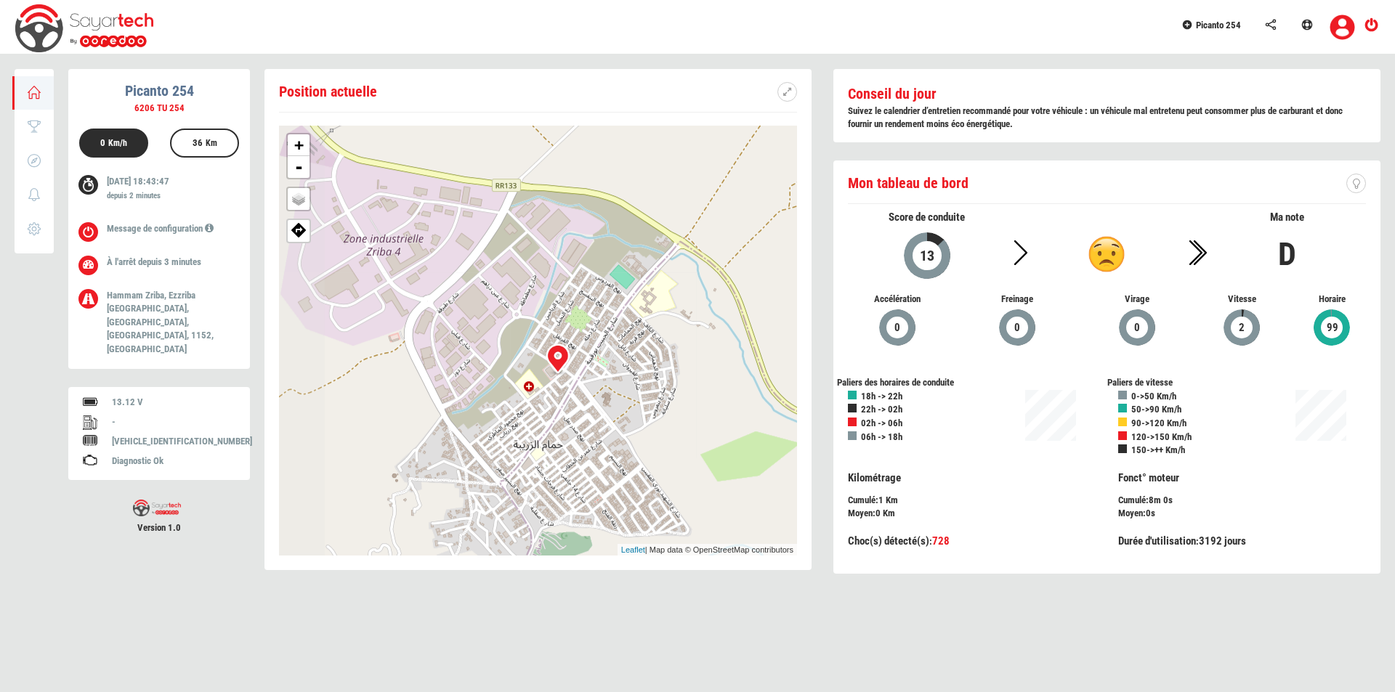
drag, startPoint x: 595, startPoint y: 341, endPoint x: 678, endPoint y: 410, distance: 107.9
click at [678, 410] on div "+ - OSM Map Google Map Google Satellite Leaflet | Map data © OpenStreetMap cont…" at bounding box center [538, 341] width 518 height 430
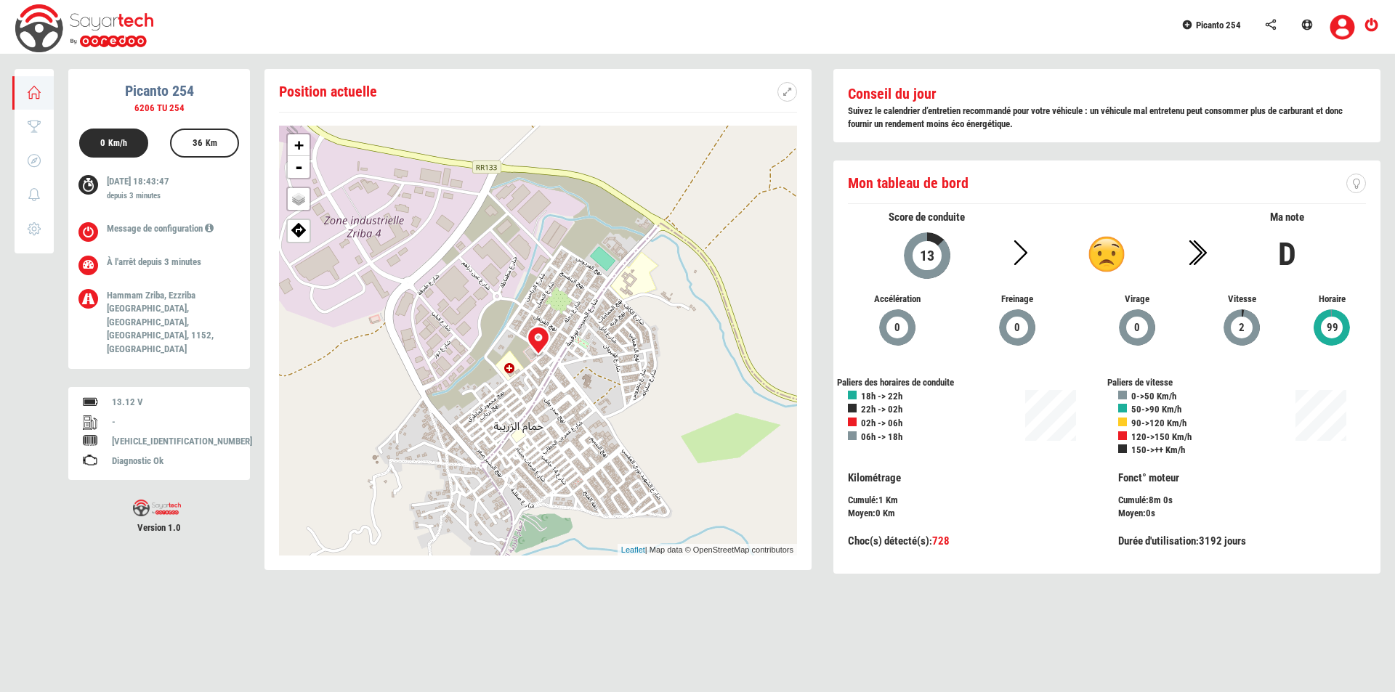
click at [538, 343] on div at bounding box center [538, 341] width 44 height 44
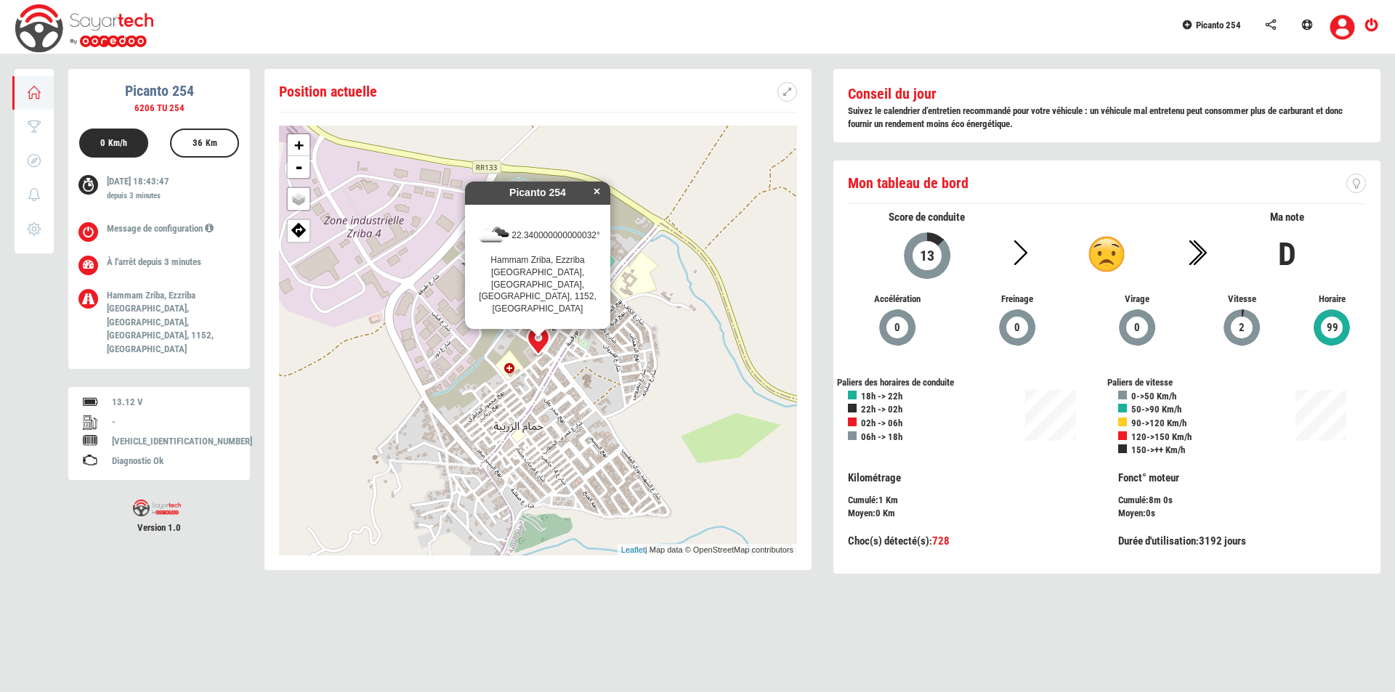
click at [538, 343] on div at bounding box center [538, 341] width 44 height 44
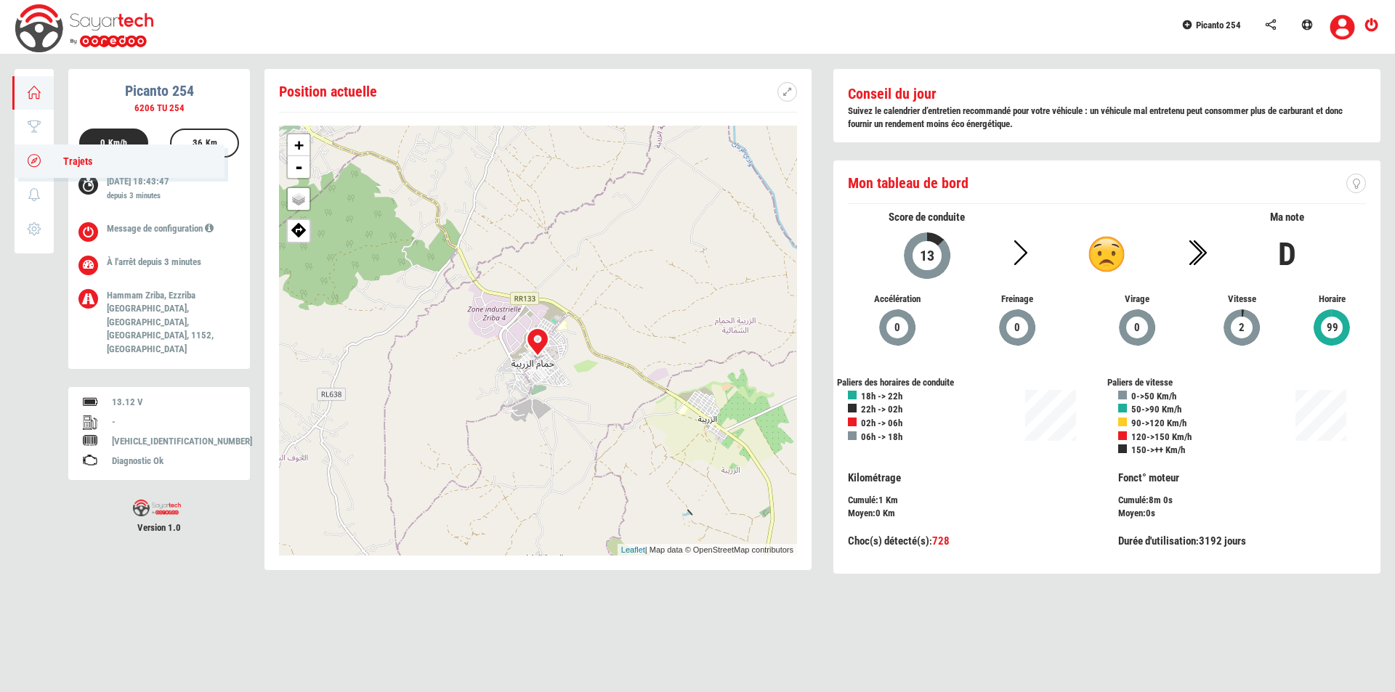
click at [33, 162] on icon at bounding box center [34, 160] width 17 height 10
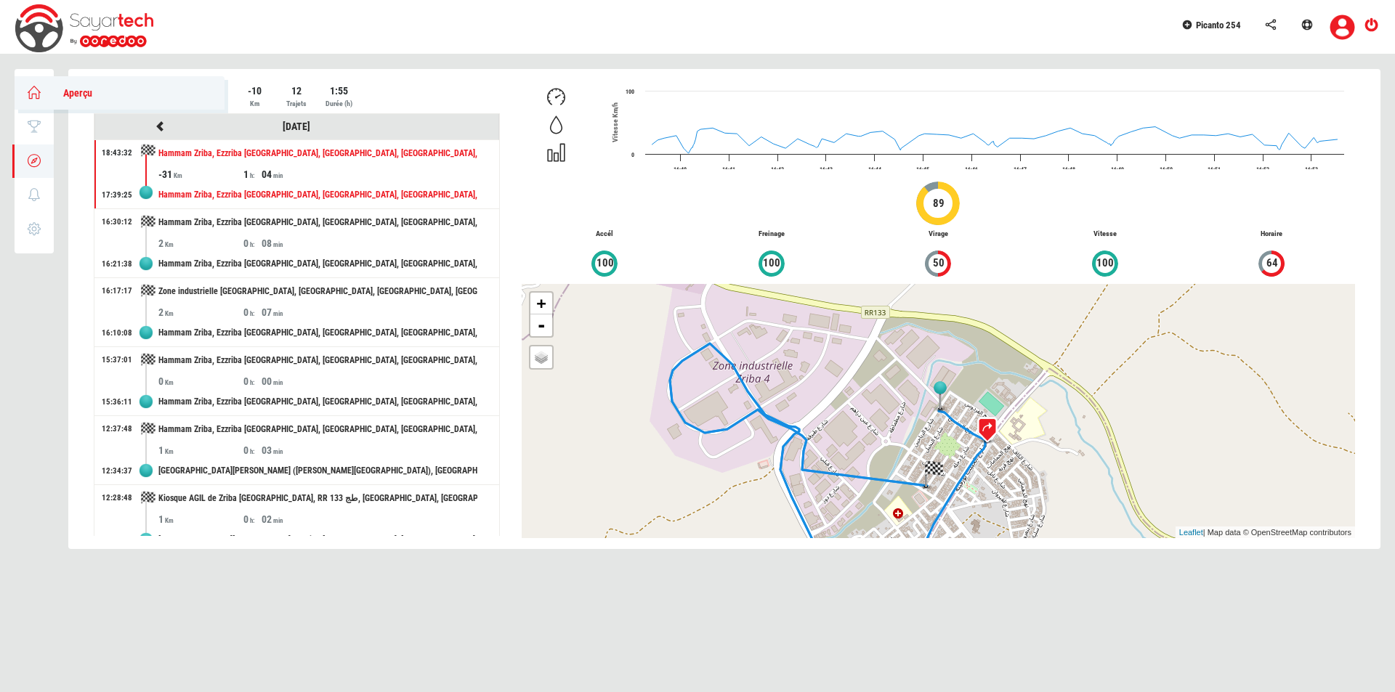
click at [23, 87] on link "Aperçu" at bounding box center [120, 92] width 210 height 33
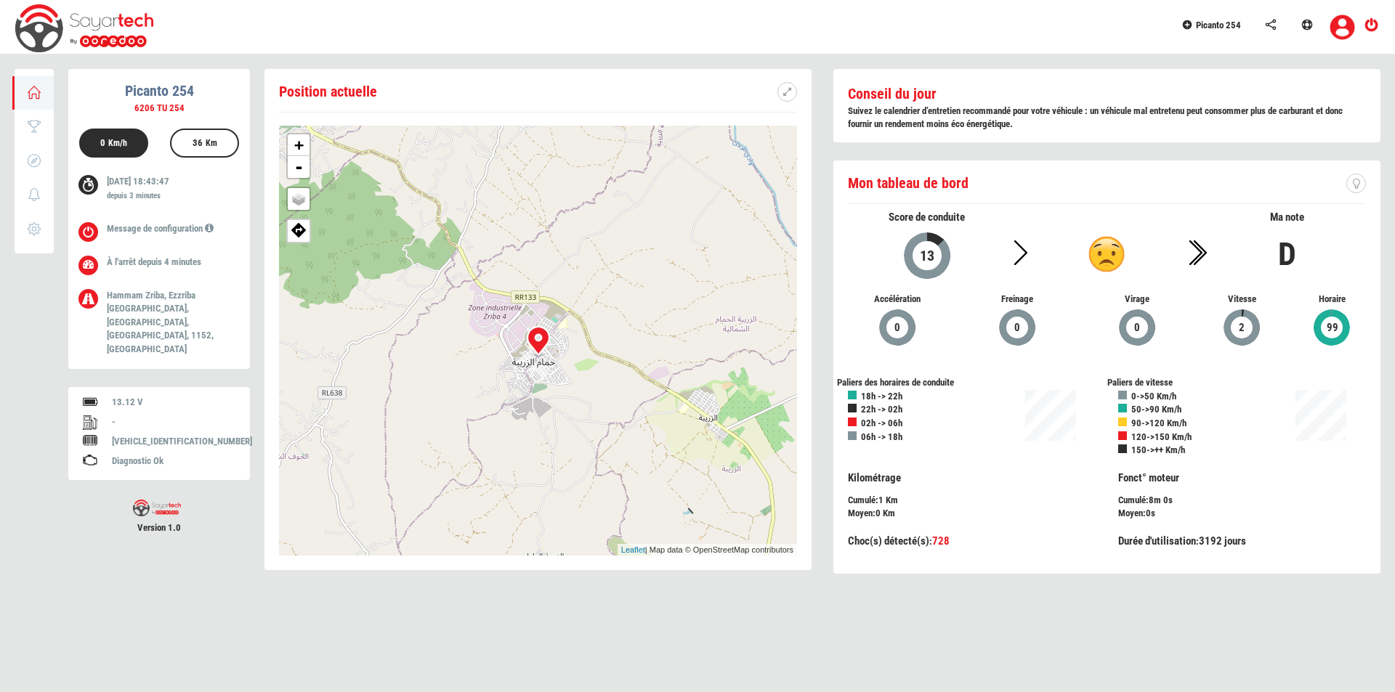
click at [1211, 24] on span "Picanto 254" at bounding box center [1218, 25] width 45 height 11
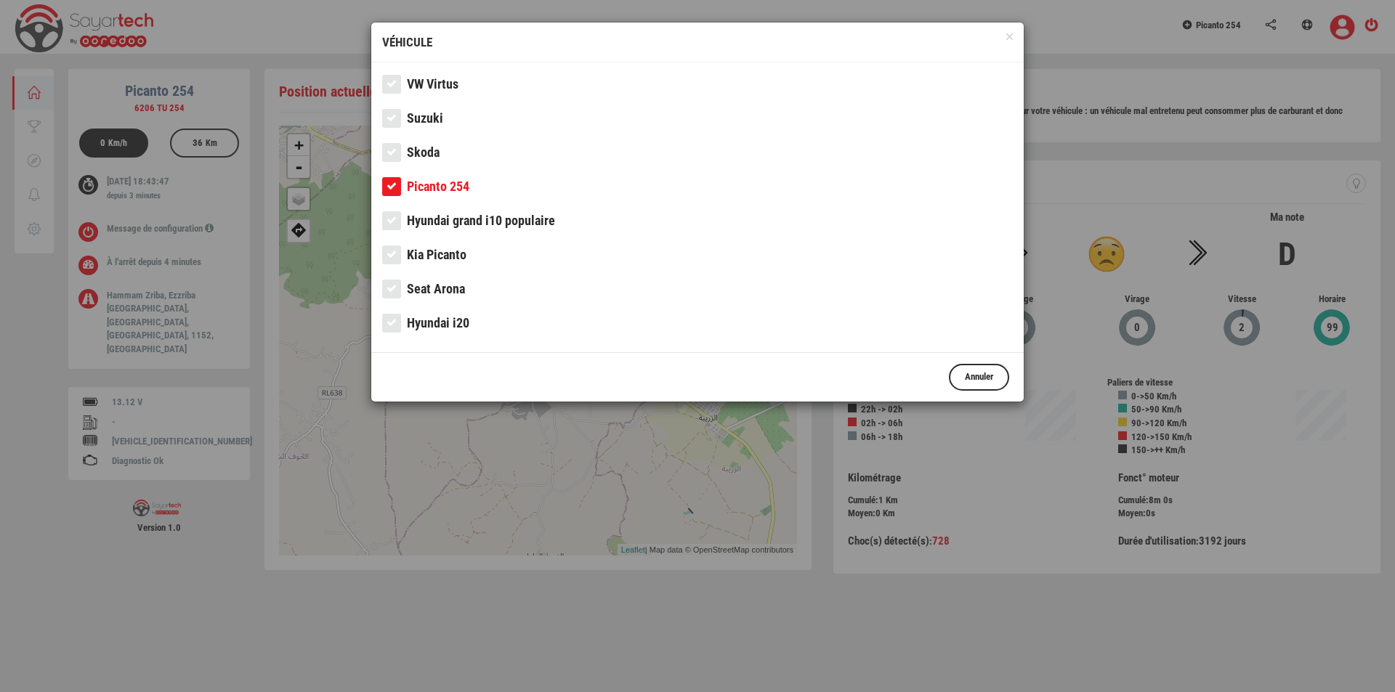
click at [1116, 102] on div at bounding box center [697, 346] width 1395 height 692
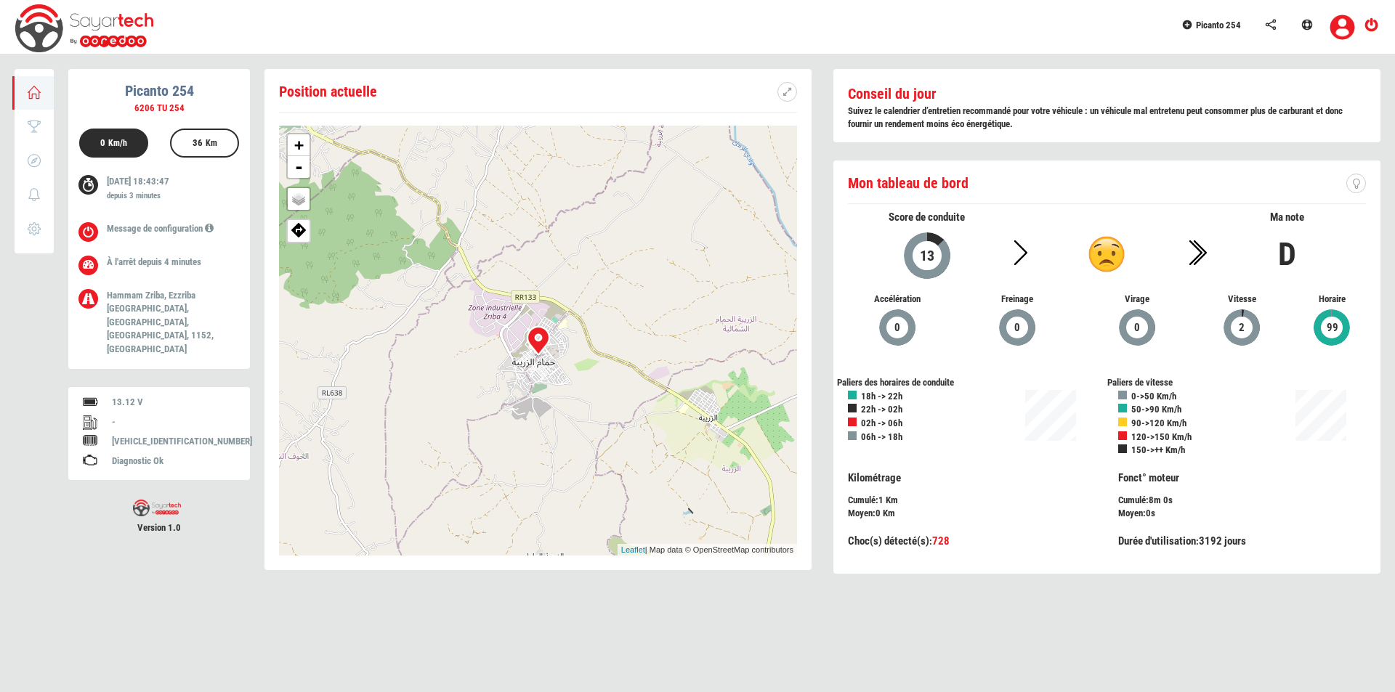
drag, startPoint x: 154, startPoint y: 180, endPoint x: 187, endPoint y: 184, distance: 33.6
click at [187, 184] on p "28/09/2025 18:43:47 depuis 3 minutes" at bounding box center [167, 190] width 121 height 30
click at [1226, 25] on span "Picanto 254" at bounding box center [1218, 25] width 45 height 11
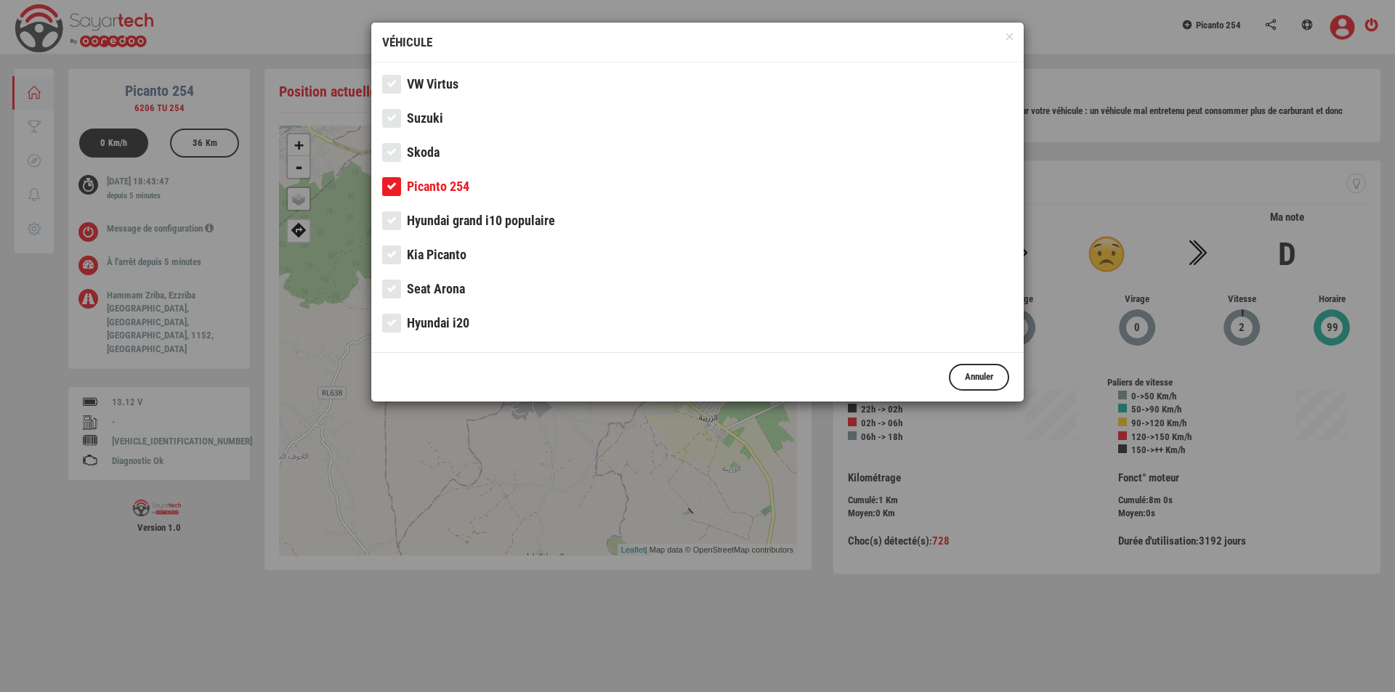
click at [424, 77] on span "VW Virtus" at bounding box center [433, 83] width 52 height 15
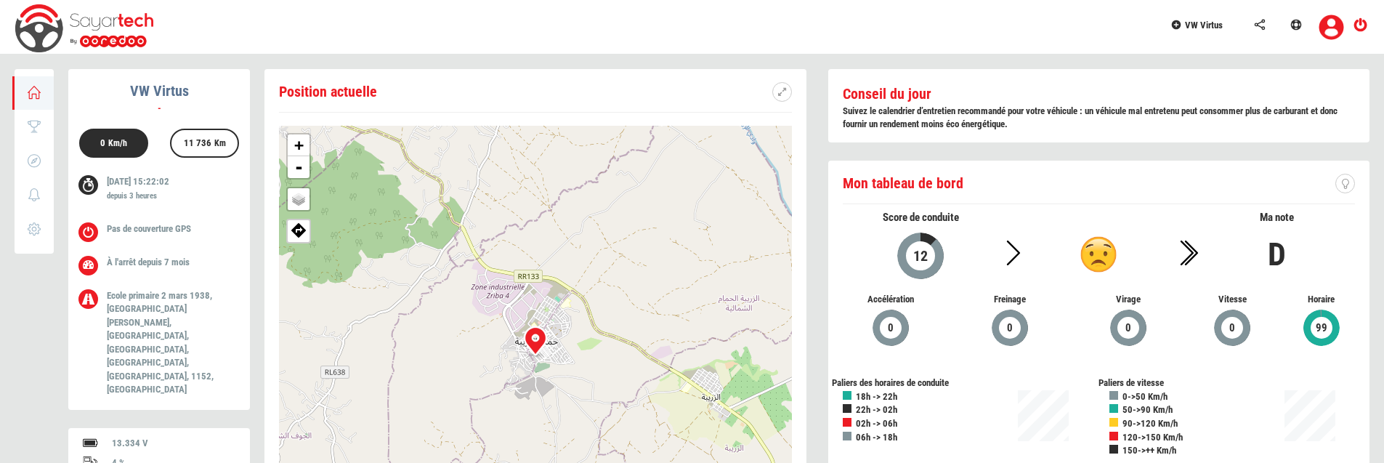
drag, startPoint x: 193, startPoint y: 140, endPoint x: 226, endPoint y: 145, distance: 33.8
click at [226, 145] on div "11 736 Km" at bounding box center [204, 144] width 55 height 29
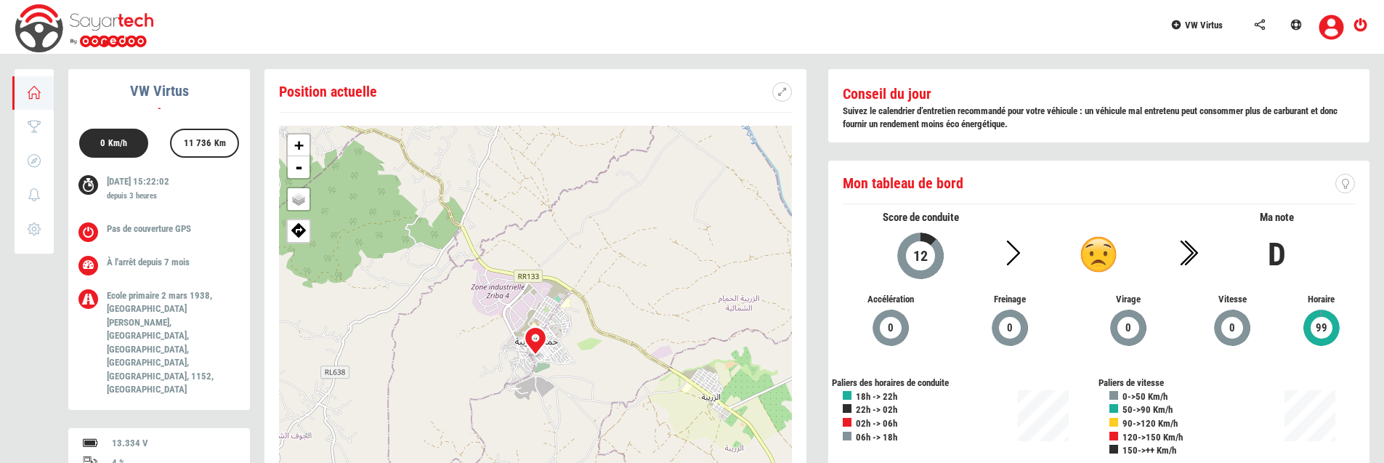
copy div "[VEHICLE_IDENTIFICATION_NUMBER]"
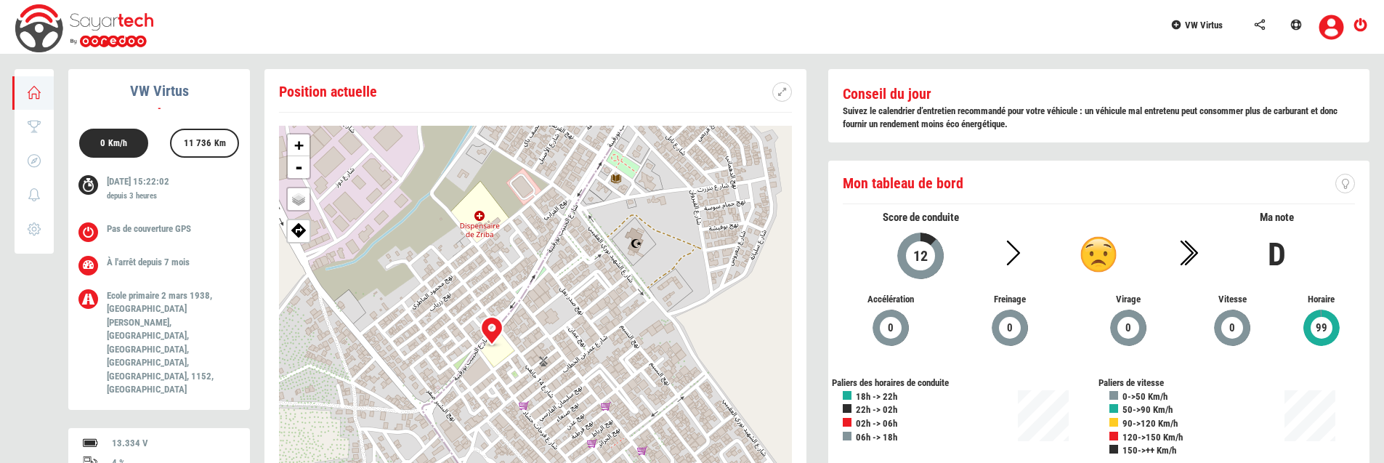
drag, startPoint x: 450, startPoint y: 257, endPoint x: 486, endPoint y: 392, distance: 139.0
click at [486, 392] on div "+ - OSM Map Google Map Google Satellite Leaflet | Map data © OpenStreetMap cont…" at bounding box center [535, 341] width 513 height 430
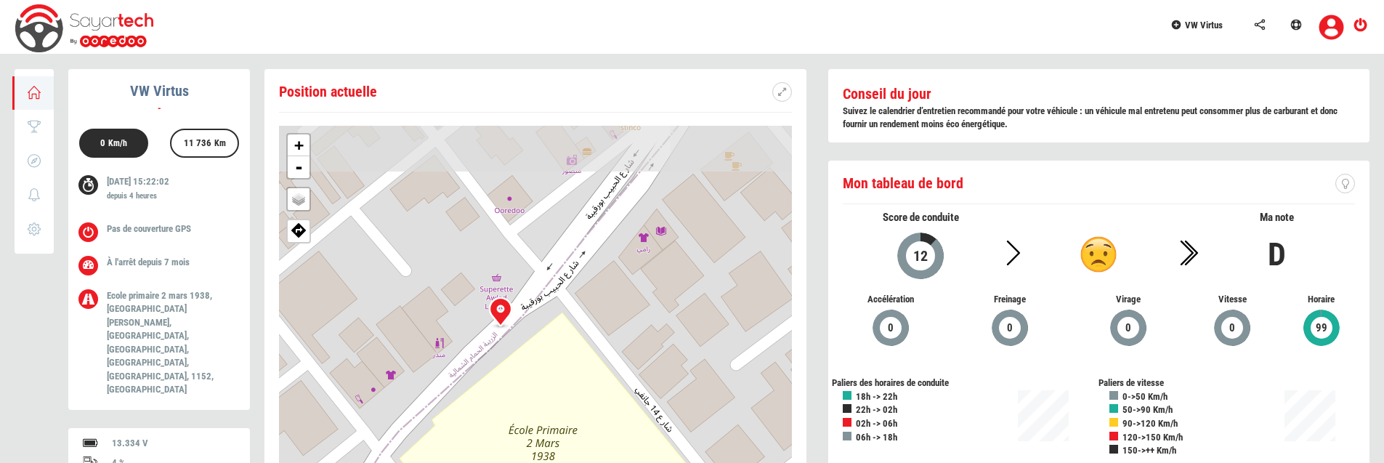
drag, startPoint x: 684, startPoint y: 277, endPoint x: 494, endPoint y: 386, distance: 219.0
click at [494, 386] on div "+ - OSM Map Google Map Google Satellite Leaflet | Map data © OpenStreetMap cont…" at bounding box center [535, 341] width 513 height 430
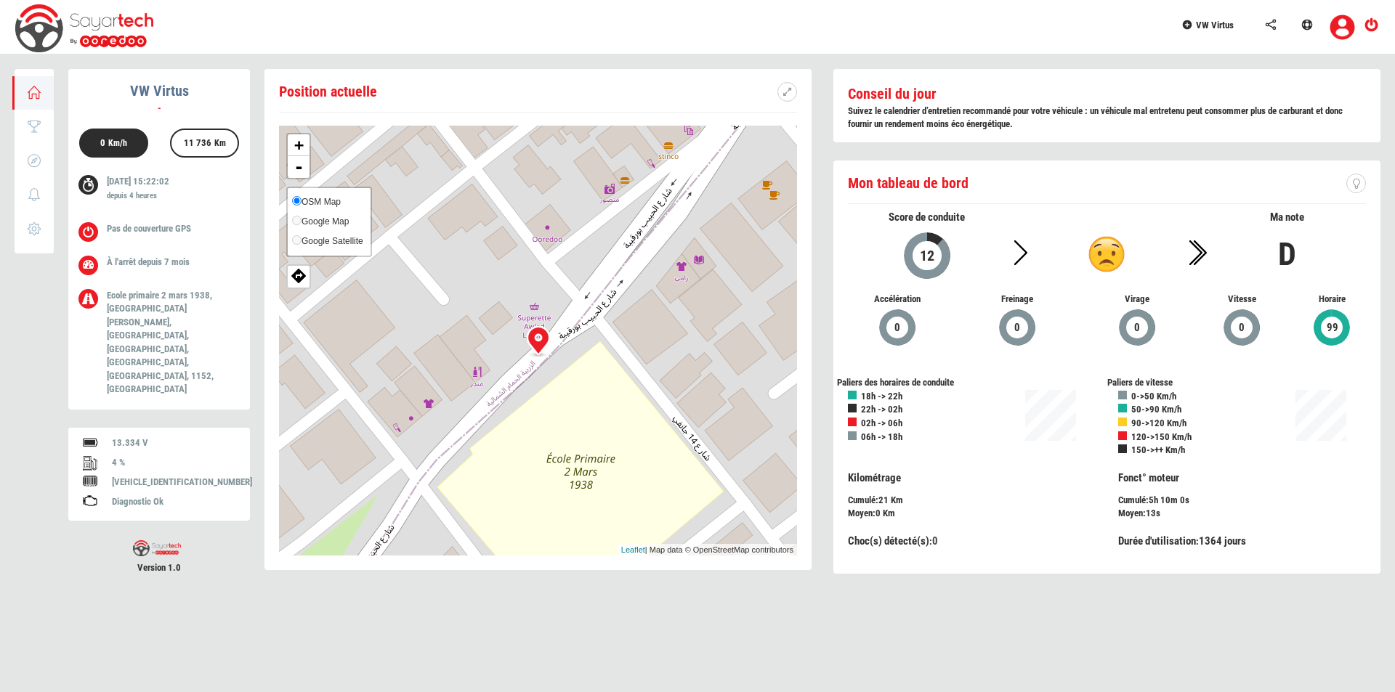
click at [309, 222] on span "Google Map" at bounding box center [324, 221] width 47 height 10
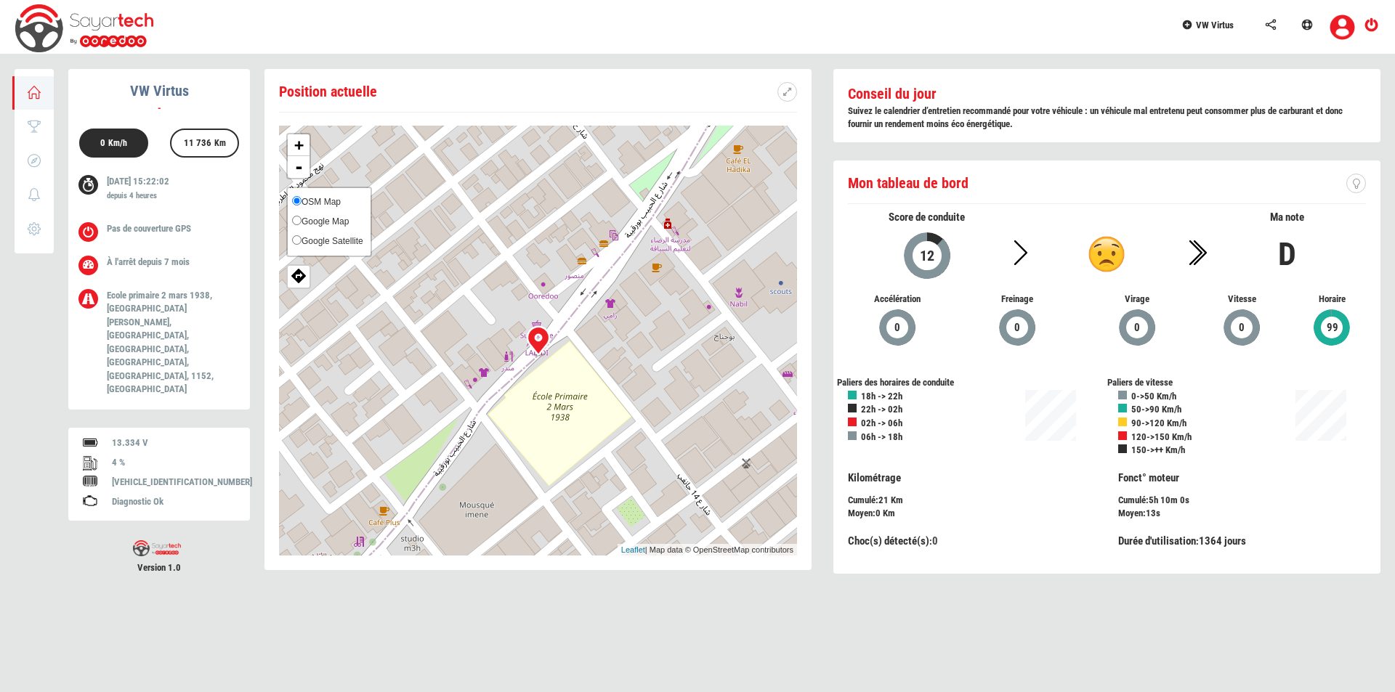
click at [316, 221] on span "Google Map" at bounding box center [324, 221] width 47 height 10
click at [301, 221] on input "Google Map" at bounding box center [296, 220] width 9 height 9
radio input "true"
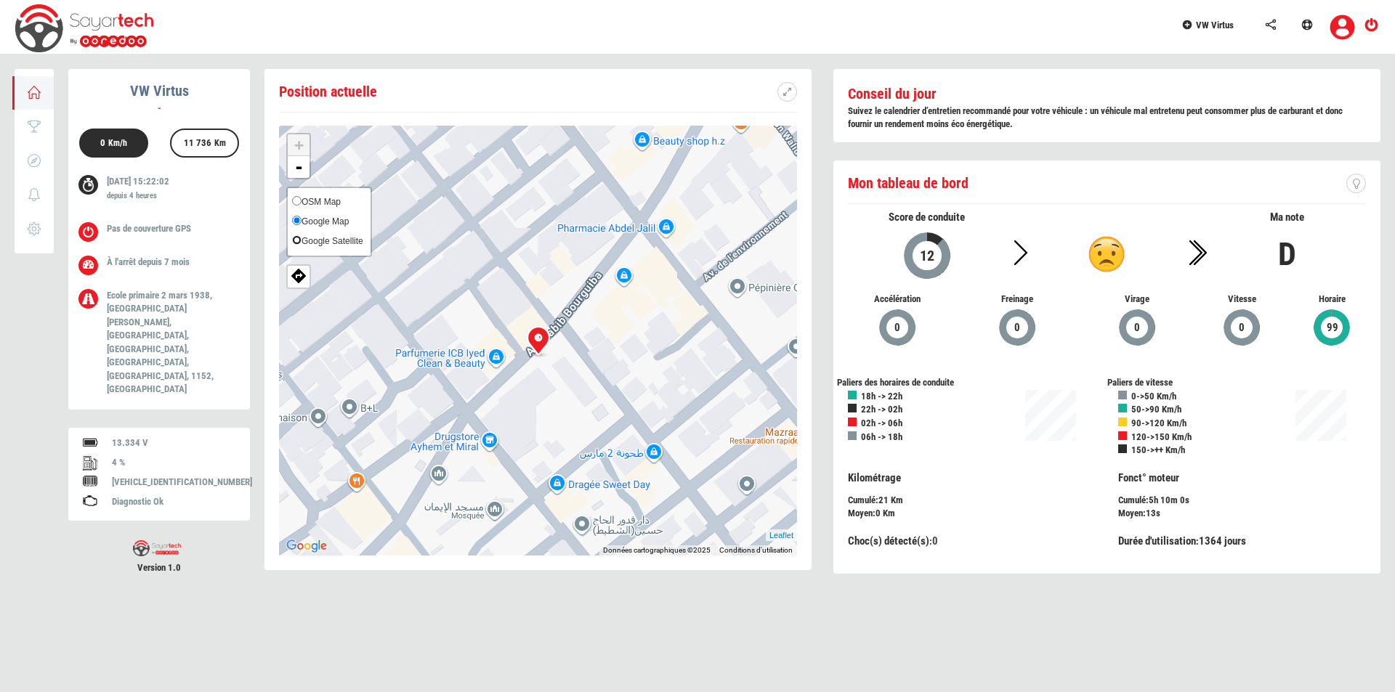
click at [298, 240] on input "Google Satellite" at bounding box center [296, 239] width 9 height 9
radio input "true"
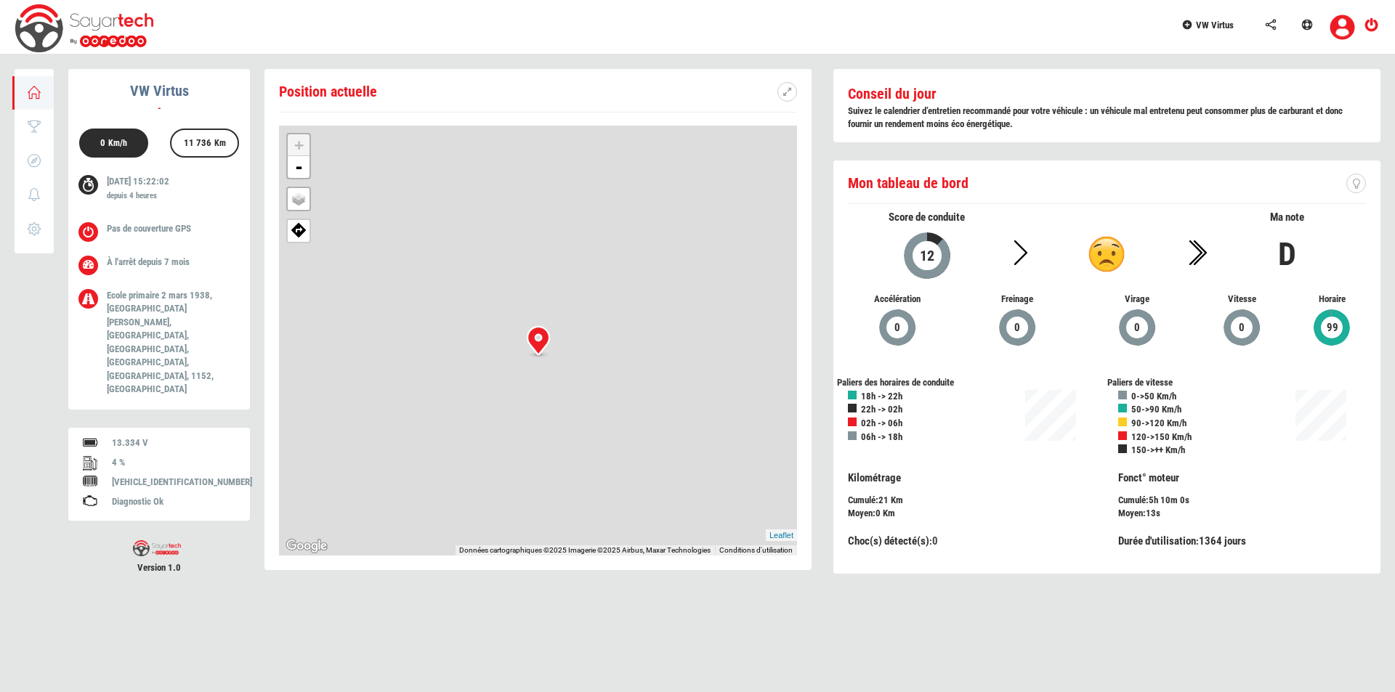
click at [854, 462] on html "VW Virtus Aperçu Score Trajets 0 Notifications Paramètres VW Virtus - 0 Km/h 11…" at bounding box center [697, 301] width 1395 height 602
drag, startPoint x: 665, startPoint y: 479, endPoint x: 577, endPoint y: 418, distance: 108.0
click at [577, 418] on div "+ - OSM Map Google Map Google Satellite Leaflet Raccourcis clavier Données cart…" at bounding box center [538, 341] width 518 height 430
click at [1209, 32] on link "VW Virtus" at bounding box center [1215, 23] width 84 height 46
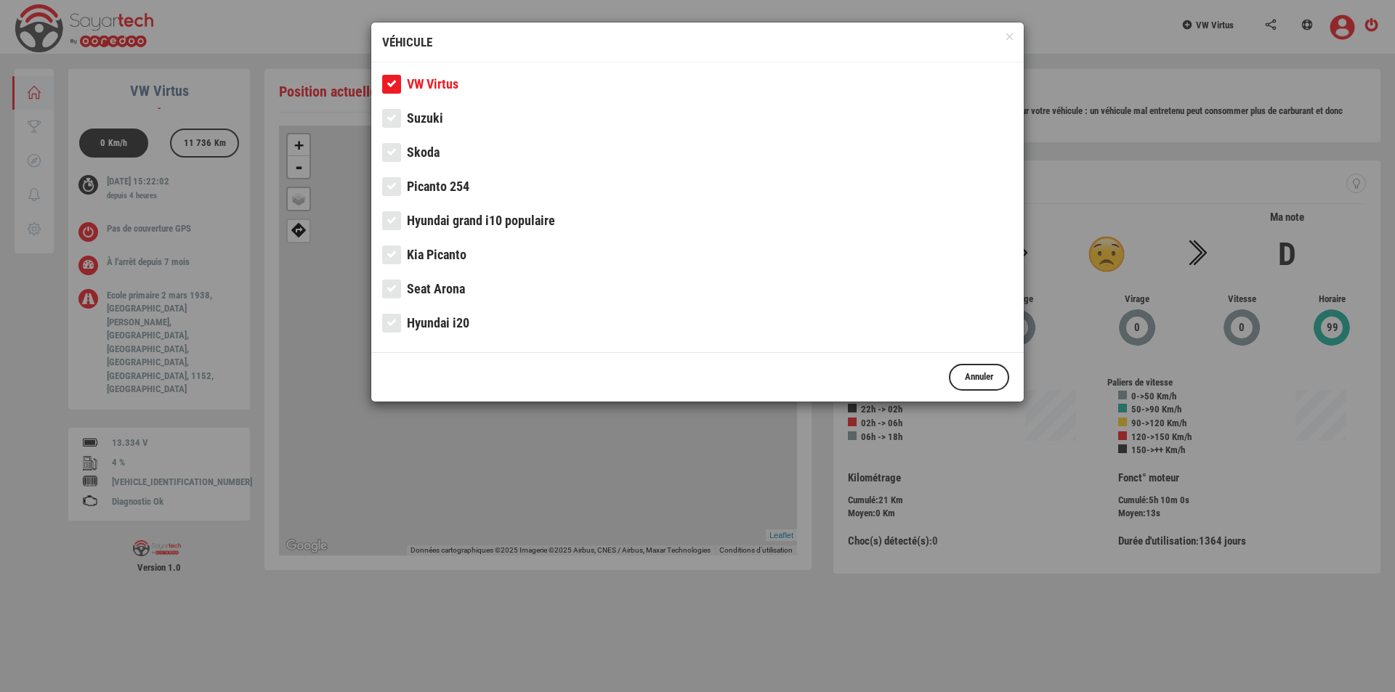
click at [462, 181] on span "Picanto 254" at bounding box center [438, 186] width 62 height 15
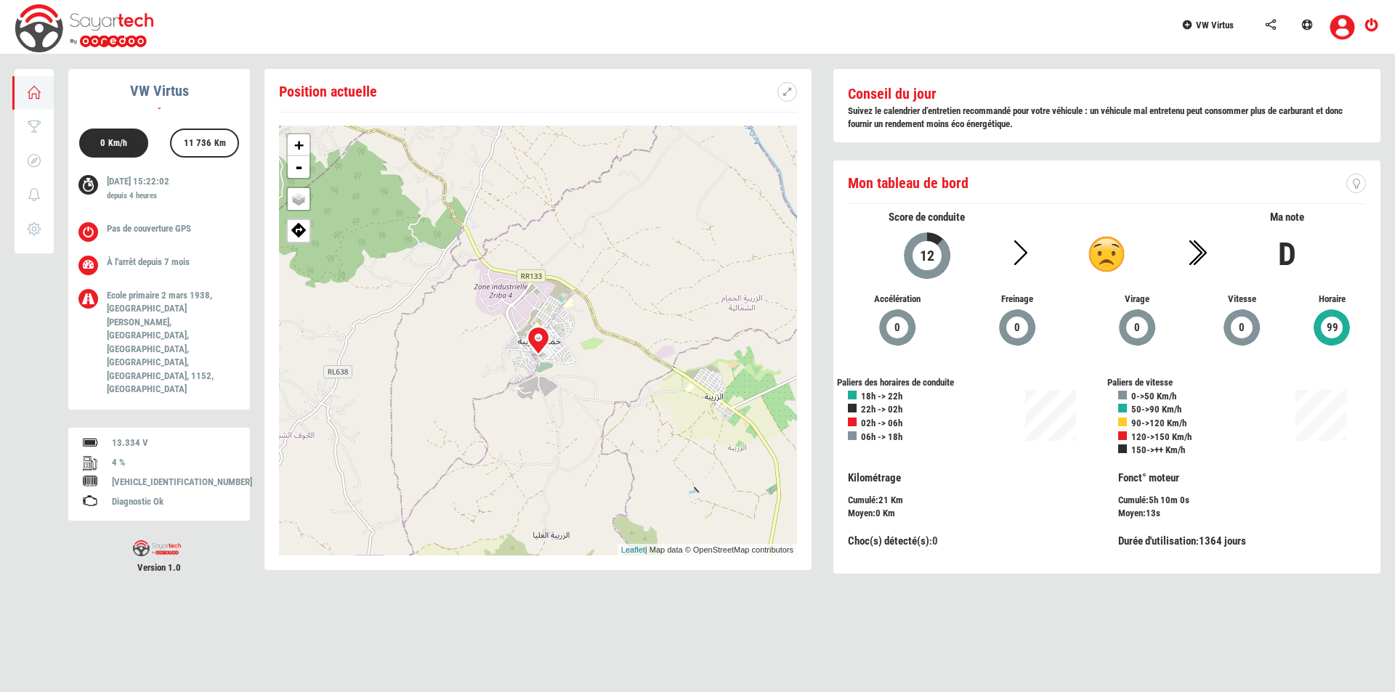
click at [1214, 33] on link "VW Virtus" at bounding box center [1215, 23] width 84 height 46
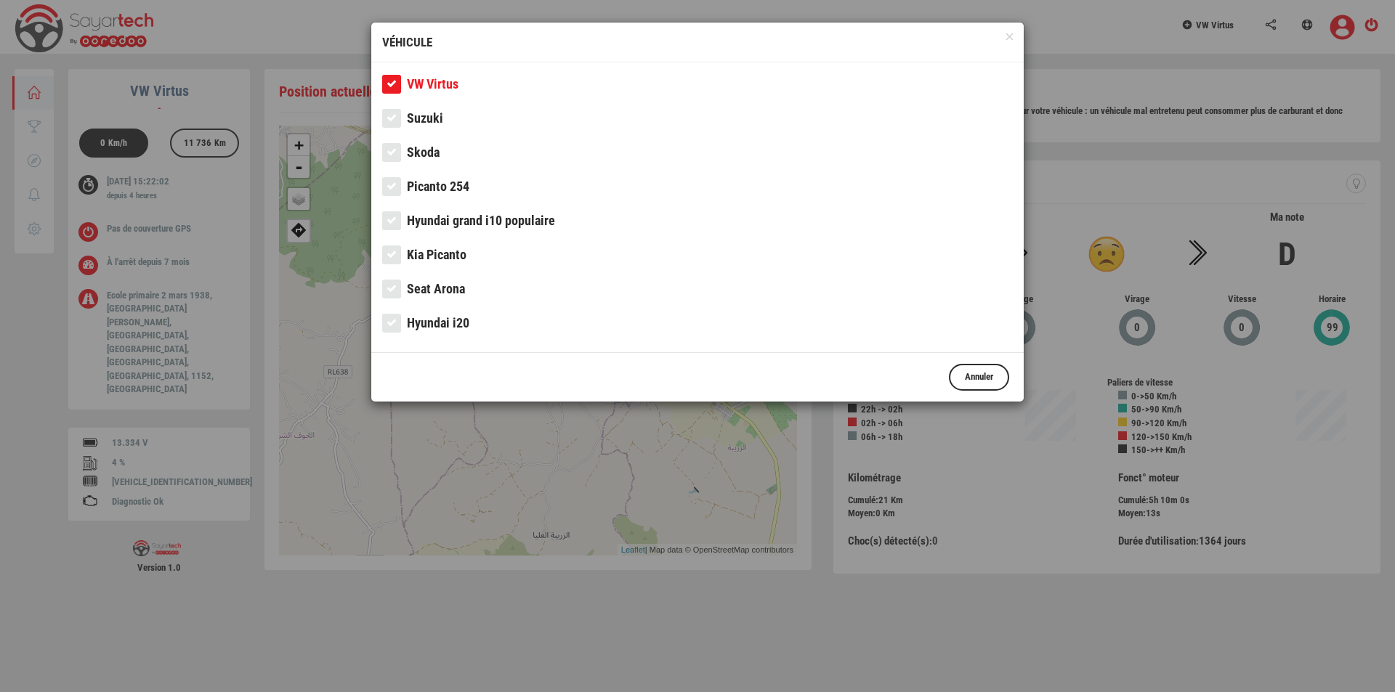
click at [424, 179] on span "Picanto 254" at bounding box center [438, 186] width 62 height 15
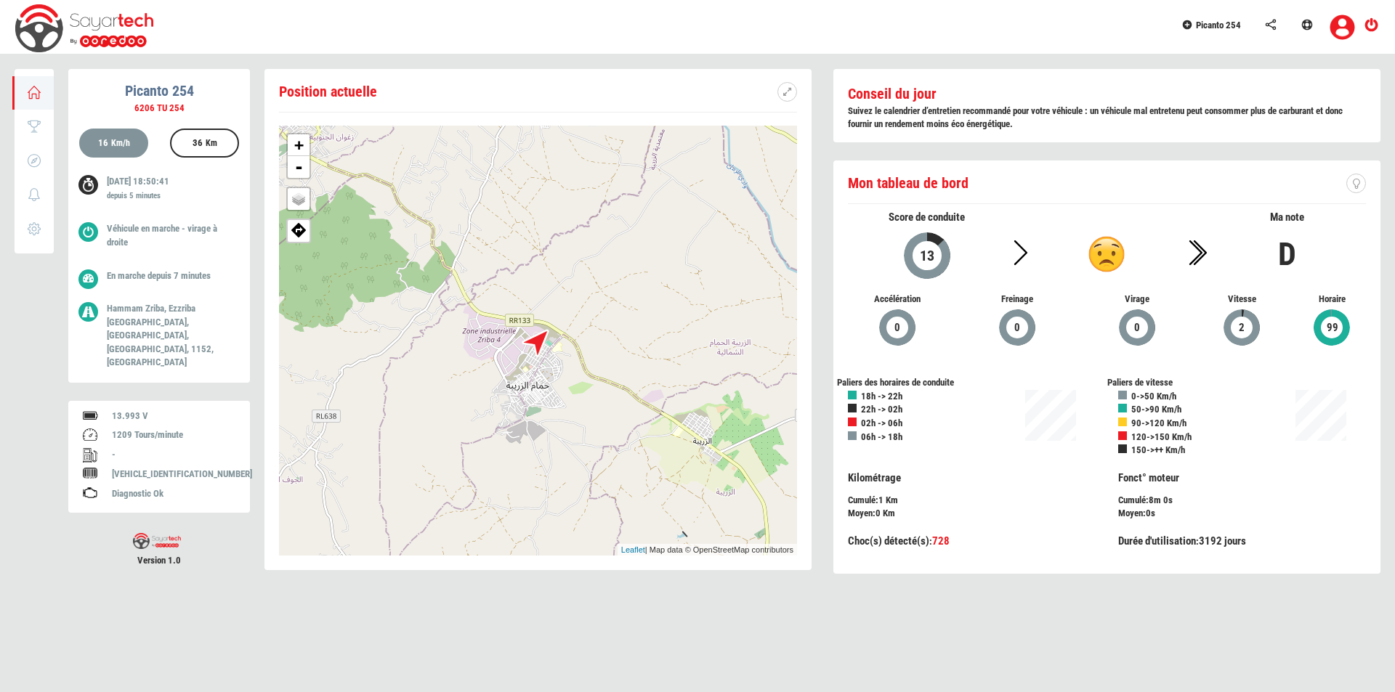
click at [546, 350] on div at bounding box center [539, 341] width 62 height 62
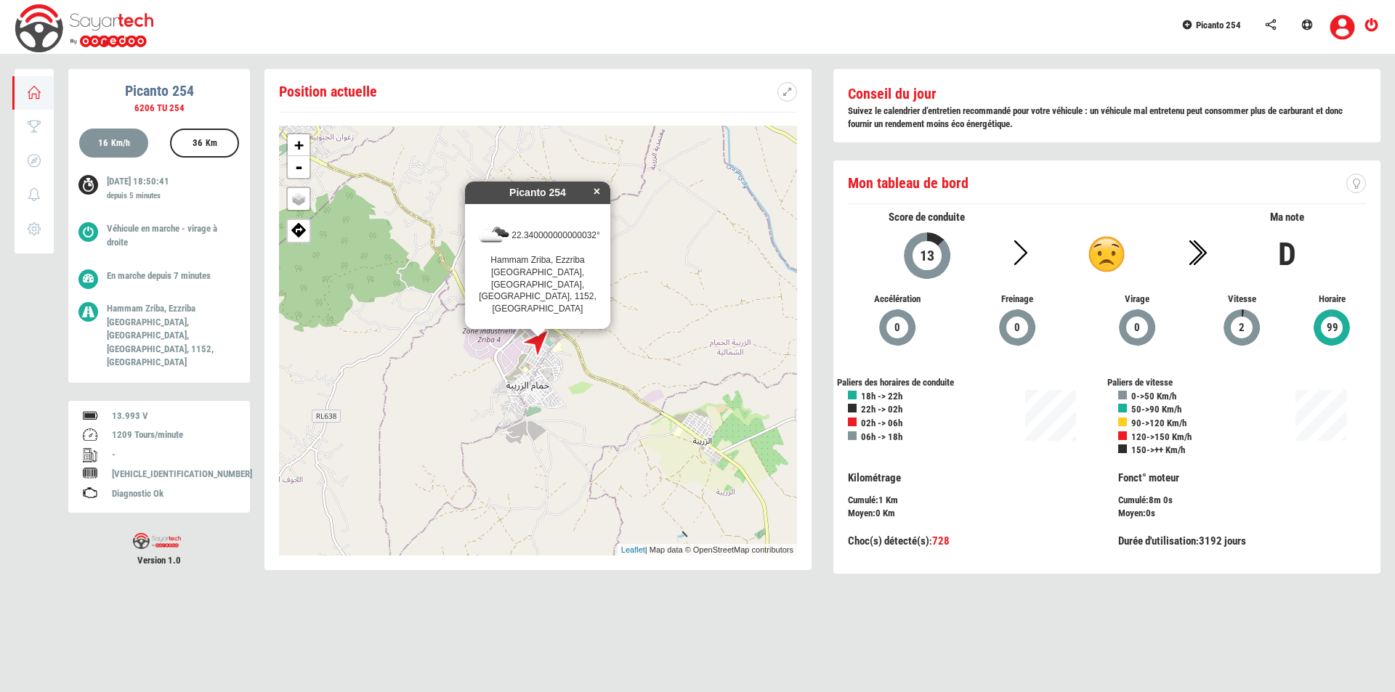
click at [546, 350] on div at bounding box center [539, 341] width 62 height 62
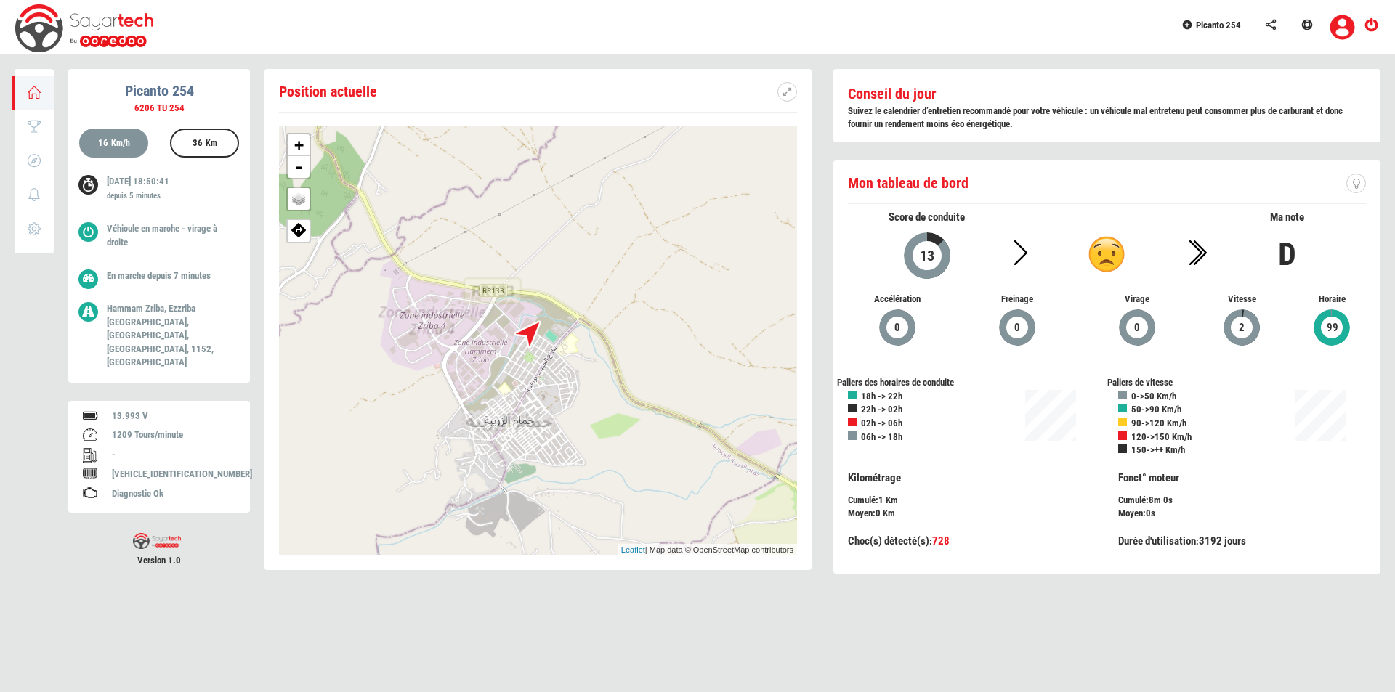
click at [546, 350] on div at bounding box center [531, 332] width 44 height 44
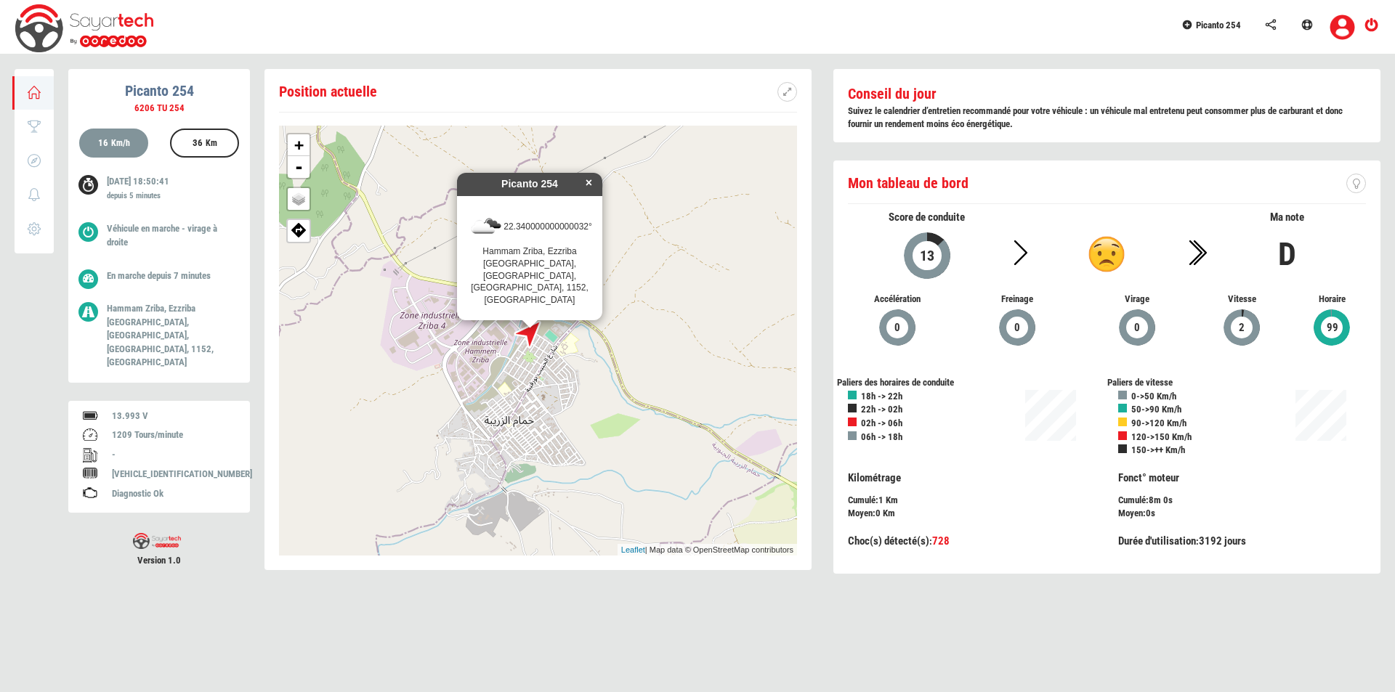
click at [546, 350] on div at bounding box center [531, 332] width 44 height 44
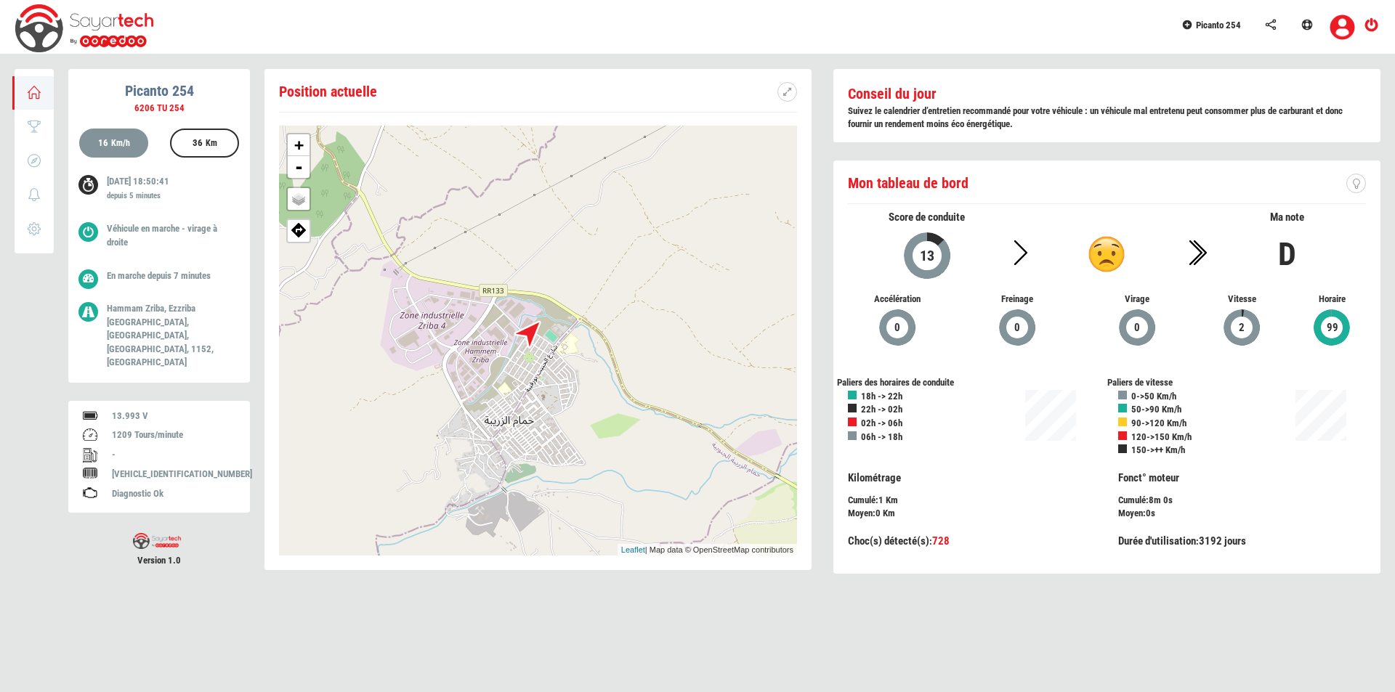
click at [546, 350] on div at bounding box center [531, 332] width 44 height 44
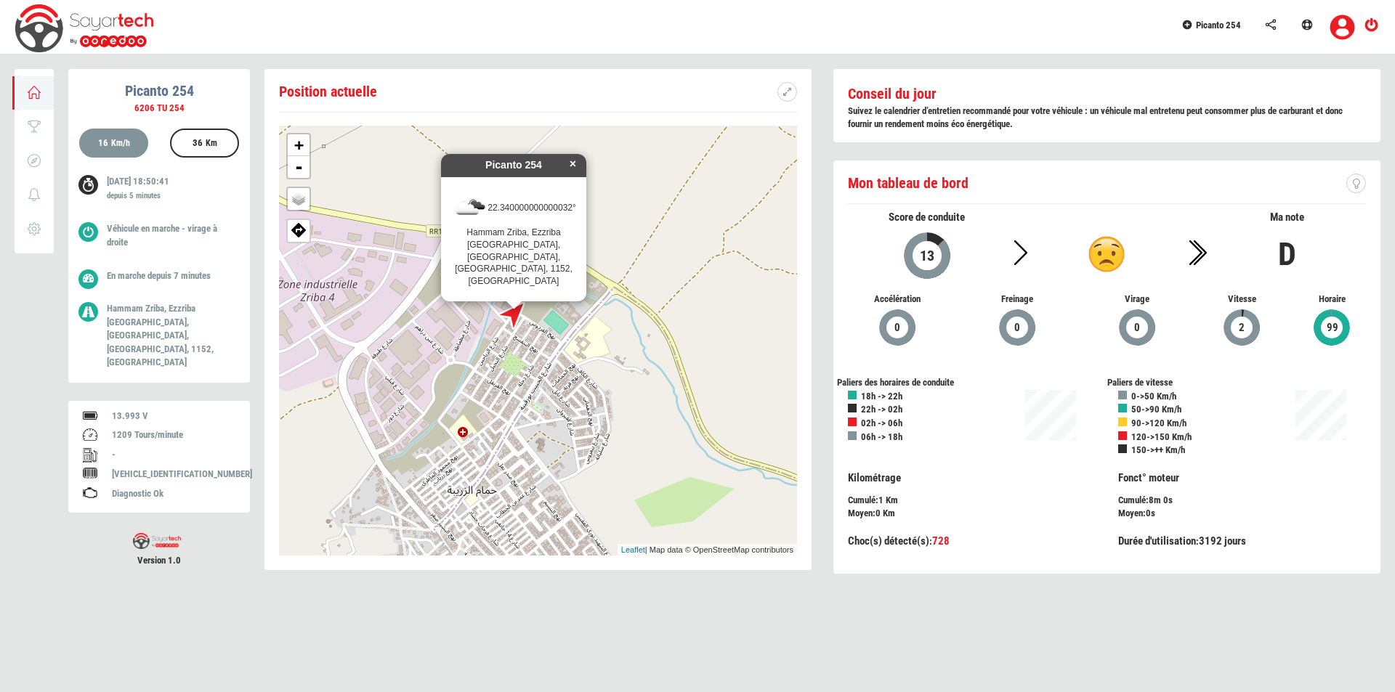
click at [546, 350] on div "× Picanto 254 22.340000000000032° [GEOGRAPHIC_DATA], [GEOGRAPHIC_DATA], [STREET…" at bounding box center [538, 341] width 518 height 430
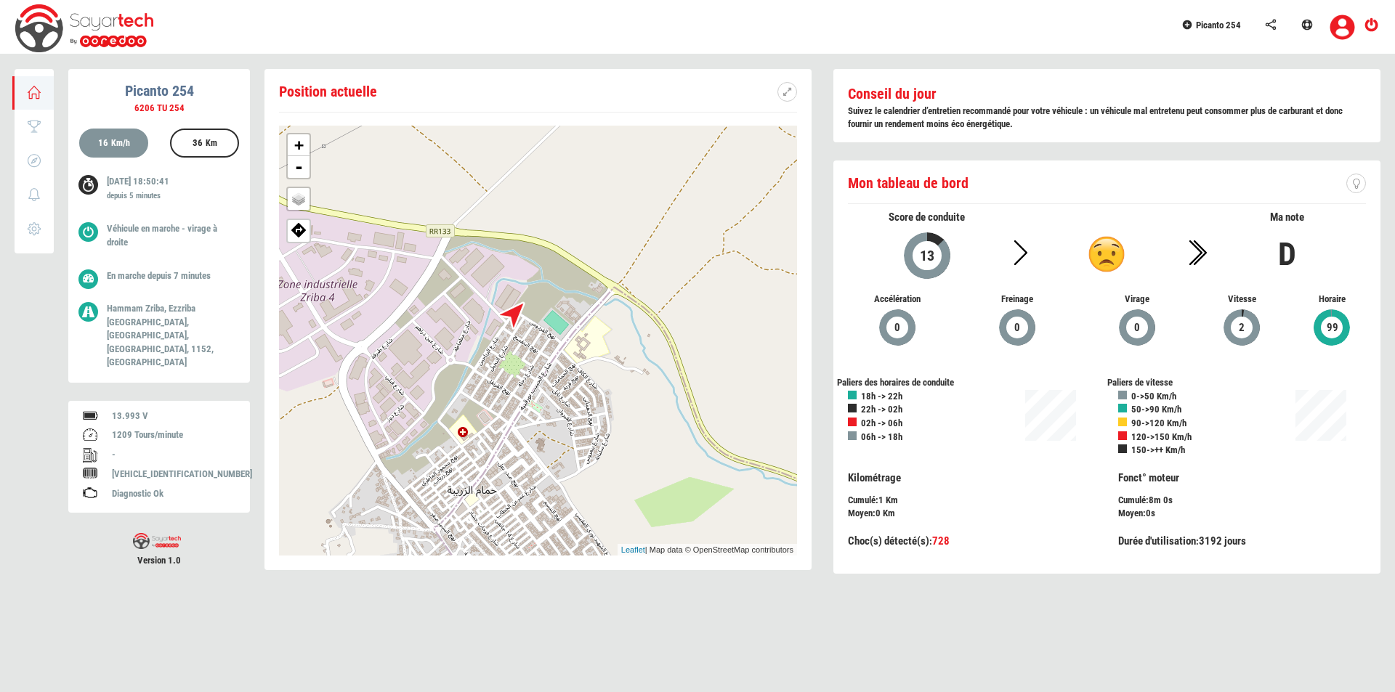
click at [546, 350] on div "× Picanto 254 22.340000000000032° [GEOGRAPHIC_DATA], [GEOGRAPHIC_DATA], [STREET…" at bounding box center [538, 341] width 518 height 430
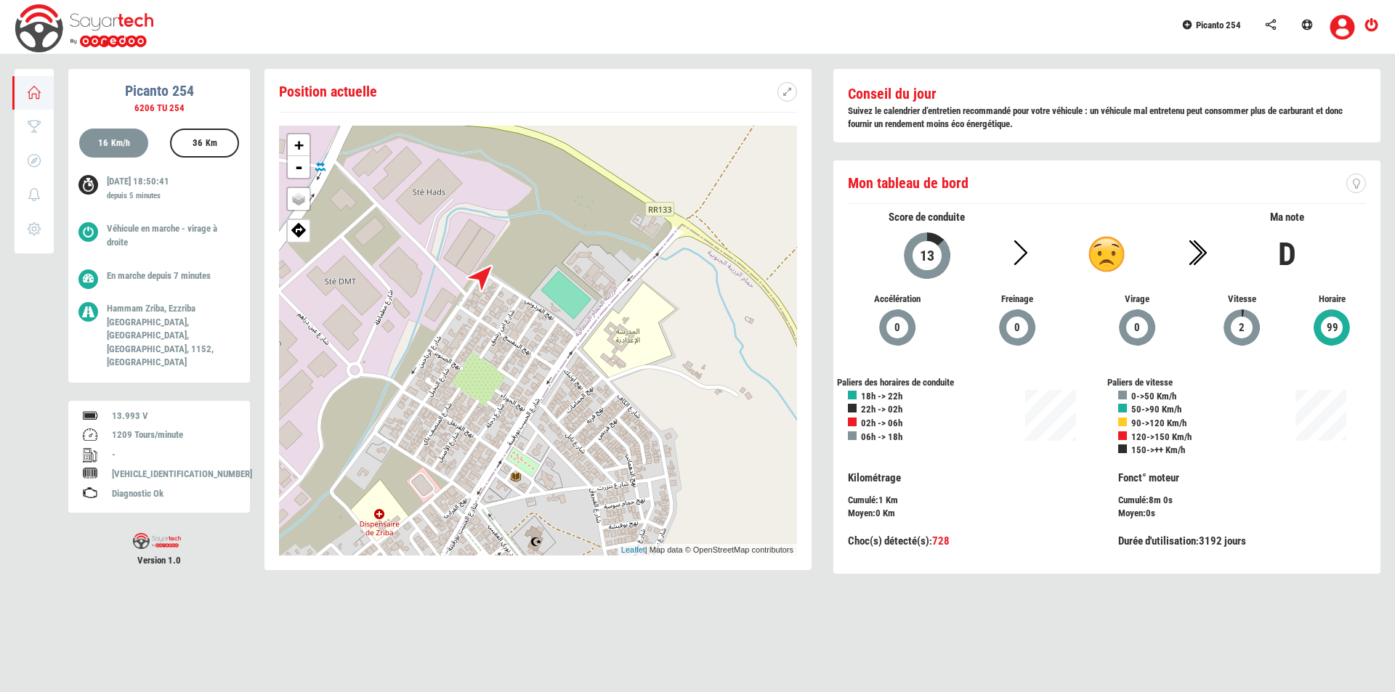
click at [546, 350] on div "+ - OSM Map Google Map Google Satellite Leaflet | Map data © OpenStreetMap cont…" at bounding box center [538, 341] width 518 height 430
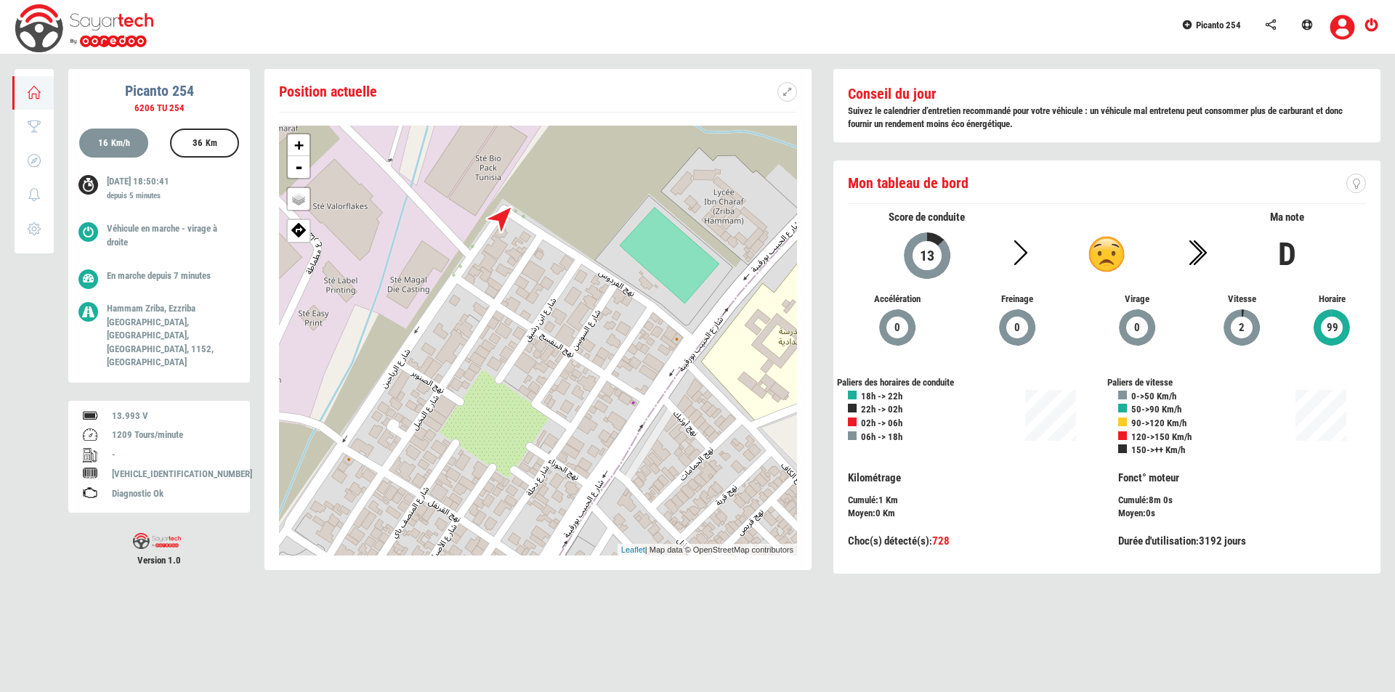
drag, startPoint x: 538, startPoint y: 355, endPoint x: 623, endPoint y: 371, distance: 87.2
click at [623, 371] on div "+ - OSM Map Google Map Google Satellite Leaflet | Map data © OpenStreetMap cont…" at bounding box center [538, 341] width 518 height 430
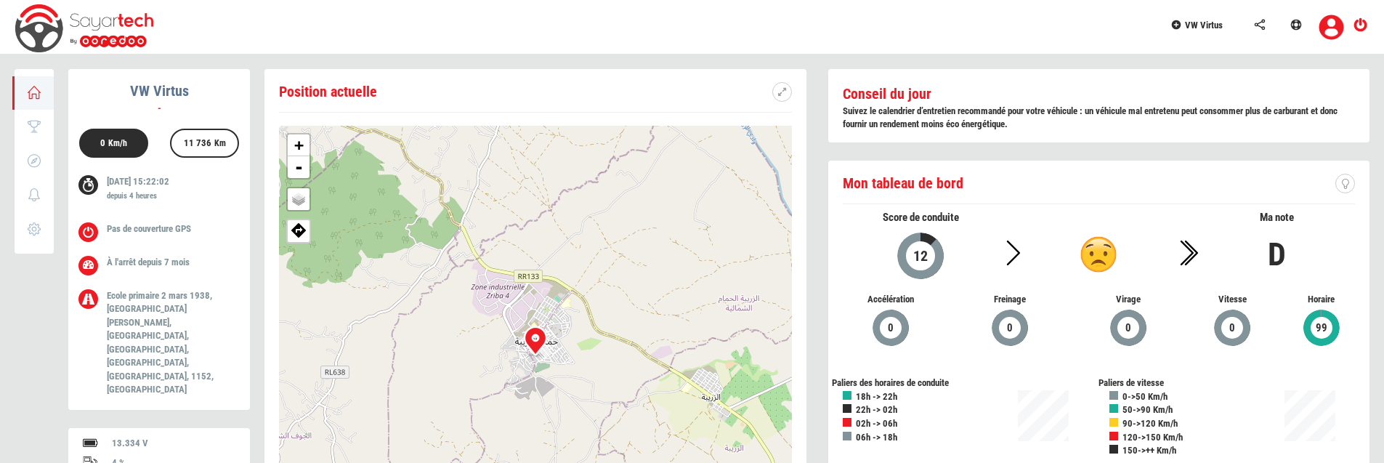
click at [407, 171] on div "+ - OSM Map Google Map Google Satellite Leaflet | Map data © OpenStreetMap cont…" at bounding box center [535, 341] width 513 height 430
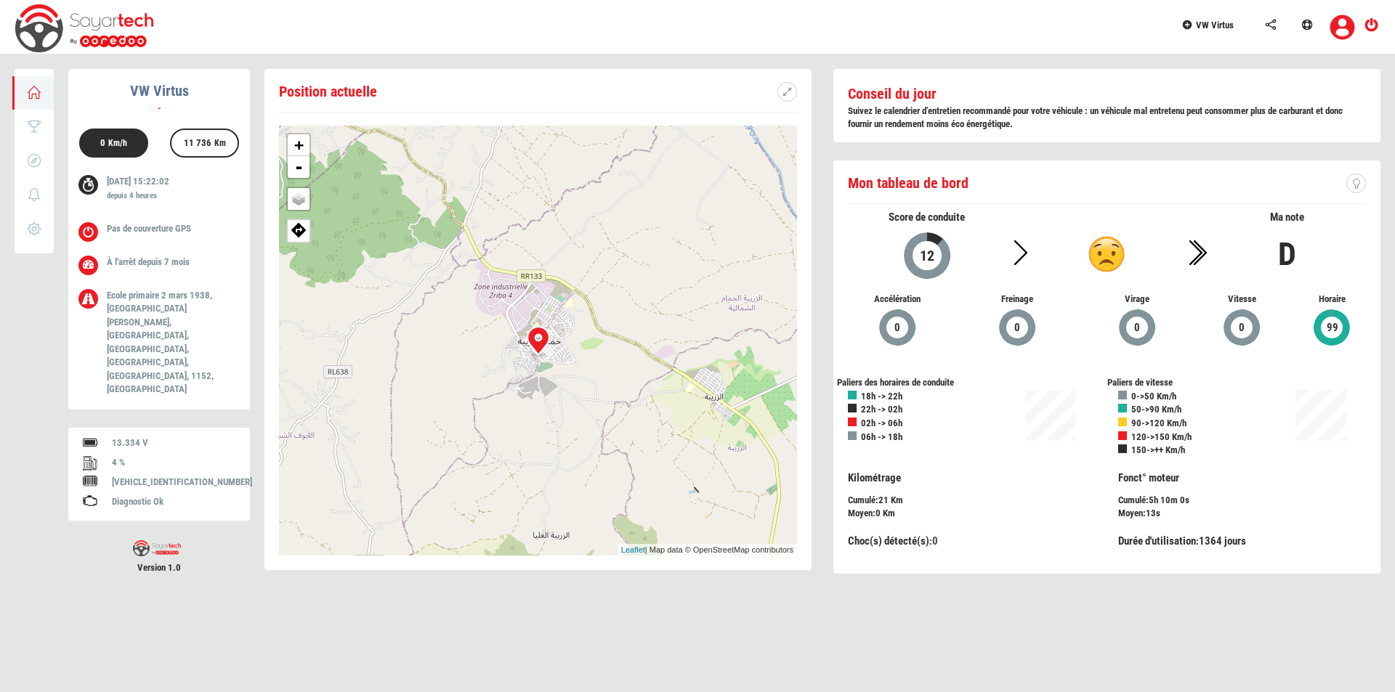
click at [1222, 25] on span "VW Virtus" at bounding box center [1215, 25] width 38 height 11
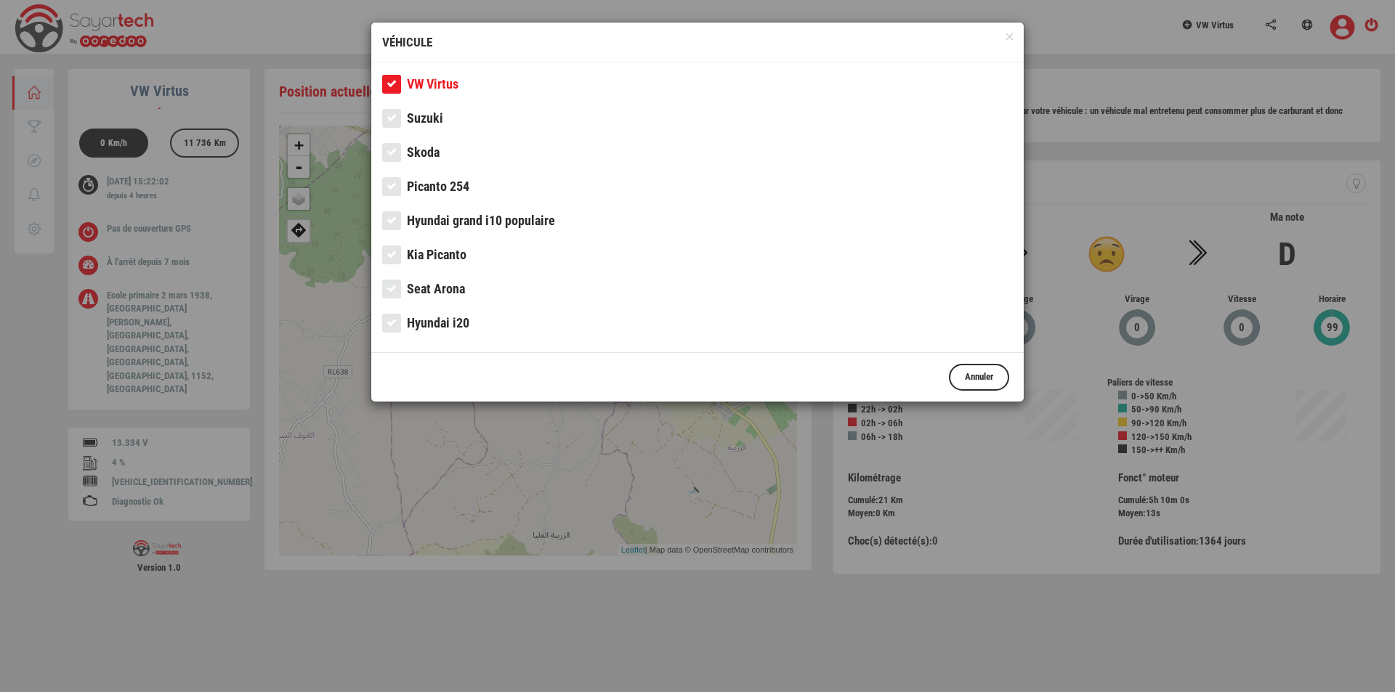
click at [452, 192] on span "Picanto 254" at bounding box center [438, 186] width 62 height 15
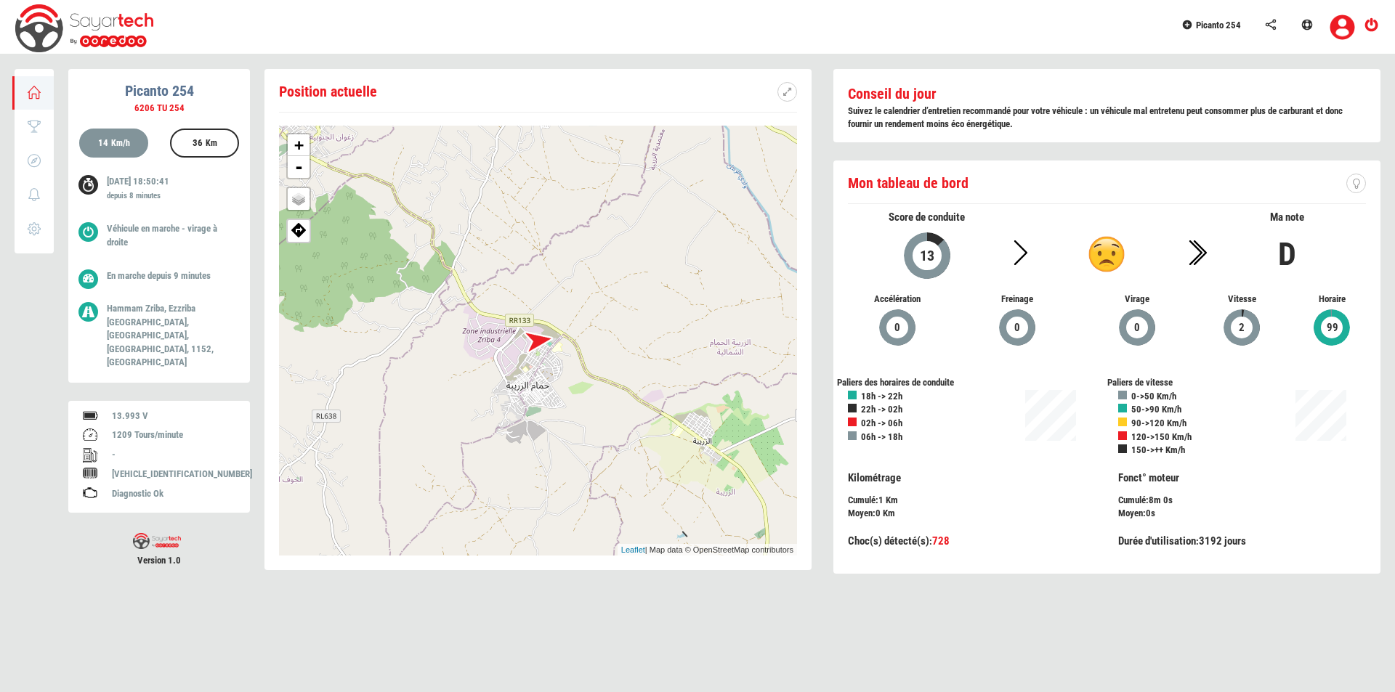
click at [546, 355] on div at bounding box center [539, 341] width 50 height 50
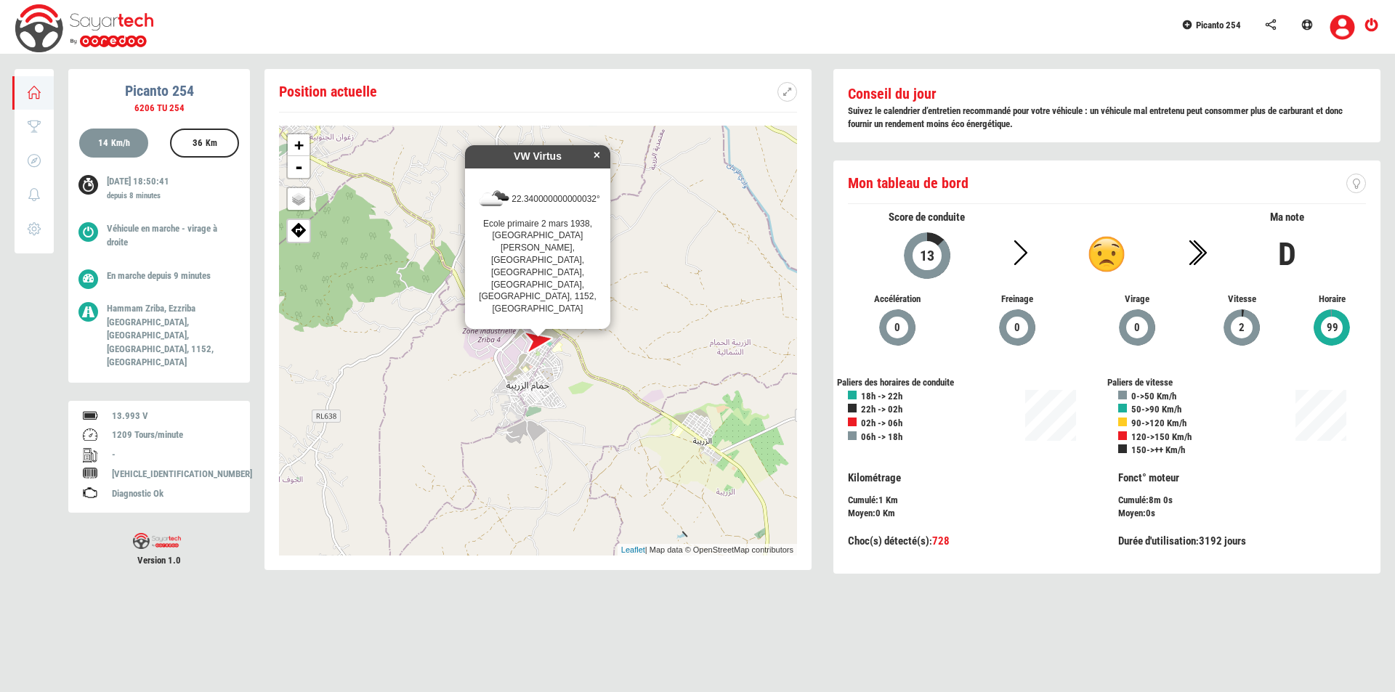
click at [546, 355] on div at bounding box center [539, 341] width 50 height 50
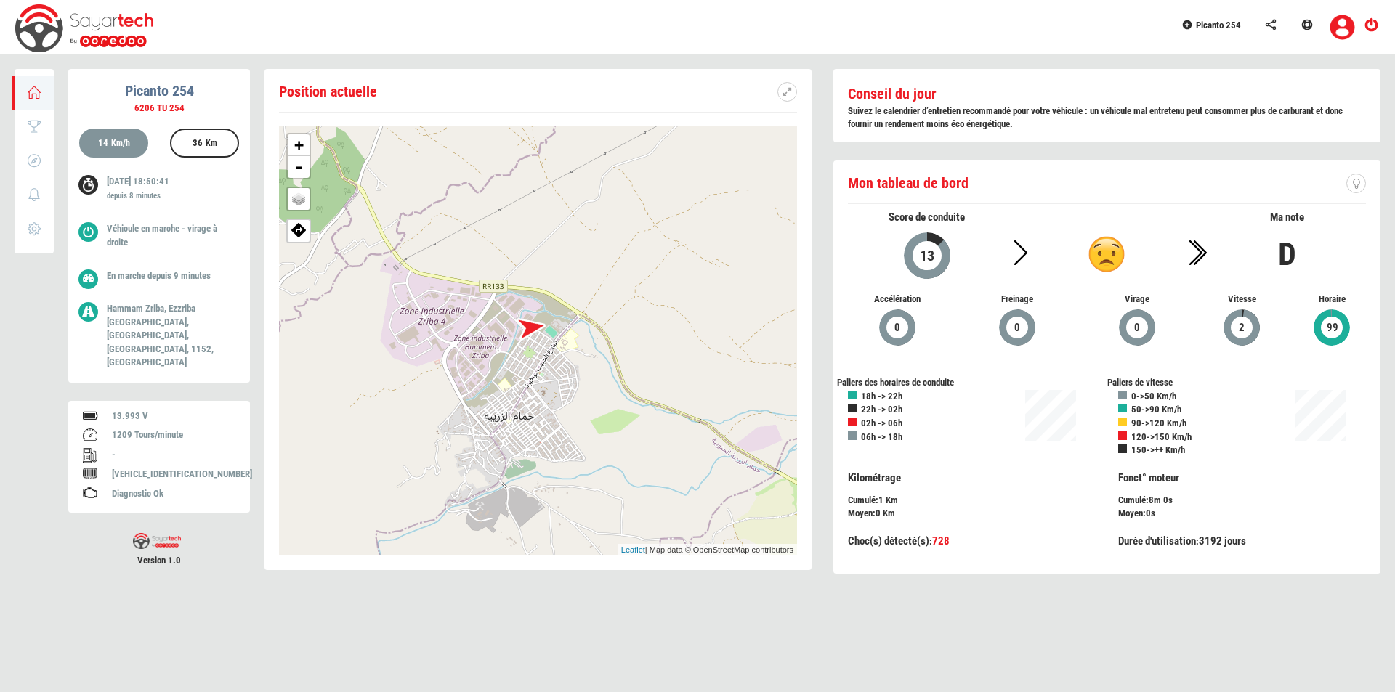
click at [546, 355] on div "+ - OSM Map Google Map Google Satellite Leaflet | Map data © OpenStreetMap cont…" at bounding box center [538, 341] width 518 height 430
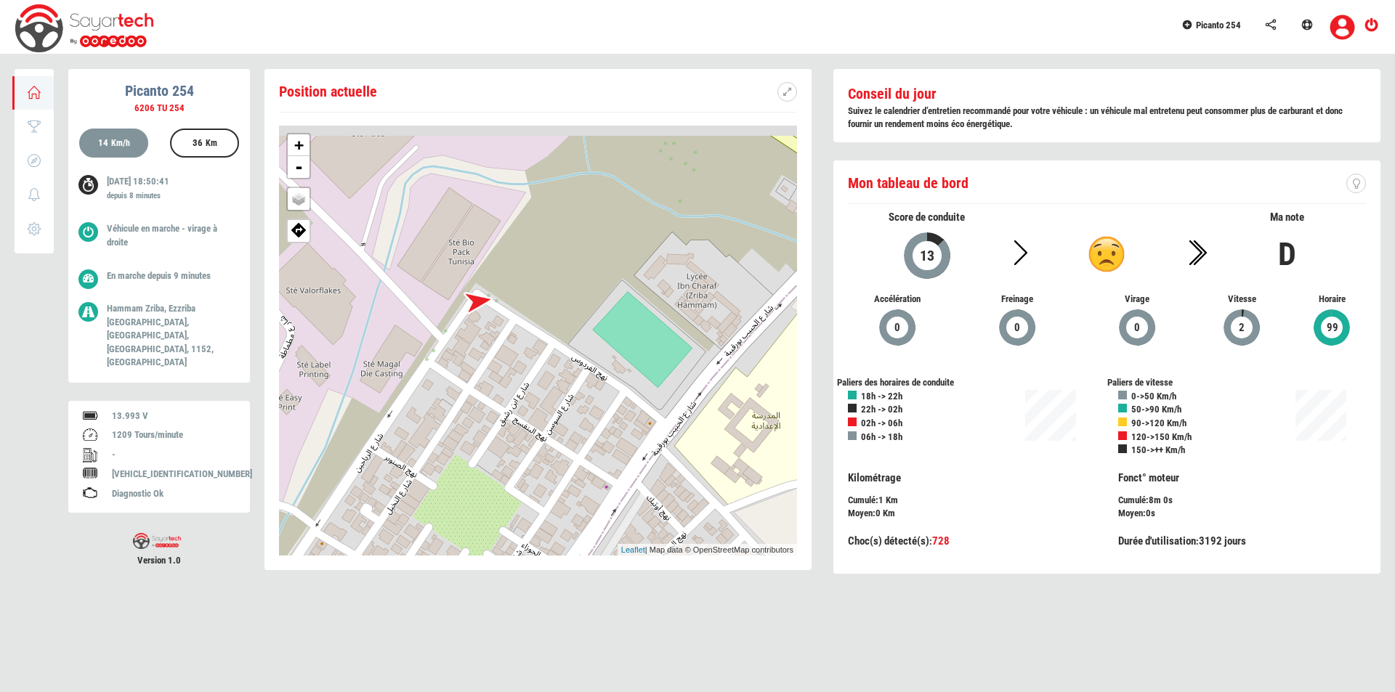
drag, startPoint x: 422, startPoint y: 212, endPoint x: 482, endPoint y: 393, distance: 190.4
click at [482, 393] on div "+ - OSM Map Google Map Google Satellite Leaflet | Map data © OpenStreetMap cont…" at bounding box center [538, 341] width 518 height 430
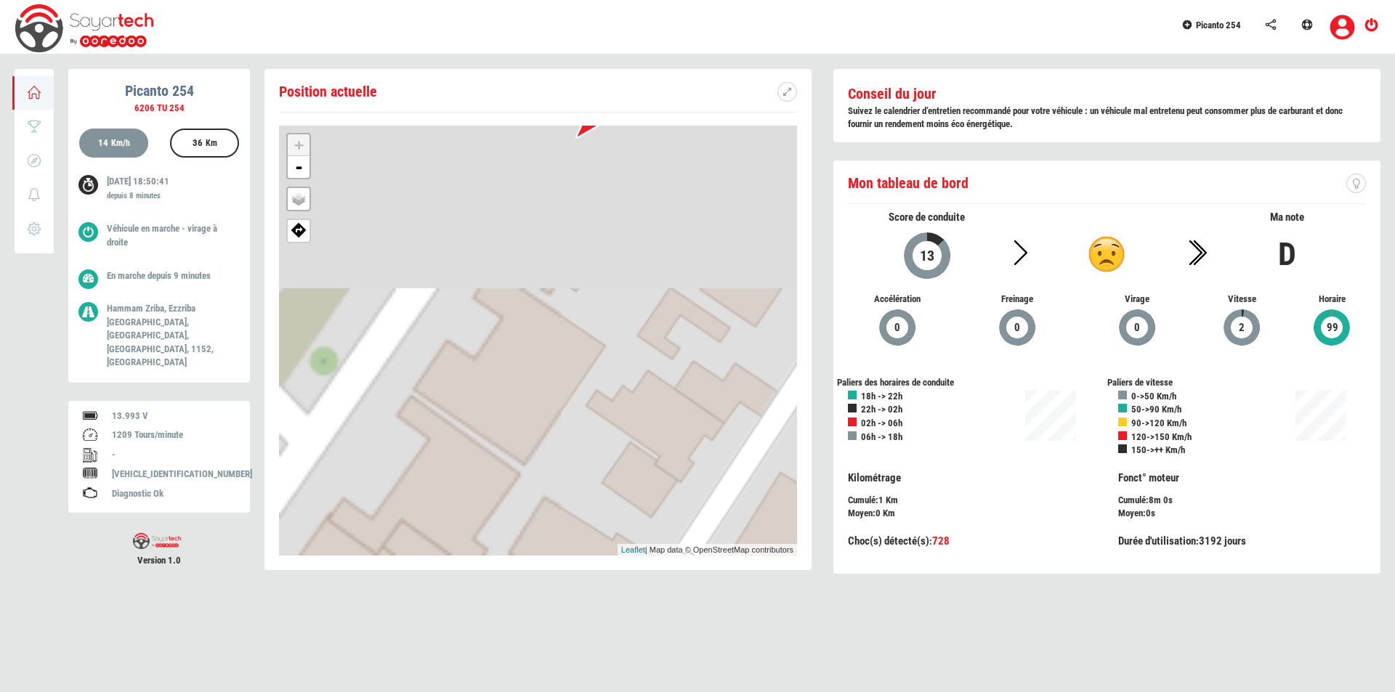
drag, startPoint x: 496, startPoint y: 235, endPoint x: 613, endPoint y: 535, distance: 322.0
click at [613, 535] on div "+ - OSM Map Google Map Google Satellite Leaflet | Map data © OpenStreetMap cont…" at bounding box center [538, 341] width 518 height 430
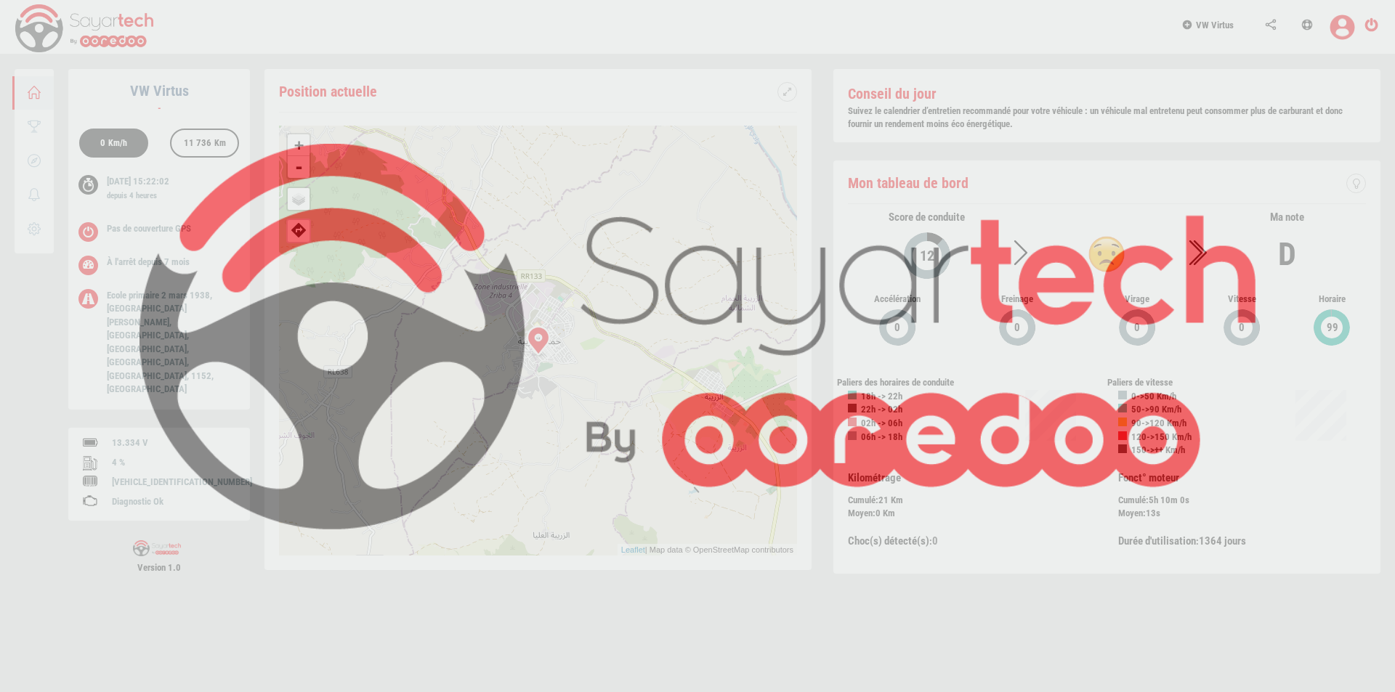
click at [1226, 23] on div at bounding box center [697, 346] width 1395 height 692
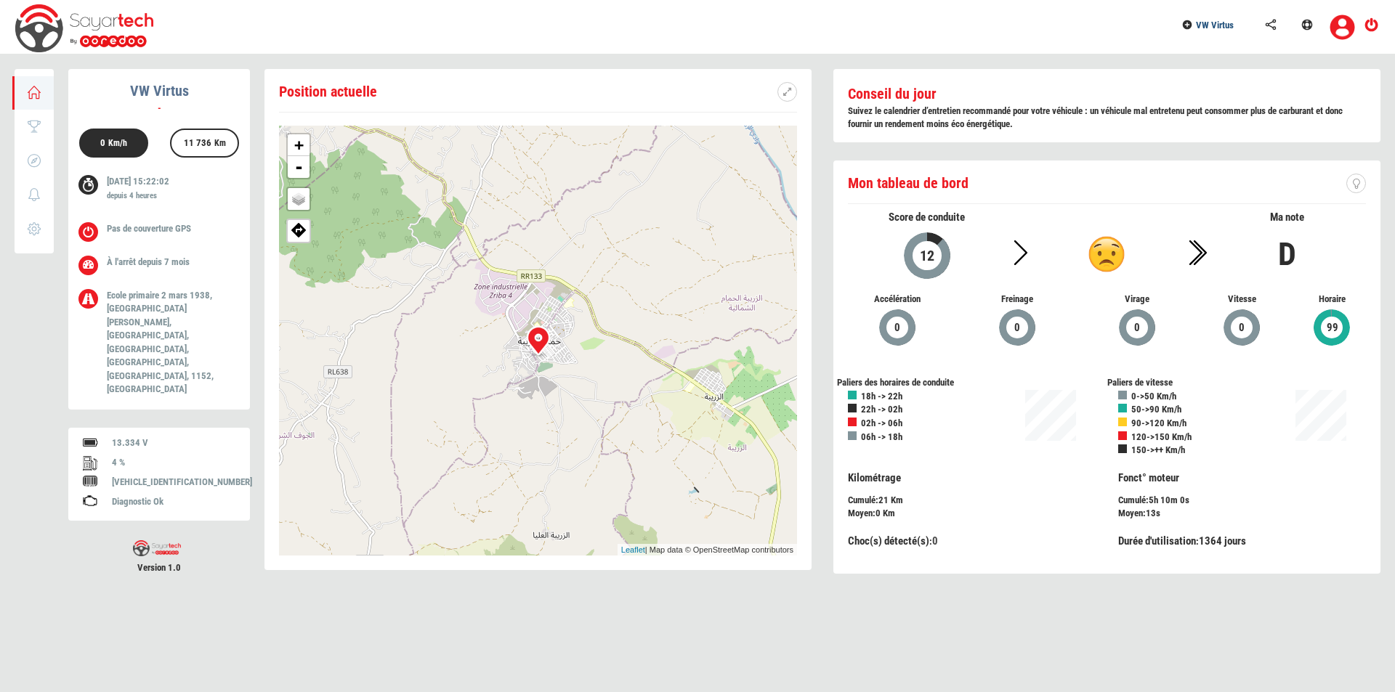
click at [1223, 27] on span "VW Virtus" at bounding box center [1215, 25] width 38 height 11
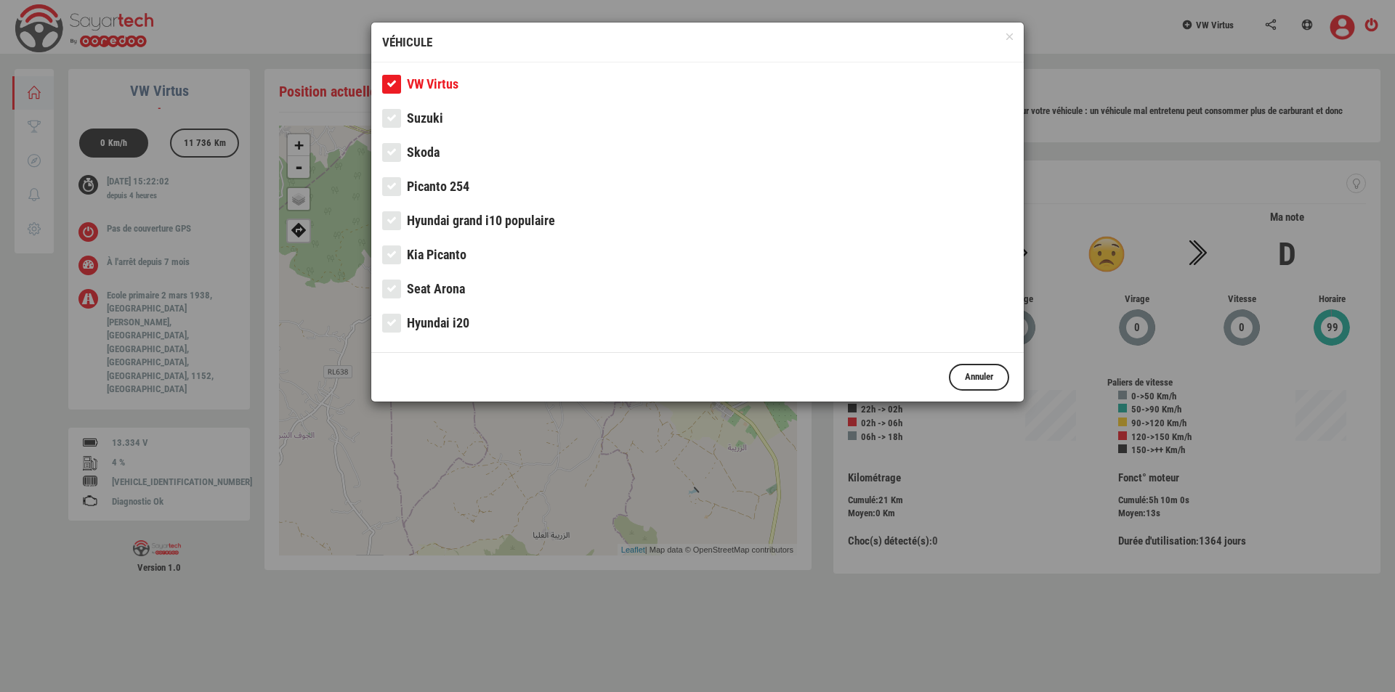
click at [479, 187] on link "Picanto 254" at bounding box center [697, 190] width 631 height 29
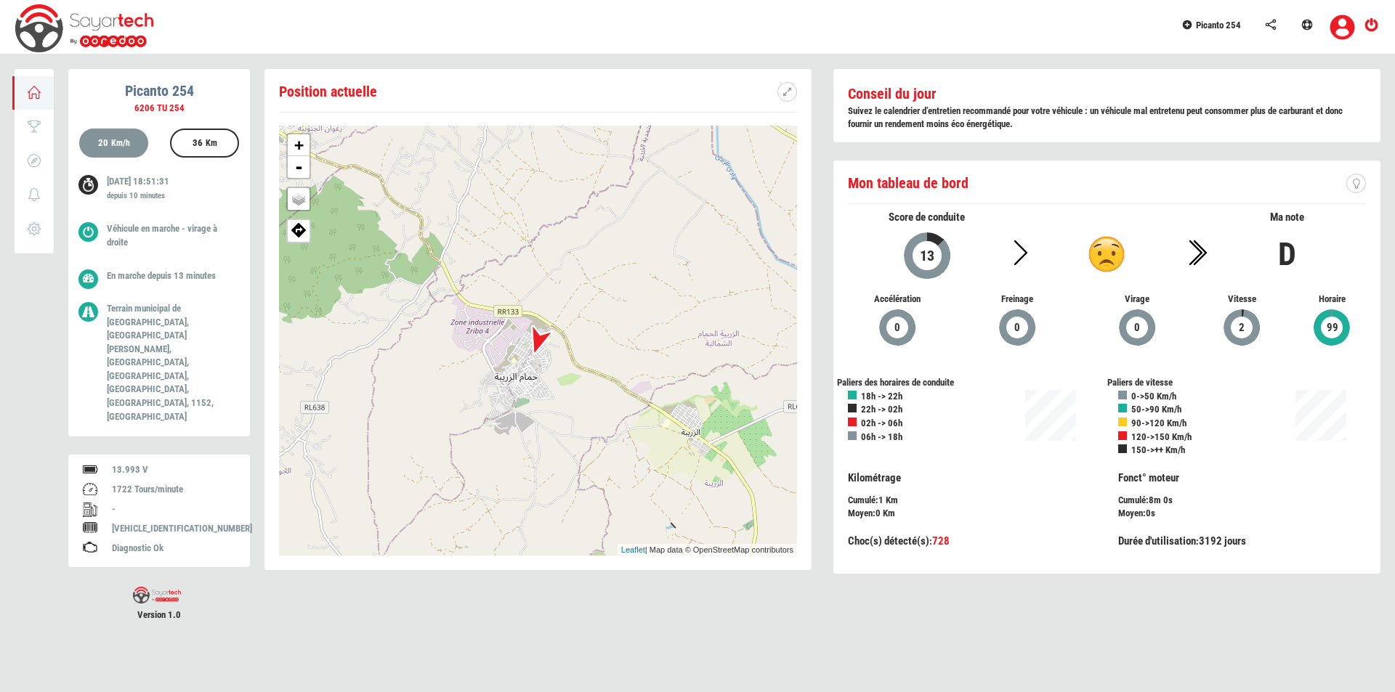
click at [795, 119] on div "Position actuelle + - OSM Map Google Map Google Satellite Leaflet | Map data © …" at bounding box center [537, 319] width 547 height 501
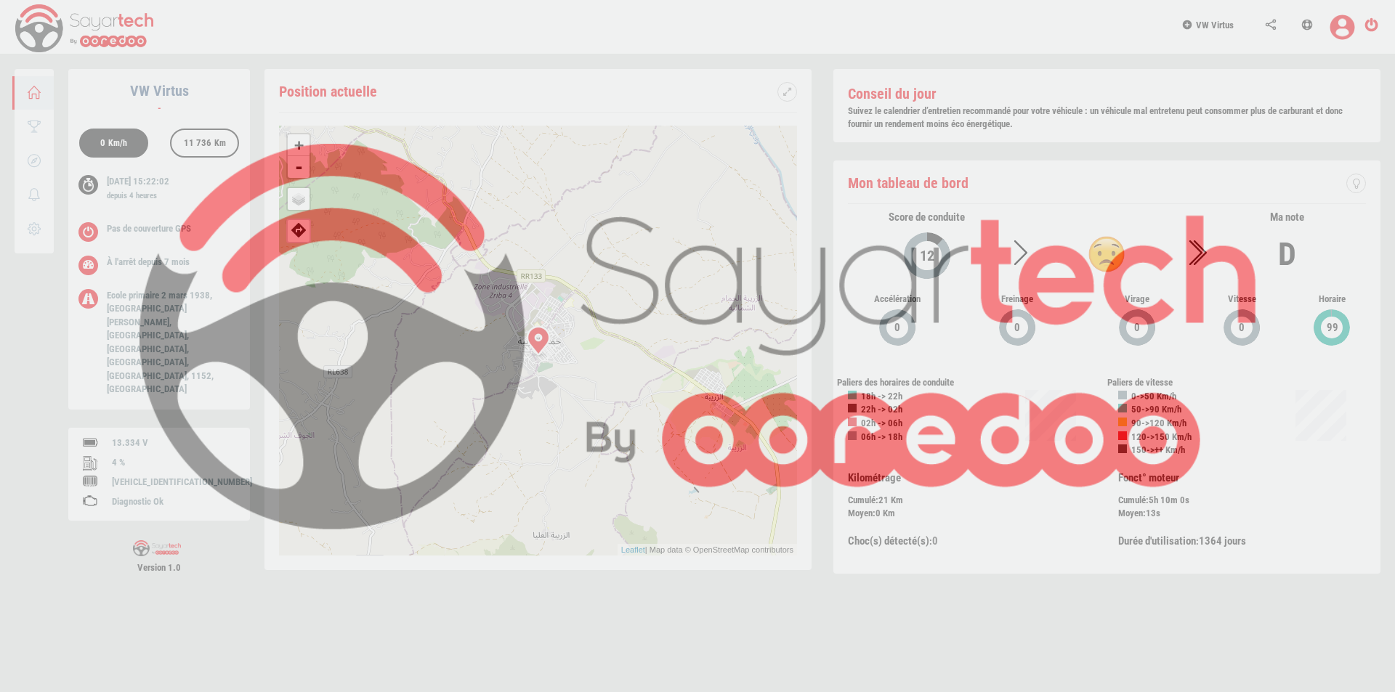
click at [1222, 27] on div at bounding box center [697, 346] width 1395 height 692
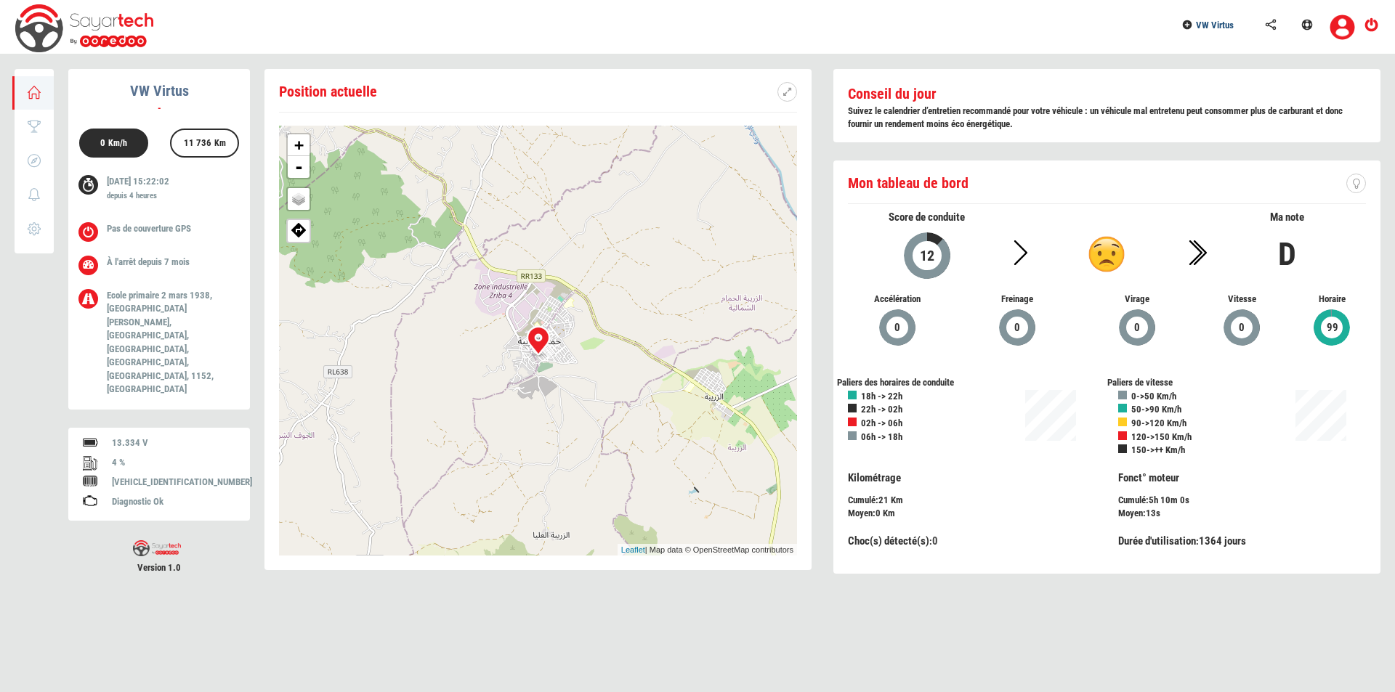
click at [1222, 27] on span "VW Virtus" at bounding box center [1215, 25] width 38 height 11
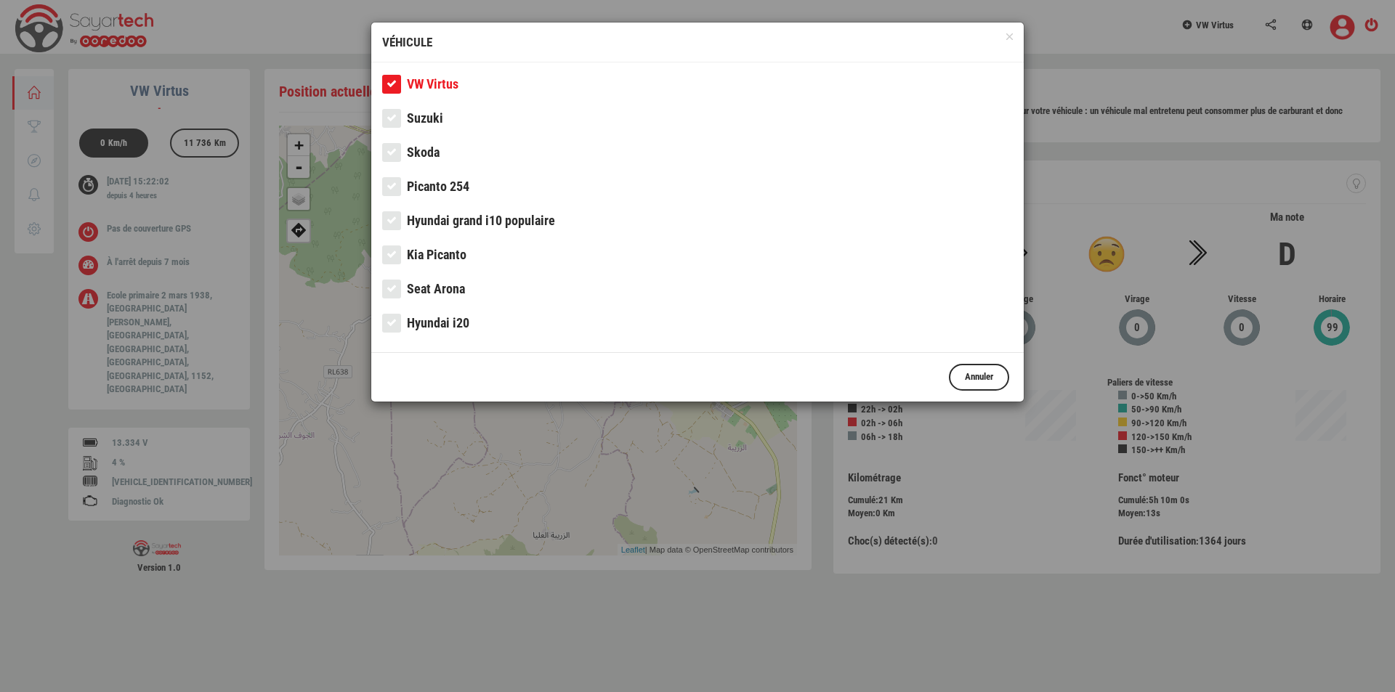
click at [446, 187] on span "Picanto 254" at bounding box center [438, 186] width 62 height 15
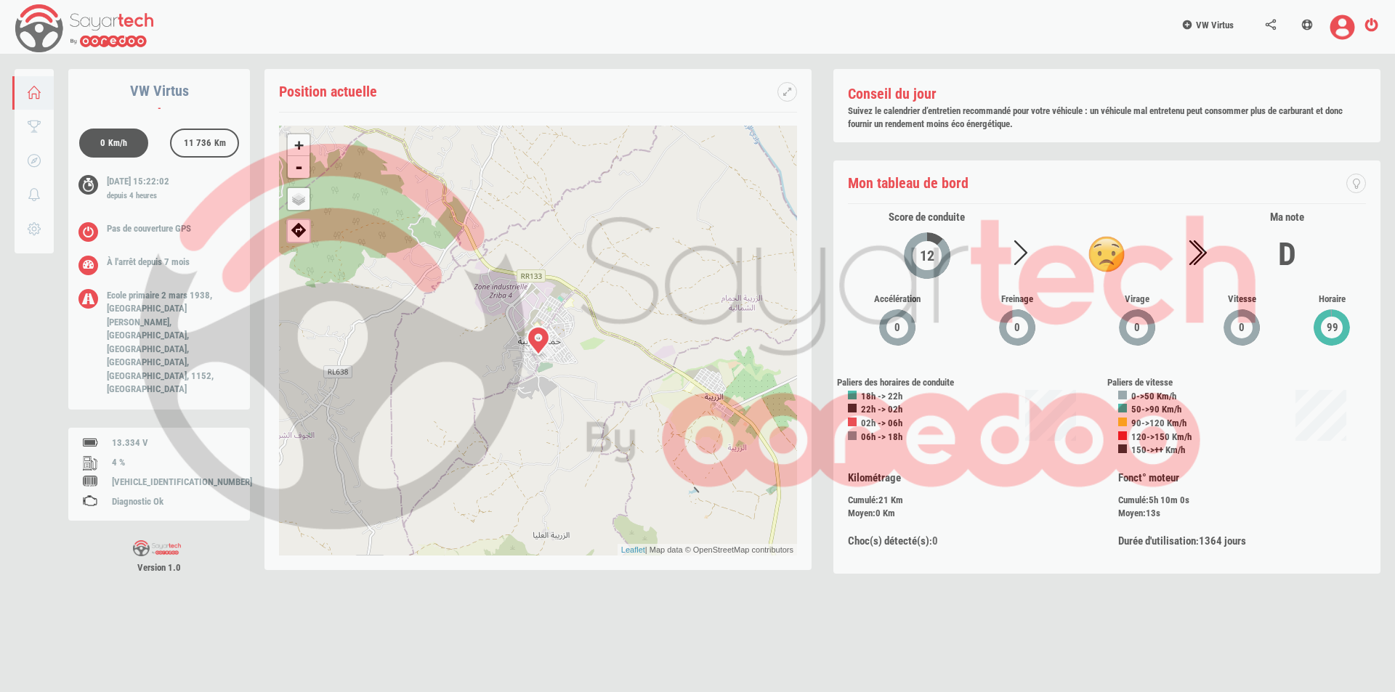
click at [1205, 25] on div at bounding box center [697, 346] width 1395 height 692
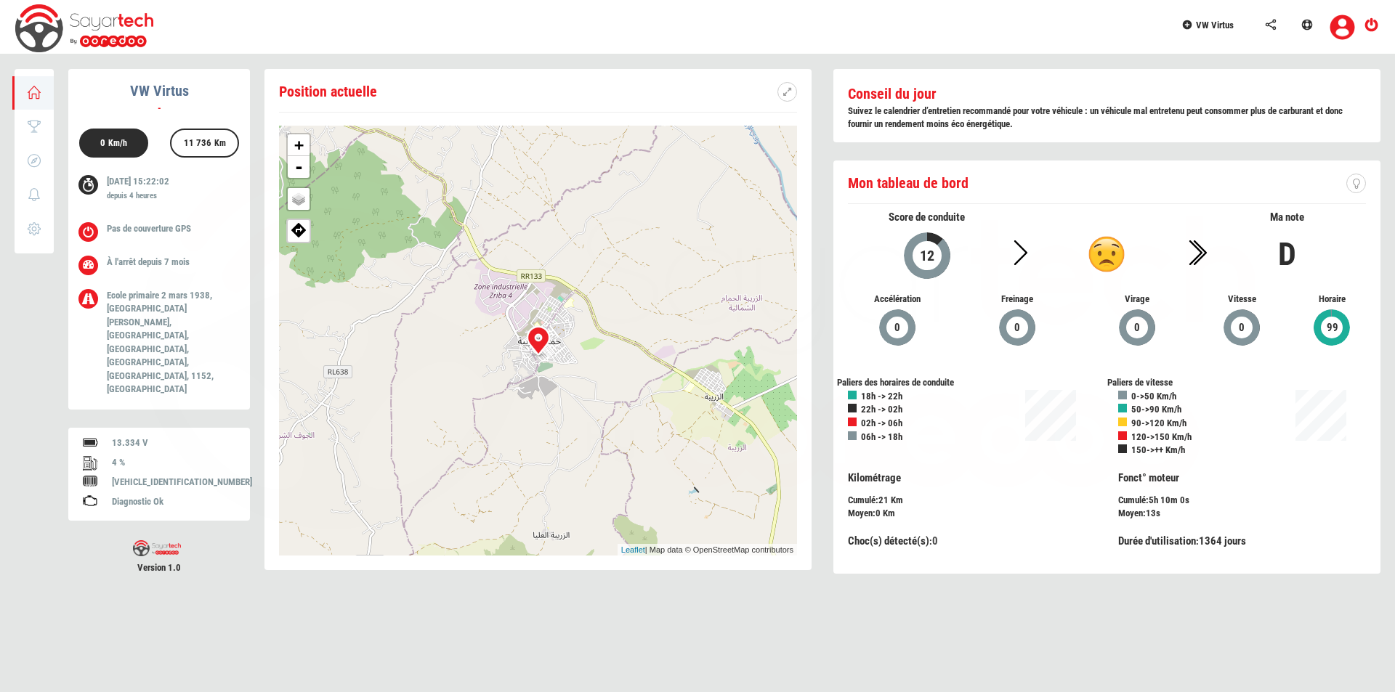
click at [1205, 25] on body "VW Virtus Aperçu Score Trajets 0 Notifications Paramètres VW Virtus - 0 Km/h 11…" at bounding box center [697, 301] width 1395 height 602
click at [1205, 25] on span "VW Virtus" at bounding box center [1215, 25] width 38 height 11
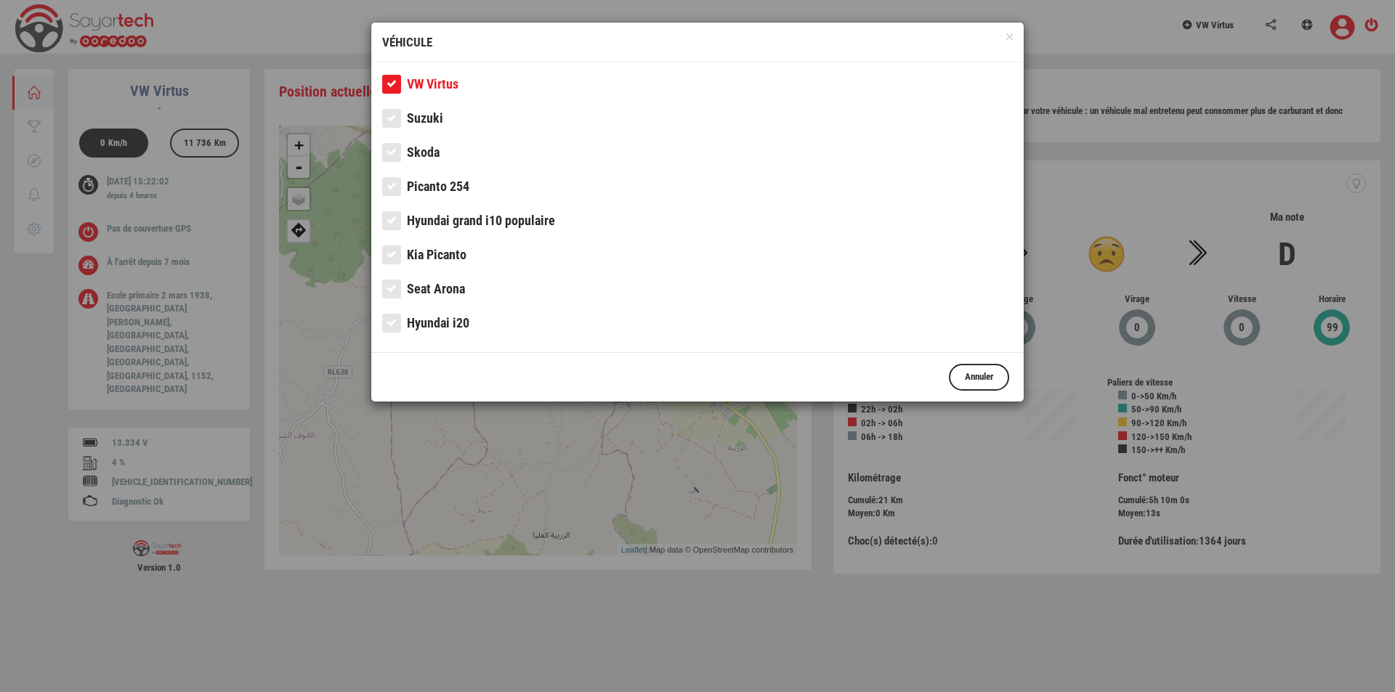
click at [453, 185] on span "Picanto 254" at bounding box center [438, 186] width 62 height 15
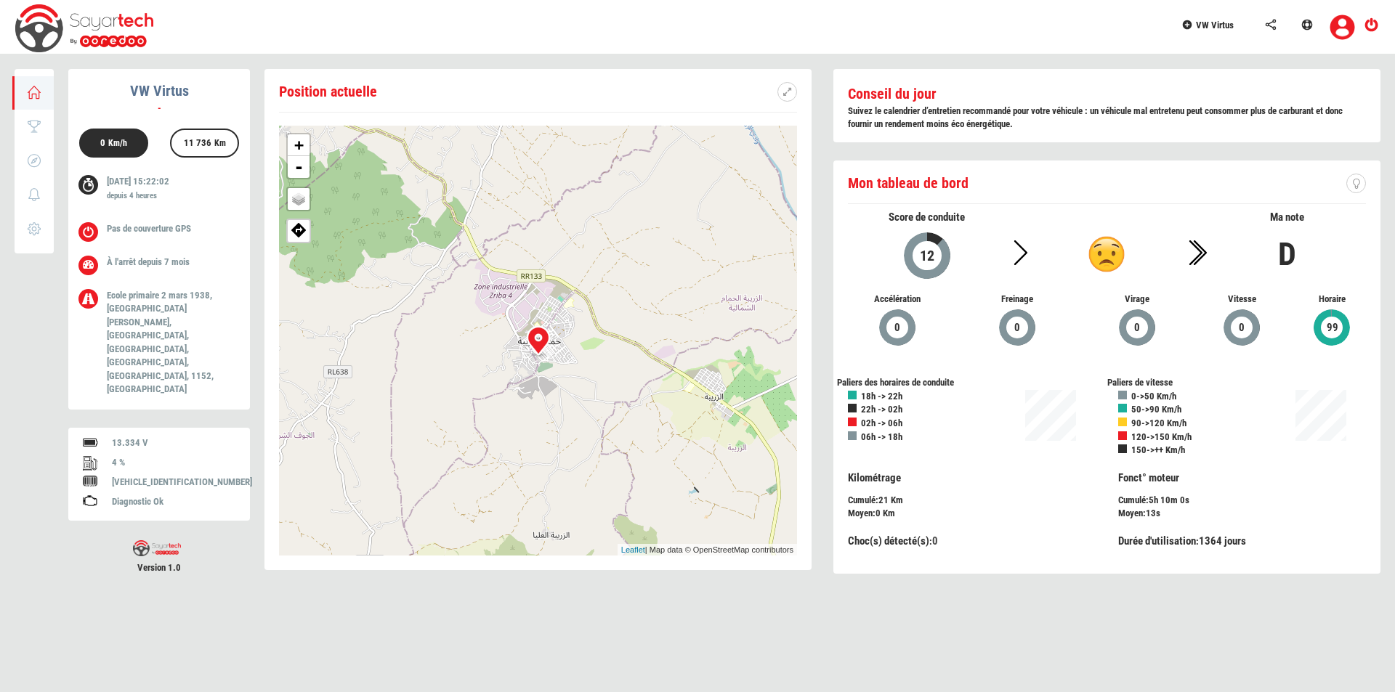
click at [1221, 24] on span "VW Virtus" at bounding box center [1215, 25] width 38 height 11
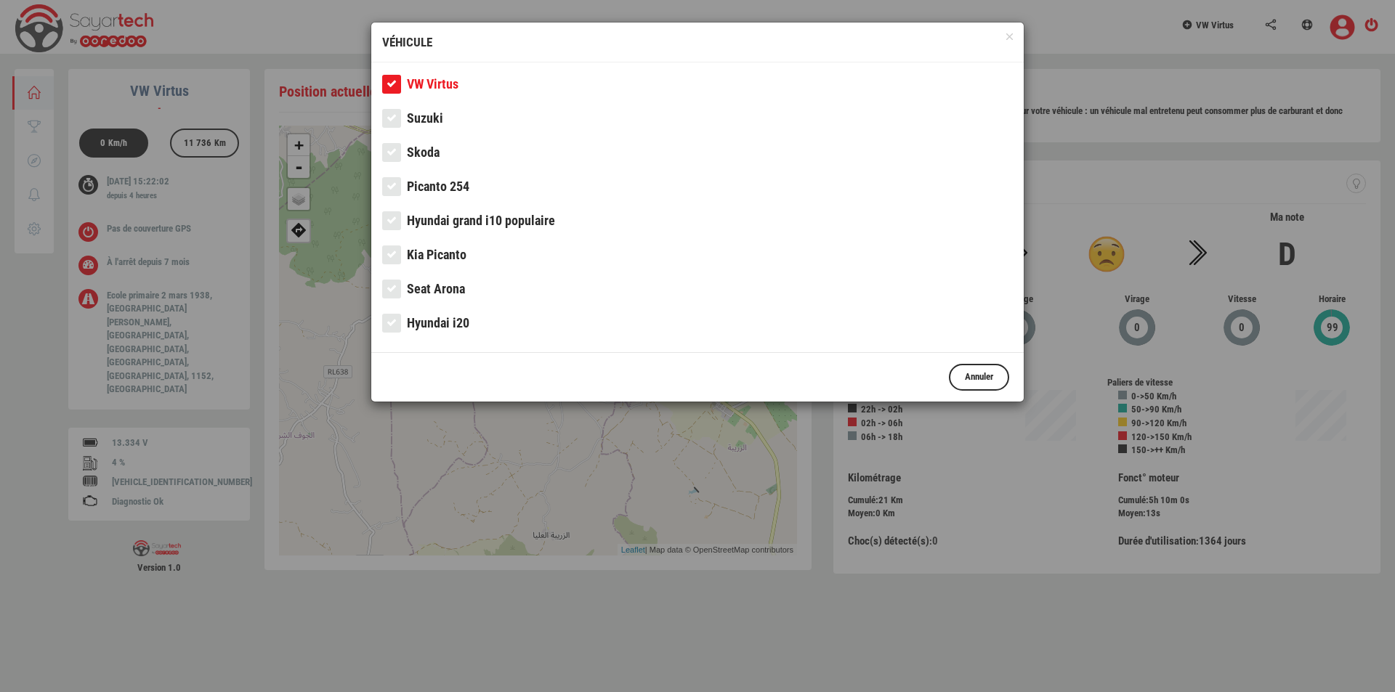
click at [442, 188] on span "Picanto 254" at bounding box center [438, 186] width 62 height 15
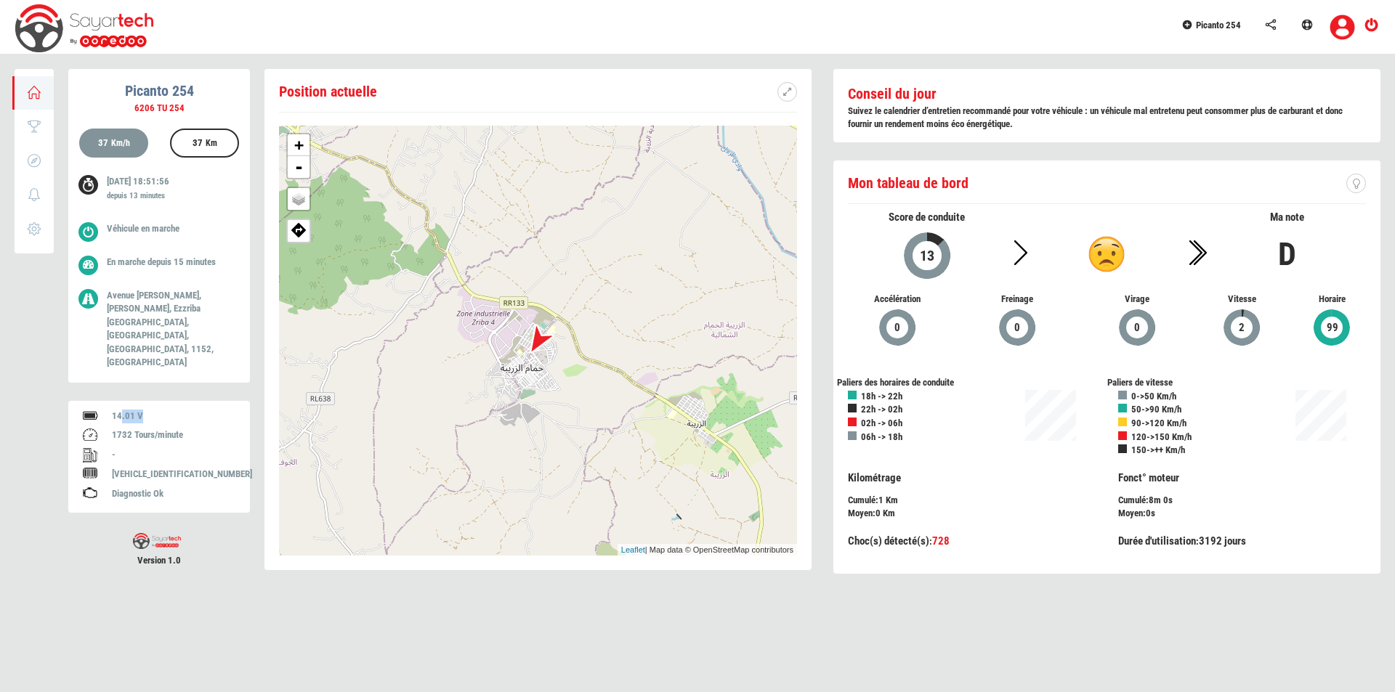
drag, startPoint x: 122, startPoint y: 387, endPoint x: 145, endPoint y: 391, distance: 23.5
click at [145, 410] on div "14.01 V" at bounding box center [173, 417] width 123 height 14
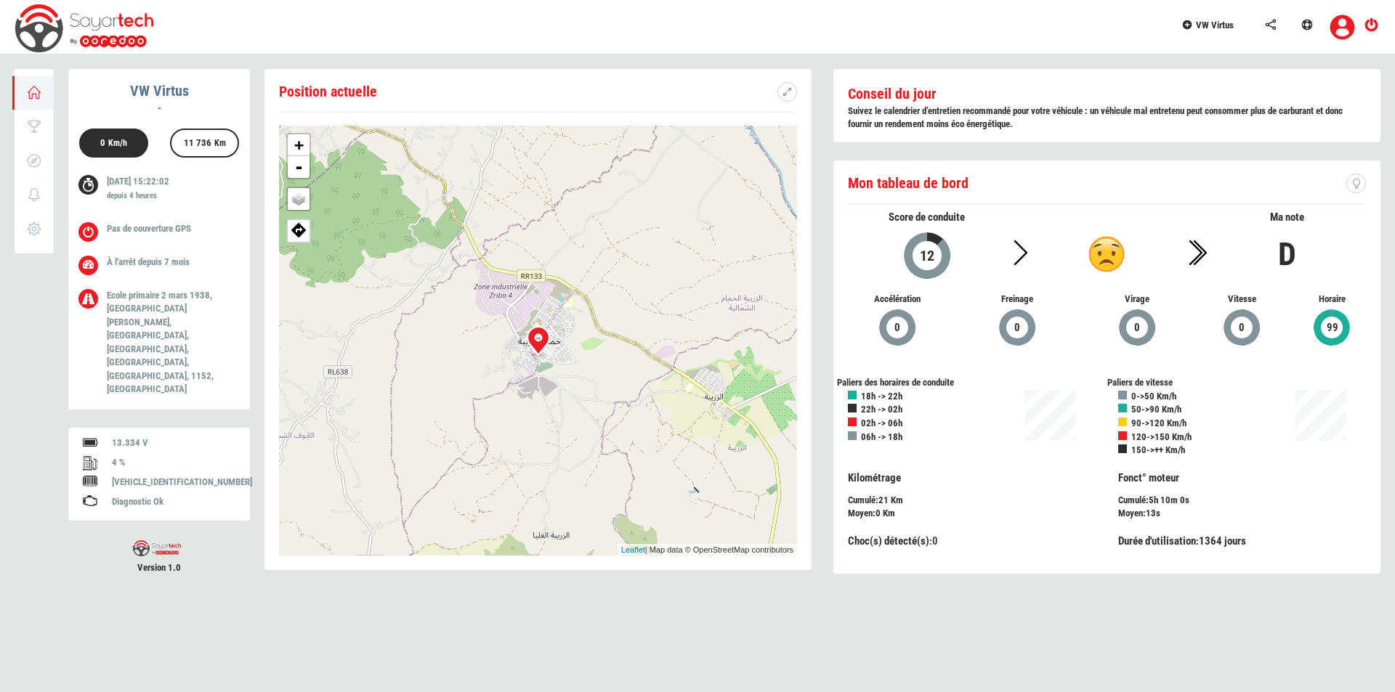
click at [1210, 17] on link "VW Virtus" at bounding box center [1215, 23] width 84 height 46
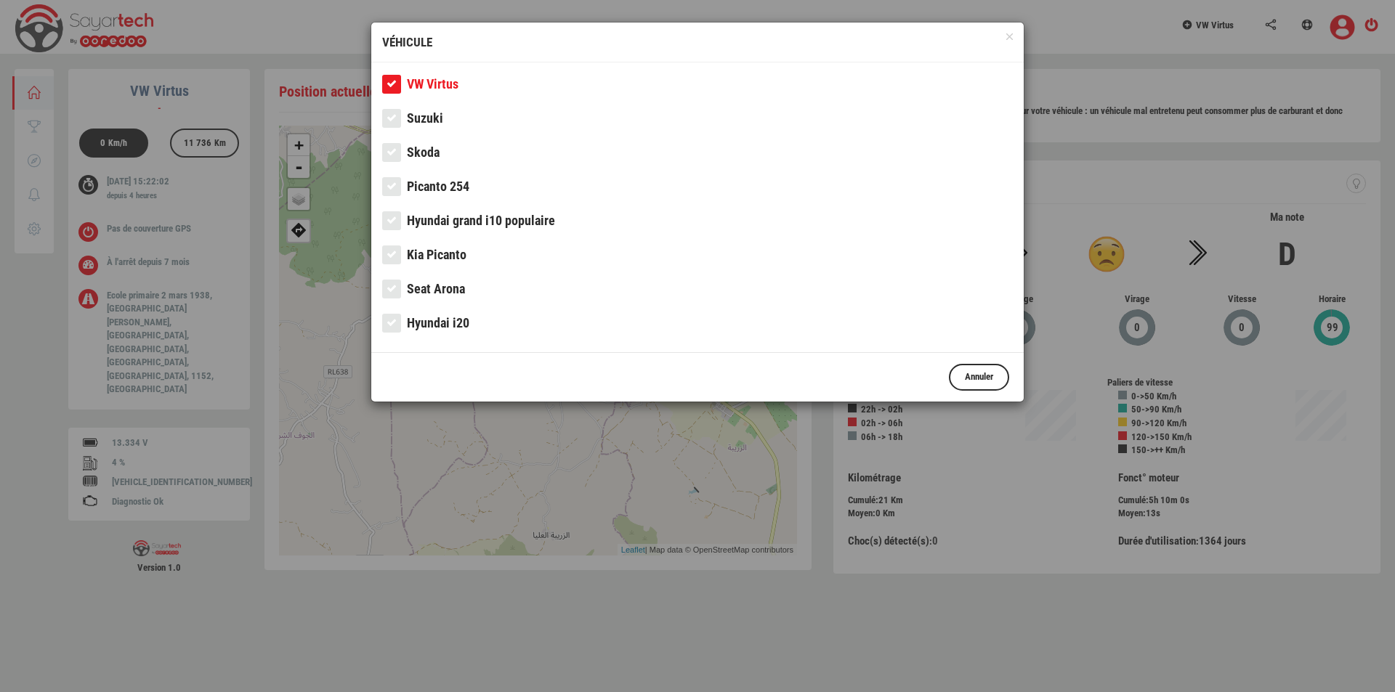
click at [436, 179] on span "Picanto 254" at bounding box center [438, 186] width 62 height 15
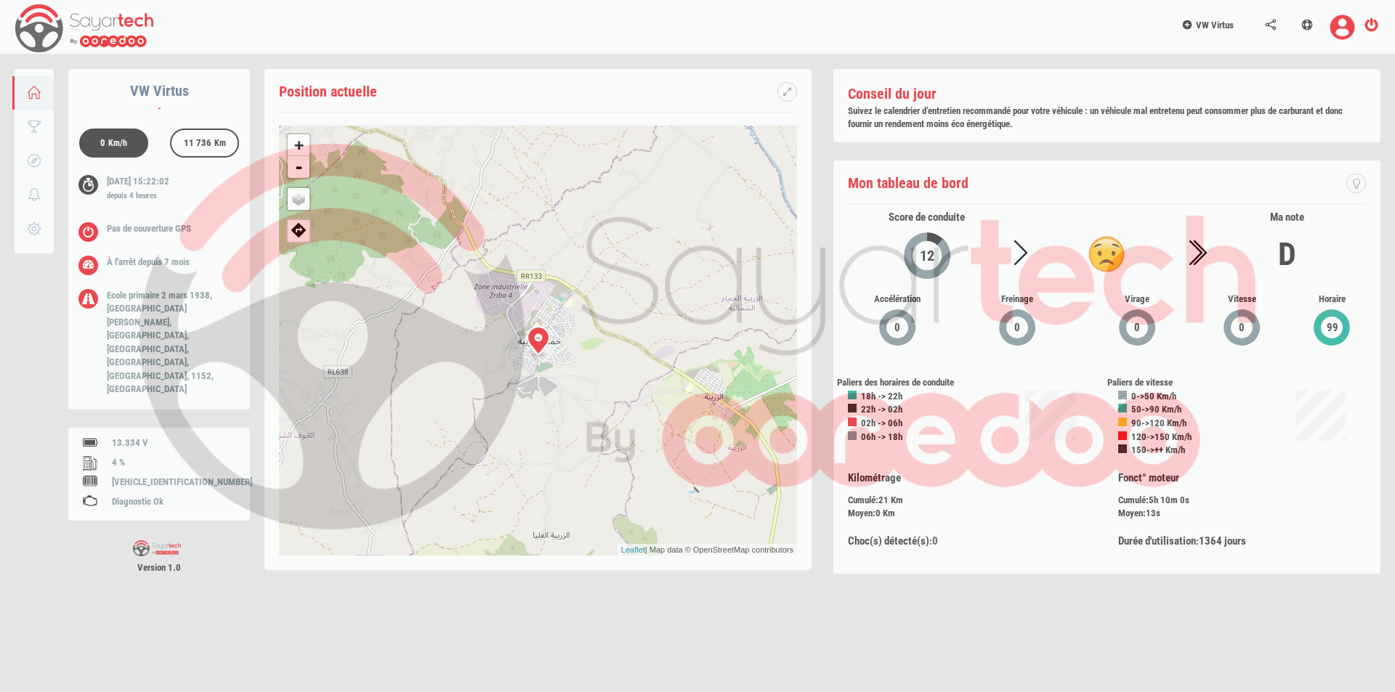
click at [1199, 25] on div at bounding box center [697, 346] width 1395 height 692
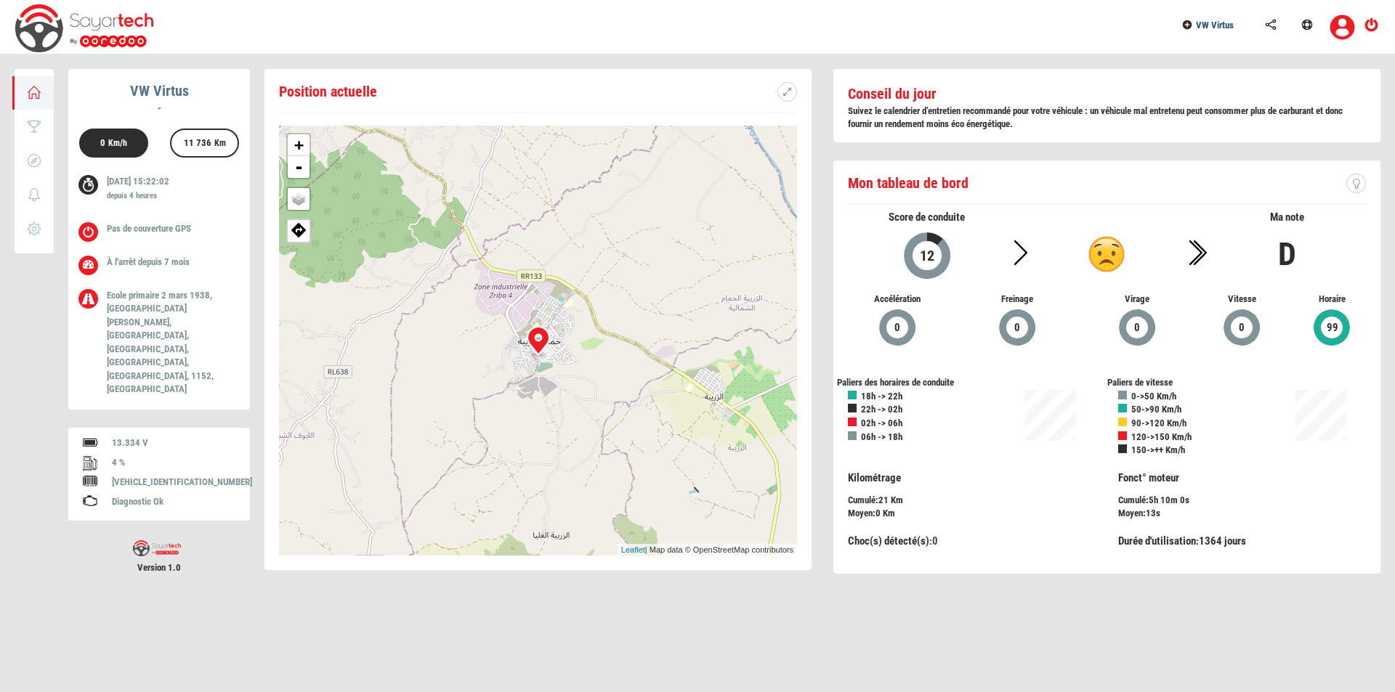
click at [1199, 25] on span "VW Virtus" at bounding box center [1215, 25] width 38 height 11
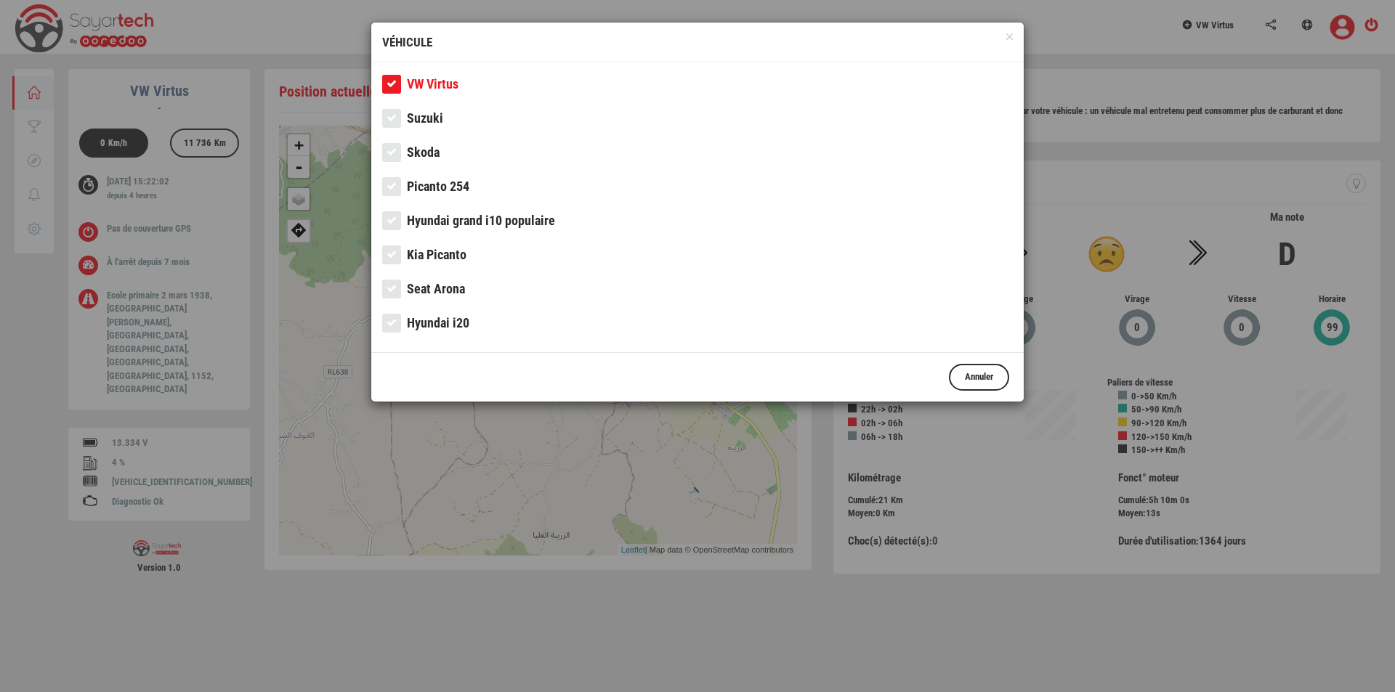
click at [439, 187] on span "Picanto 254" at bounding box center [438, 186] width 62 height 15
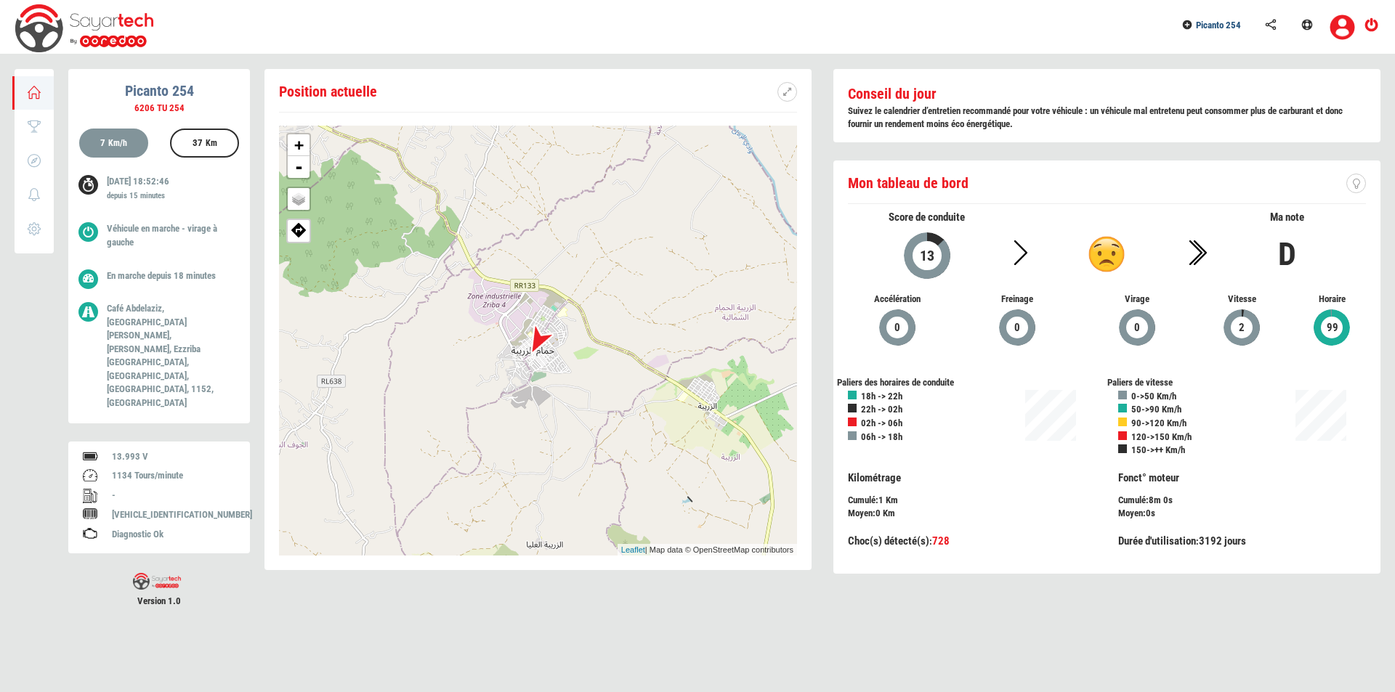
click at [1219, 23] on span "Picanto 254" at bounding box center [1218, 25] width 45 height 11
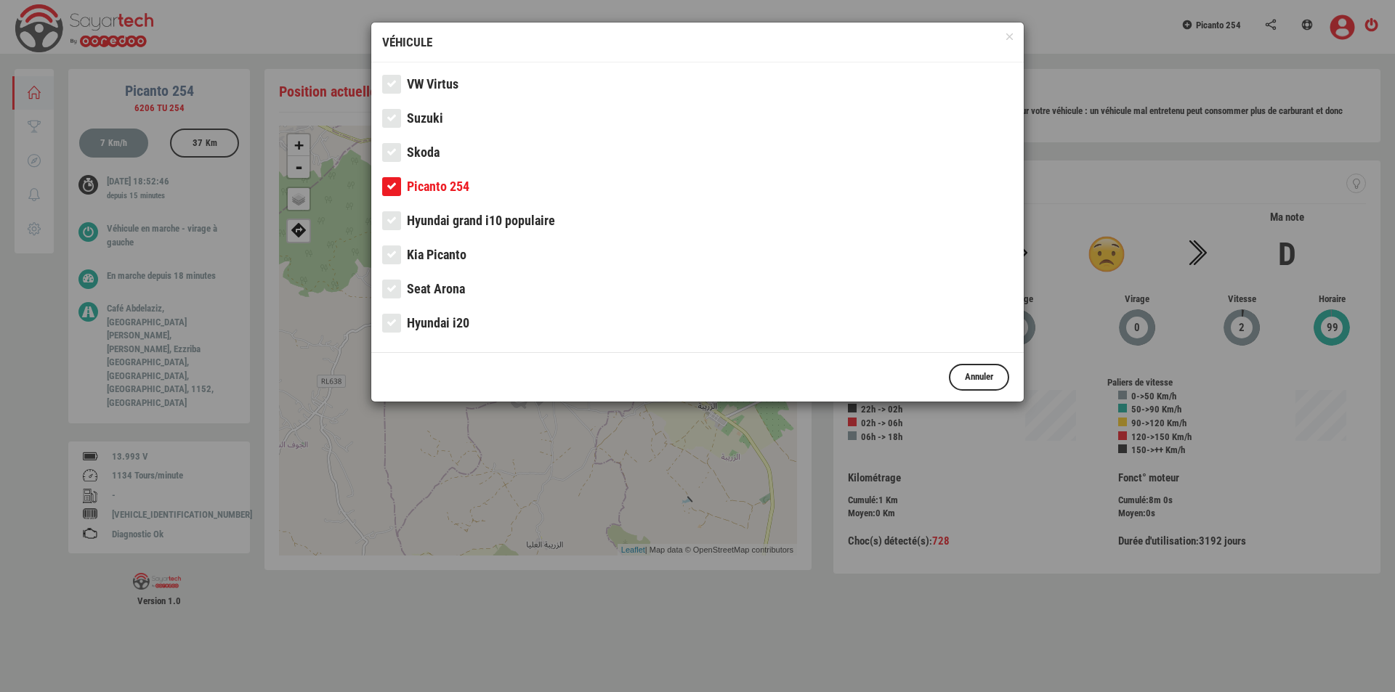
click at [423, 86] on span "VW Virtus" at bounding box center [433, 83] width 52 height 15
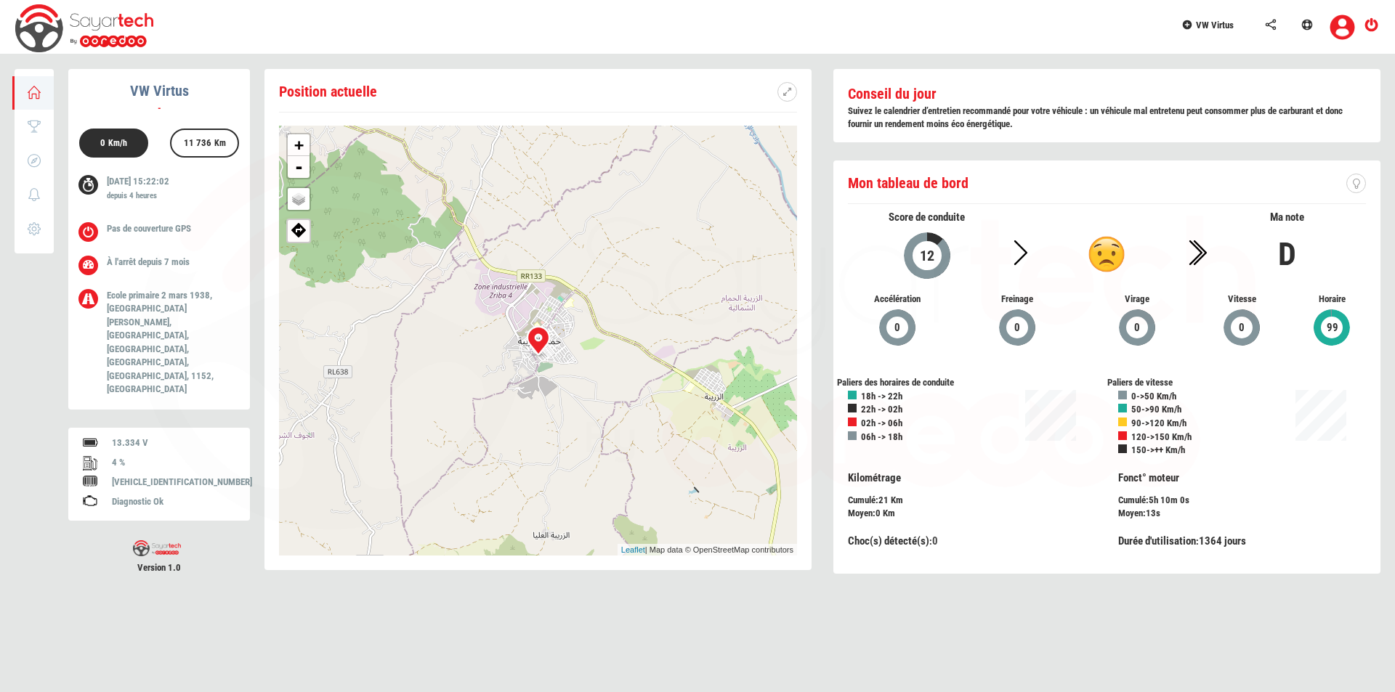
click at [1204, 31] on div at bounding box center [697, 346] width 1395 height 692
click at [1204, 31] on link "VW Virtus" at bounding box center [1215, 23] width 84 height 46
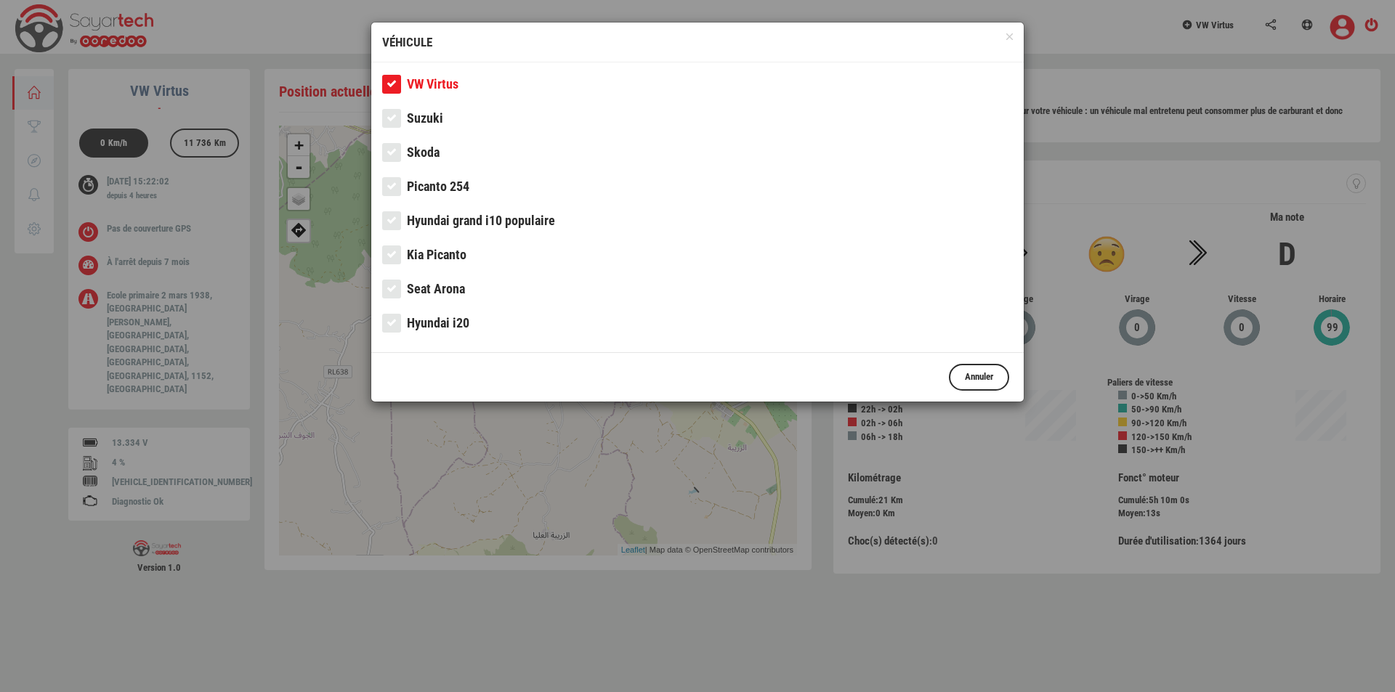
click at [482, 182] on link "Picanto 254" at bounding box center [697, 190] width 631 height 29
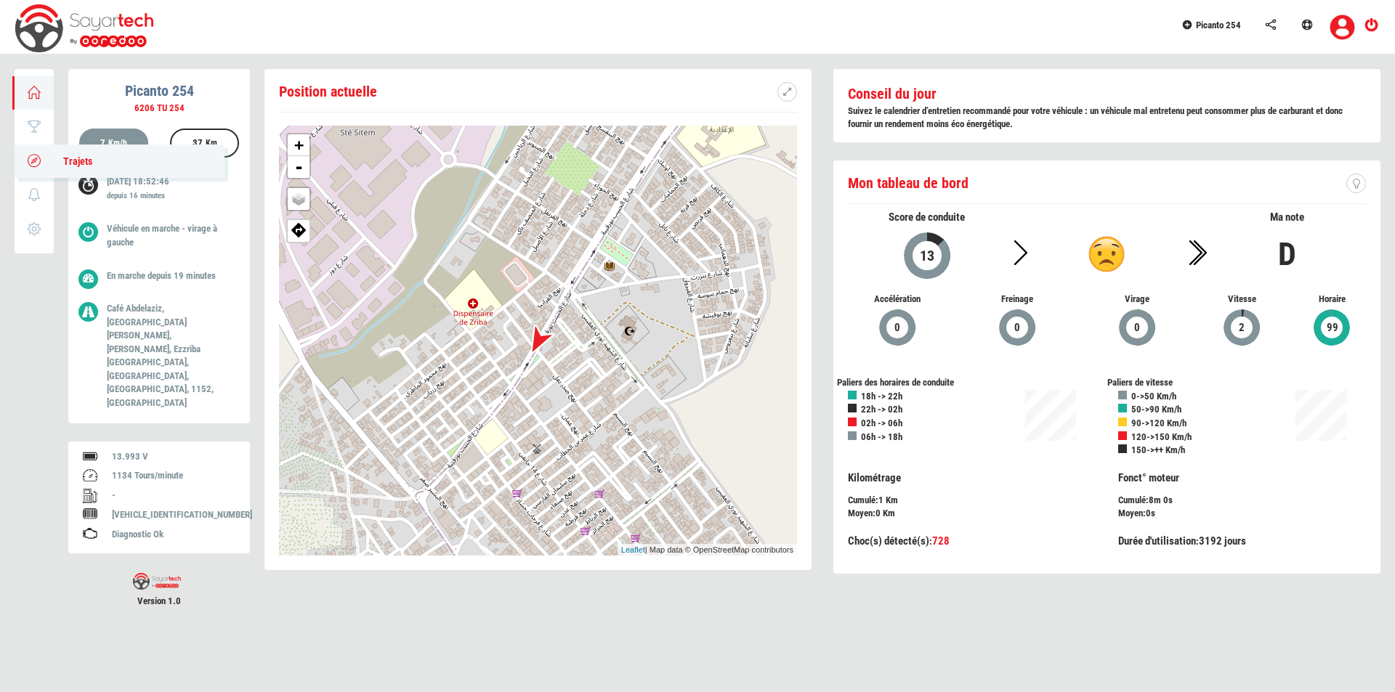
click at [32, 155] on icon at bounding box center [34, 160] width 17 height 10
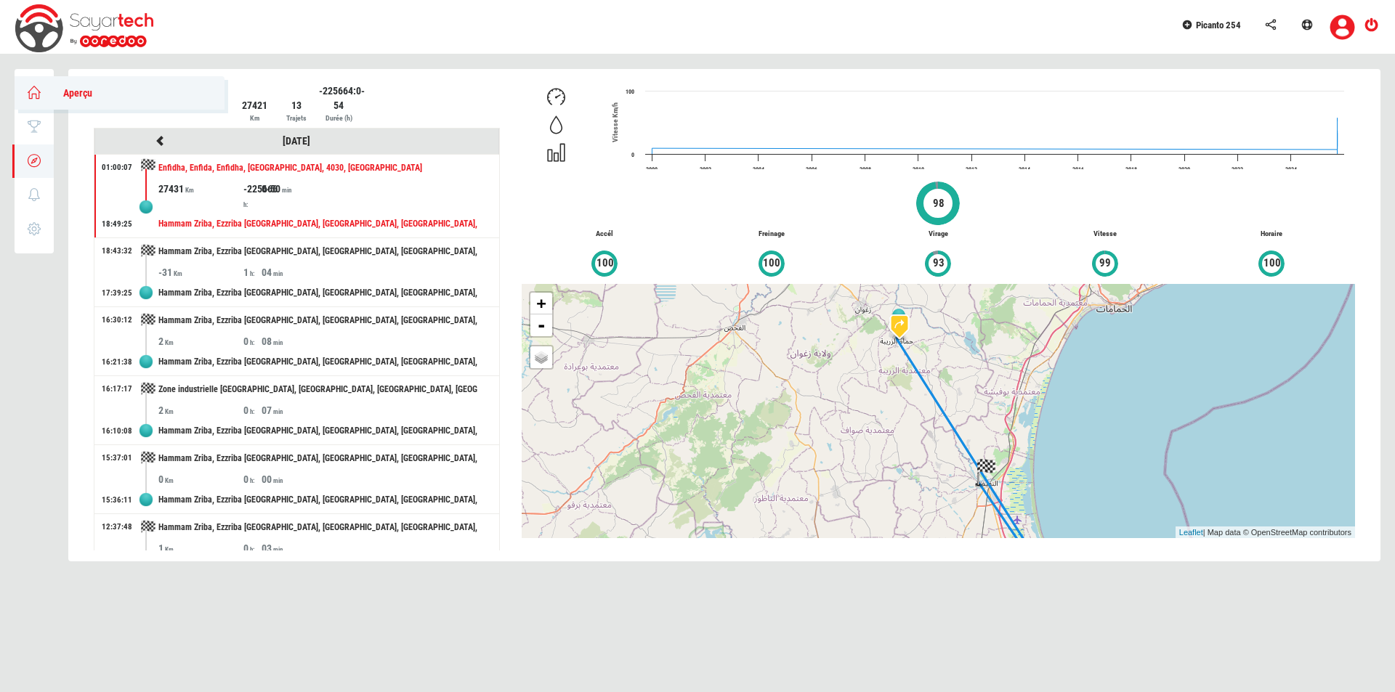
click at [37, 100] on link "Aperçu" at bounding box center [120, 92] width 210 height 33
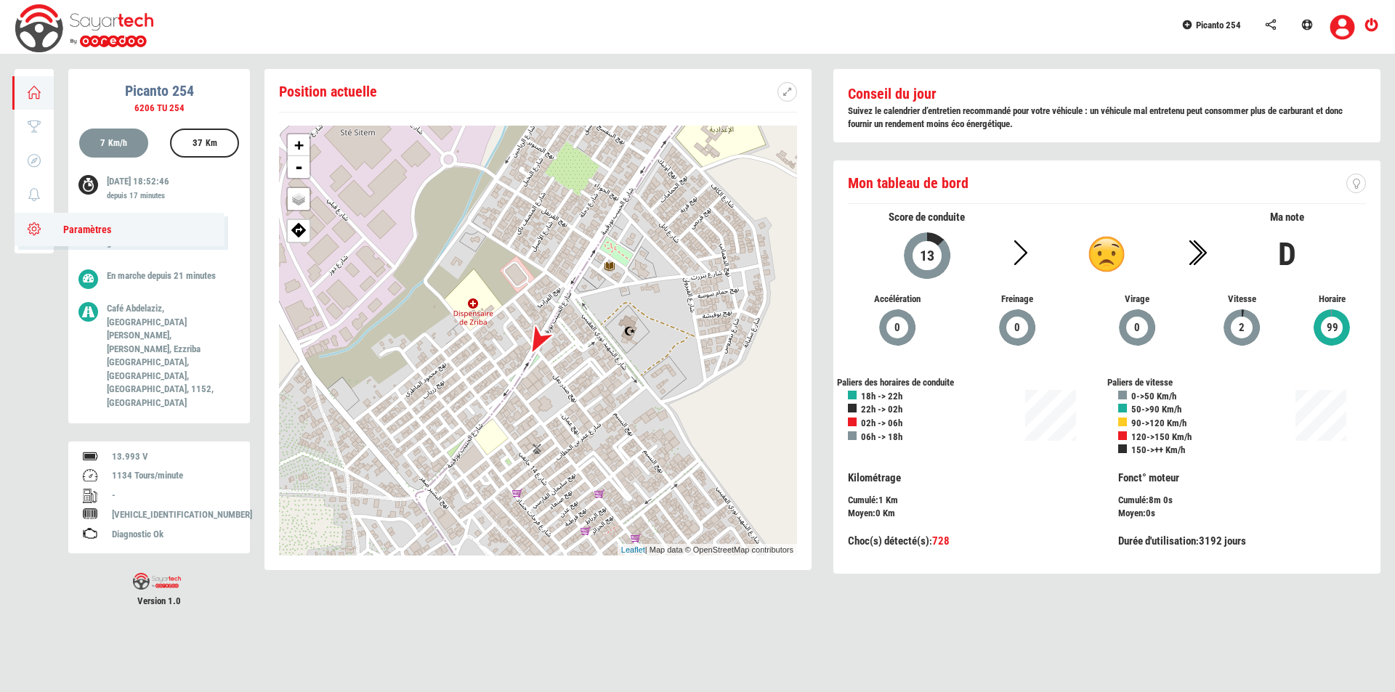
click at [36, 229] on icon at bounding box center [34, 229] width 17 height 10
type input "Picanto 254"
type input "6206 TU 254"
type input "215"
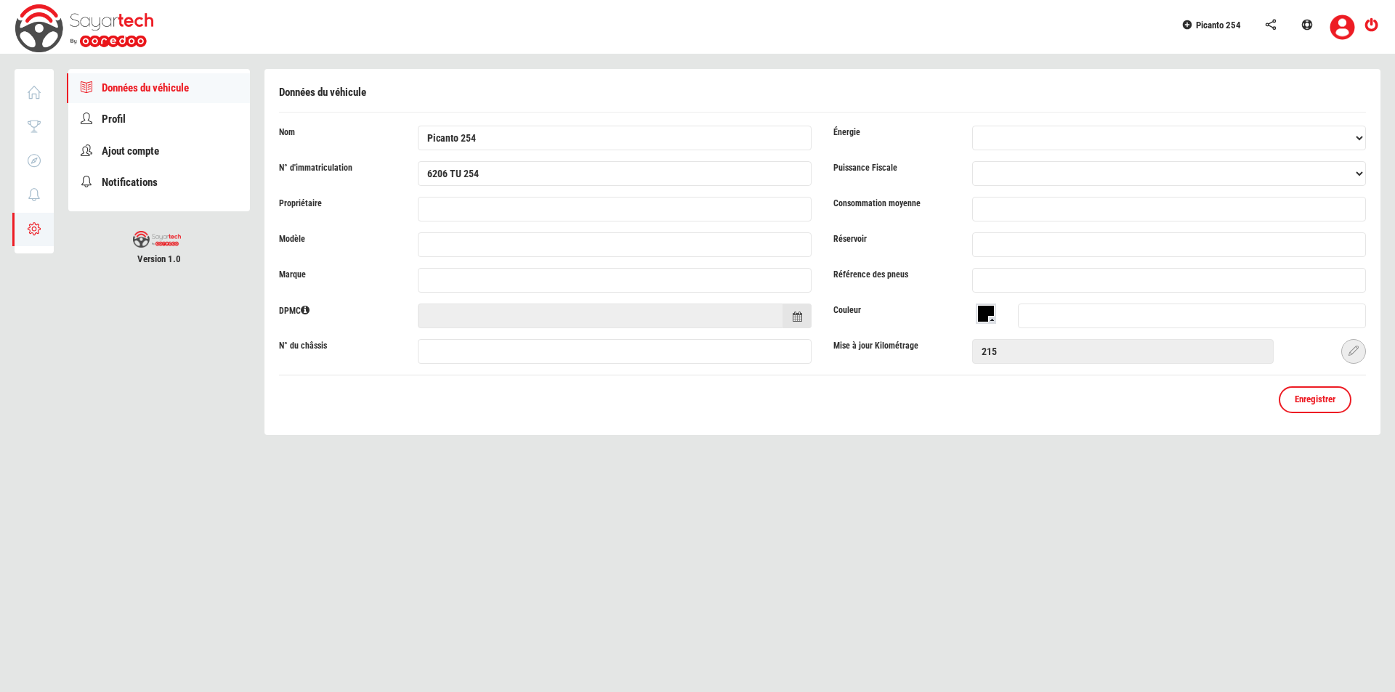
click at [1356, 352] on icon at bounding box center [1353, 351] width 10 height 10
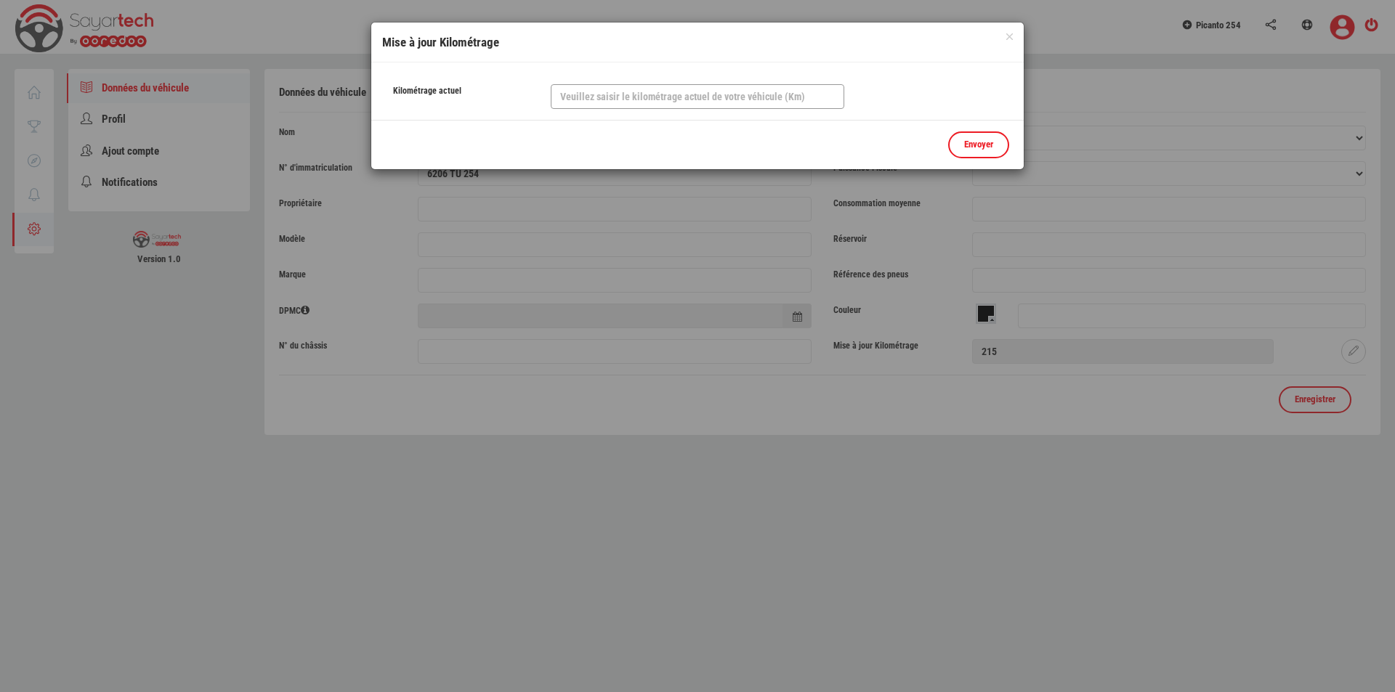
click at [651, 101] on input "text" at bounding box center [697, 96] width 293 height 25
click at [580, 100] on input "5400000" at bounding box center [697, 96] width 293 height 25
type input "5400000"
click at [976, 153] on link "Envoyer" at bounding box center [978, 144] width 61 height 27
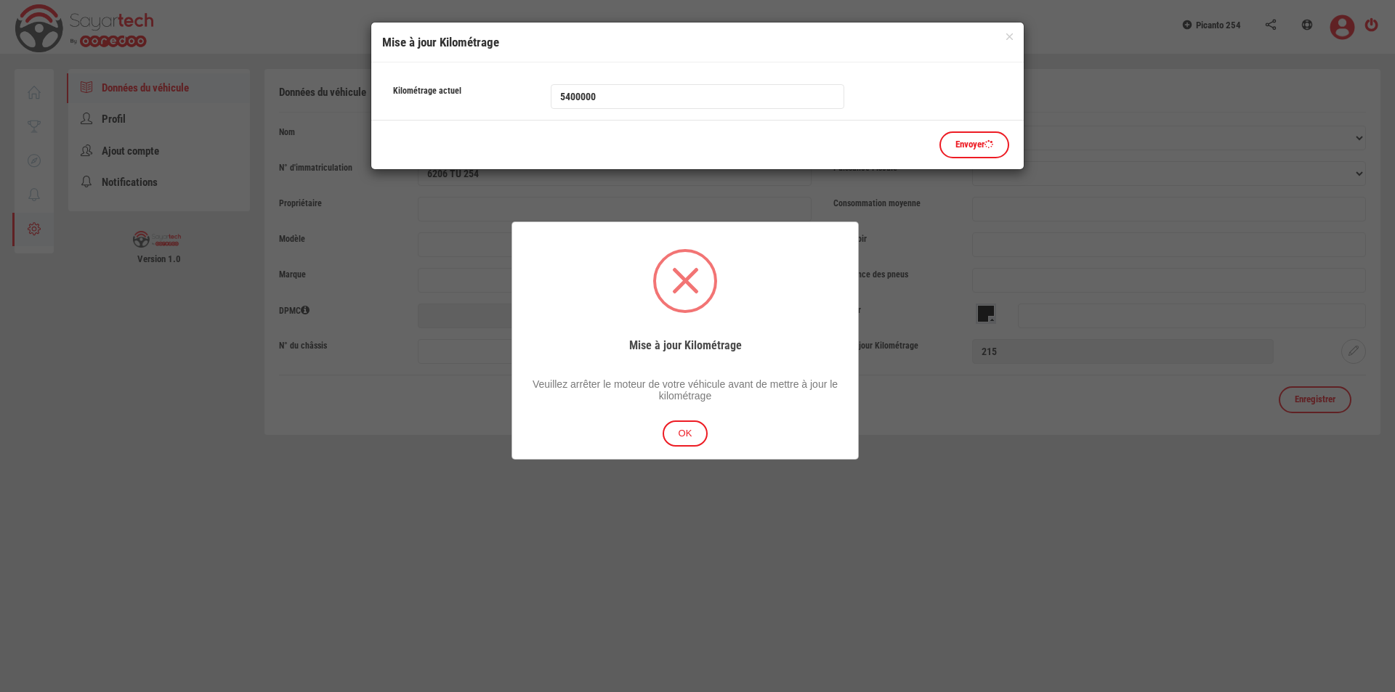
click at [689, 436] on button "OK" at bounding box center [686, 434] width 46 height 27
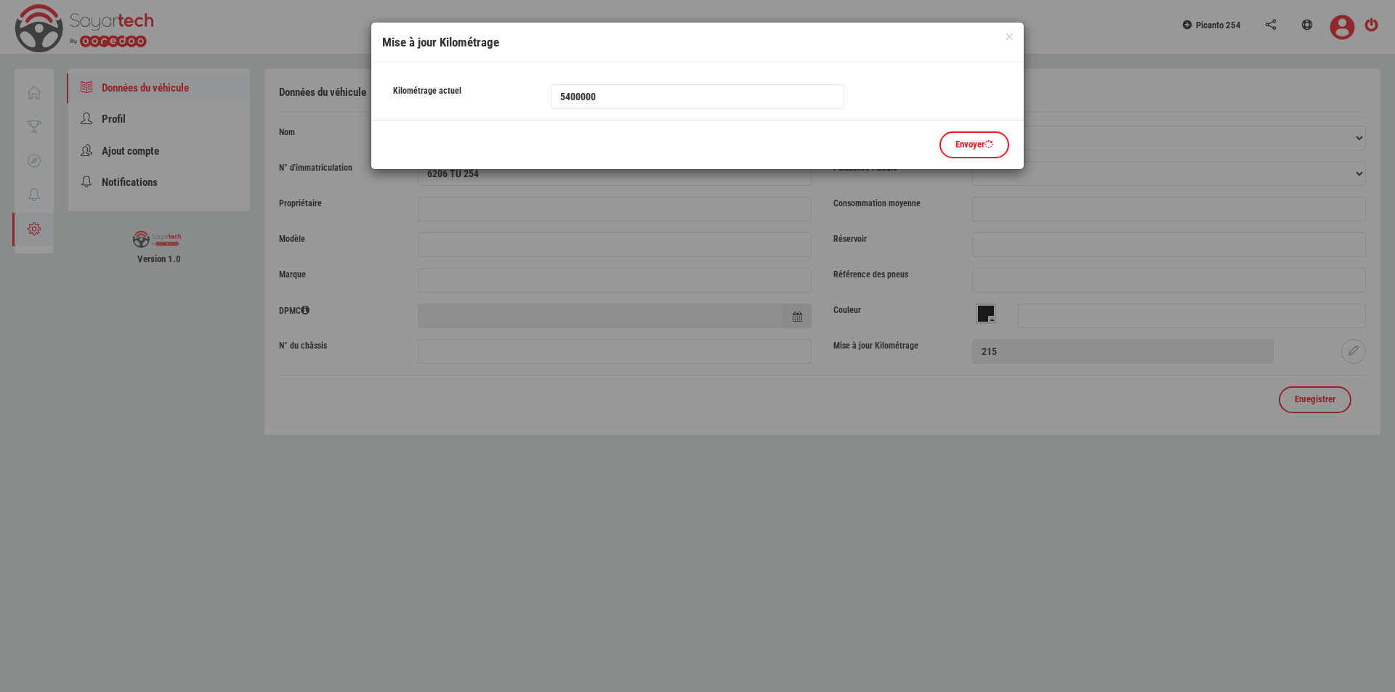
click at [242, 200] on div at bounding box center [697, 346] width 1395 height 692
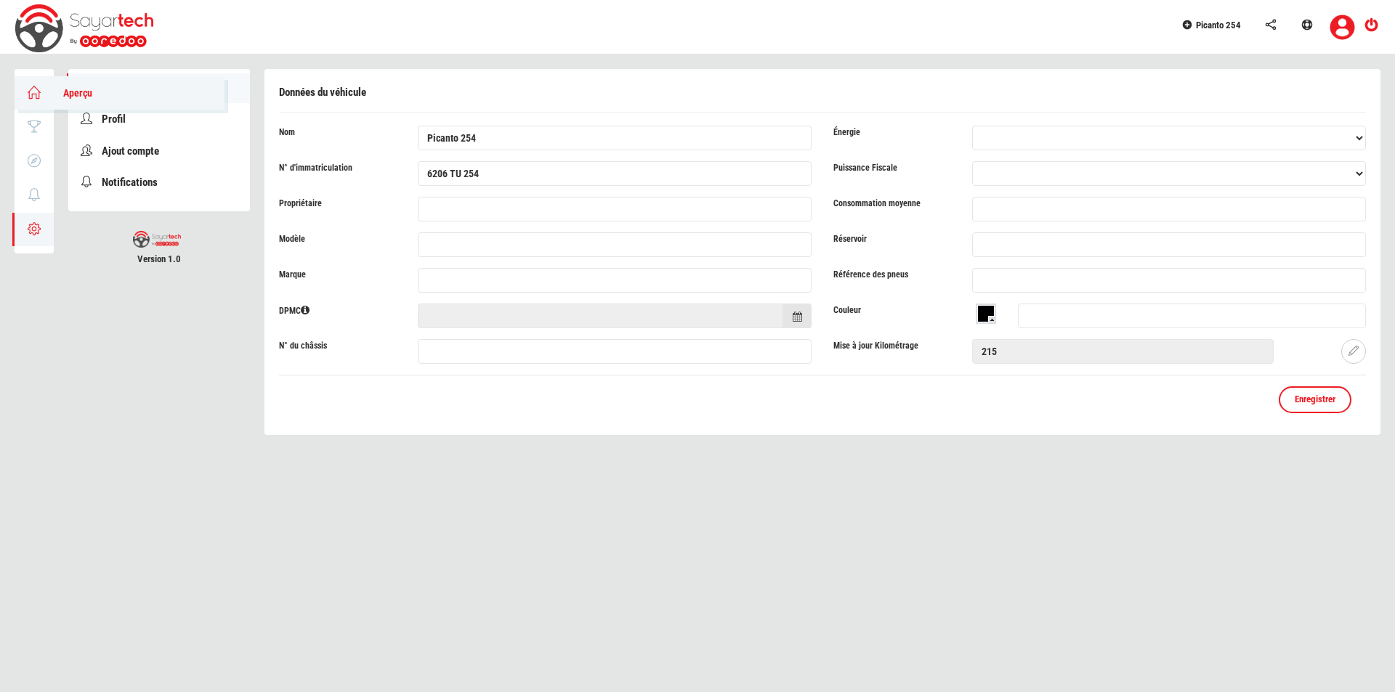
click at [18, 93] on link "Aperçu" at bounding box center [120, 92] width 210 height 33
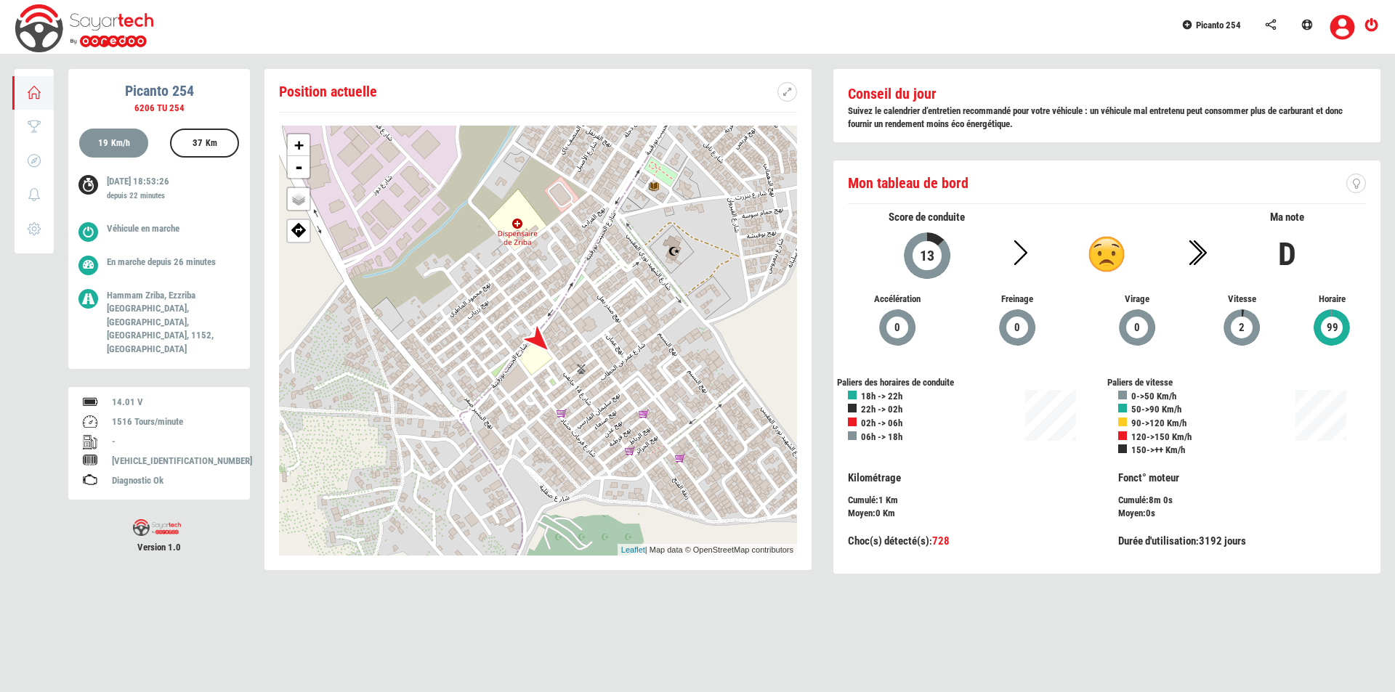
click at [984, 317] on div "Freinage 0" at bounding box center [1017, 321] width 120 height 57
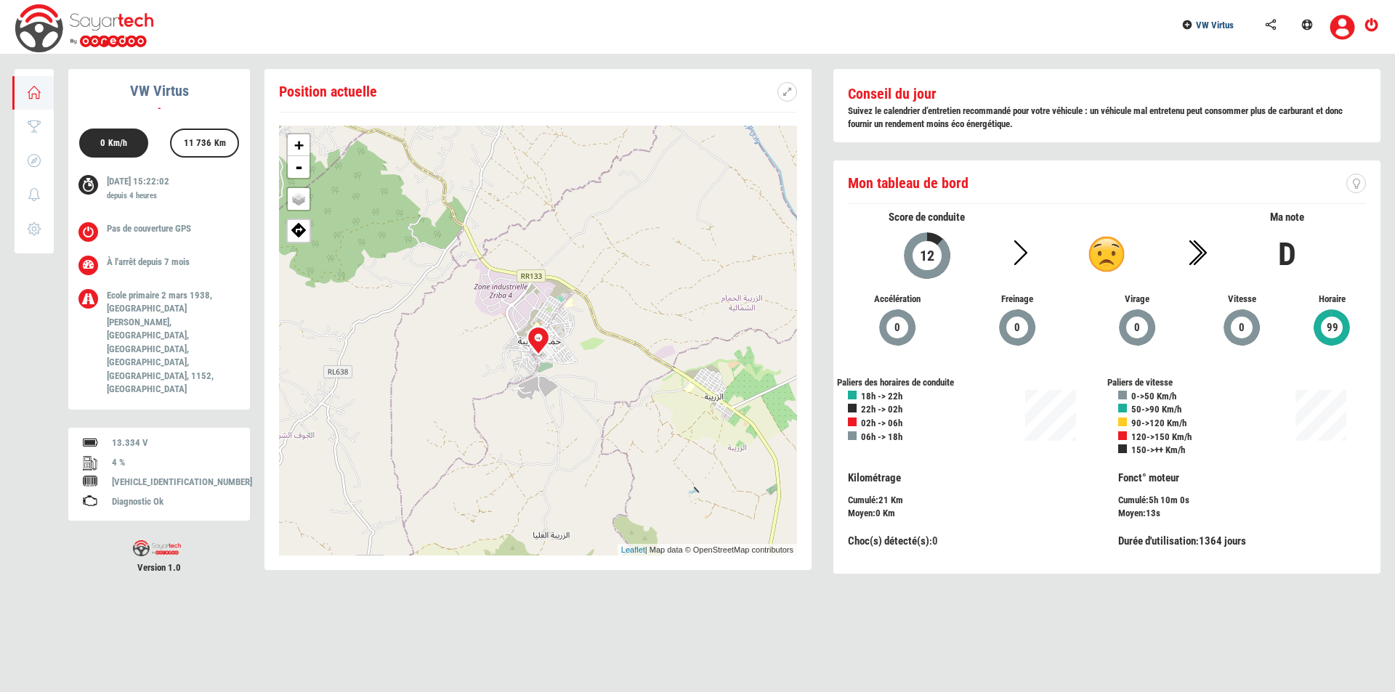
click at [1210, 28] on span "VW Virtus" at bounding box center [1215, 25] width 38 height 11
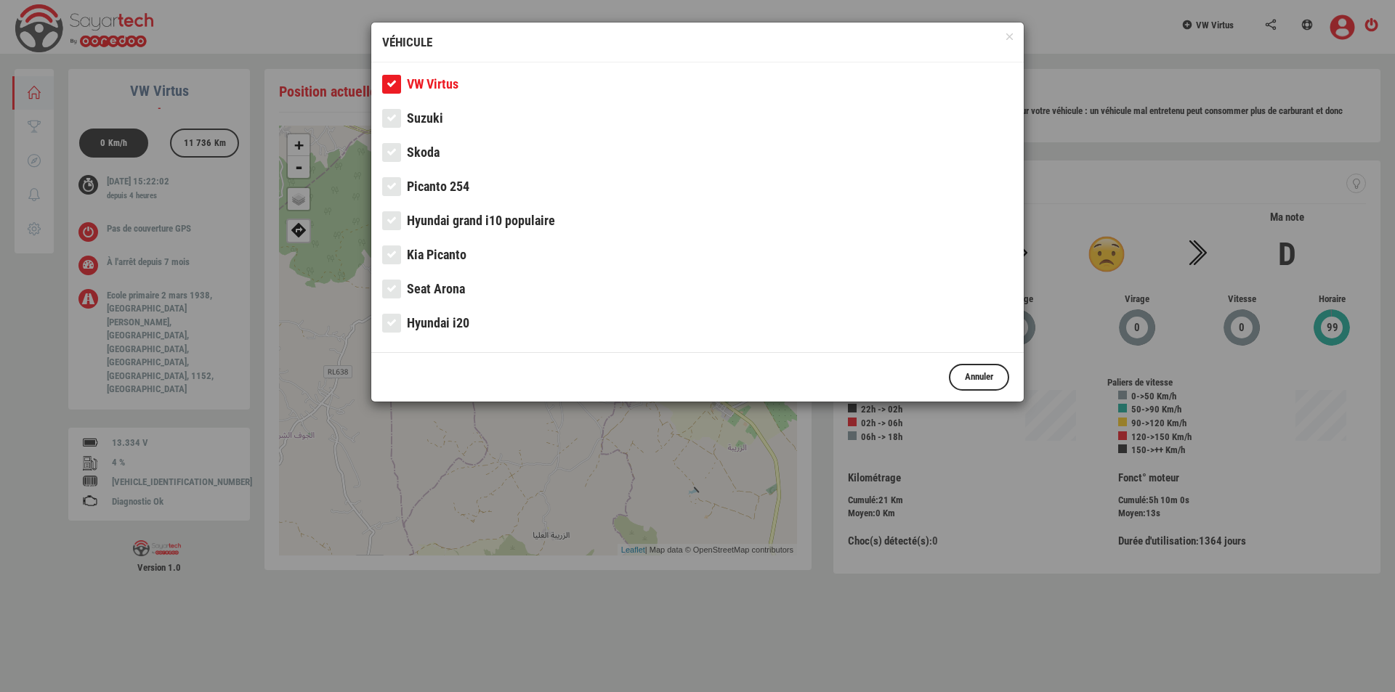
click at [453, 183] on span "Picanto 254" at bounding box center [438, 186] width 62 height 15
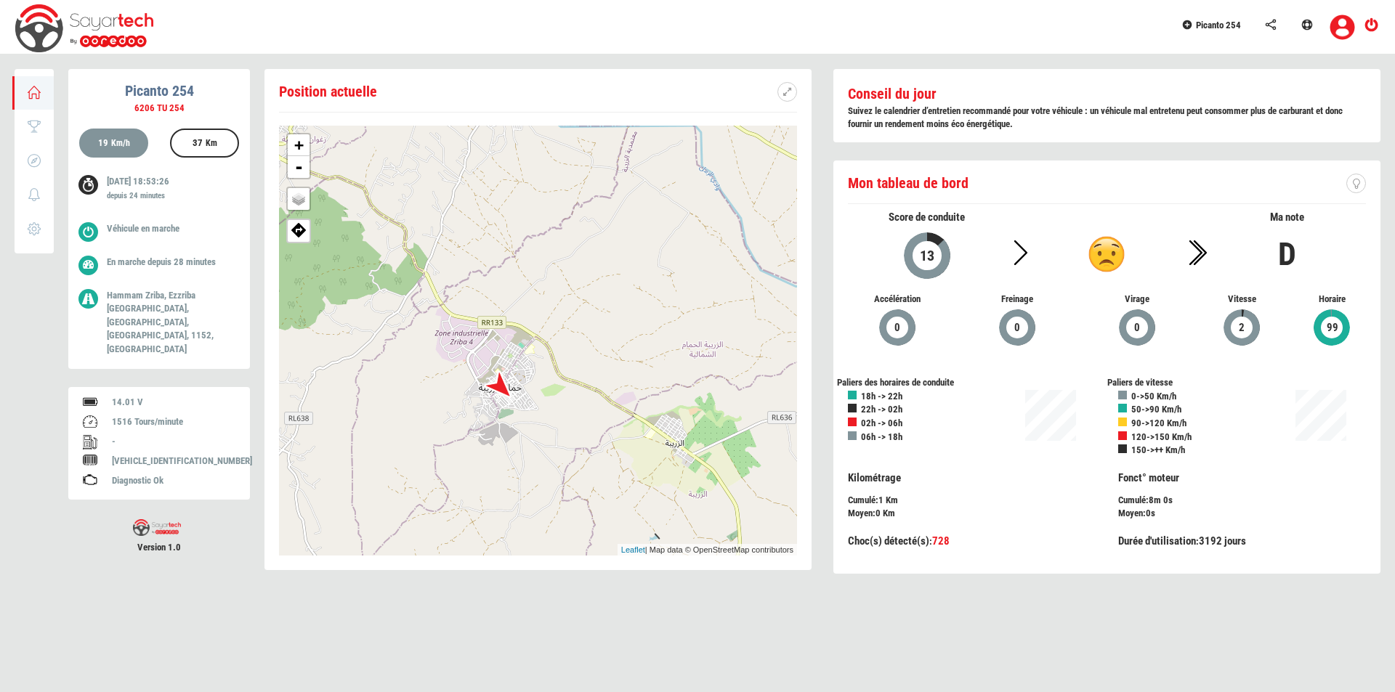
drag, startPoint x: 426, startPoint y: 301, endPoint x: 392, endPoint y: 349, distance: 58.9
click at [392, 349] on div "+ - OSM Map Google Map Google Satellite Leaflet | Map data © OpenStreetMap cont…" at bounding box center [538, 341] width 518 height 430
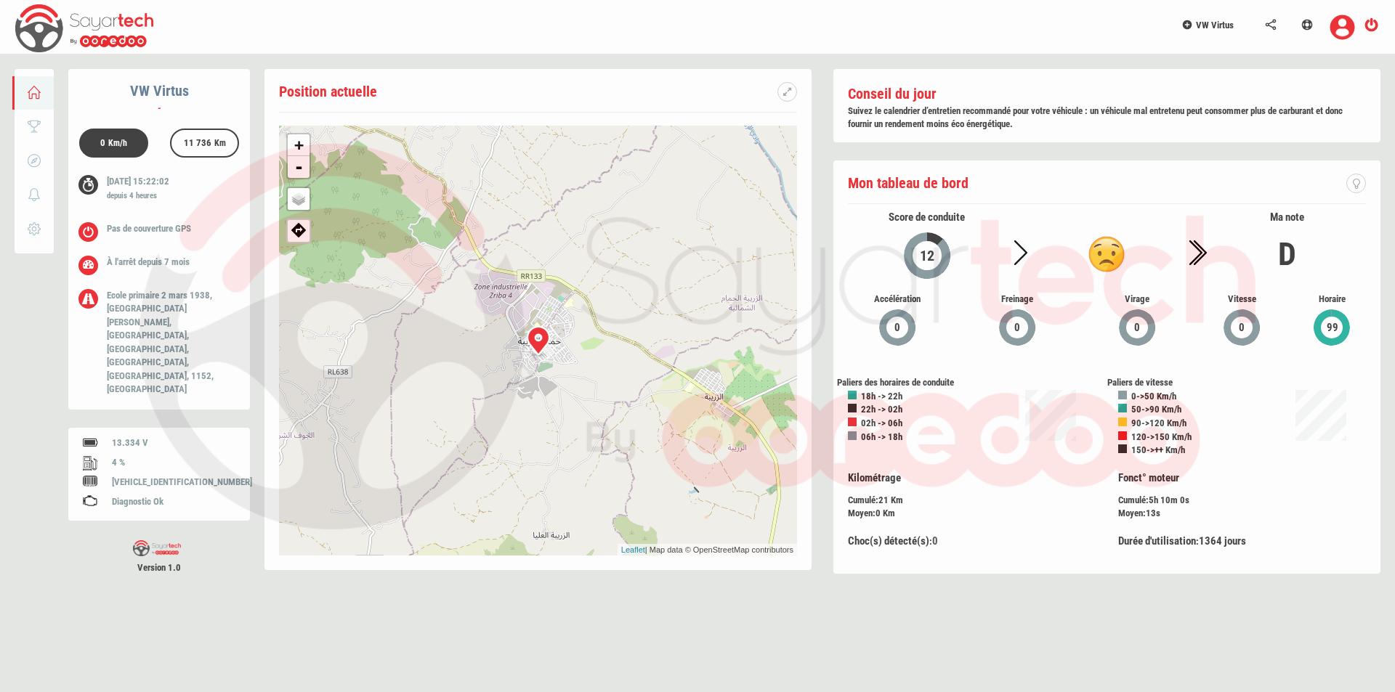
click at [1210, 29] on div at bounding box center [697, 346] width 1395 height 692
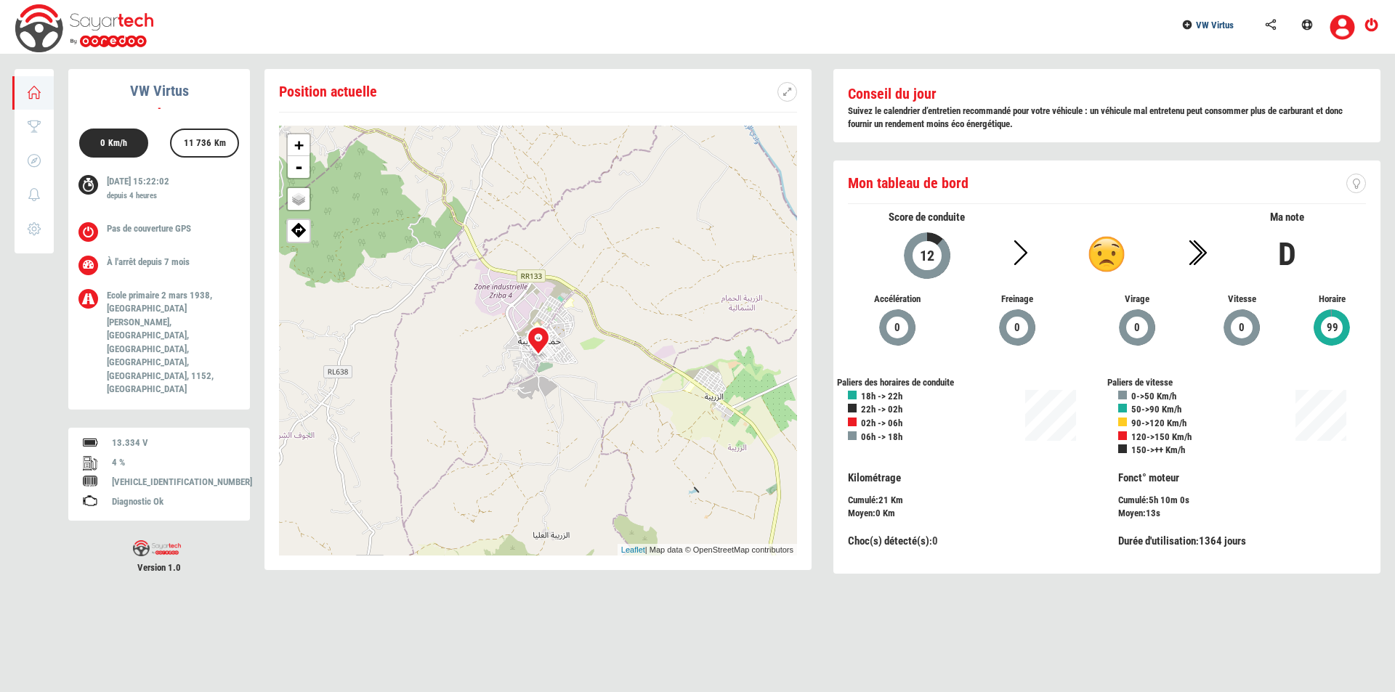
click at [1210, 29] on span "VW Virtus" at bounding box center [1215, 25] width 38 height 11
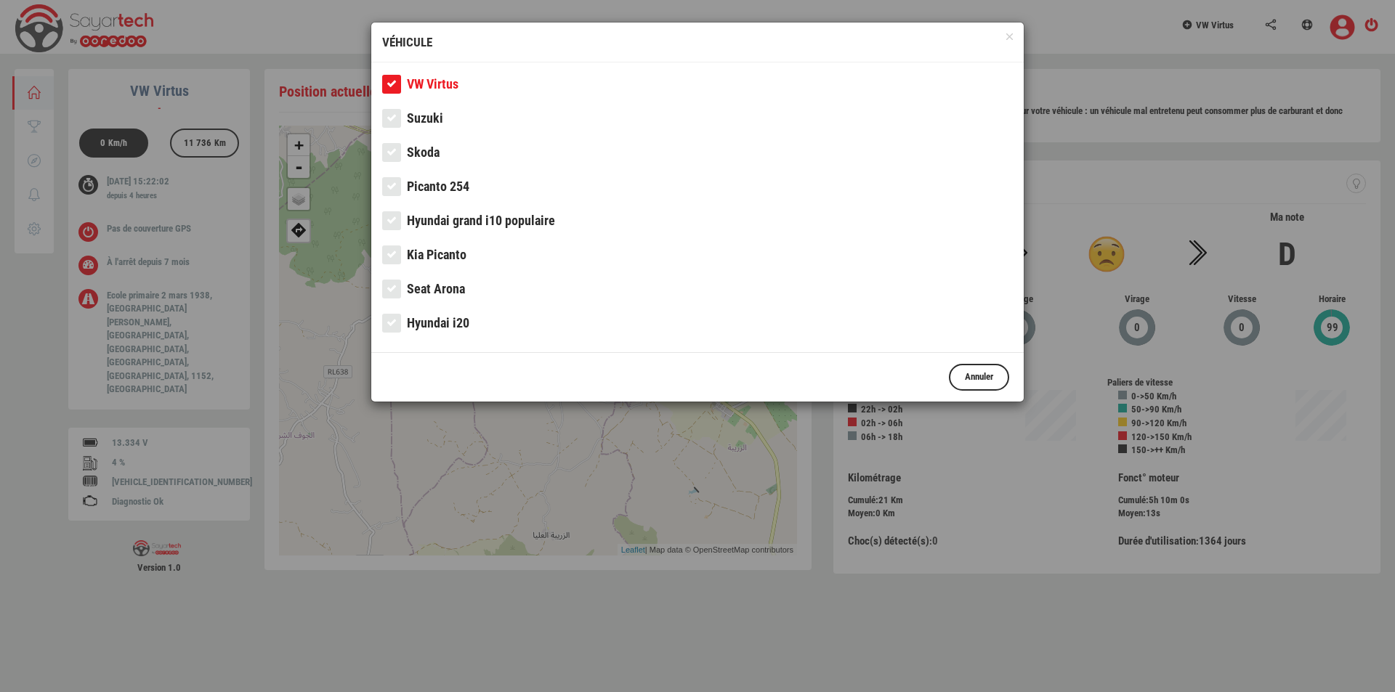
click at [450, 182] on span "Picanto 254" at bounding box center [438, 186] width 62 height 15
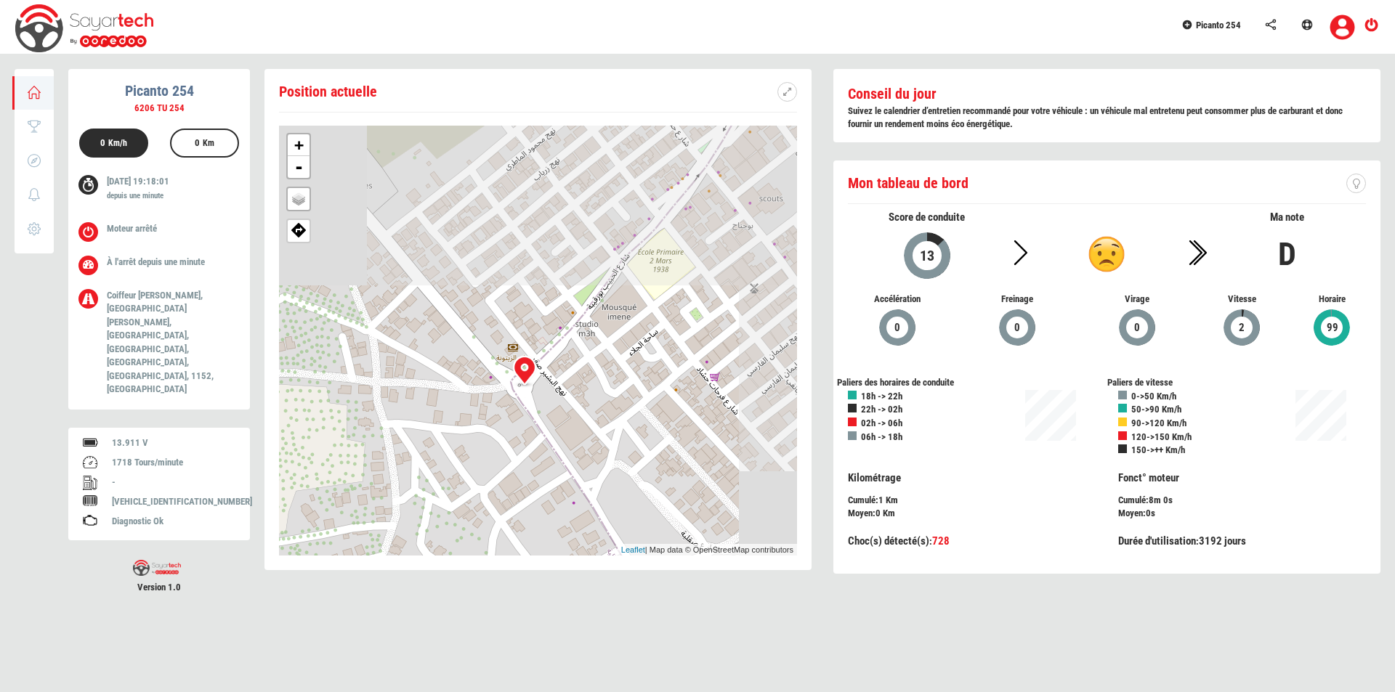
drag, startPoint x: 661, startPoint y: 202, endPoint x: 579, endPoint y: 447, distance: 258.9
click at [579, 447] on div "+ - OSM Map Google Map Google Satellite Leaflet | Map data © OpenStreetMap cont…" at bounding box center [538, 341] width 518 height 430
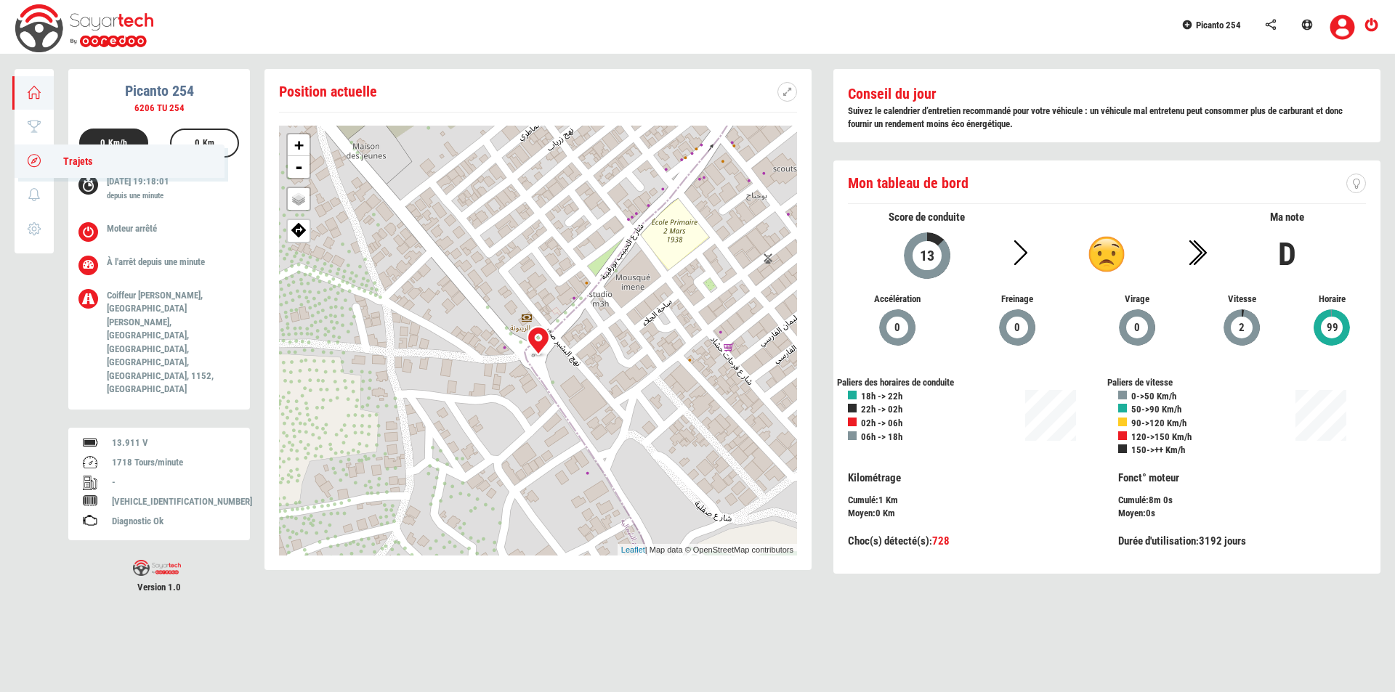
click at [39, 158] on icon at bounding box center [34, 160] width 17 height 10
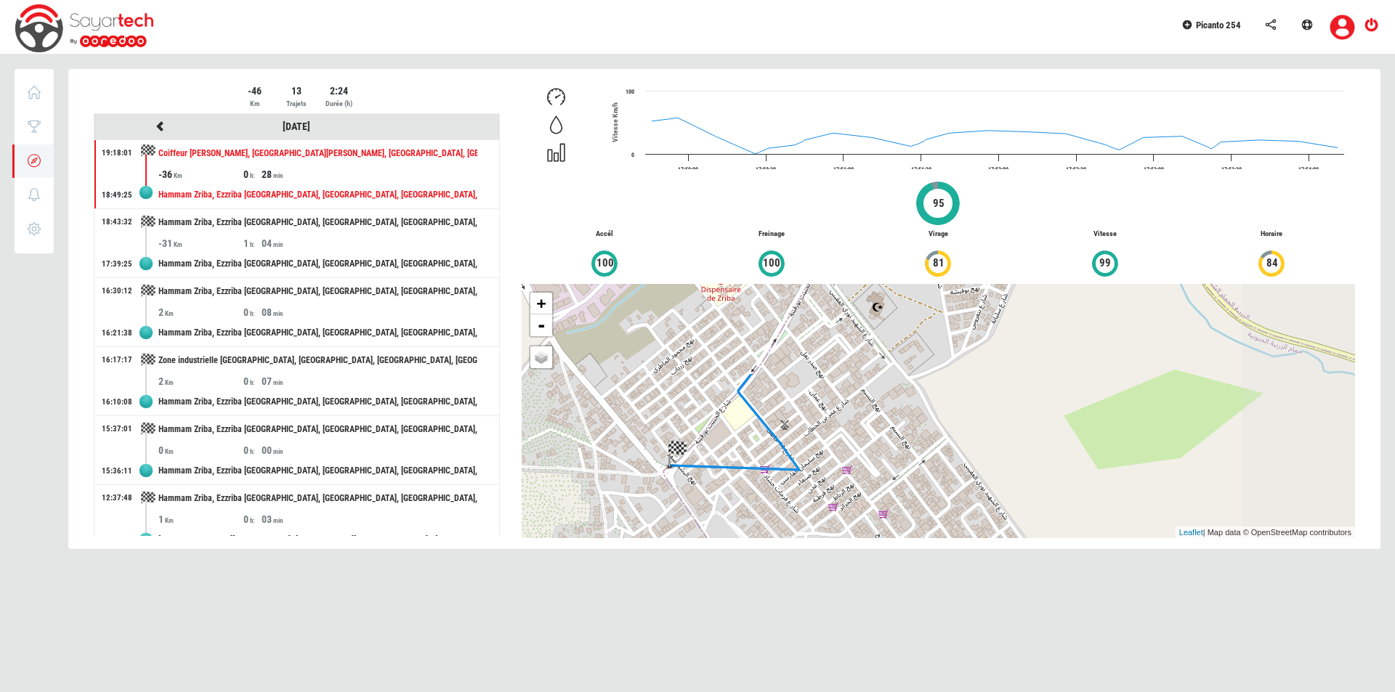
drag, startPoint x: 880, startPoint y: 394, endPoint x: 705, endPoint y: 515, distance: 212.4
click at [705, 515] on div "+ - OSM Map Google Map Google Satellite Leaflet | Map data © OpenStreetMap cont…" at bounding box center [938, 411] width 833 height 254
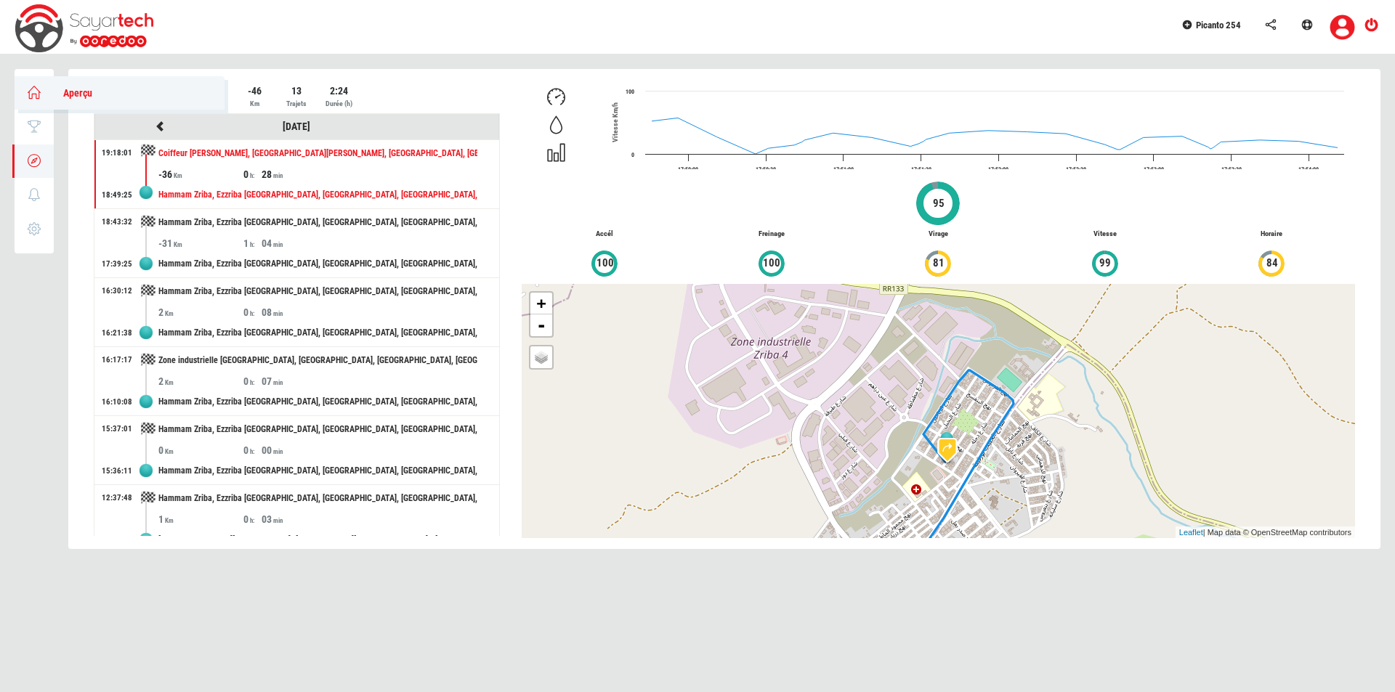
click at [30, 87] on icon at bounding box center [34, 92] width 17 height 10
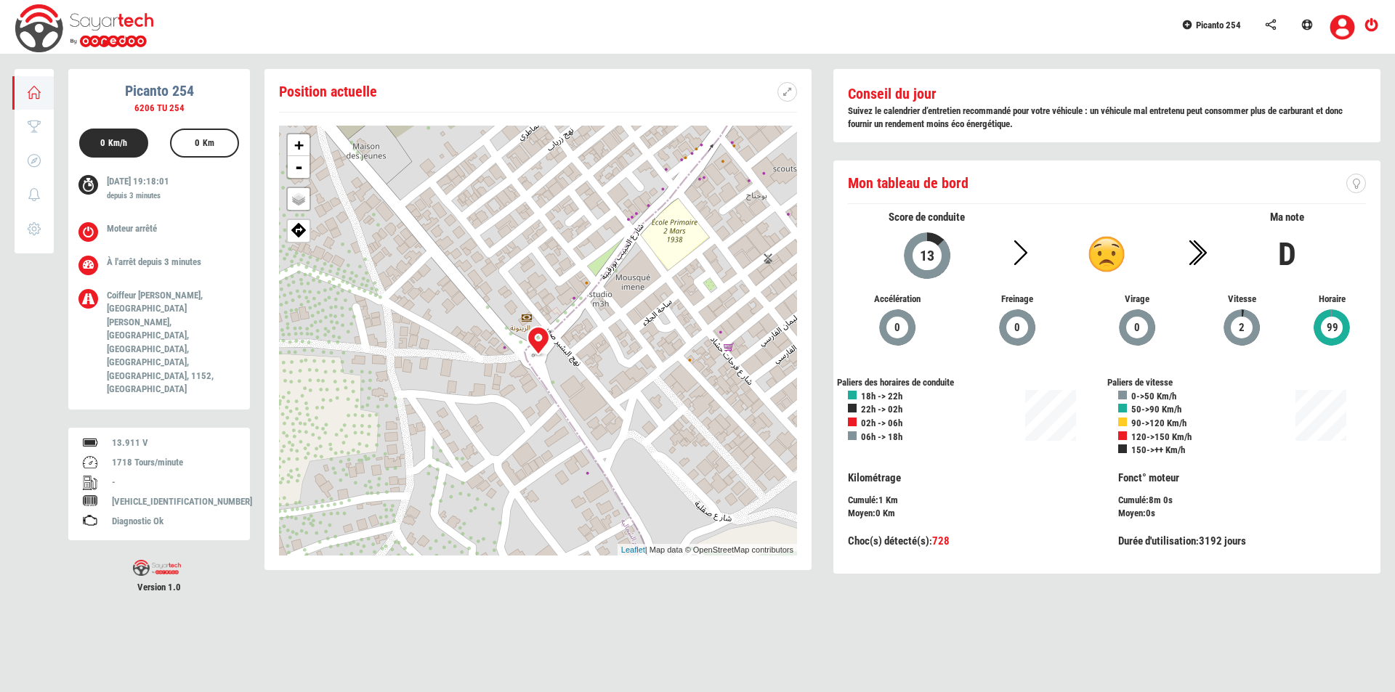
click at [1242, 33] on link "Picanto 254" at bounding box center [1215, 23] width 84 height 46
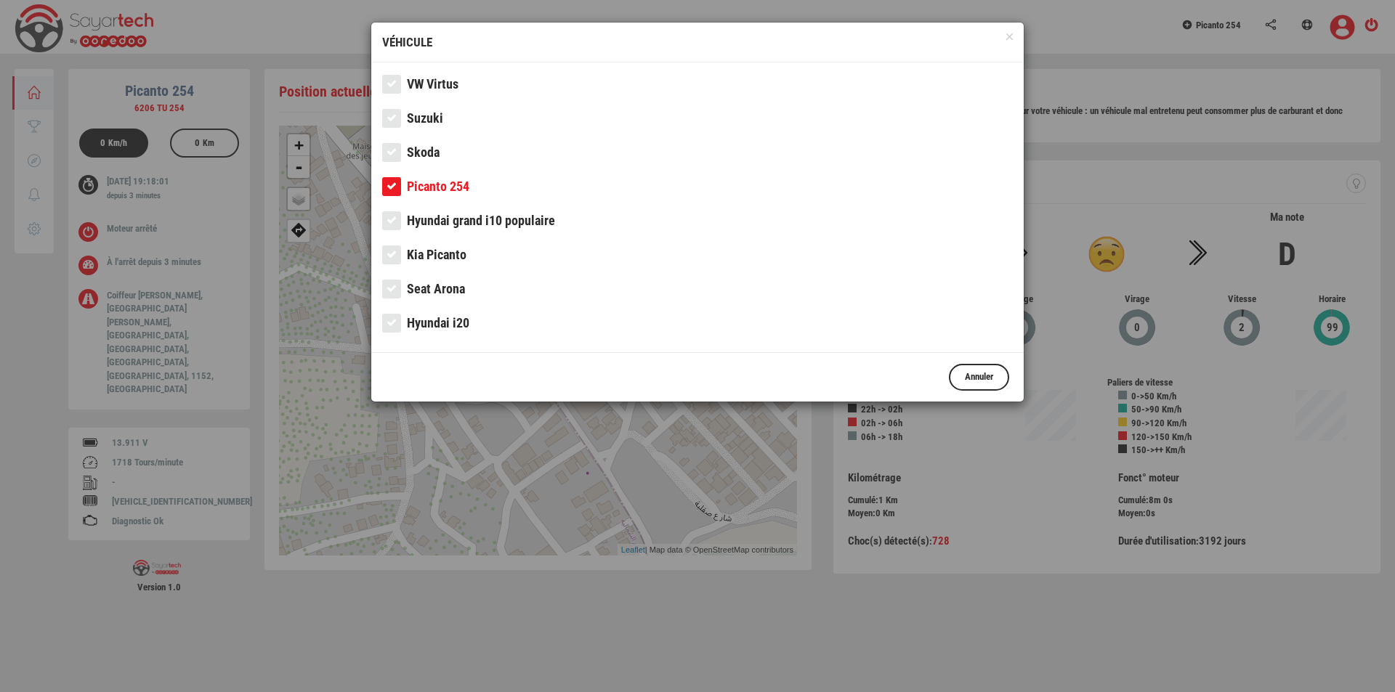
click at [455, 76] on span "VW Virtus" at bounding box center [433, 83] width 52 height 15
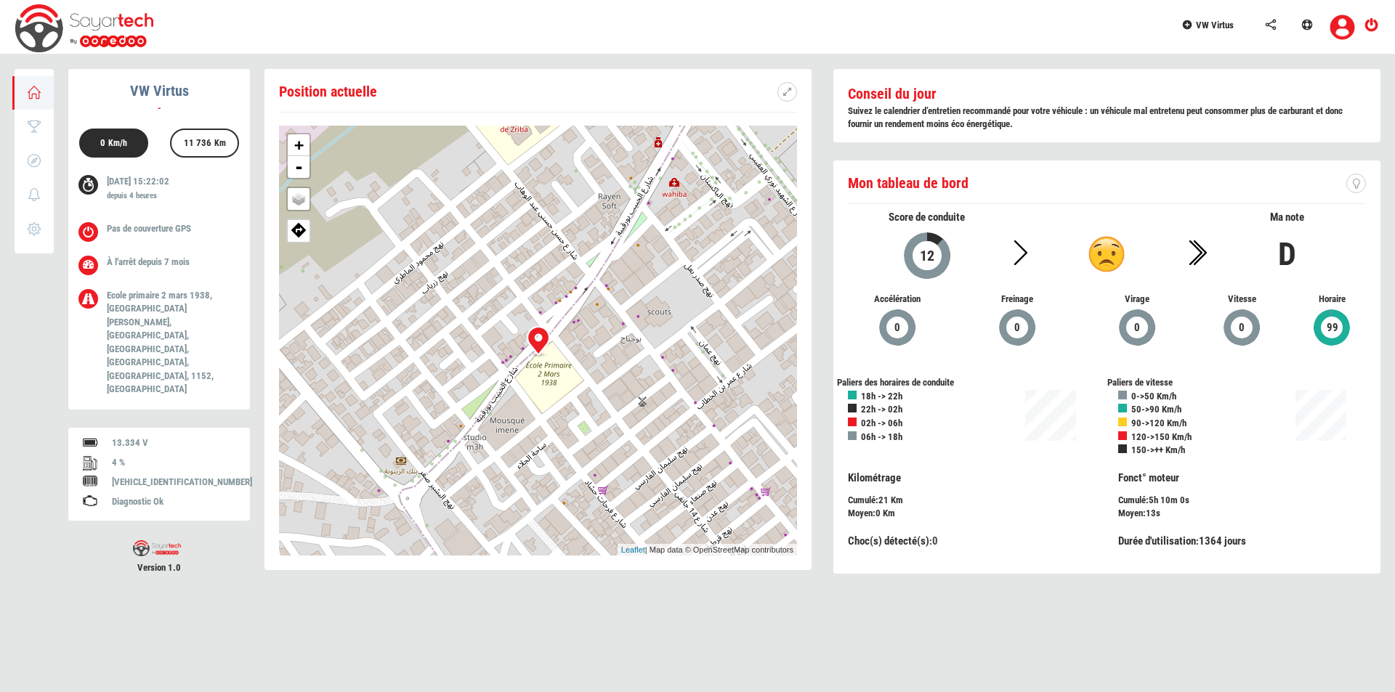
click at [1201, 31] on link "VW Virtus" at bounding box center [1215, 23] width 84 height 46
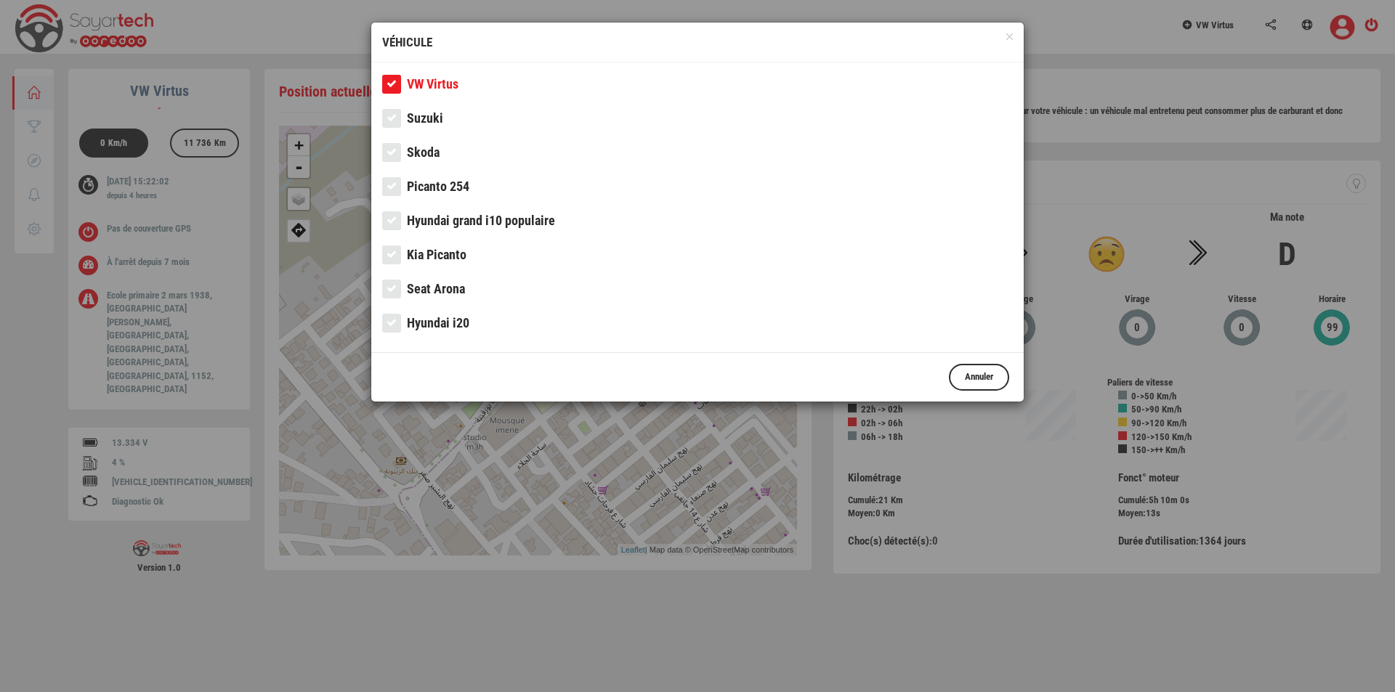
click at [431, 225] on span "Hyundai grand i10 populaire" at bounding box center [481, 220] width 148 height 15
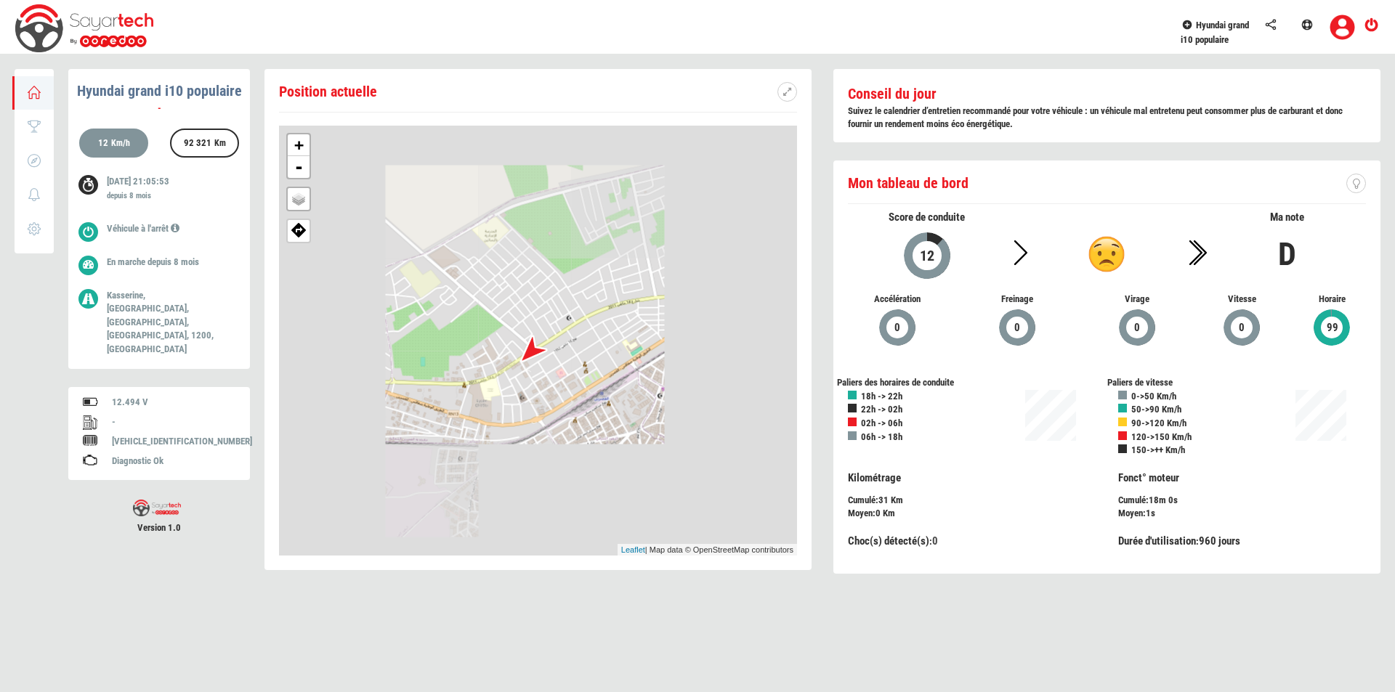
click at [1185, 23] on icon at bounding box center [1186, 25] width 13 height 10
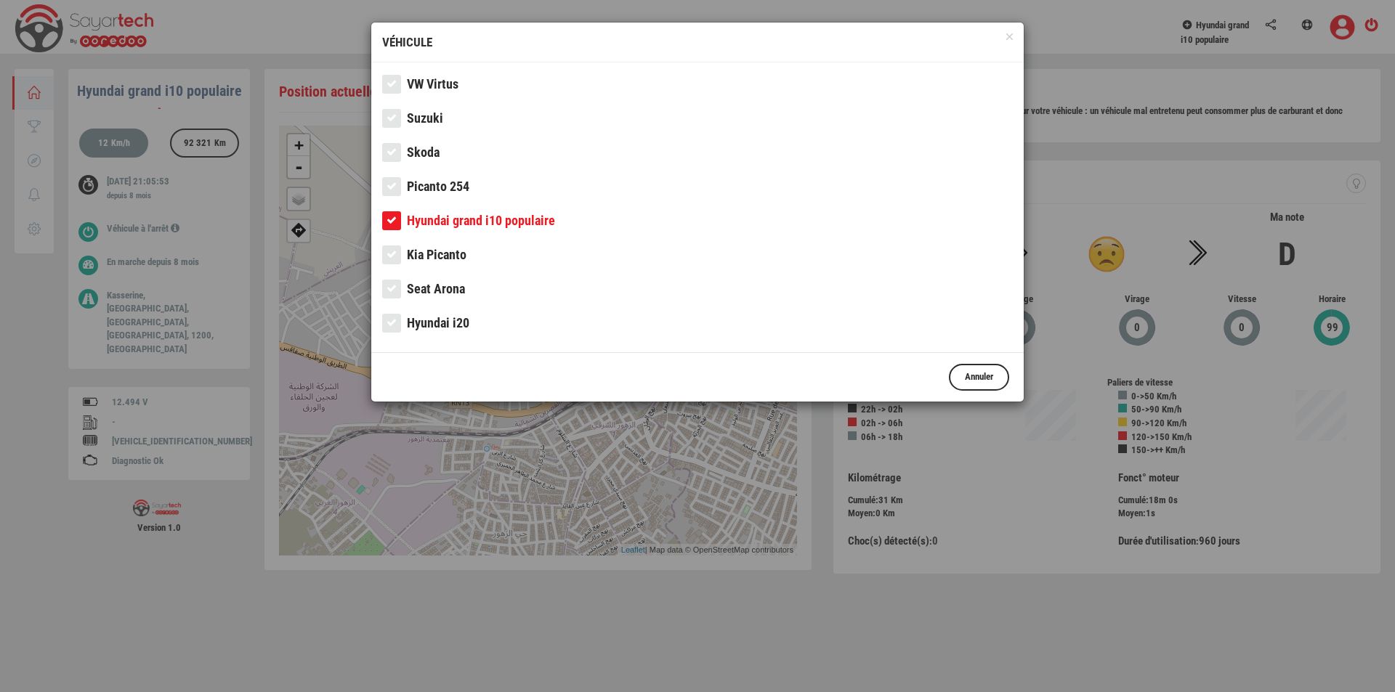
click at [434, 191] on span "Picanto 254" at bounding box center [438, 186] width 62 height 15
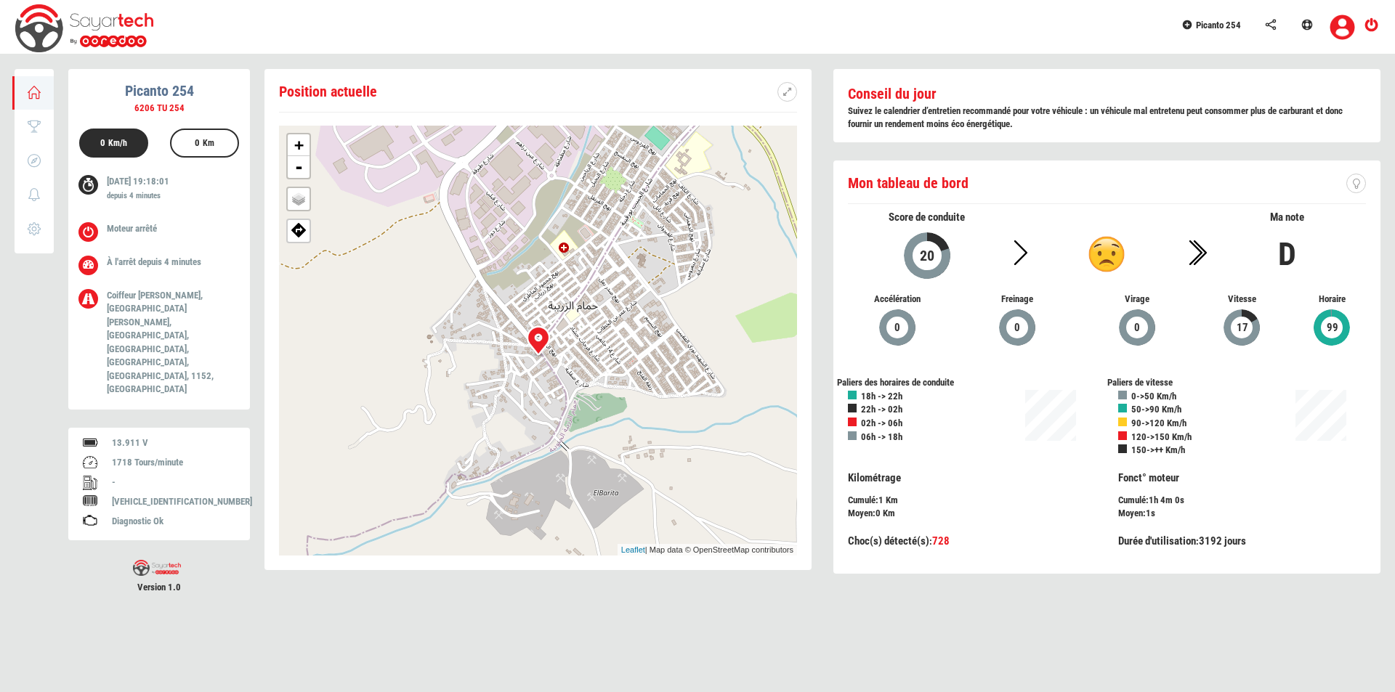
click at [536, 366] on div "+ - OSM Map Google Map Google Satellite Leaflet | Map data © OpenStreetMap cont…" at bounding box center [538, 341] width 518 height 430
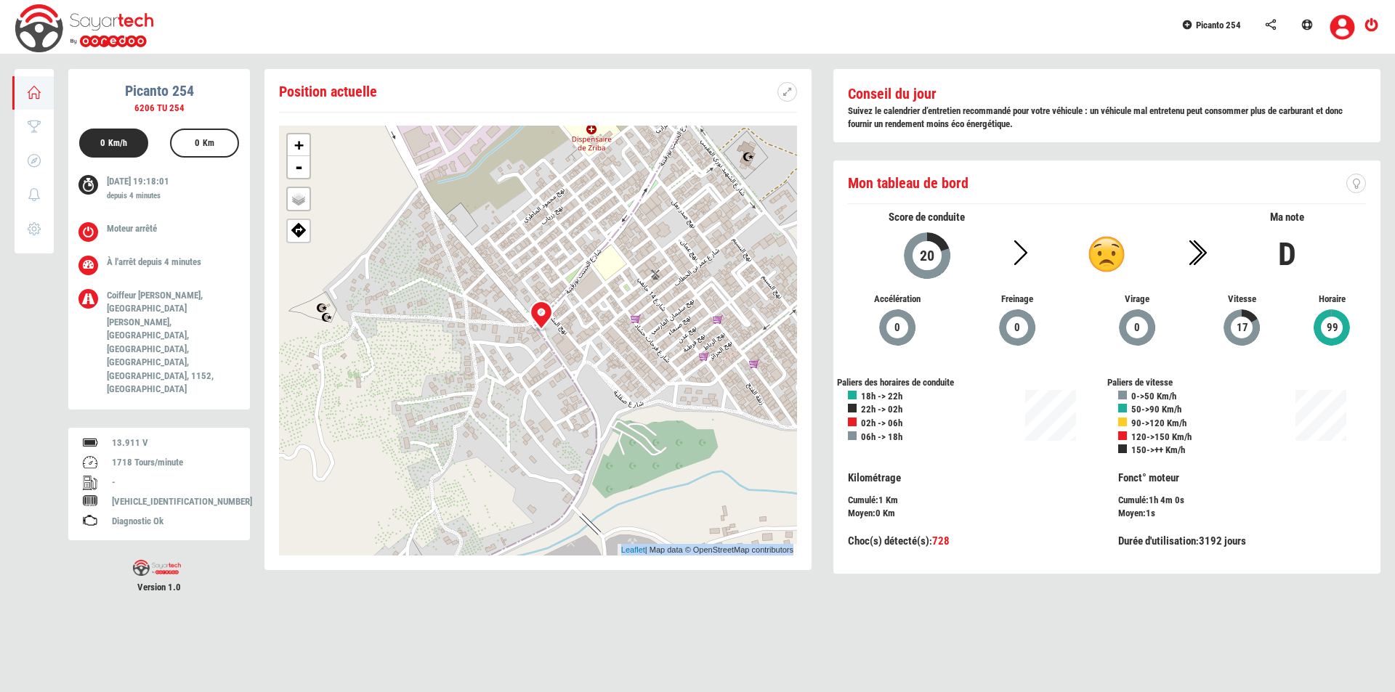
click at [536, 366] on div "+ - OSM Map Google Map Google Satellite Leaflet | Map data © OpenStreetMap cont…" at bounding box center [538, 341] width 518 height 430
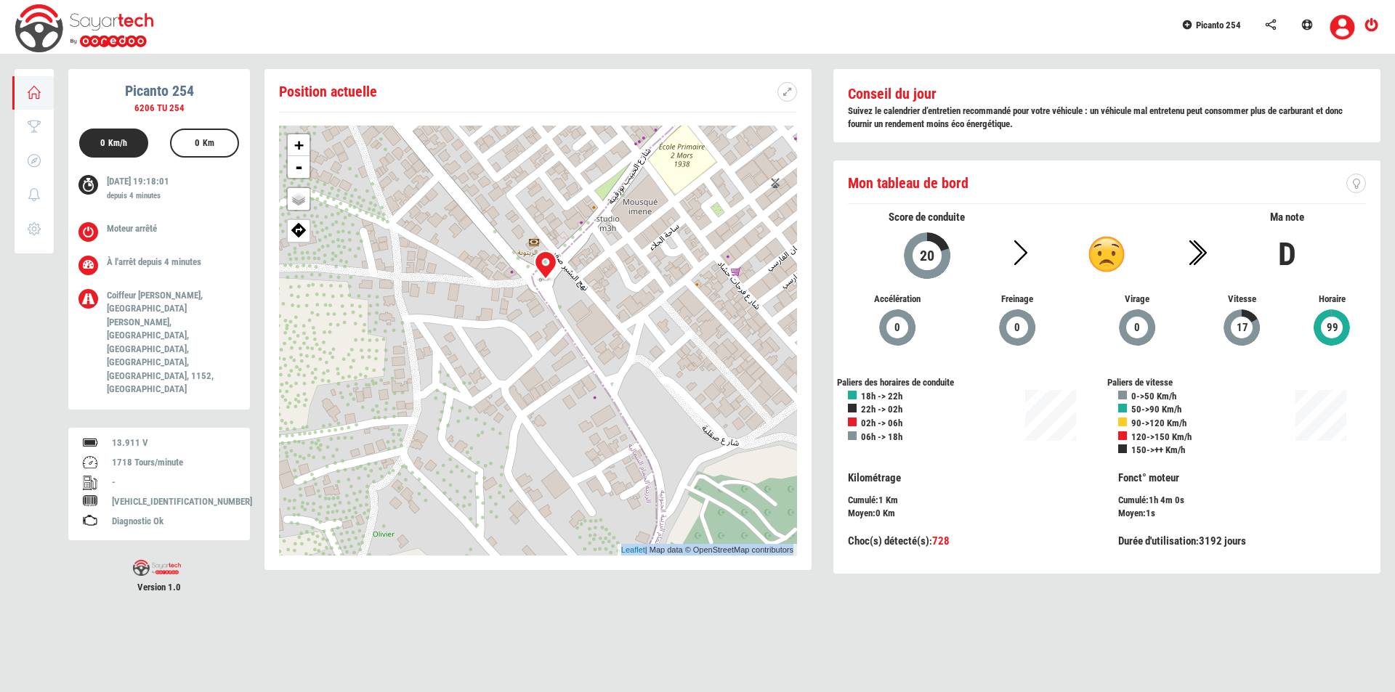
click at [572, 313] on div "+ - OSM Map Google Map Google Satellite Leaflet | Map data © OpenStreetMap cont…" at bounding box center [538, 341] width 518 height 430
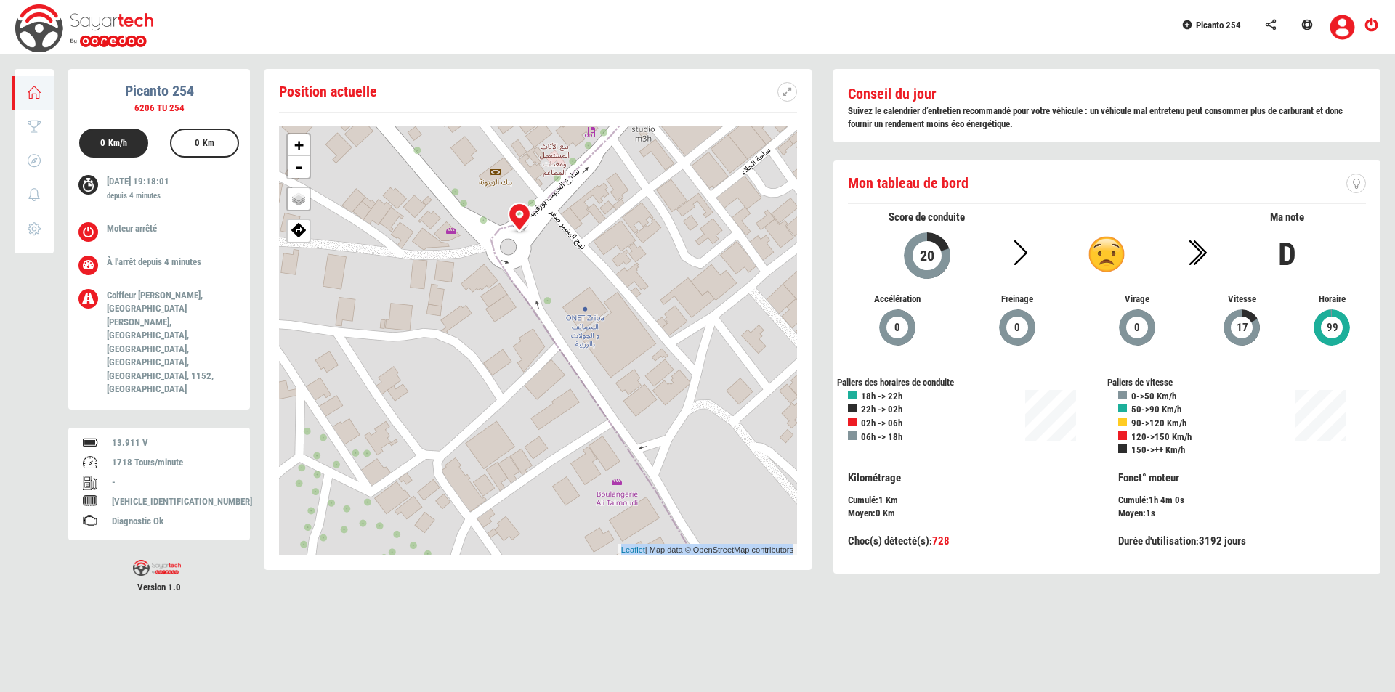
click at [572, 313] on div "+ - OSM Map Google Map Google Satellite Leaflet | Map data © OpenStreetMap cont…" at bounding box center [538, 341] width 518 height 430
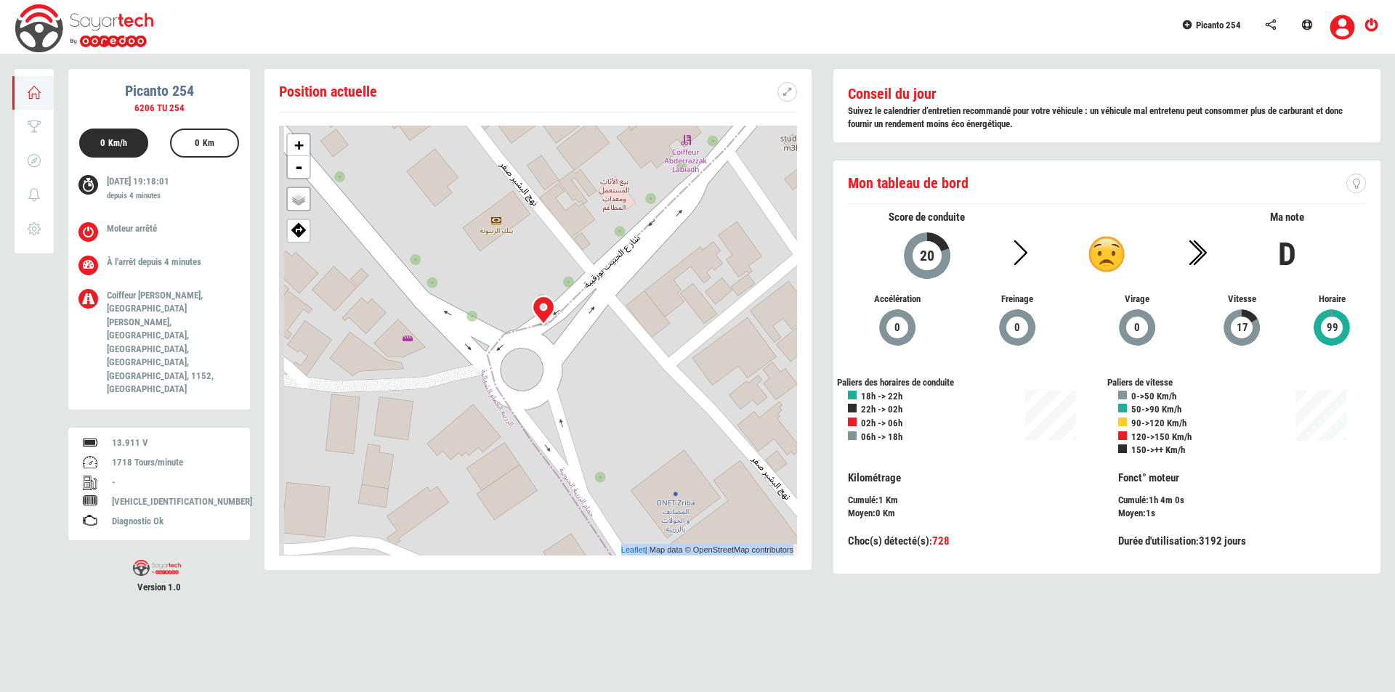
drag, startPoint x: 586, startPoint y: 208, endPoint x: 618, endPoint y: 264, distance: 64.4
click at [618, 264] on div "+ - OSM Map Google Map Google Satellite Leaflet | Map data © OpenStreetMap cont…" at bounding box center [538, 341] width 518 height 430
click at [568, 328] on div "+ - OSM Map Google Map Google Satellite Leaflet | Map data © OpenStreetMap cont…" at bounding box center [538, 341] width 518 height 430
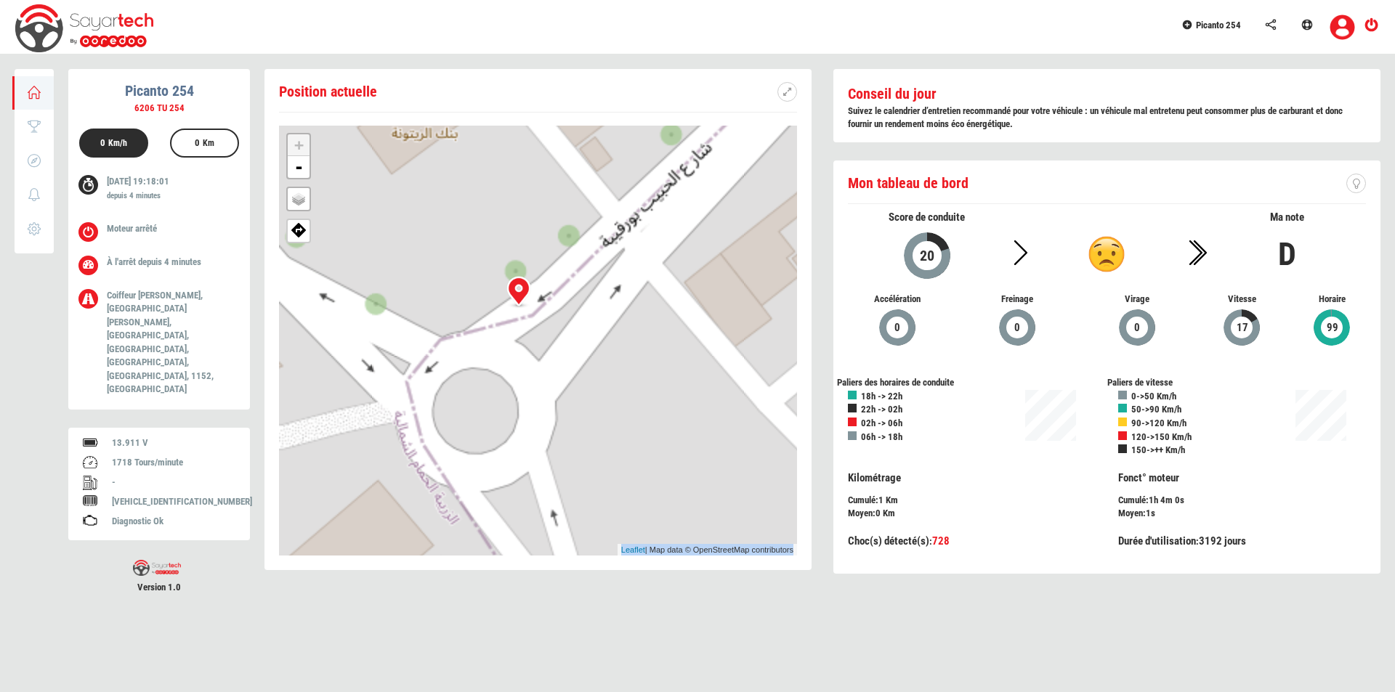
click at [568, 328] on div "+ - OSM Map Google Map Google Satellite Leaflet | Map data © OpenStreetMap cont…" at bounding box center [538, 341] width 518 height 430
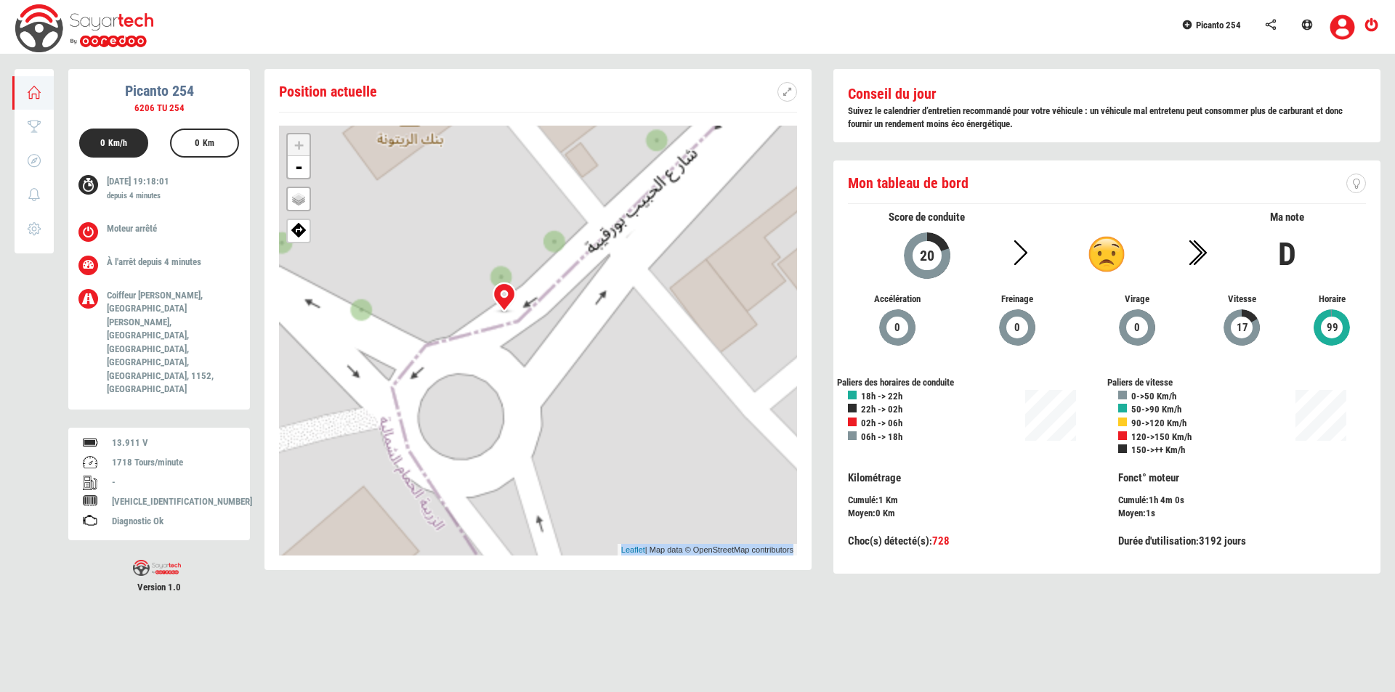
click at [568, 328] on div "+ - OSM Map Google Map Google Satellite Leaflet | Map data © OpenStreetMap cont…" at bounding box center [538, 341] width 518 height 430
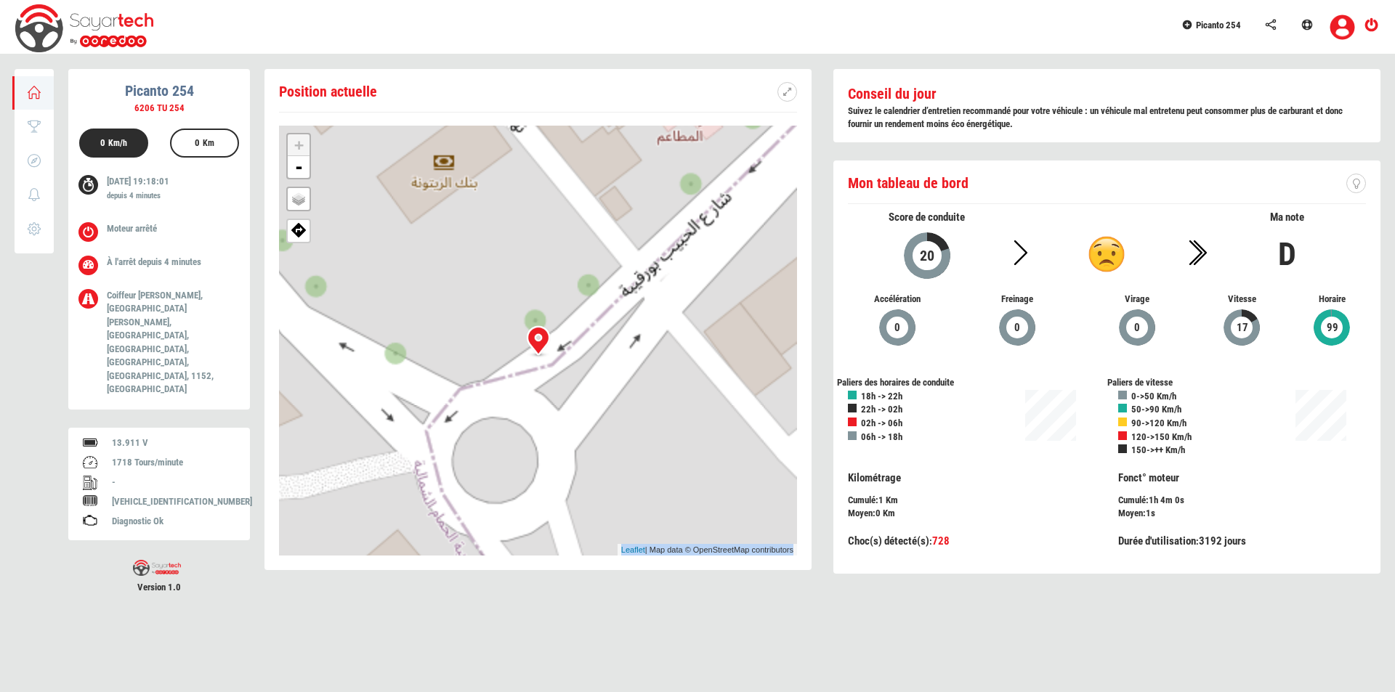
click at [542, 340] on div at bounding box center [538, 341] width 44 height 44
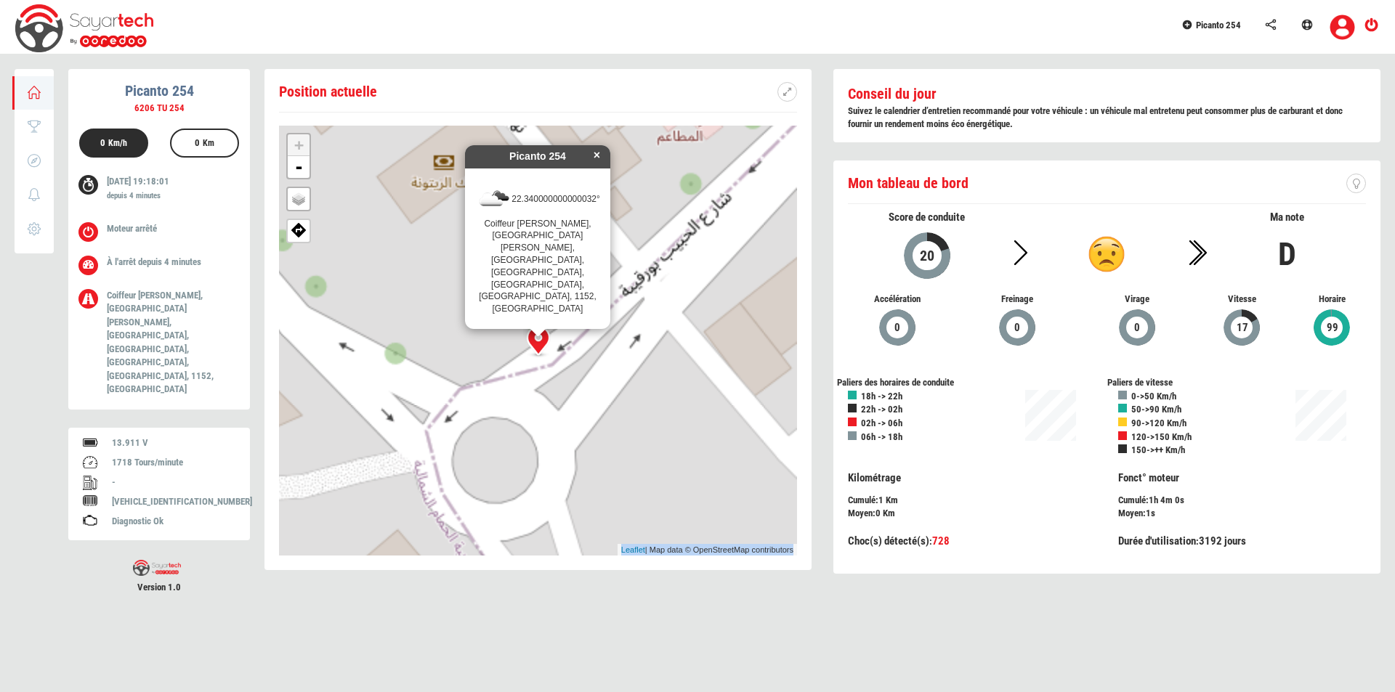
click at [293, 235] on img at bounding box center [298, 230] width 15 height 16
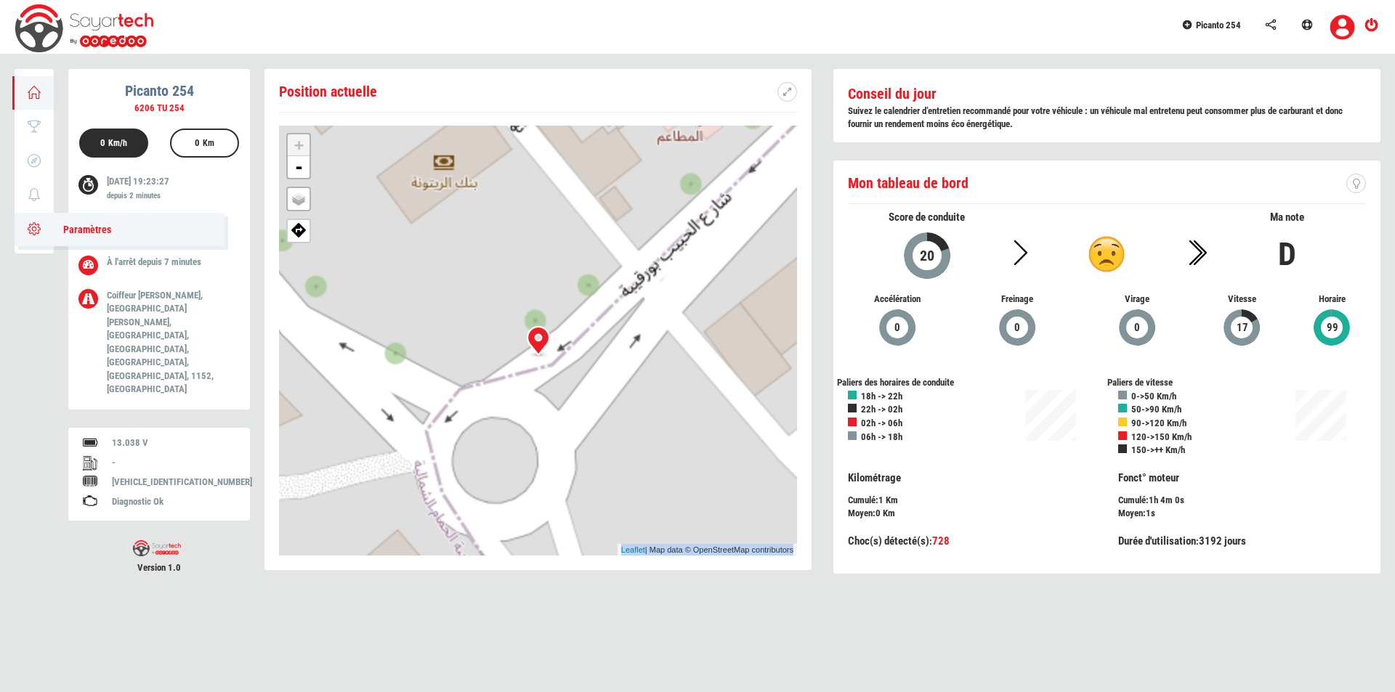
click at [30, 235] on link "Paramètres" at bounding box center [120, 229] width 210 height 33
type input "Picanto 254"
type input "6206 TU 254"
type input "215"
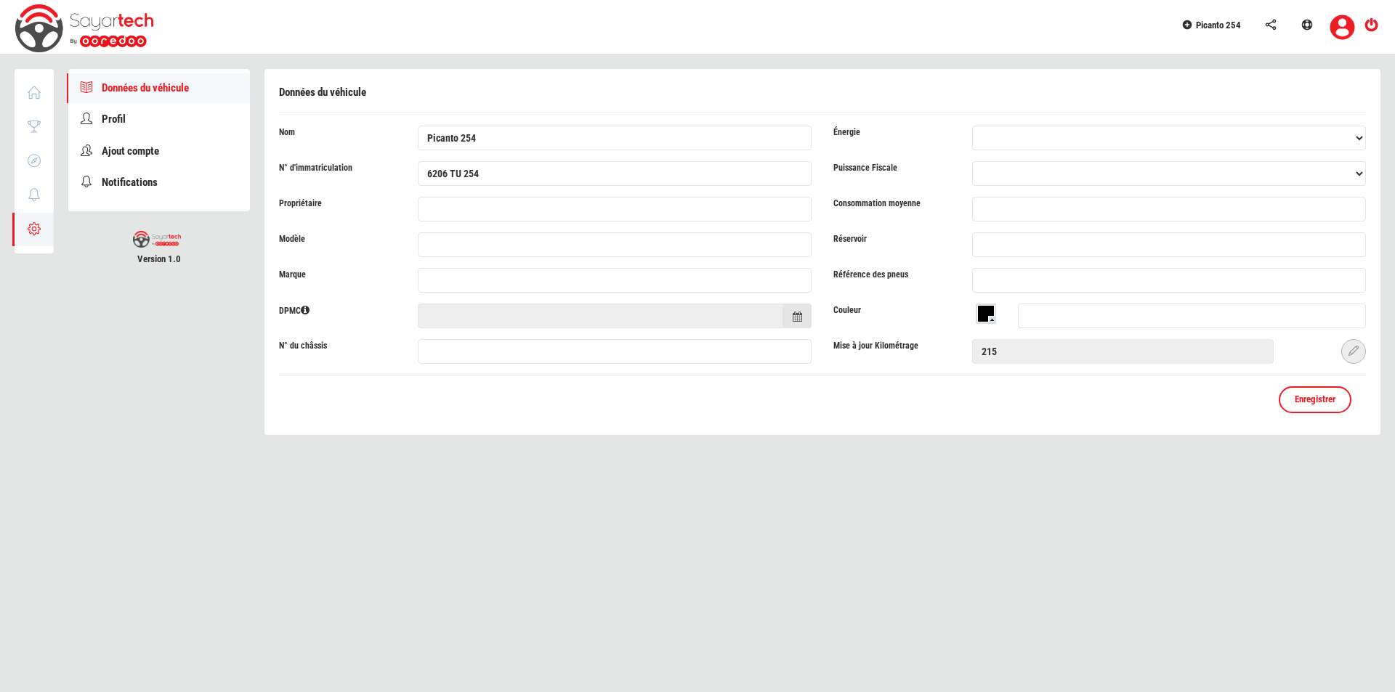
click at [1348, 353] on icon at bounding box center [1353, 351] width 10 height 10
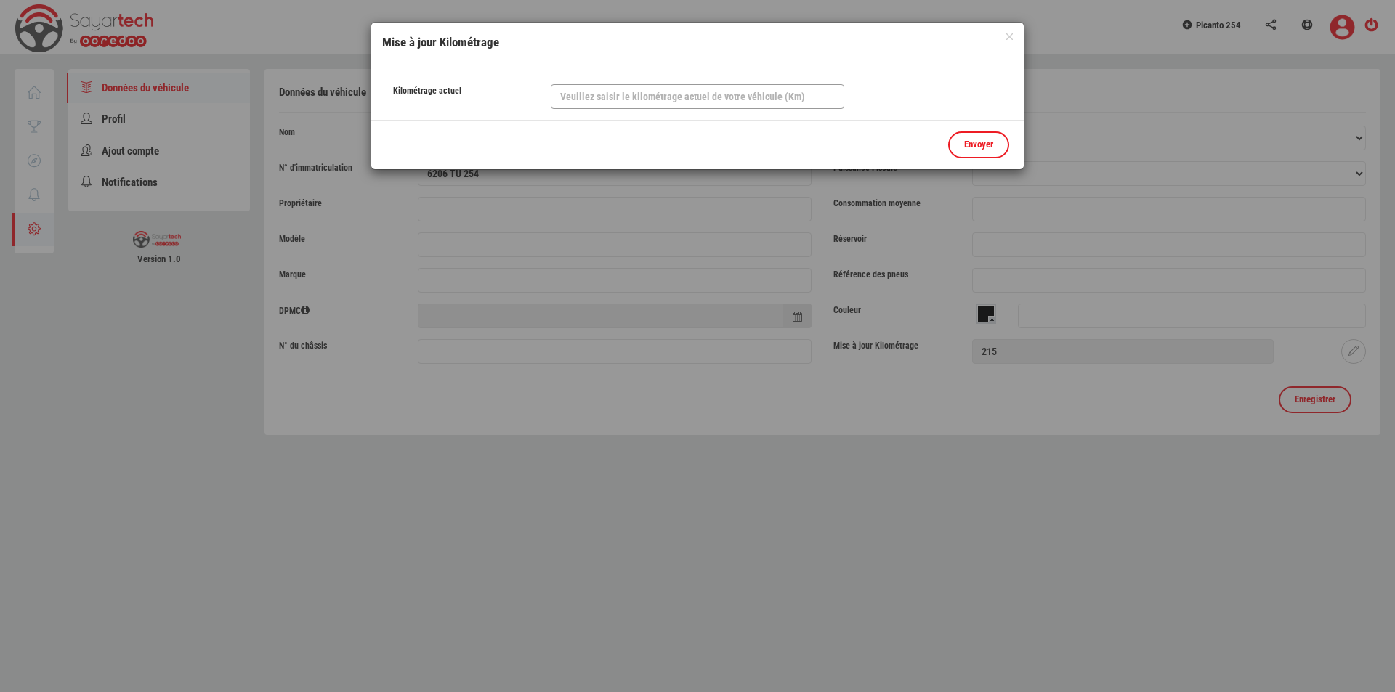
click at [607, 98] on input "text" at bounding box center [697, 96] width 293 height 25
type input "5400"
click at [959, 149] on link "Envoyer" at bounding box center [978, 144] width 61 height 27
click at [768, 95] on input "5400" at bounding box center [697, 96] width 293 height 25
click at [564, 212] on div at bounding box center [697, 346] width 1395 height 692
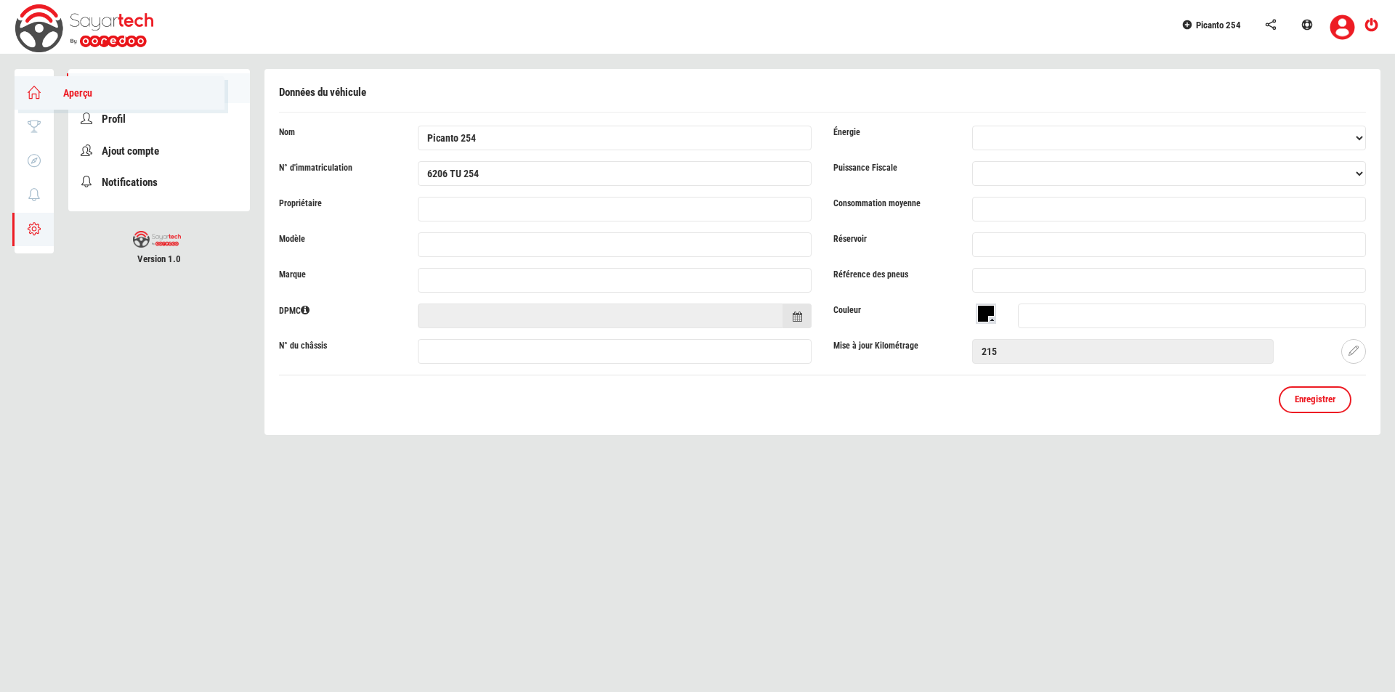
click at [33, 89] on icon at bounding box center [34, 92] width 17 height 10
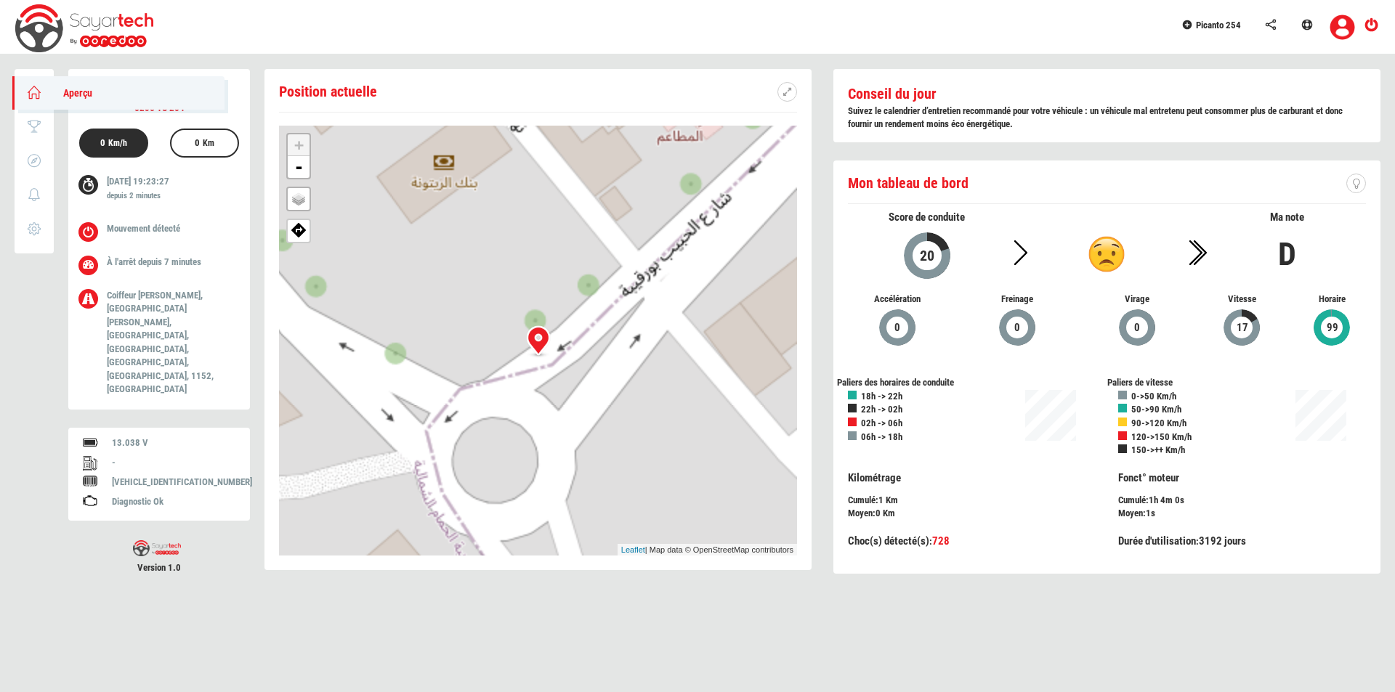
click at [33, 89] on icon at bounding box center [34, 92] width 17 height 10
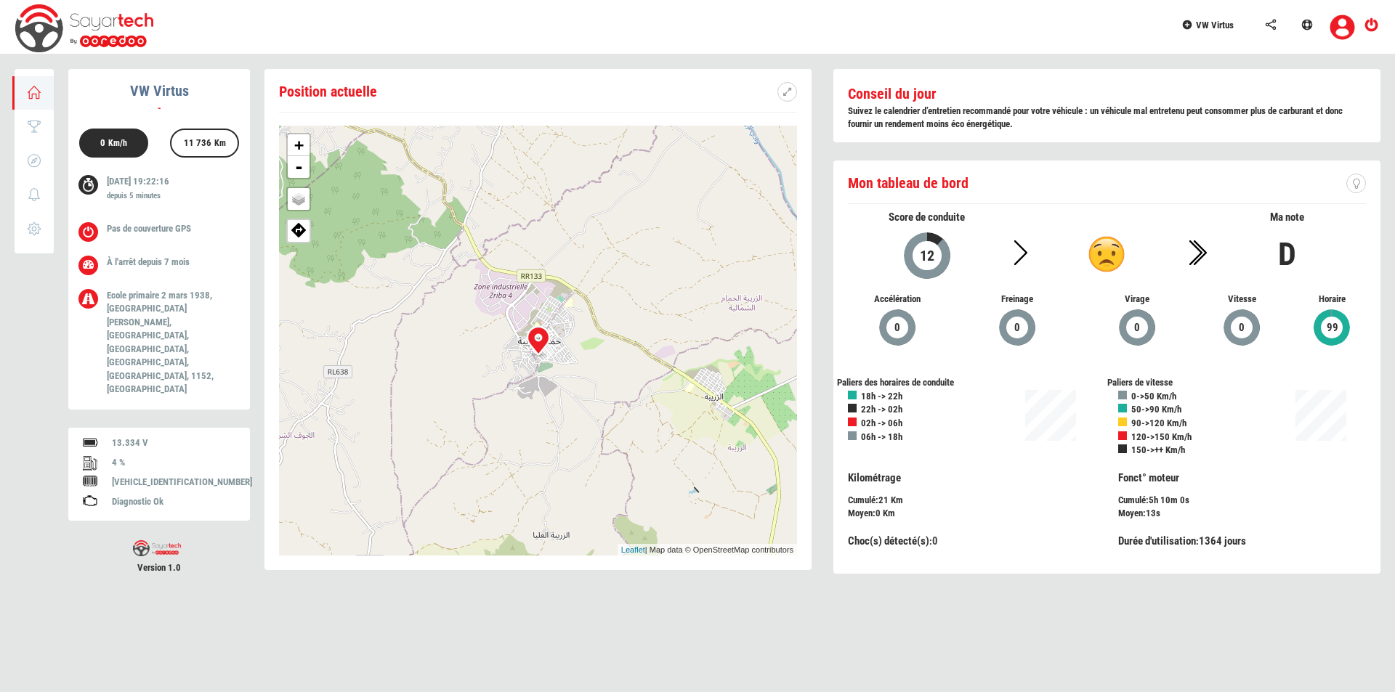
click at [1207, 23] on span "VW Virtus" at bounding box center [1215, 25] width 38 height 11
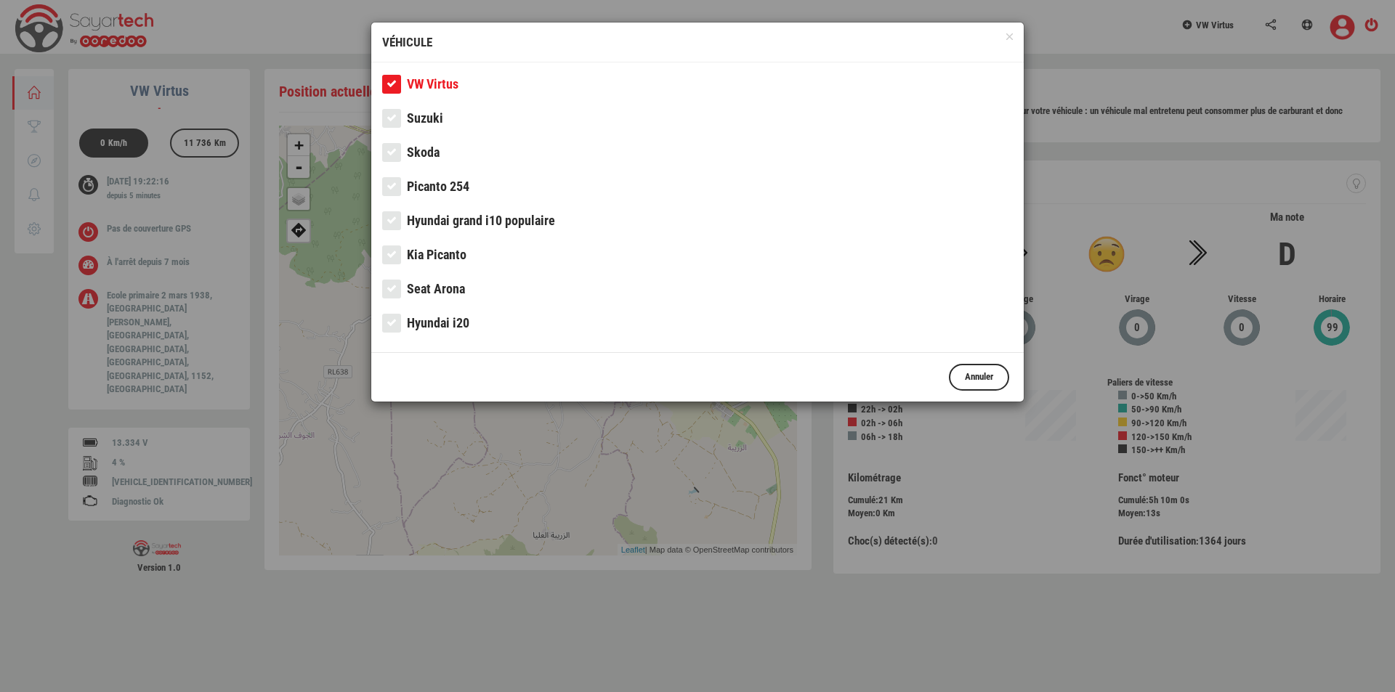
click at [458, 181] on span "Picanto 254" at bounding box center [438, 186] width 62 height 15
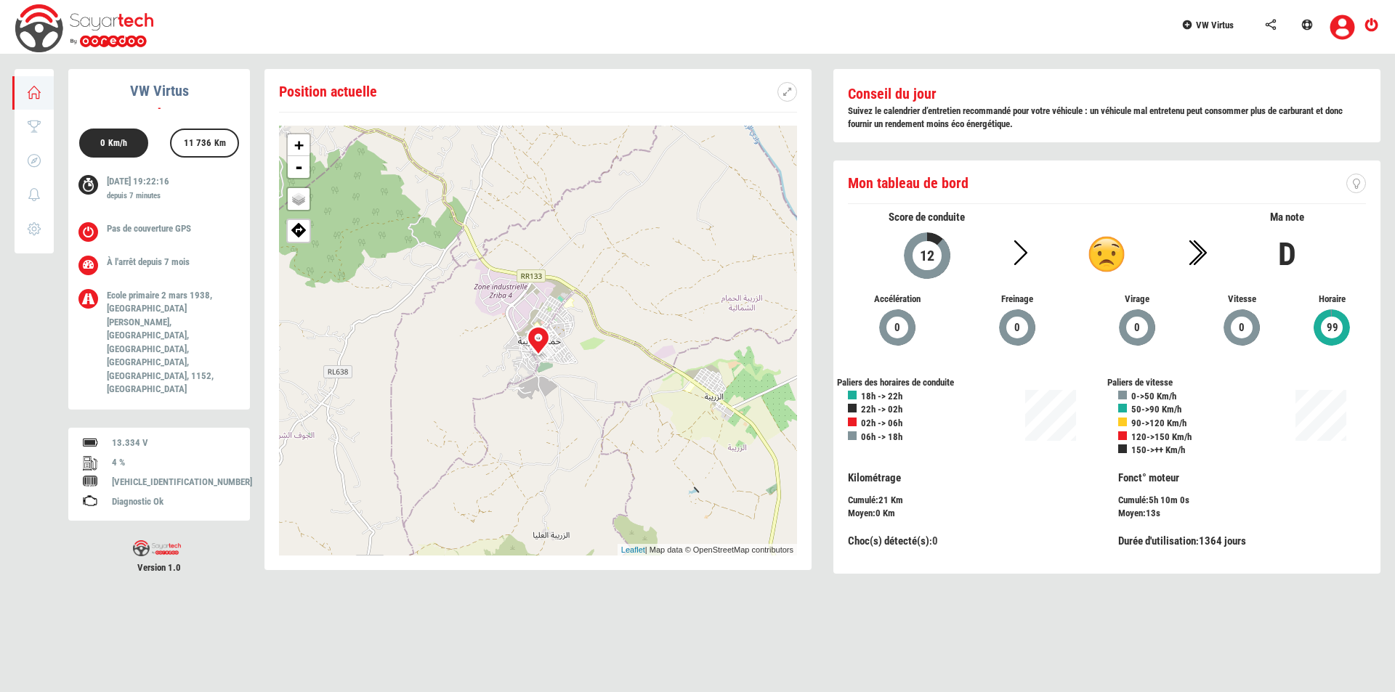
click at [1236, 23] on link "VW Virtus" at bounding box center [1215, 23] width 84 height 46
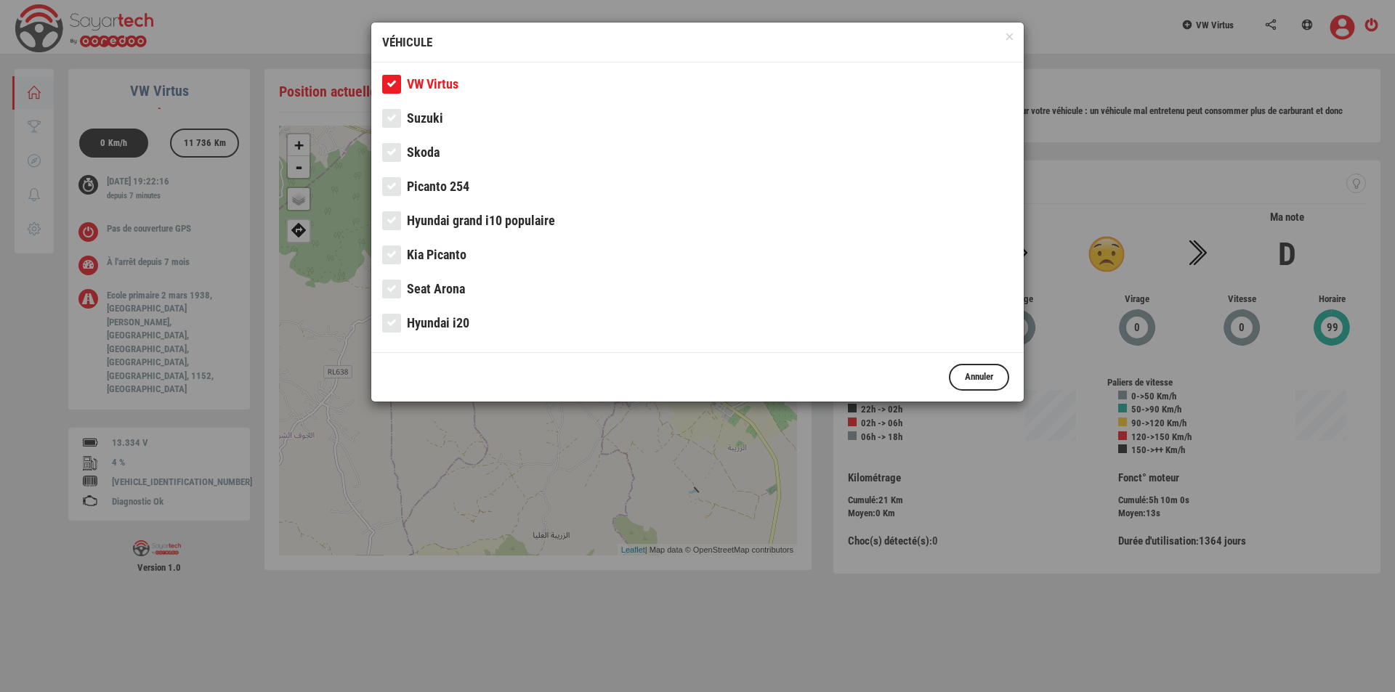
click at [434, 191] on span "Picanto 254" at bounding box center [438, 186] width 62 height 15
